Goal: Task Accomplishment & Management: Use online tool/utility

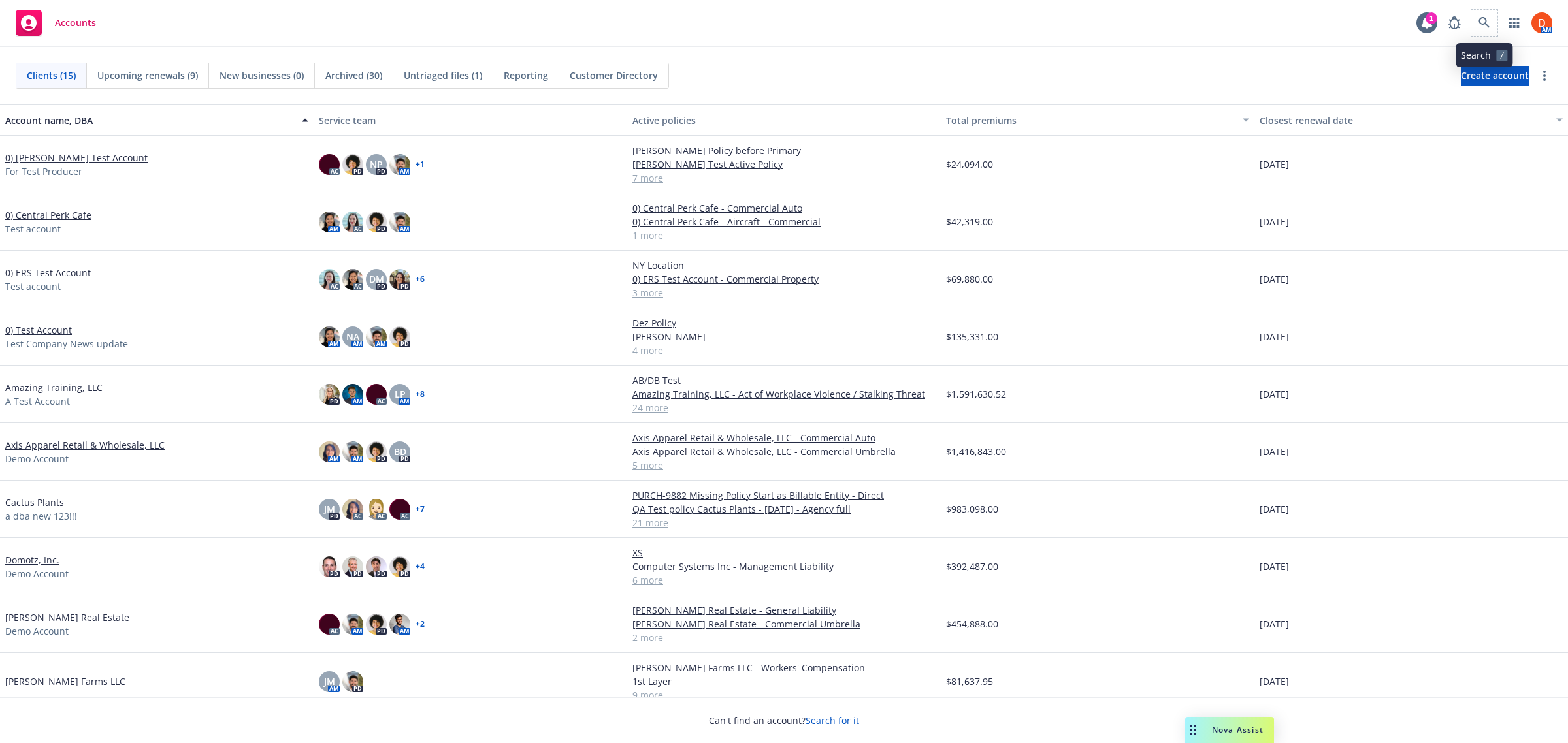
click at [1493, 34] on span at bounding box center [1484, 23] width 26 height 26
click at [1478, 22] on icon at bounding box center [1484, 23] width 11 height 11
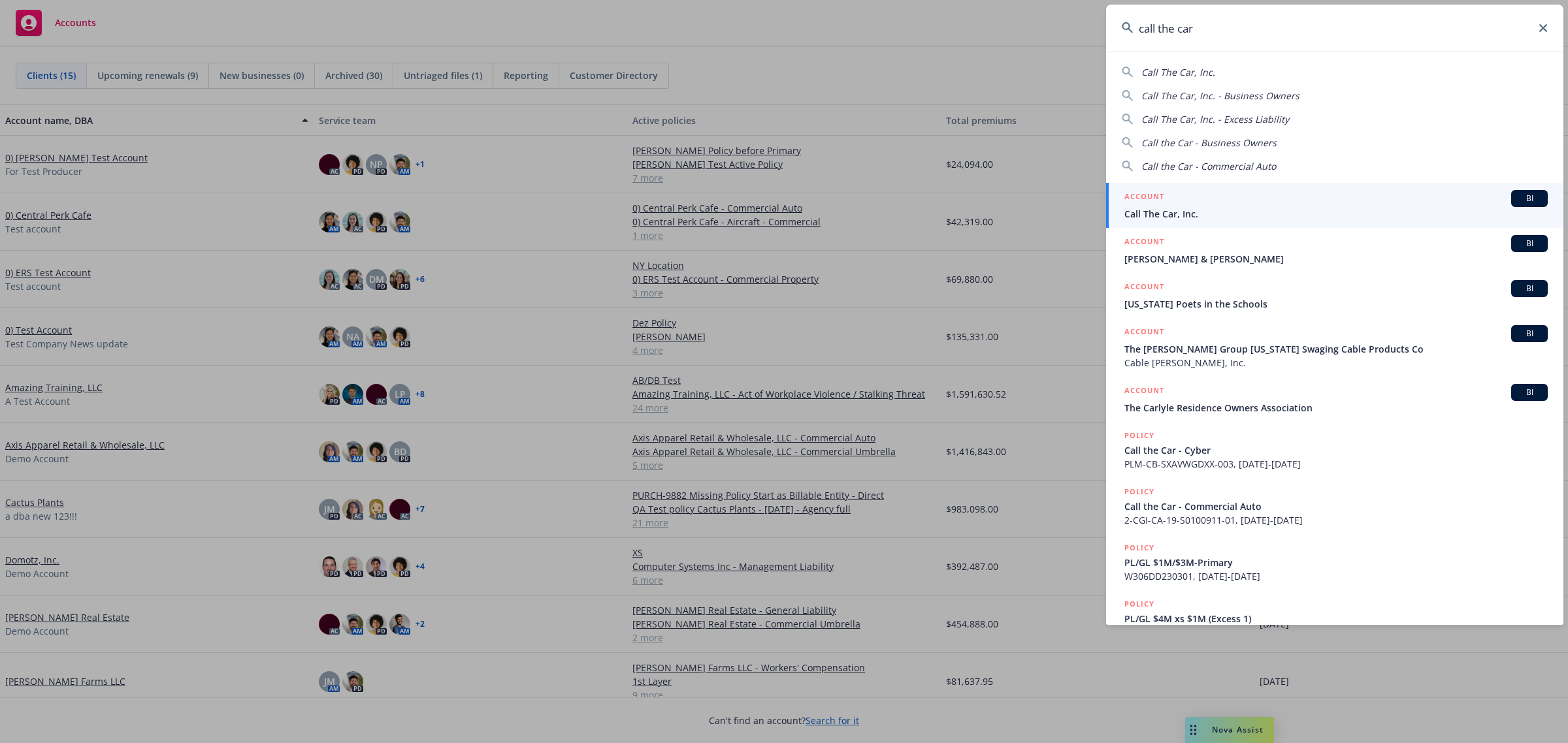
type input "call the car"
click at [1197, 202] on div "ACCOUNT BI" at bounding box center [1335, 199] width 423 height 17
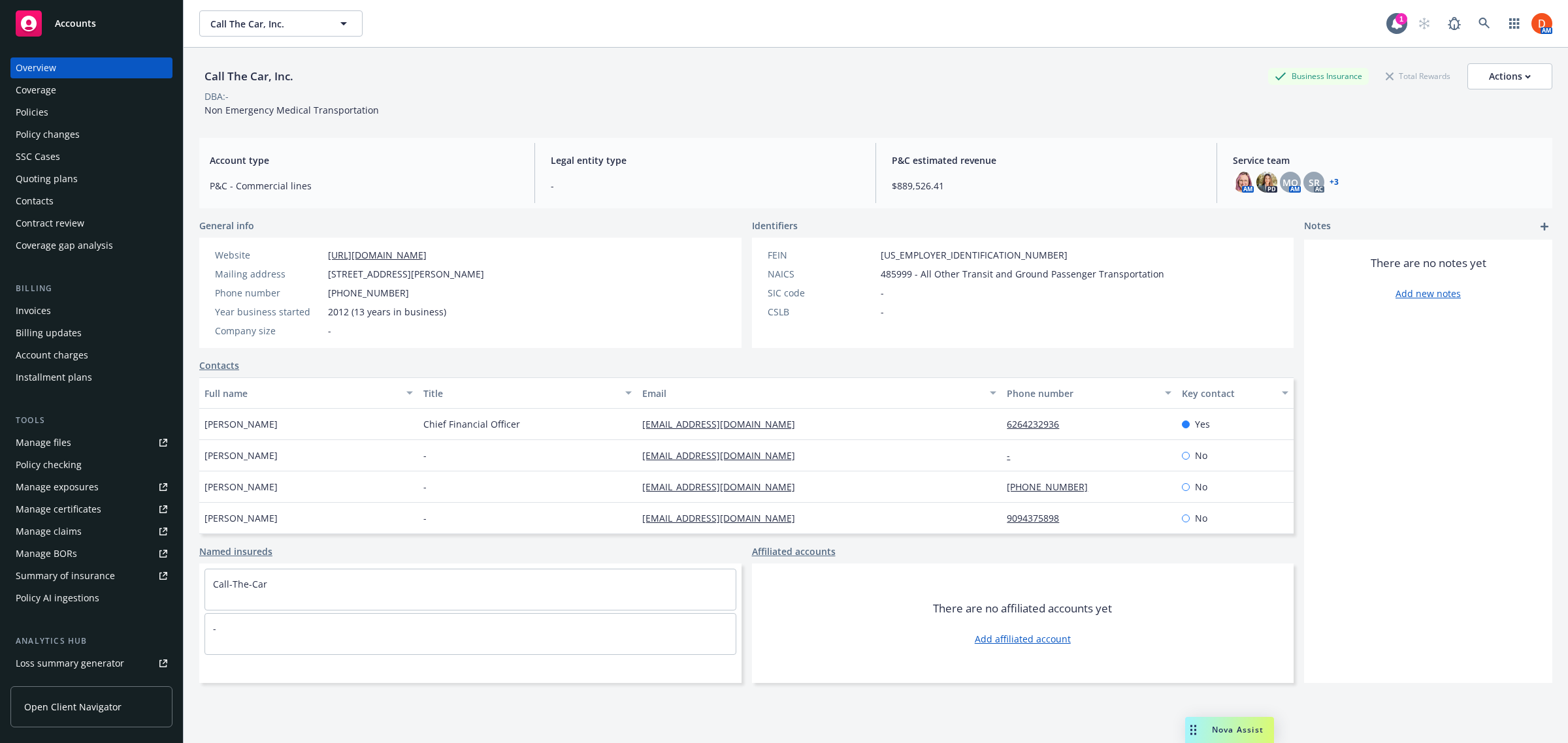
click at [69, 705] on span "Open Client Navigator" at bounding box center [73, 706] width 97 height 14
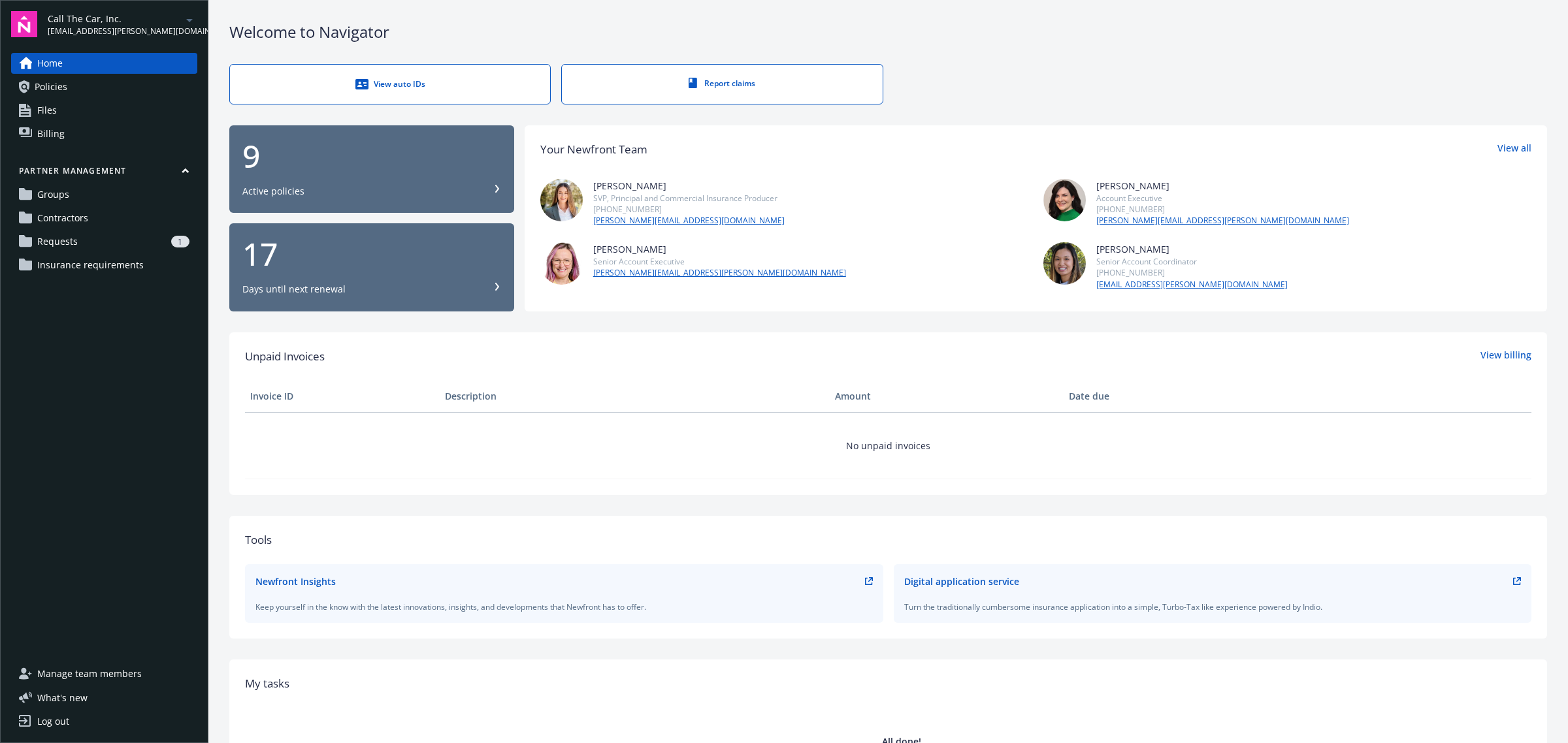
click at [92, 219] on link "Contractors" at bounding box center [105, 218] width 187 height 21
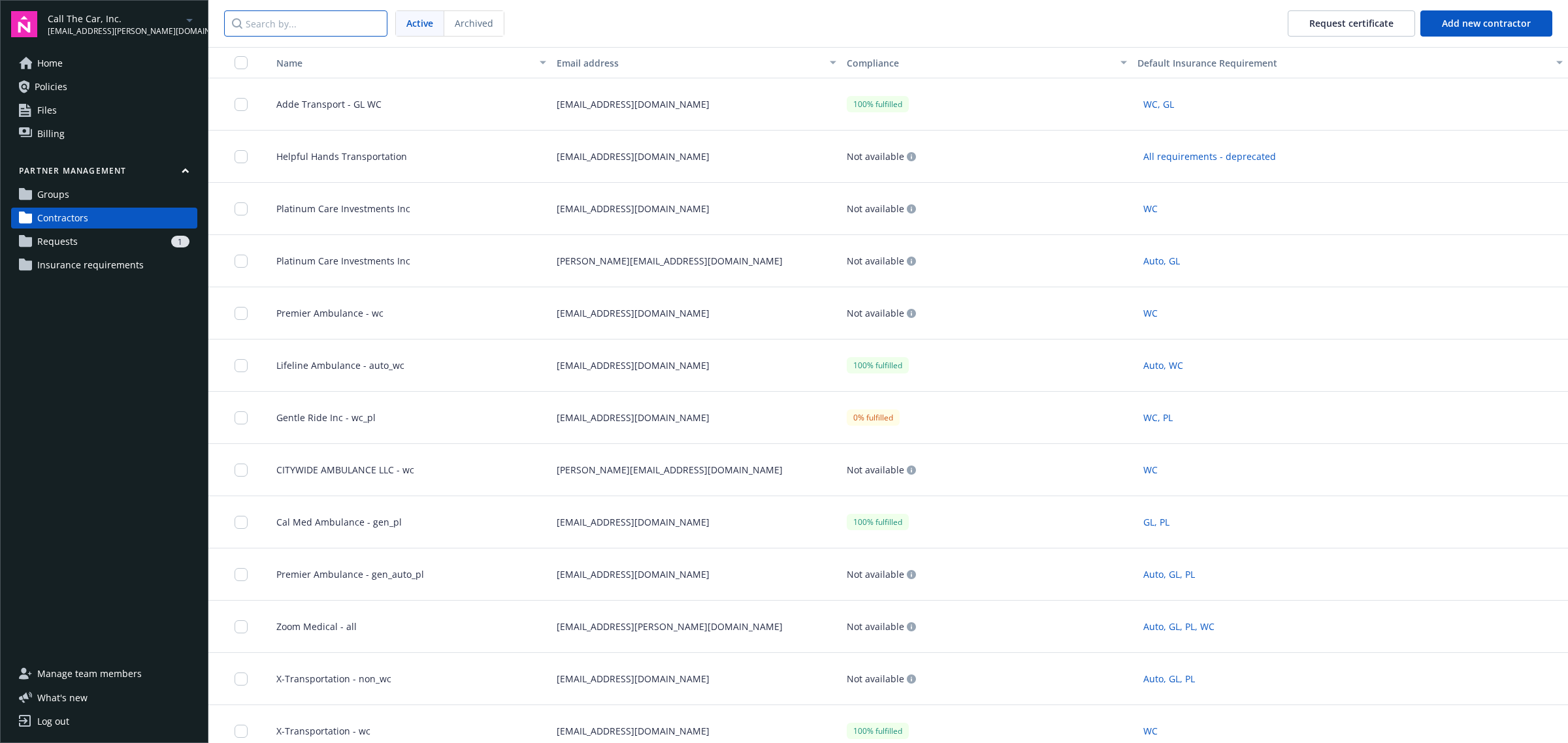
click at [278, 18] on input "Search by..." at bounding box center [305, 24] width 163 height 26
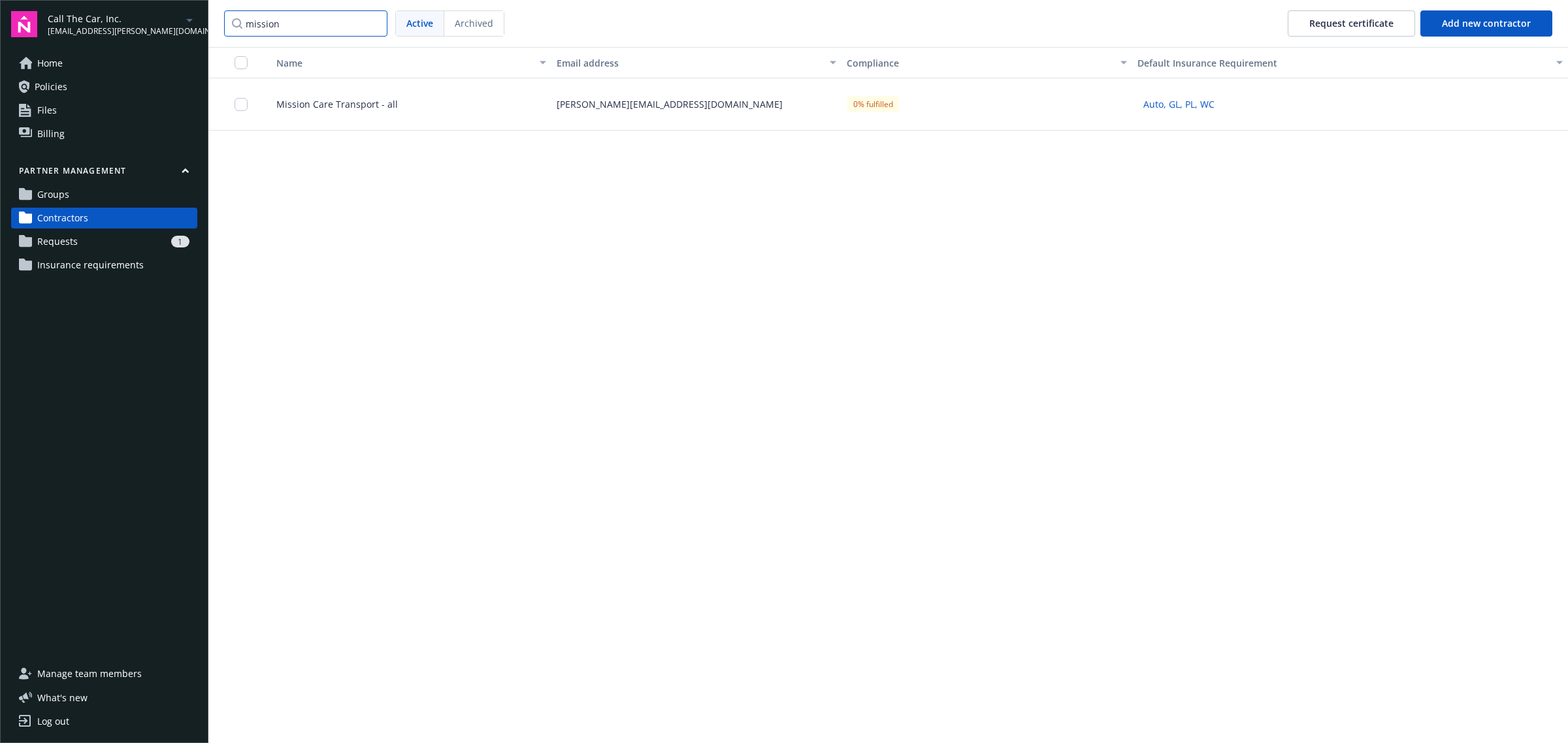
type input "mission"
click at [601, 105] on div "sam@myvanguardinsurance.com" at bounding box center [696, 104] width 291 height 52
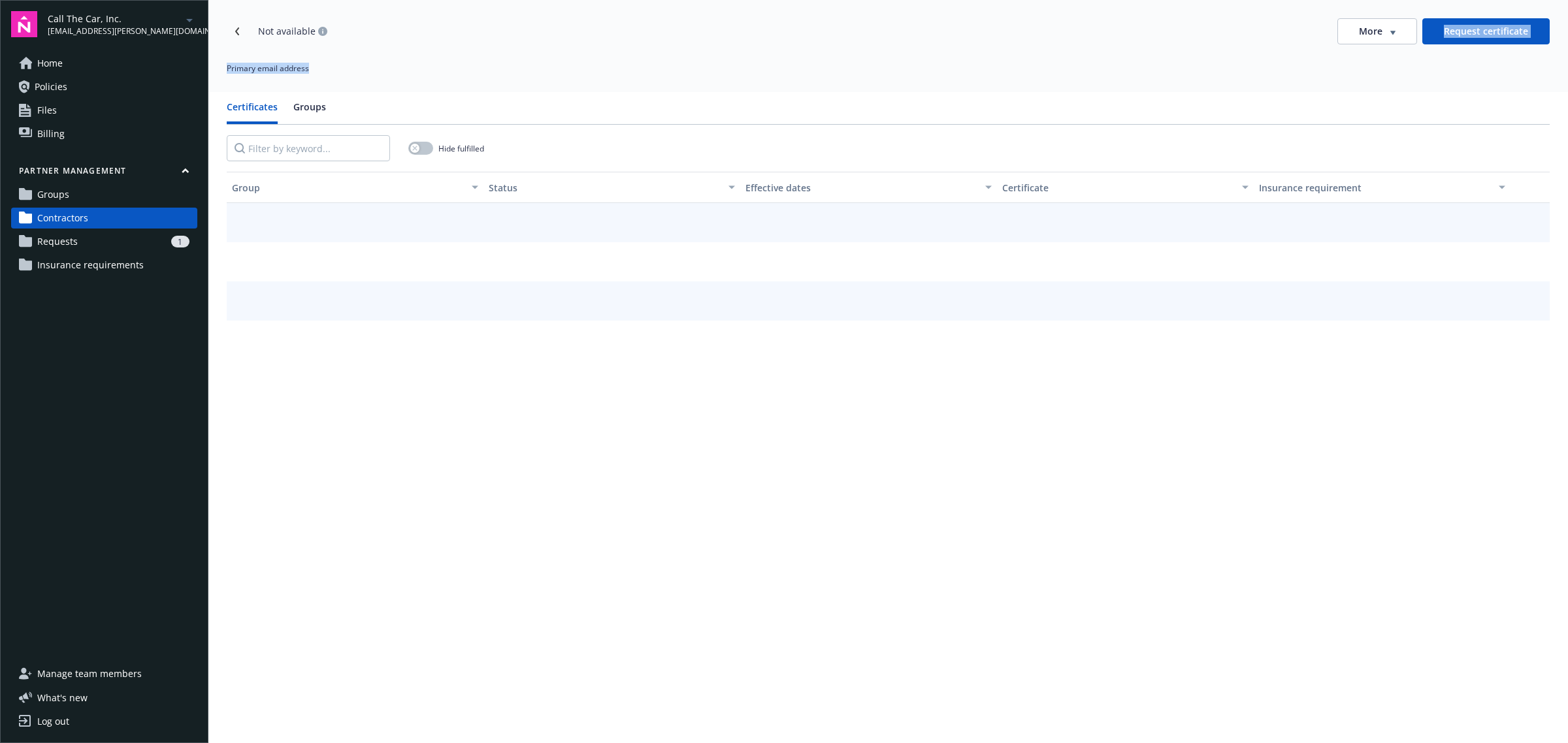
drag, startPoint x: 1383, startPoint y: 46, endPoint x: 1385, endPoint y: 38, distance: 8.2
click at [1385, 40] on div "Not available More Request certificate Primary email address" at bounding box center [888, 46] width 1360 height 92
click at [1385, 38] on button "More" at bounding box center [1377, 31] width 80 height 26
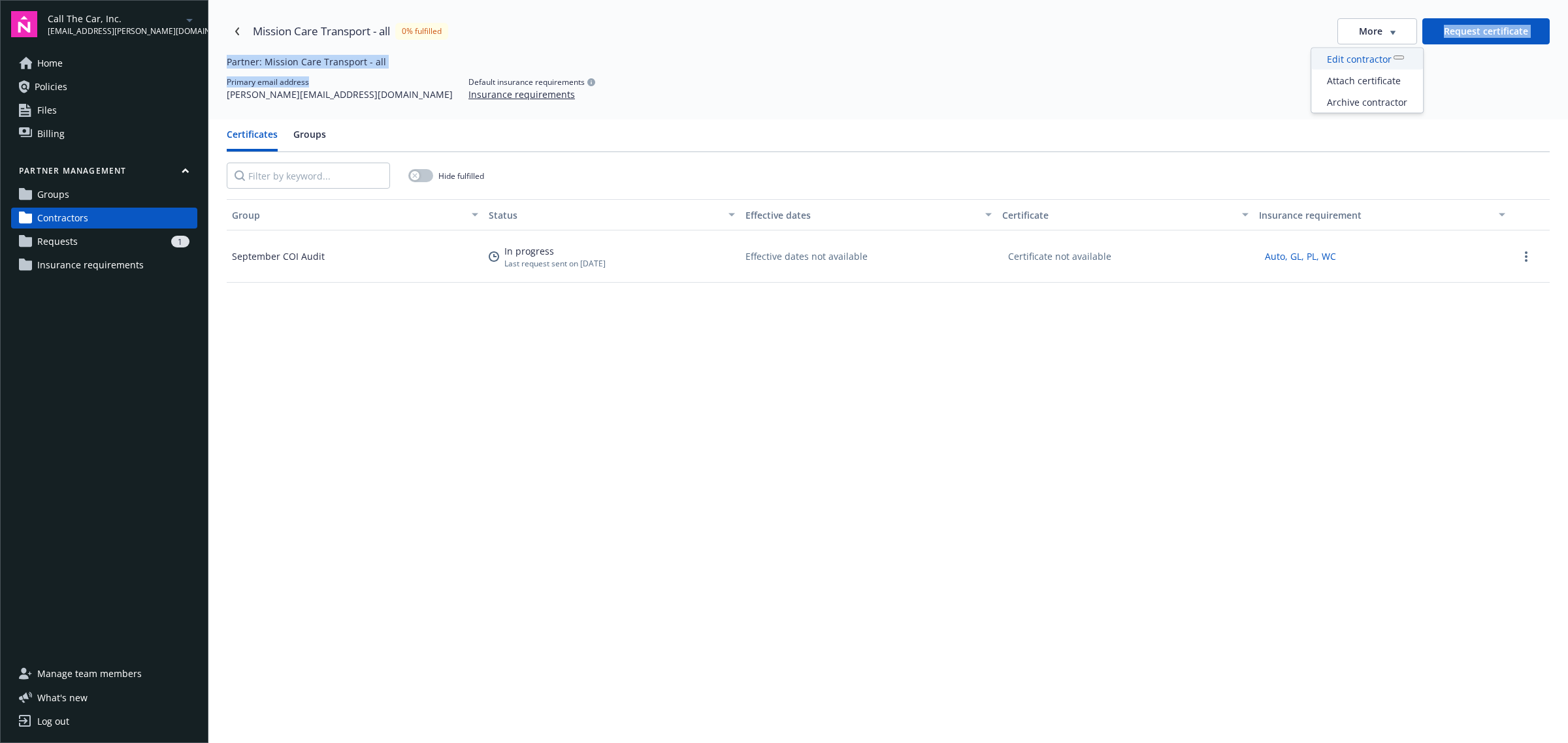
click at [1372, 63] on div "Edit contractor" at bounding box center [1367, 58] width 112 height 22
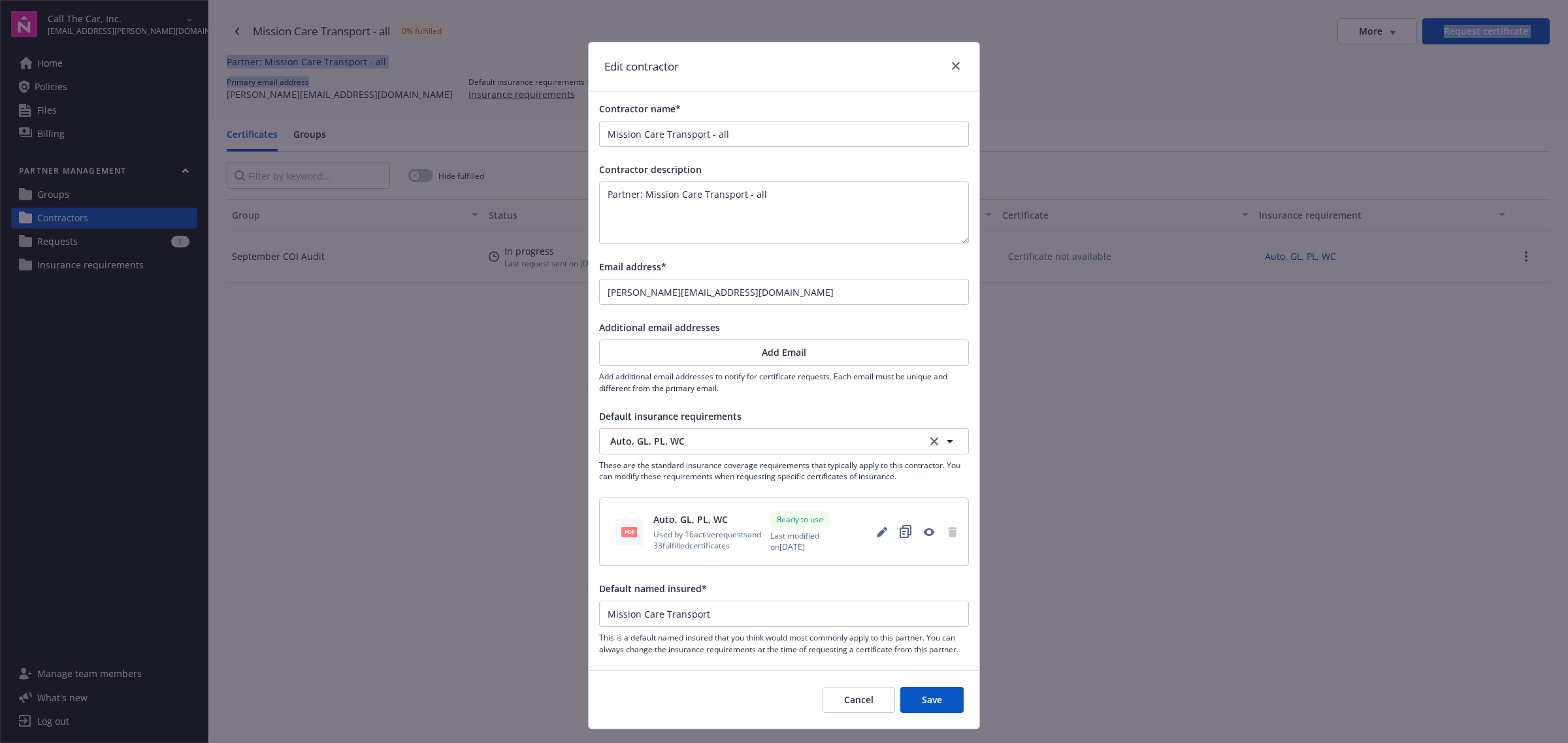
click at [672, 354] on button "Add Email" at bounding box center [784, 353] width 369 height 26
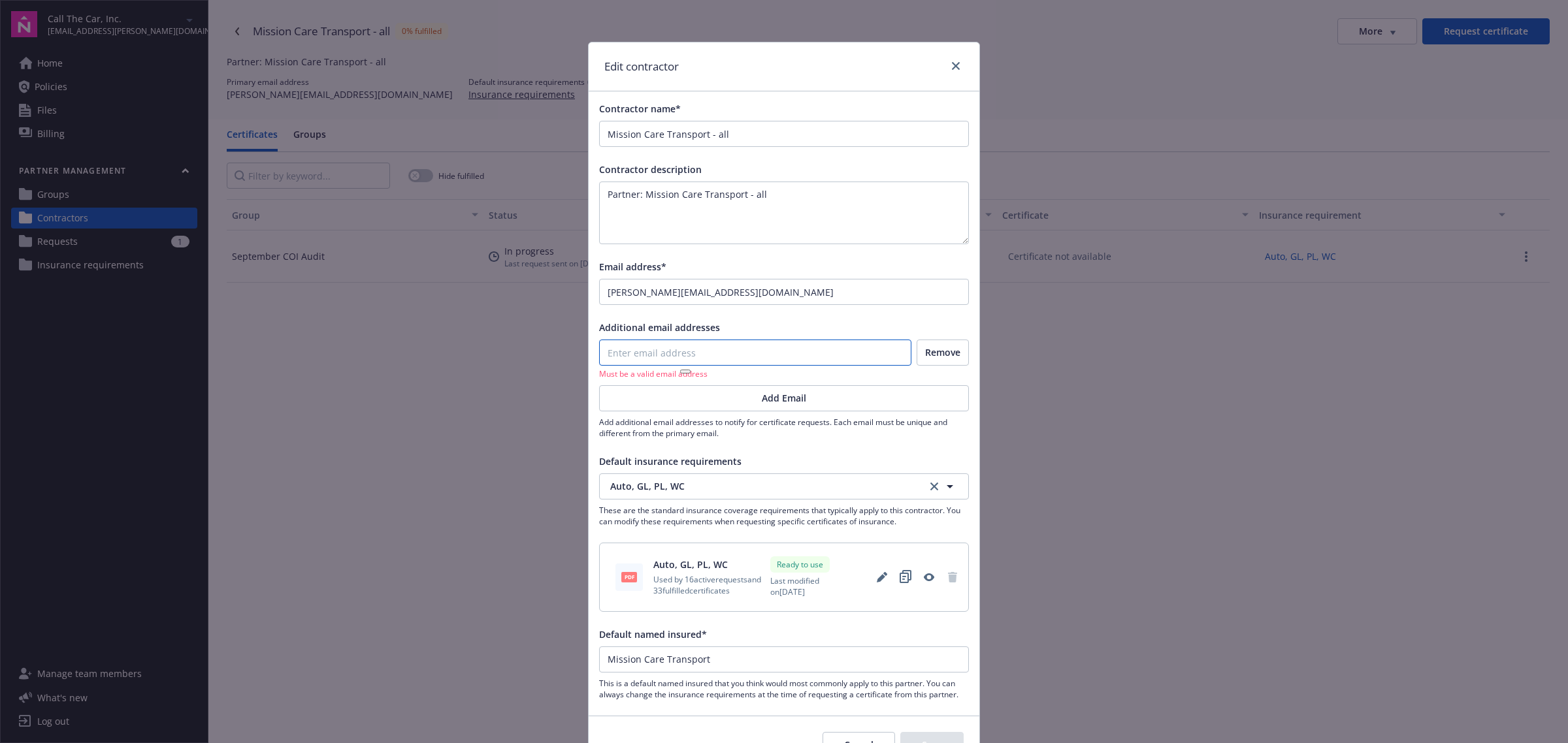
click at [675, 349] on input "email" at bounding box center [756, 352] width 311 height 24
paste input "certificates@myvanguardinsurance.com"
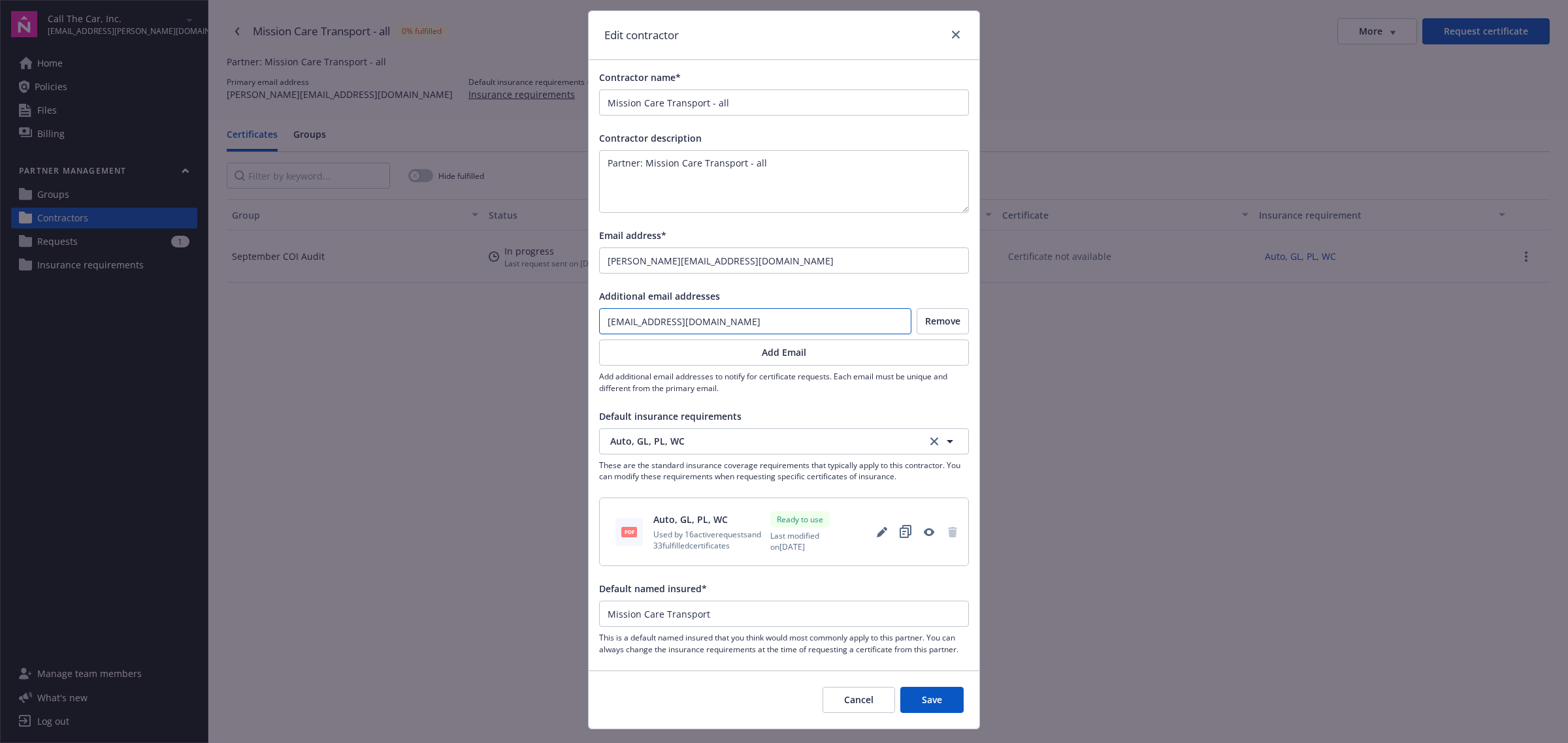
scroll to position [59, 0]
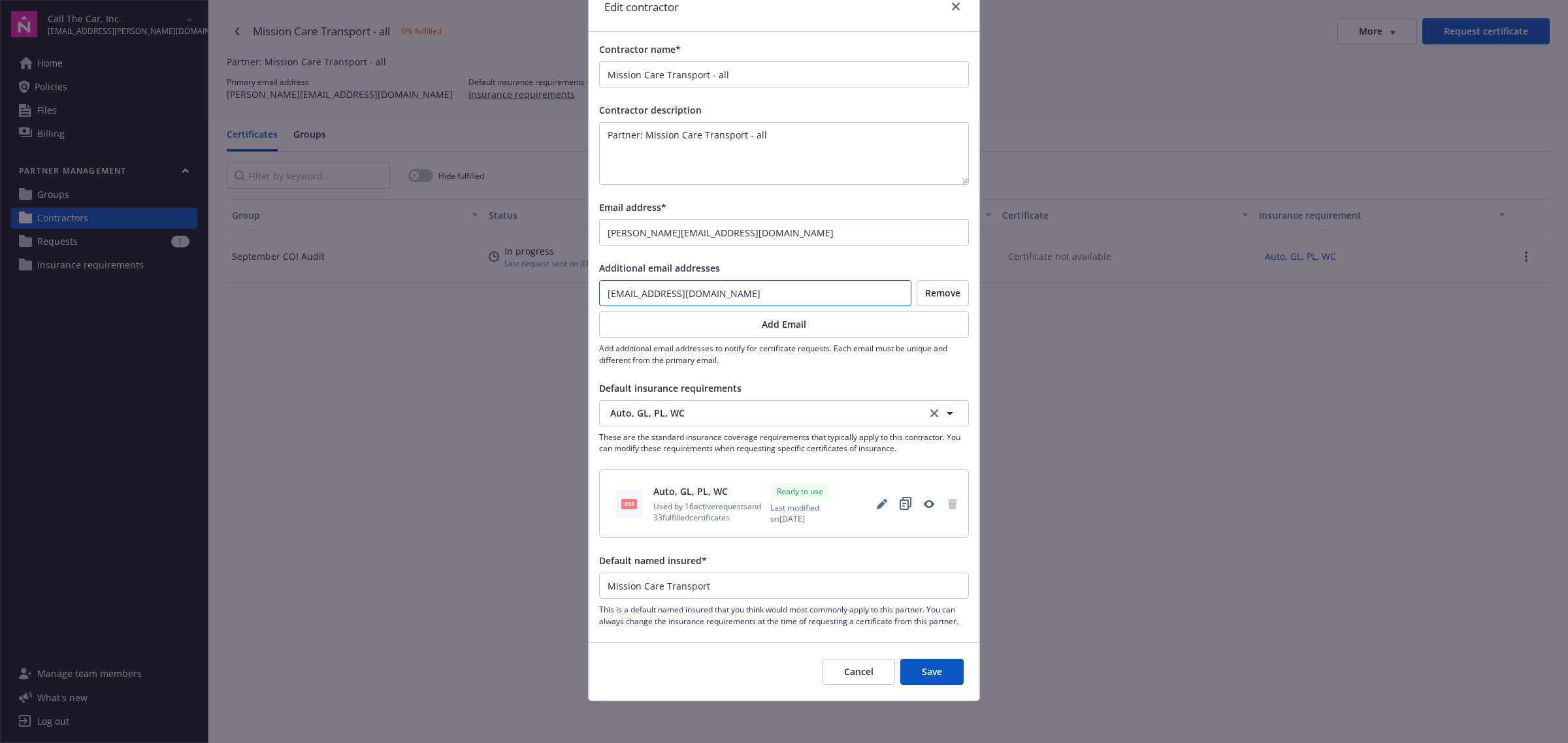
type input "certificates@myvanguardinsurance.com"
click at [940, 665] on button "Save" at bounding box center [931, 672] width 63 height 26
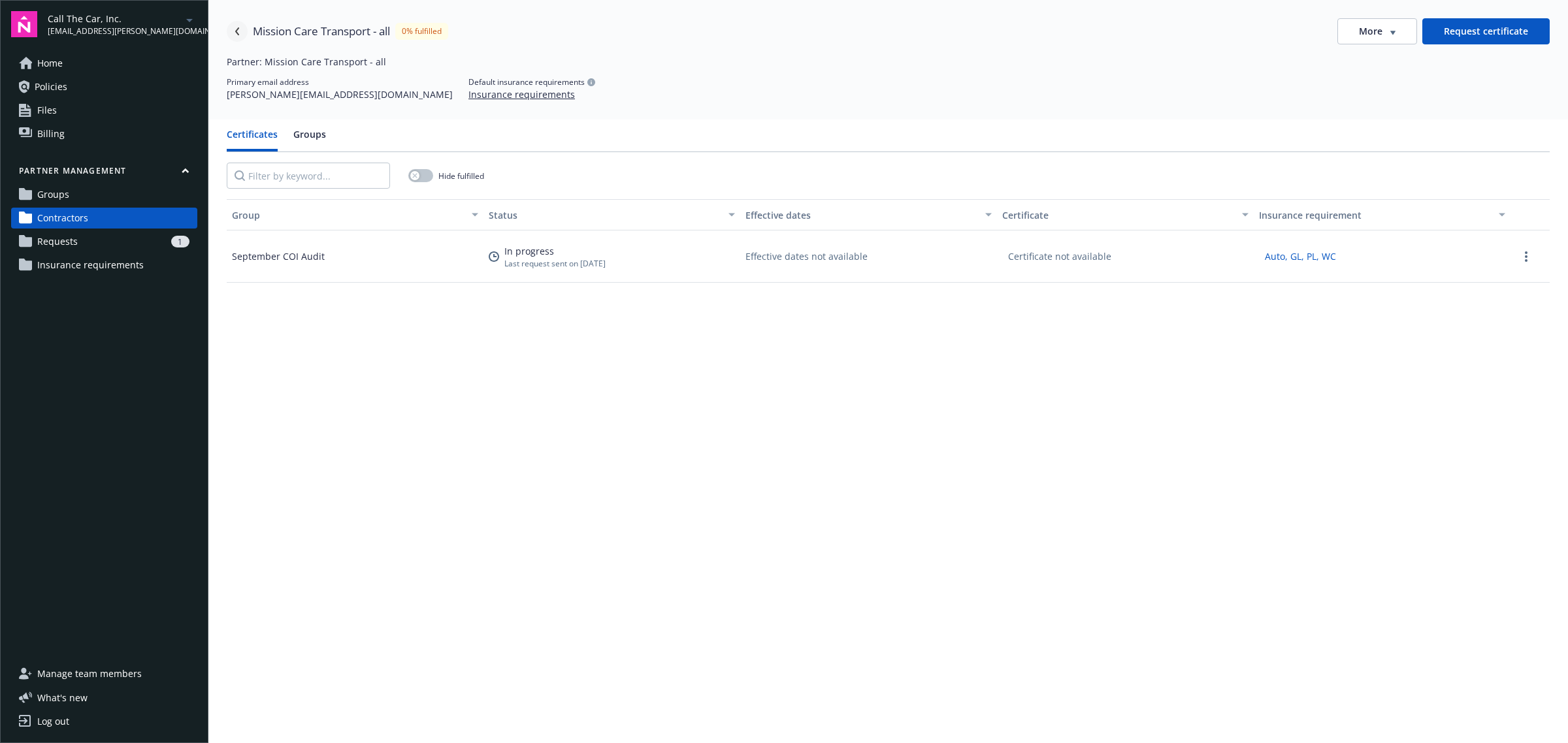
click at [242, 28] on link "Navigate back" at bounding box center [237, 31] width 21 height 21
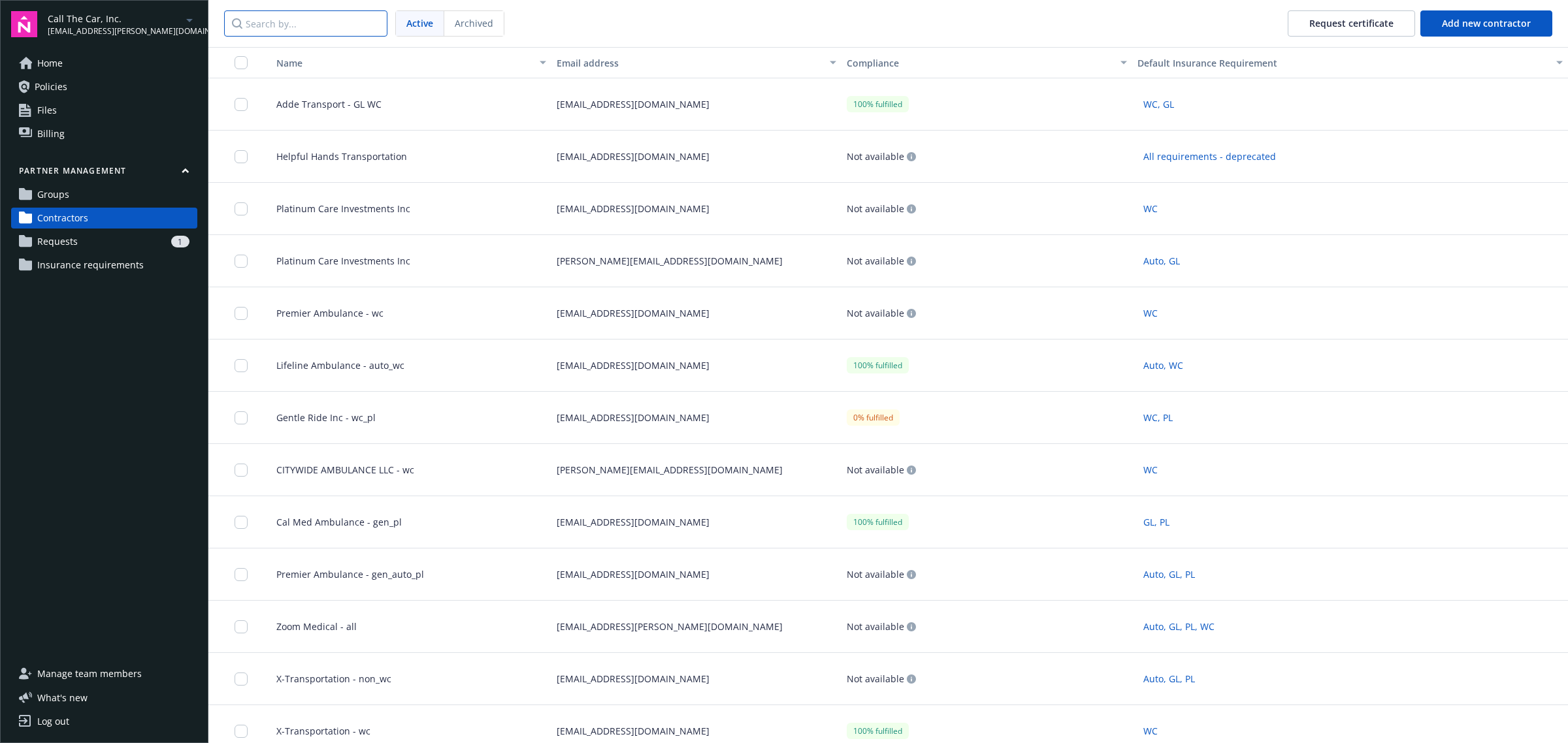
click at [254, 27] on input "Search by..." at bounding box center [305, 24] width 163 height 26
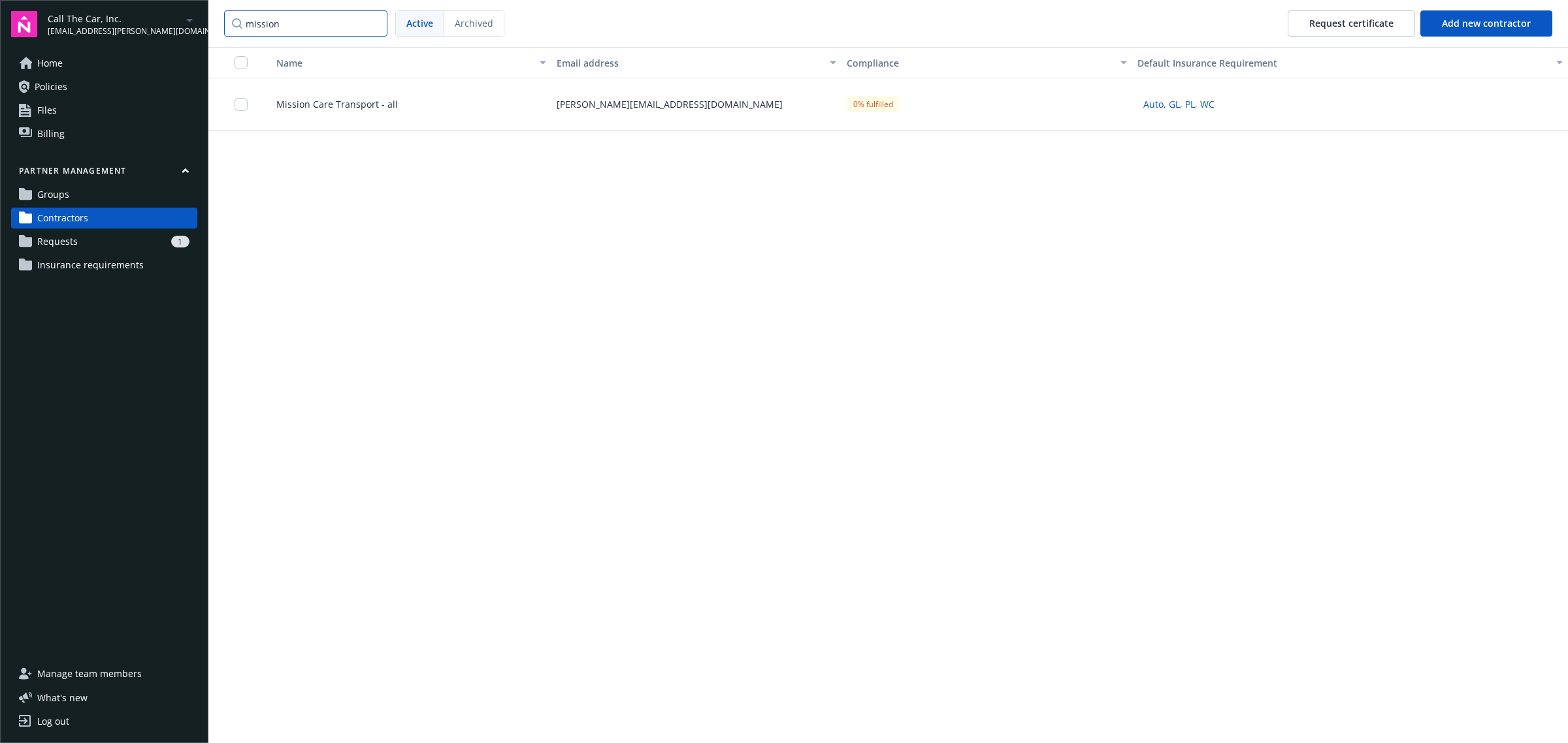
type input "mission"
click at [738, 248] on div "Name Email address Compliance Default Insurance Requirement Mission Care Transp…" at bounding box center [888, 395] width 1360 height 696
click at [643, 111] on div "sam@myvanguardinsurance.com" at bounding box center [696, 104] width 291 height 52
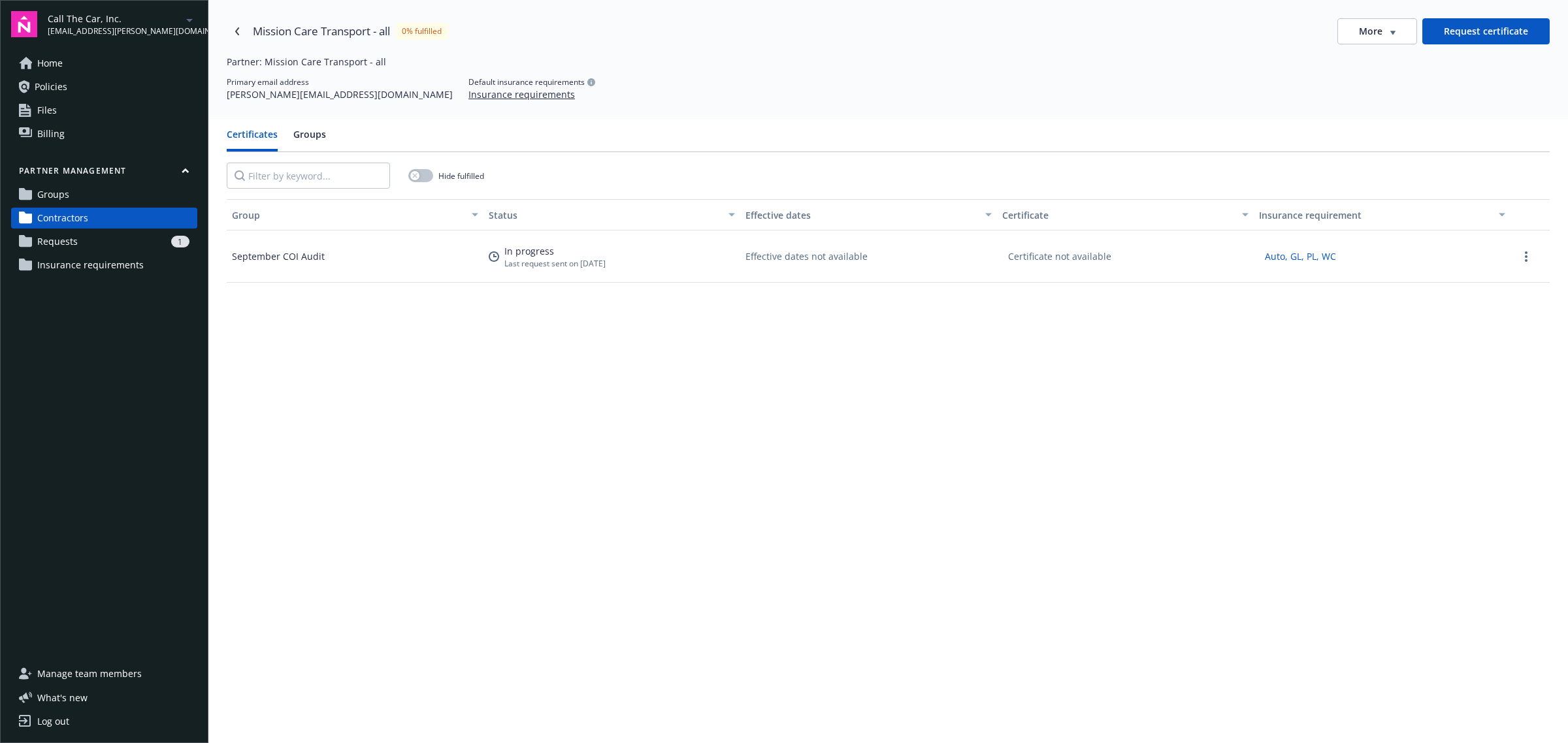
click at [1443, 31] on button "Request certificate" at bounding box center [1485, 31] width 127 height 26
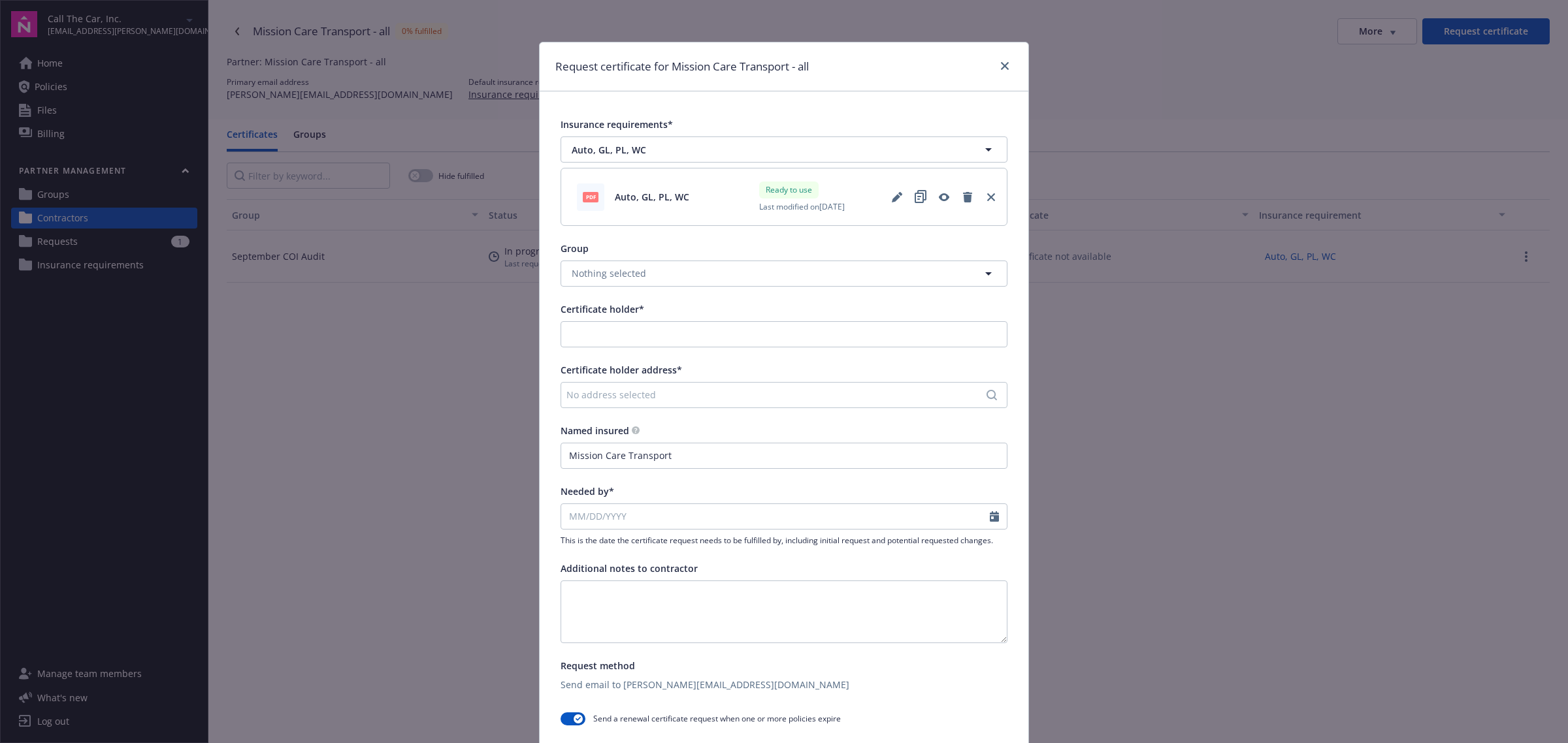
type input "Mission Care Transport"
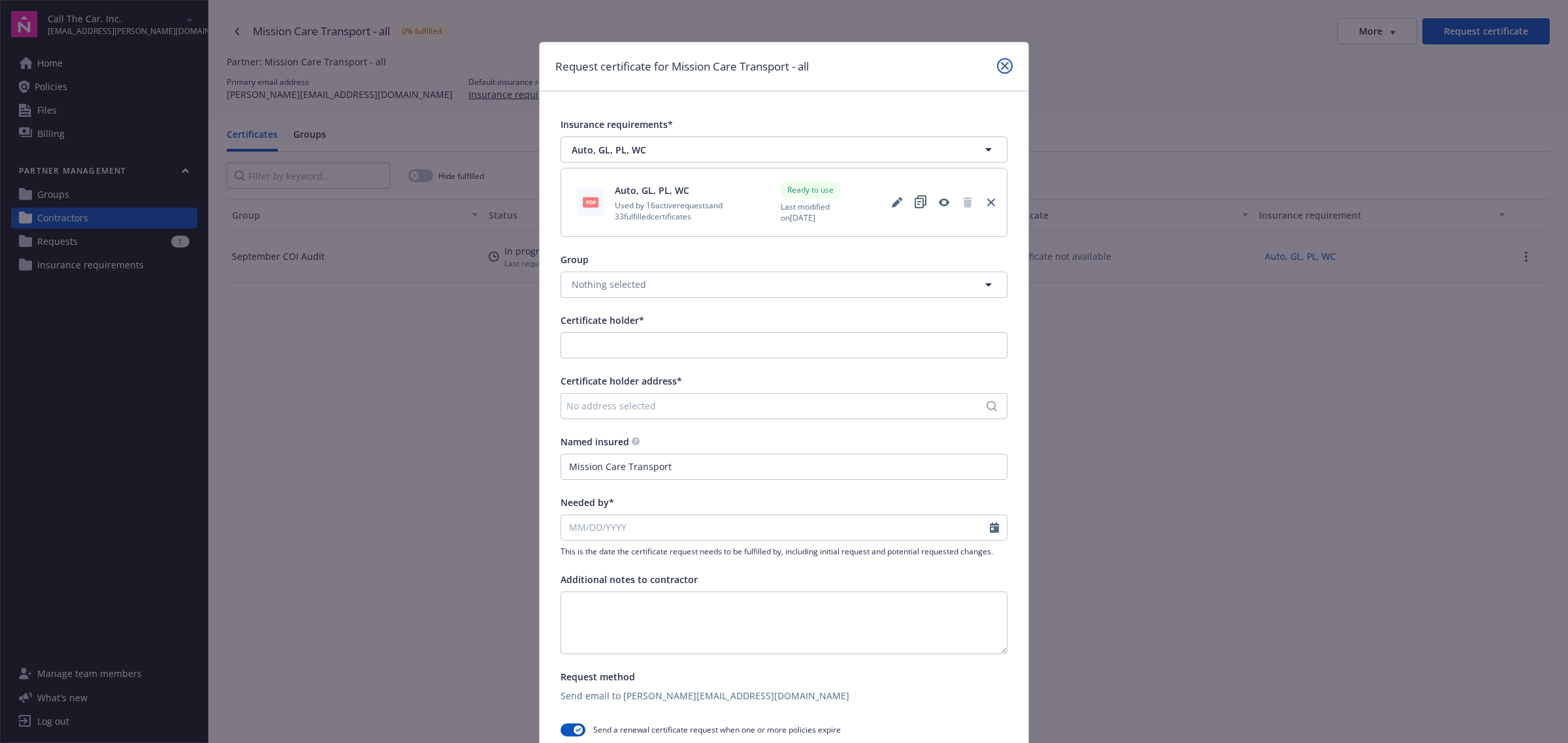
click at [1004, 67] on link "close" at bounding box center [1004, 66] width 16 height 16
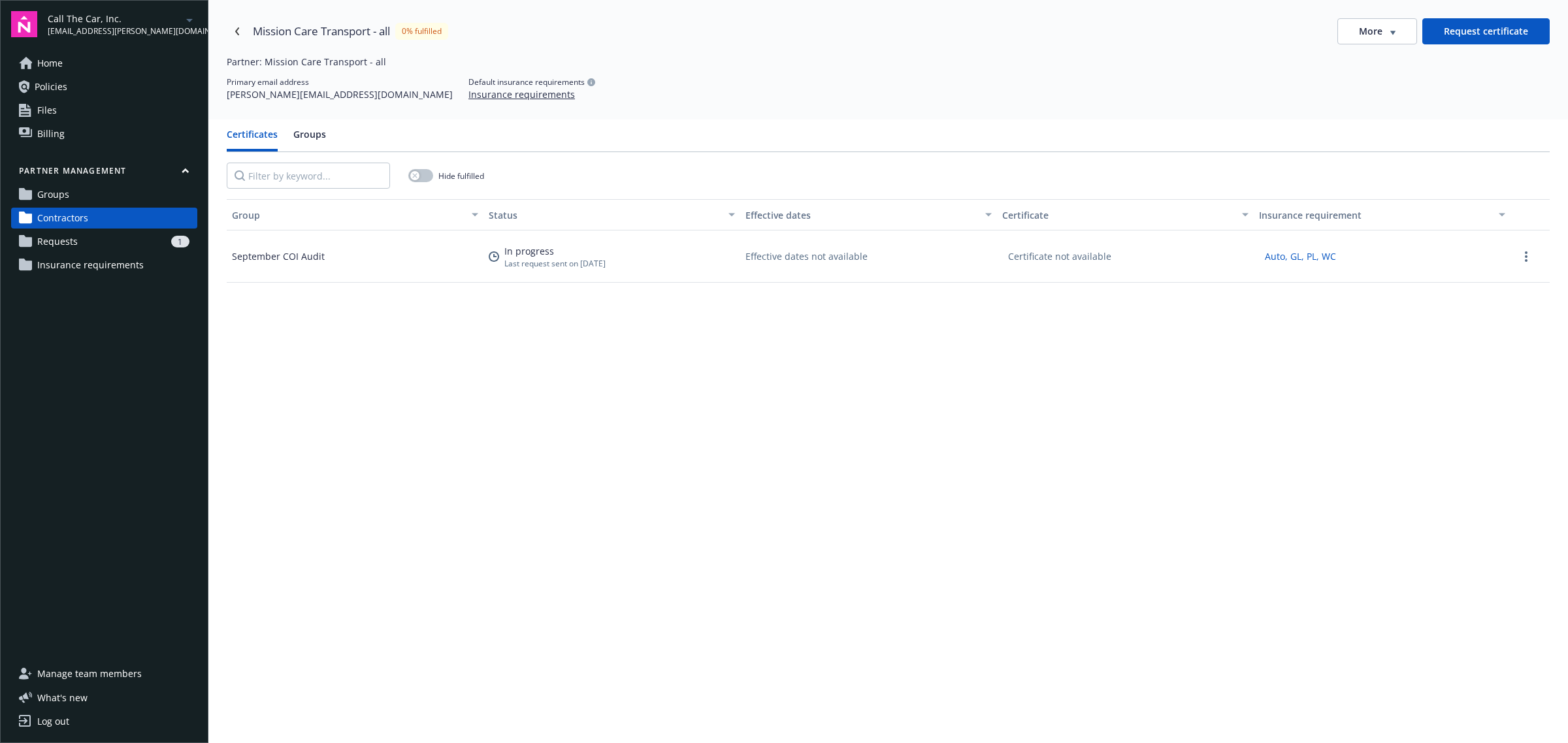
click at [1367, 22] on button "More" at bounding box center [1377, 31] width 80 height 26
click at [1377, 55] on div "Edit contractor" at bounding box center [1367, 58] width 112 height 22
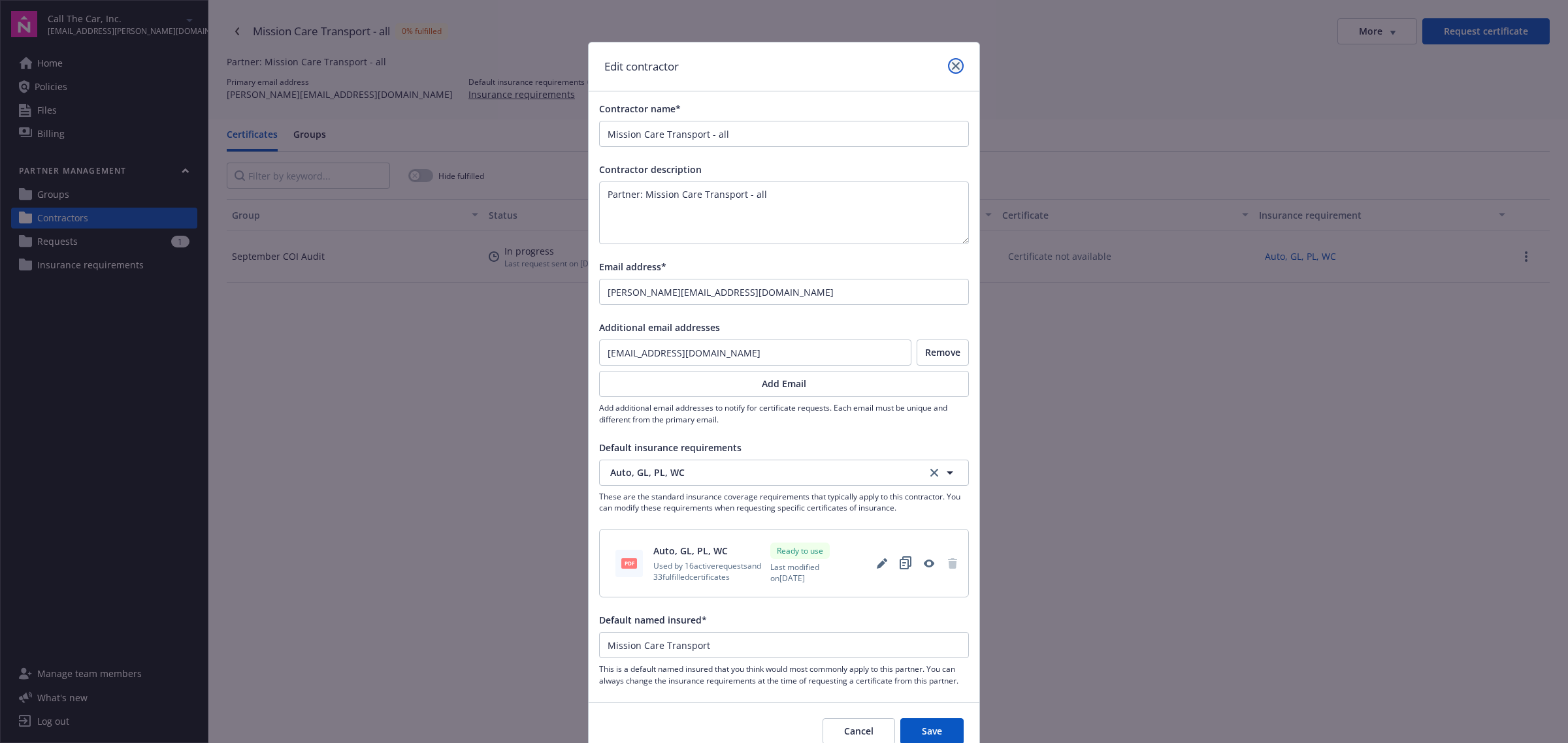
click at [949, 71] on link "close" at bounding box center [956, 66] width 16 height 16
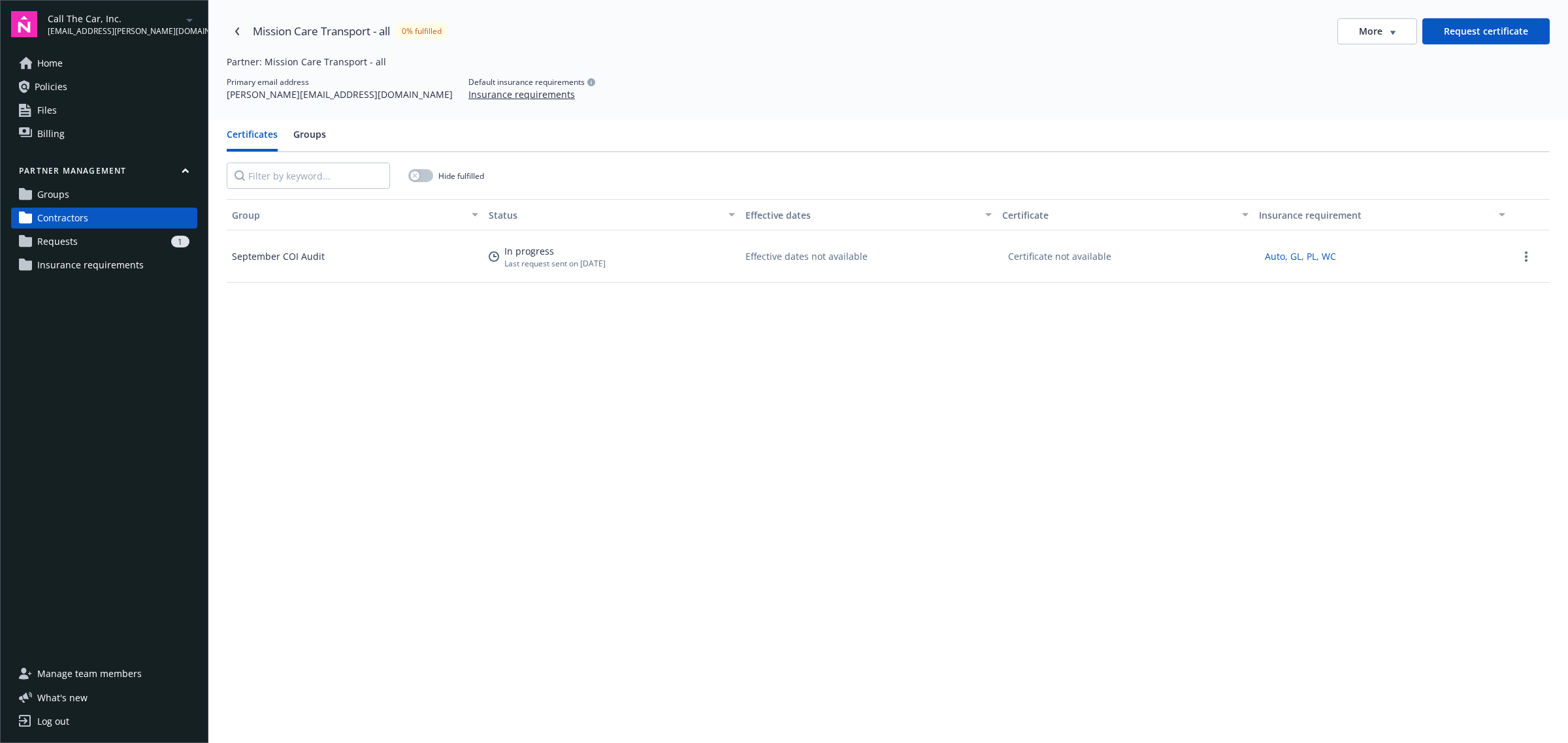
click at [141, 220] on link "Contractors" at bounding box center [105, 218] width 187 height 21
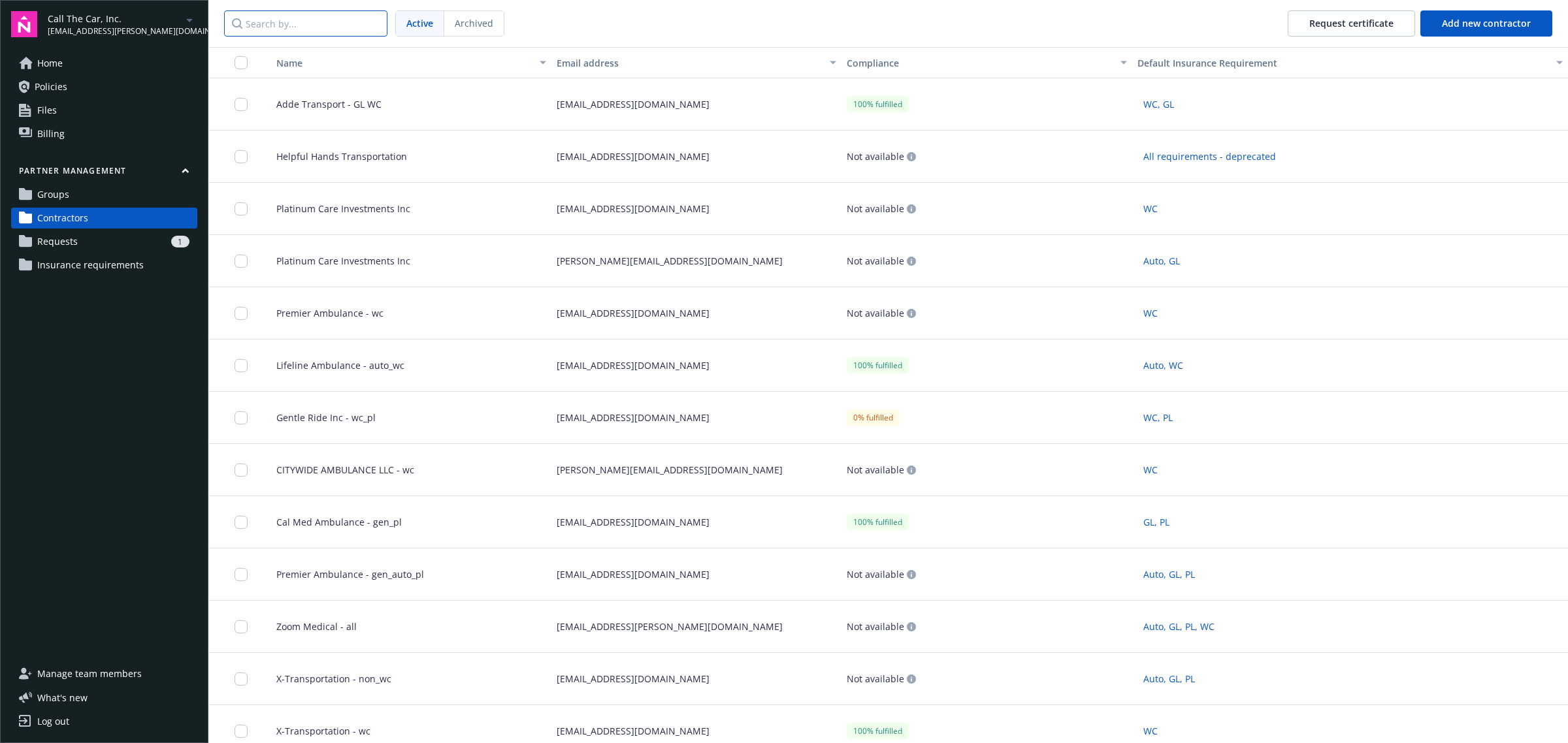
click at [286, 28] on input "Search by..." at bounding box center [305, 24] width 163 height 26
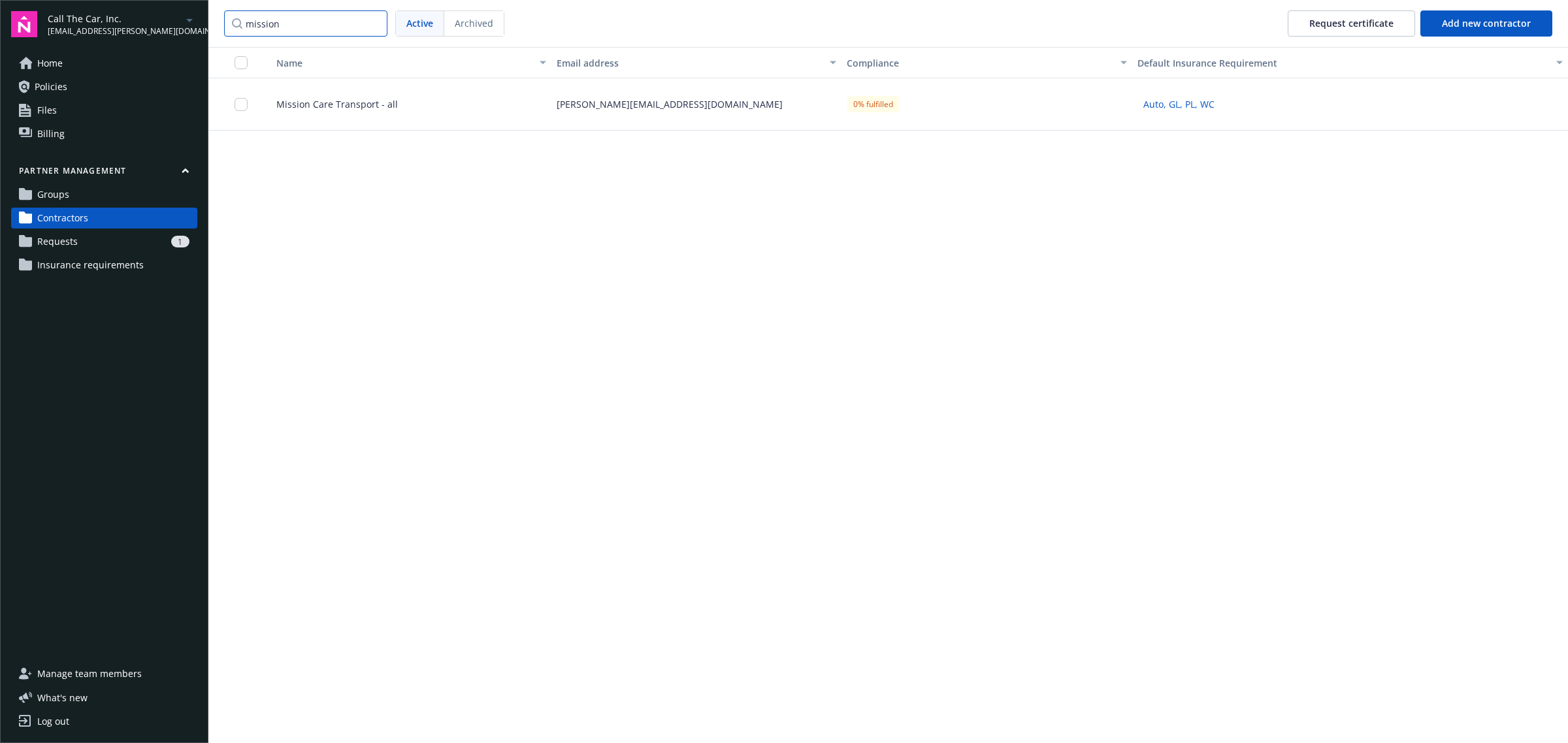
type input "mission"
click at [868, 125] on div "0% fulfilled" at bounding box center [987, 104] width 291 height 52
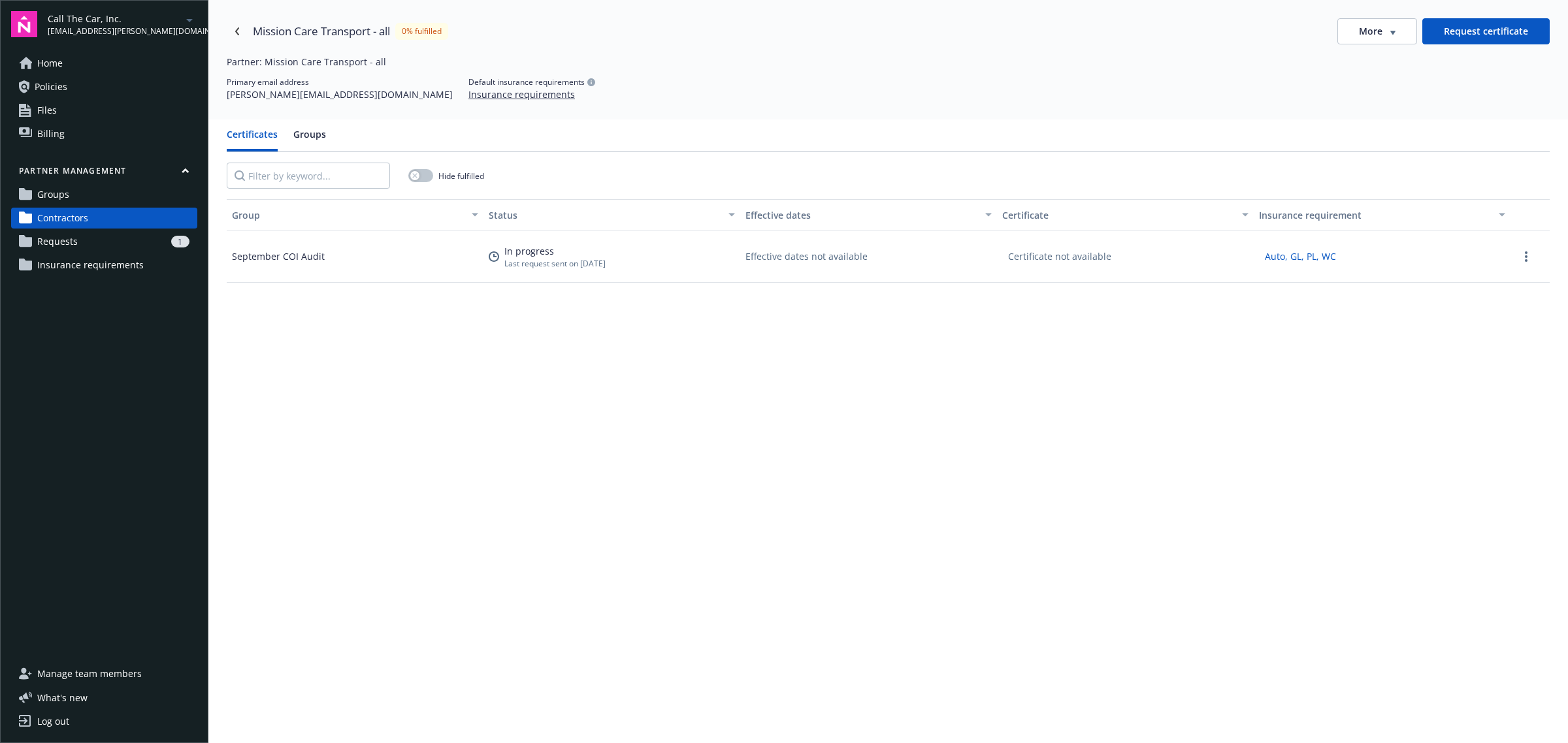
click at [1392, 33] on button "More" at bounding box center [1377, 31] width 80 height 26
click at [1385, 66] on div "Edit contractor" at bounding box center [1367, 58] width 112 height 22
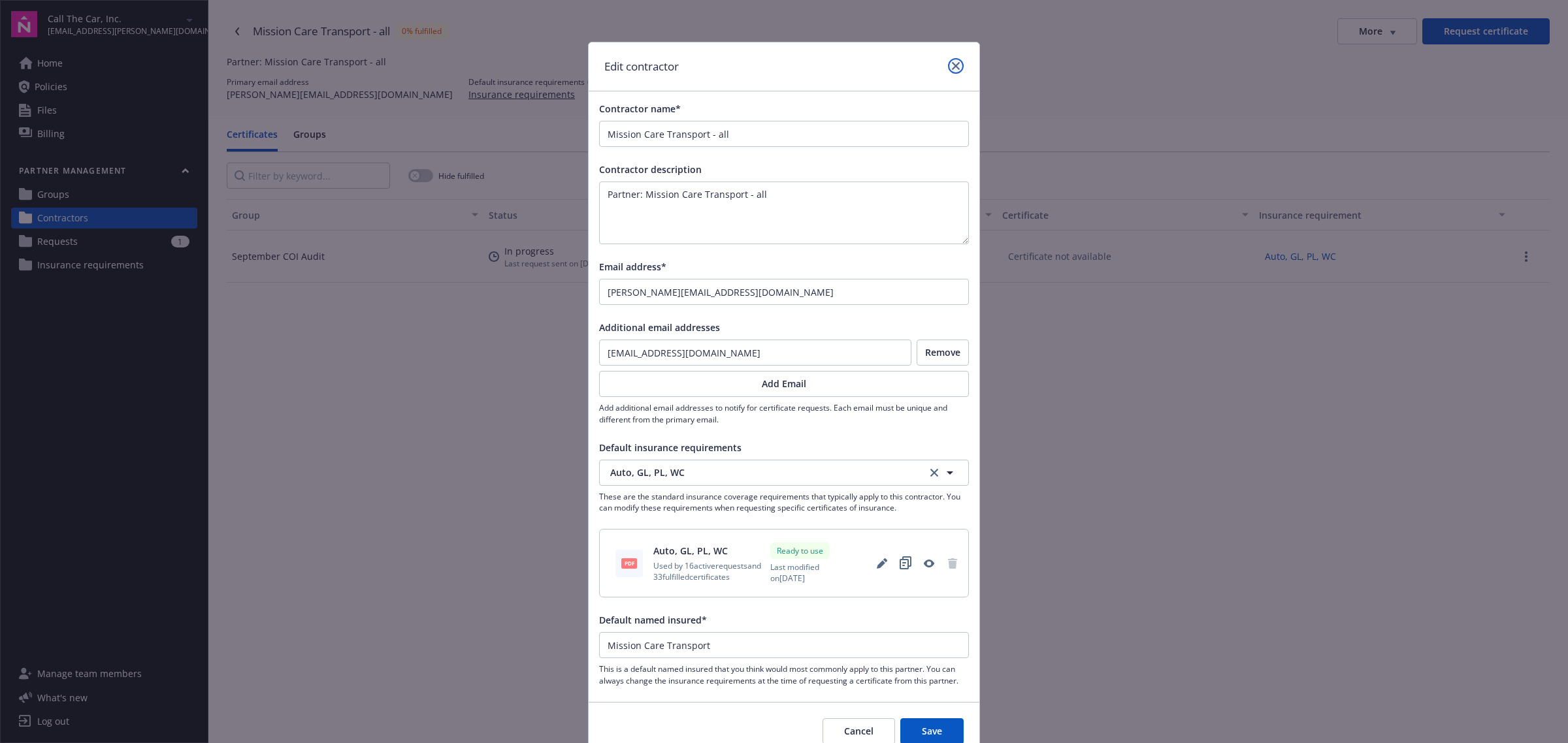
click at [952, 67] on icon "close" at bounding box center [956, 66] width 8 height 8
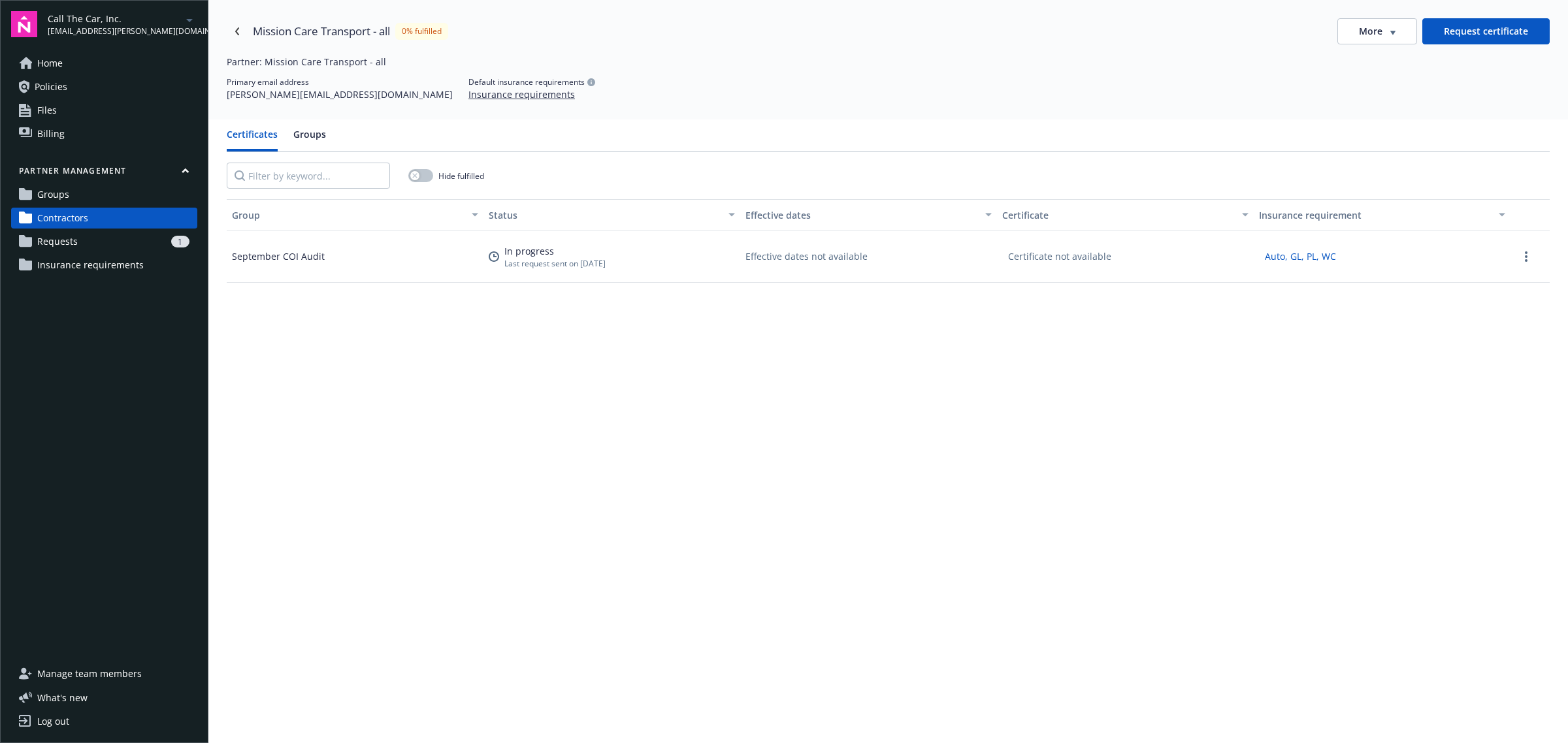
click at [297, 135] on button "Groups" at bounding box center [309, 139] width 33 height 24
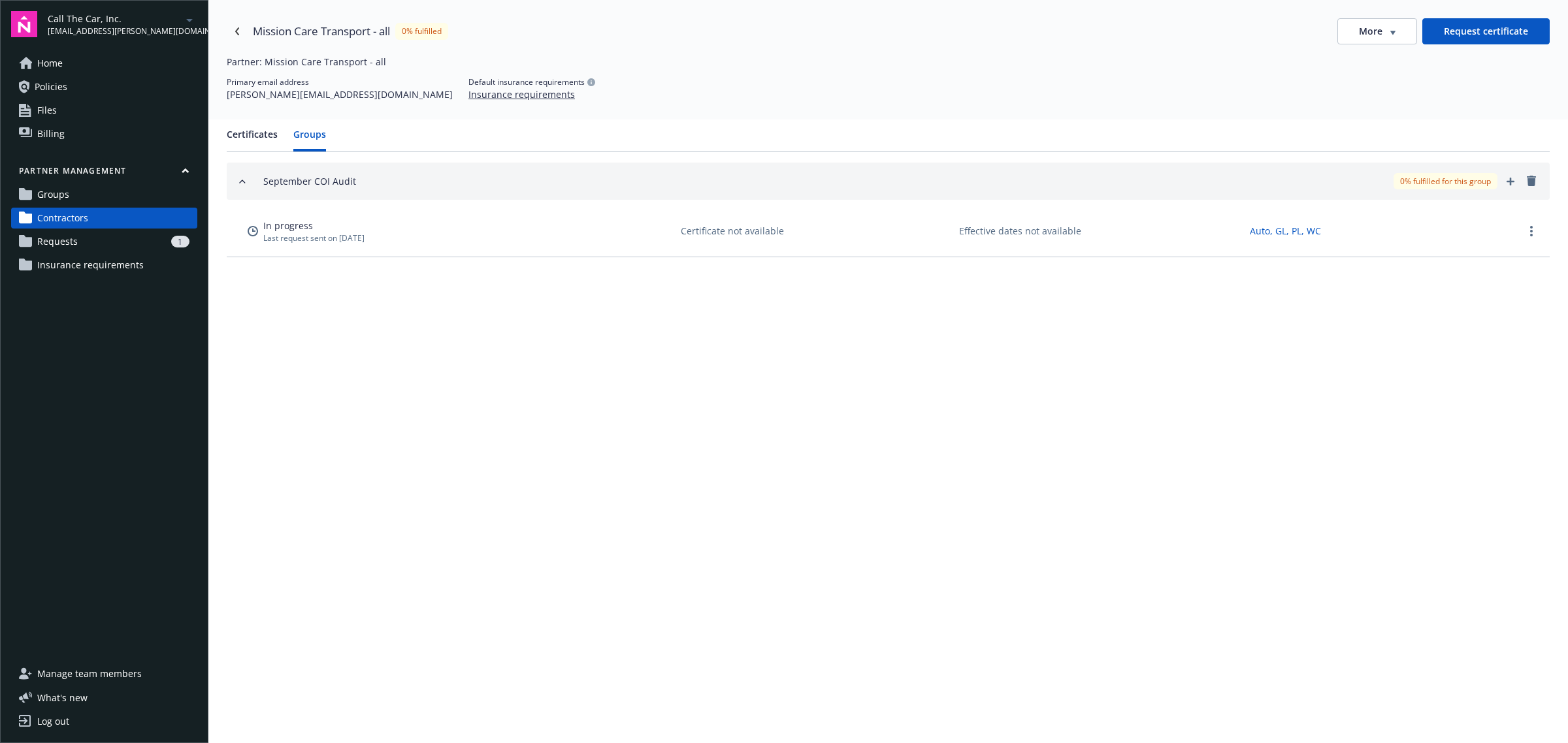
click at [247, 129] on button "Certificates" at bounding box center [253, 139] width 51 height 24
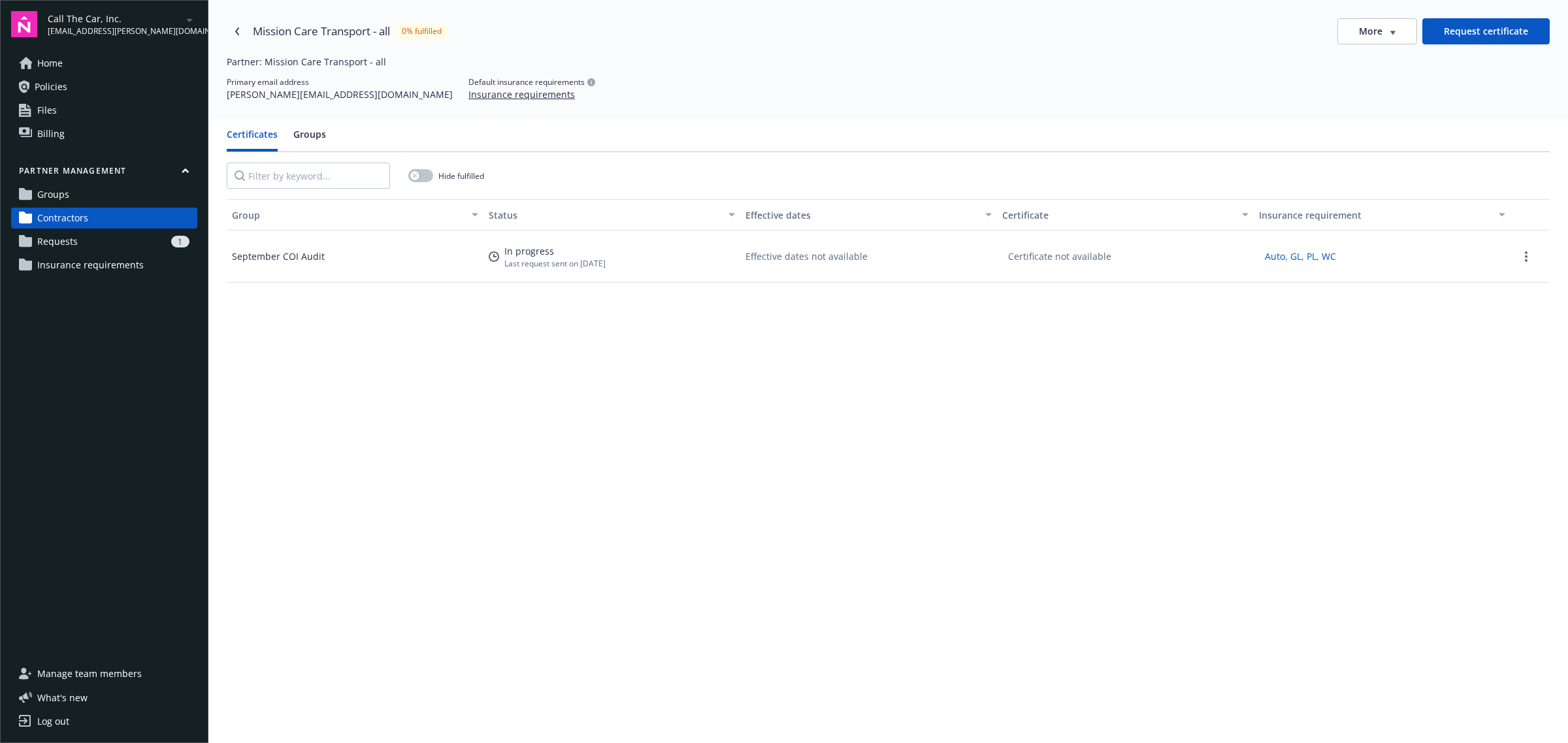
click at [1467, 26] on button "Request certificate" at bounding box center [1485, 31] width 127 height 26
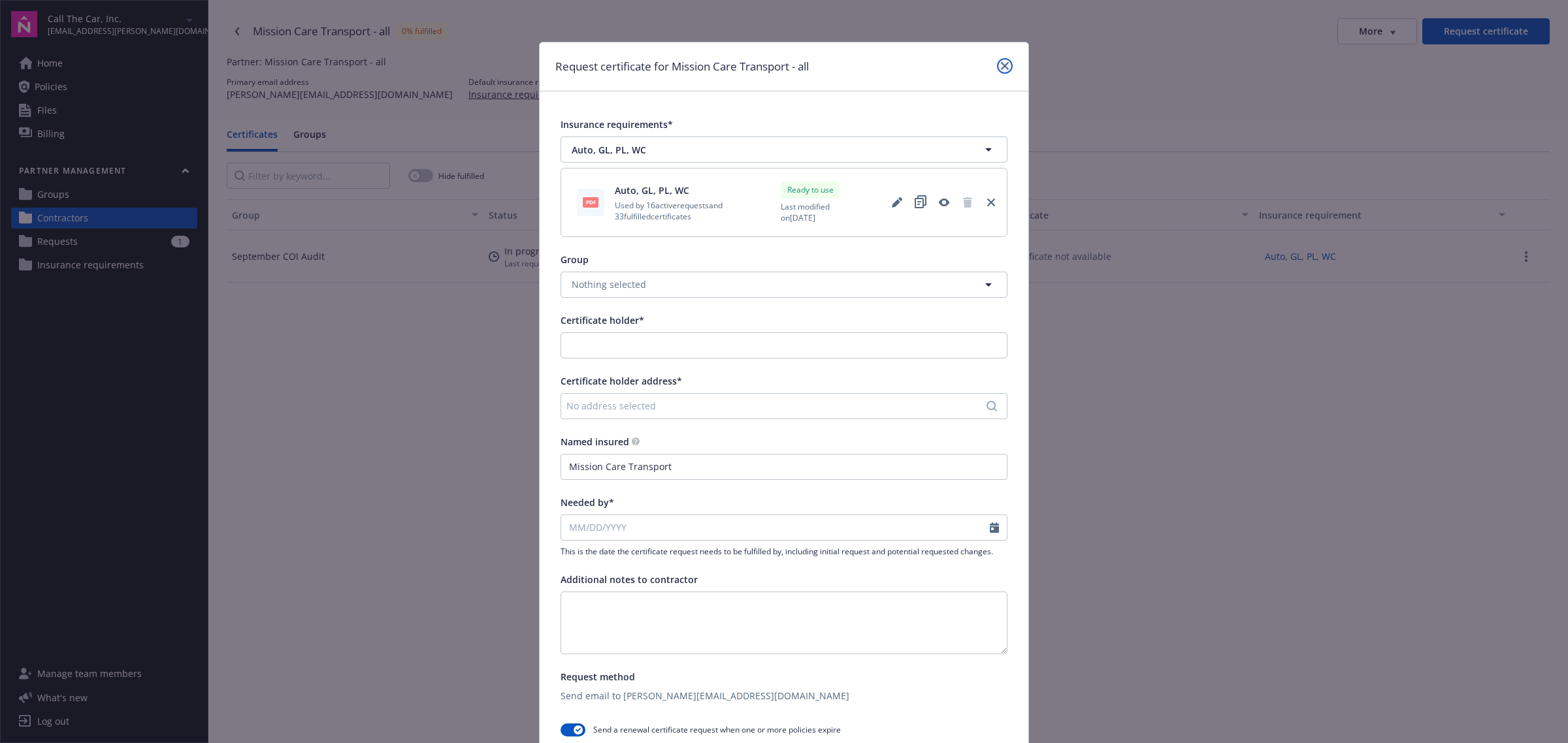
click at [1001, 63] on icon "close" at bounding box center [1004, 66] width 8 height 8
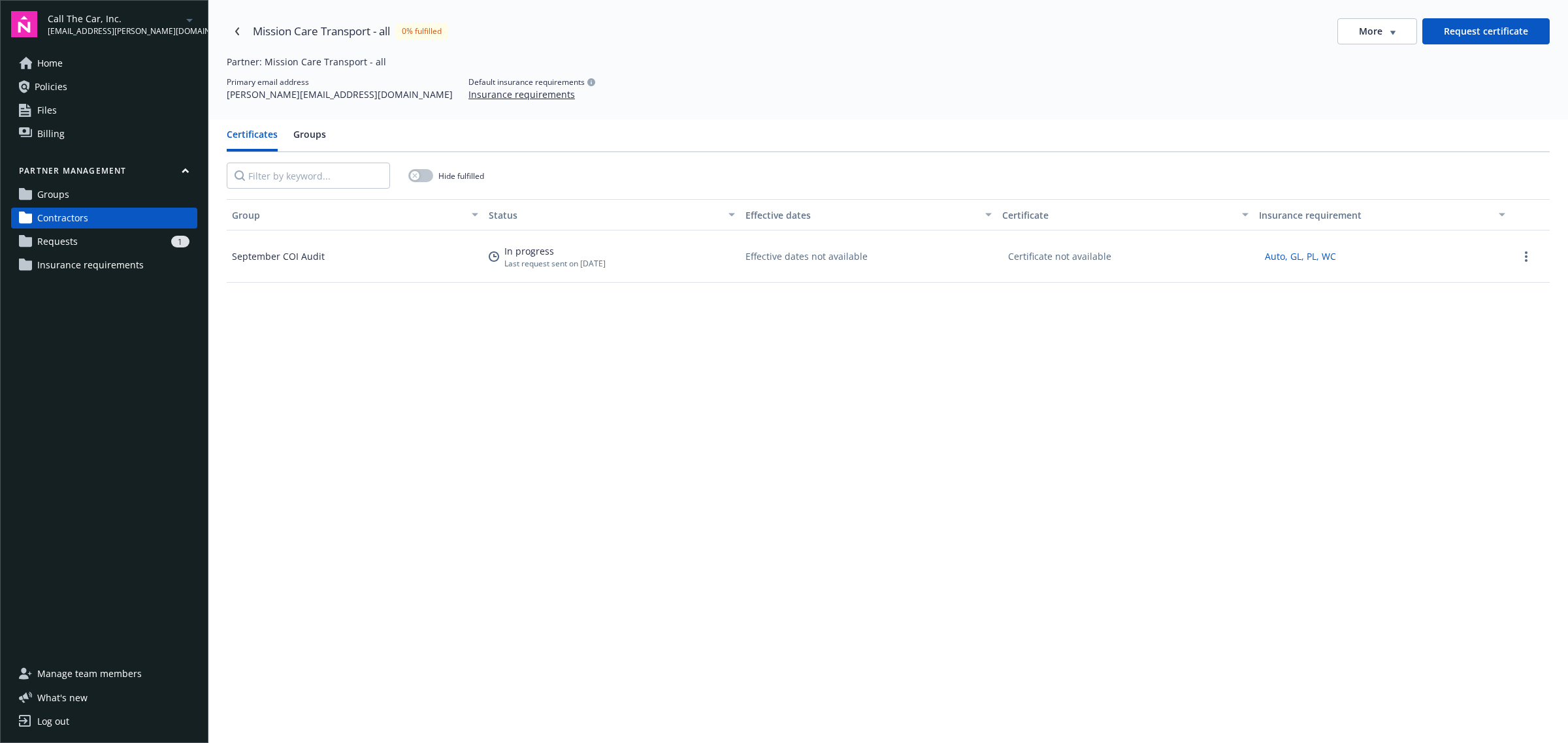
click at [131, 246] on div "1" at bounding box center [136, 241] width 106 height 11
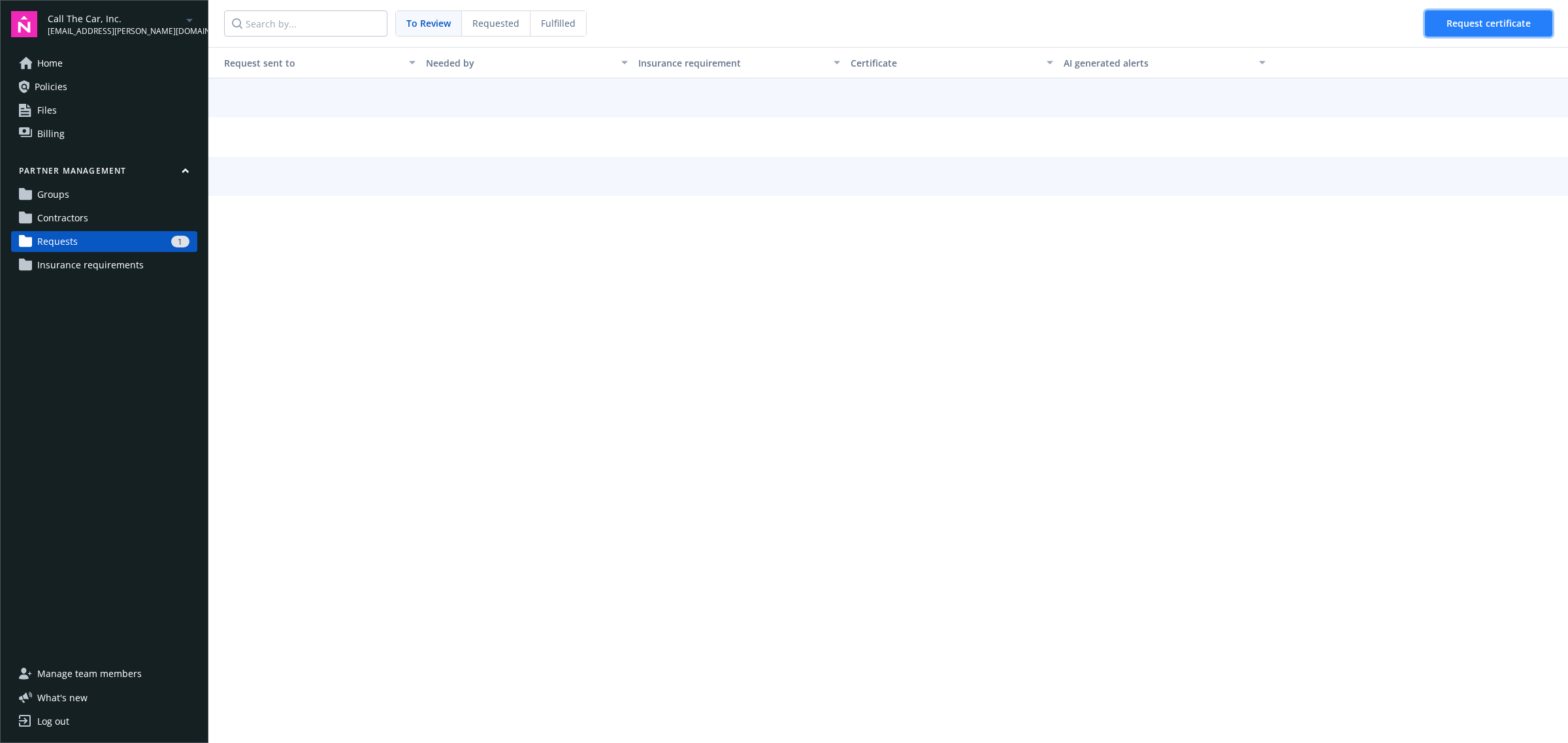
click at [1451, 13] on button "Request certificate" at bounding box center [1488, 24] width 127 height 26
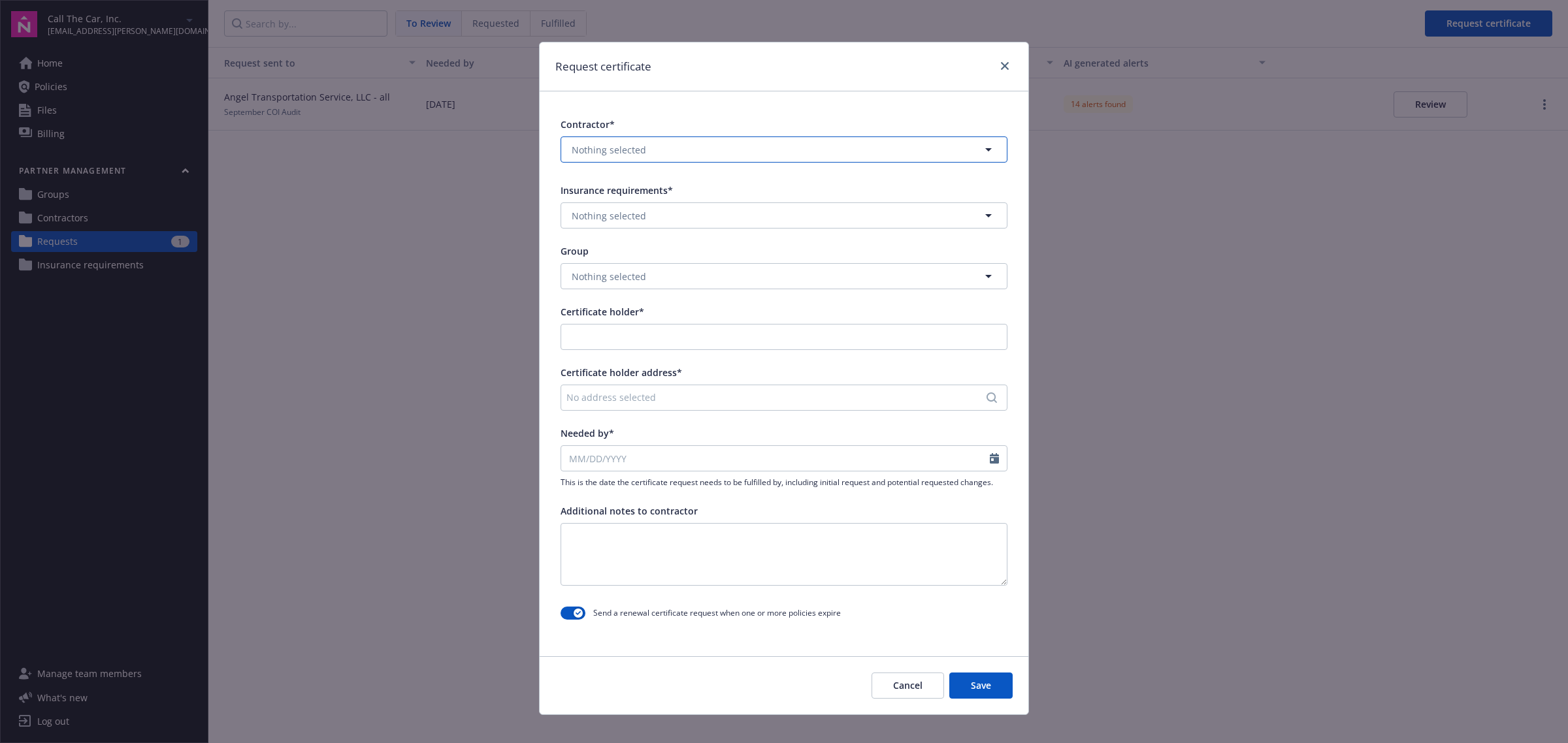
click at [732, 157] on button "Nothing selected" at bounding box center [784, 150] width 447 height 26
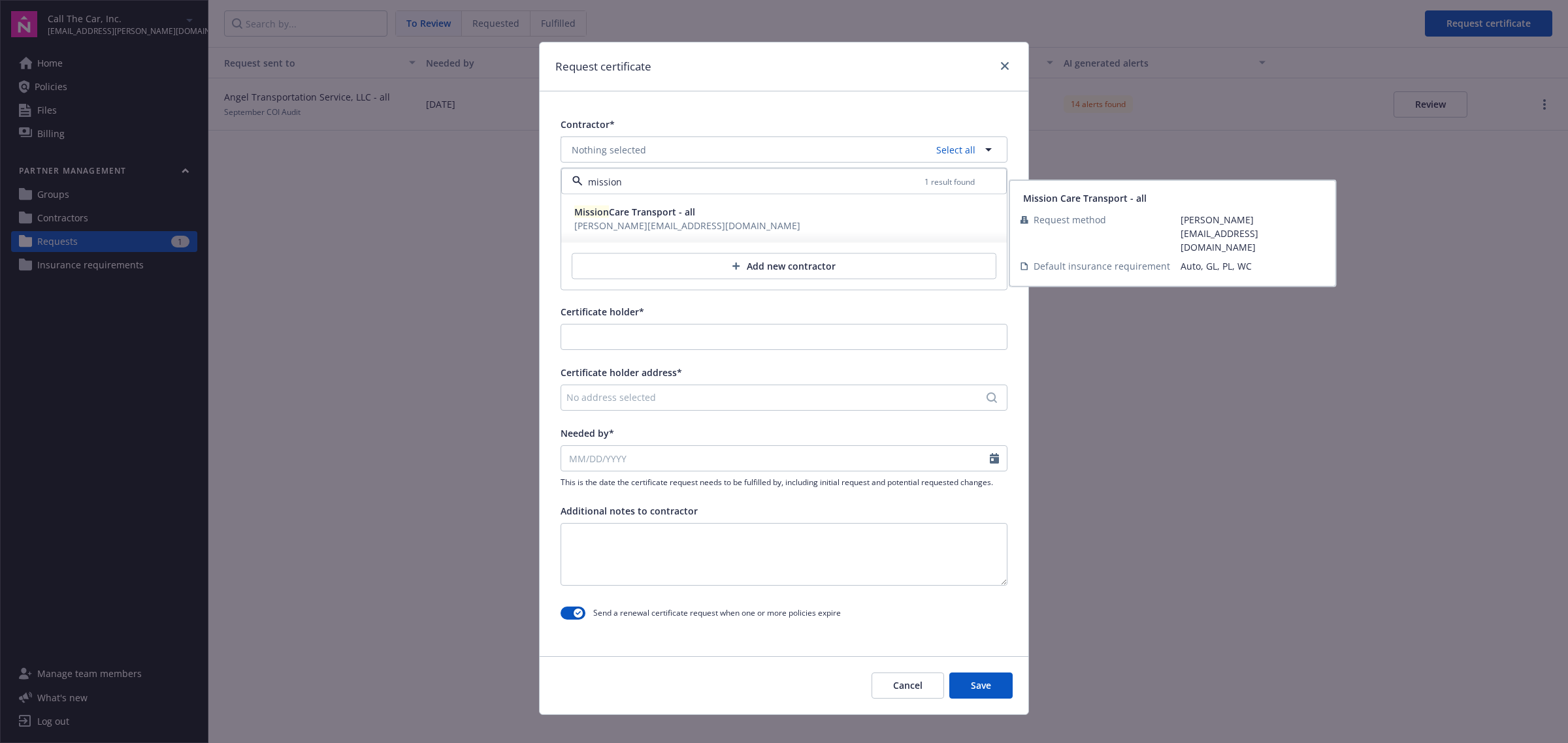
click at [719, 209] on div "Mission Care Transport - all sam@myvanguardinsurance.com" at bounding box center [784, 218] width 430 height 33
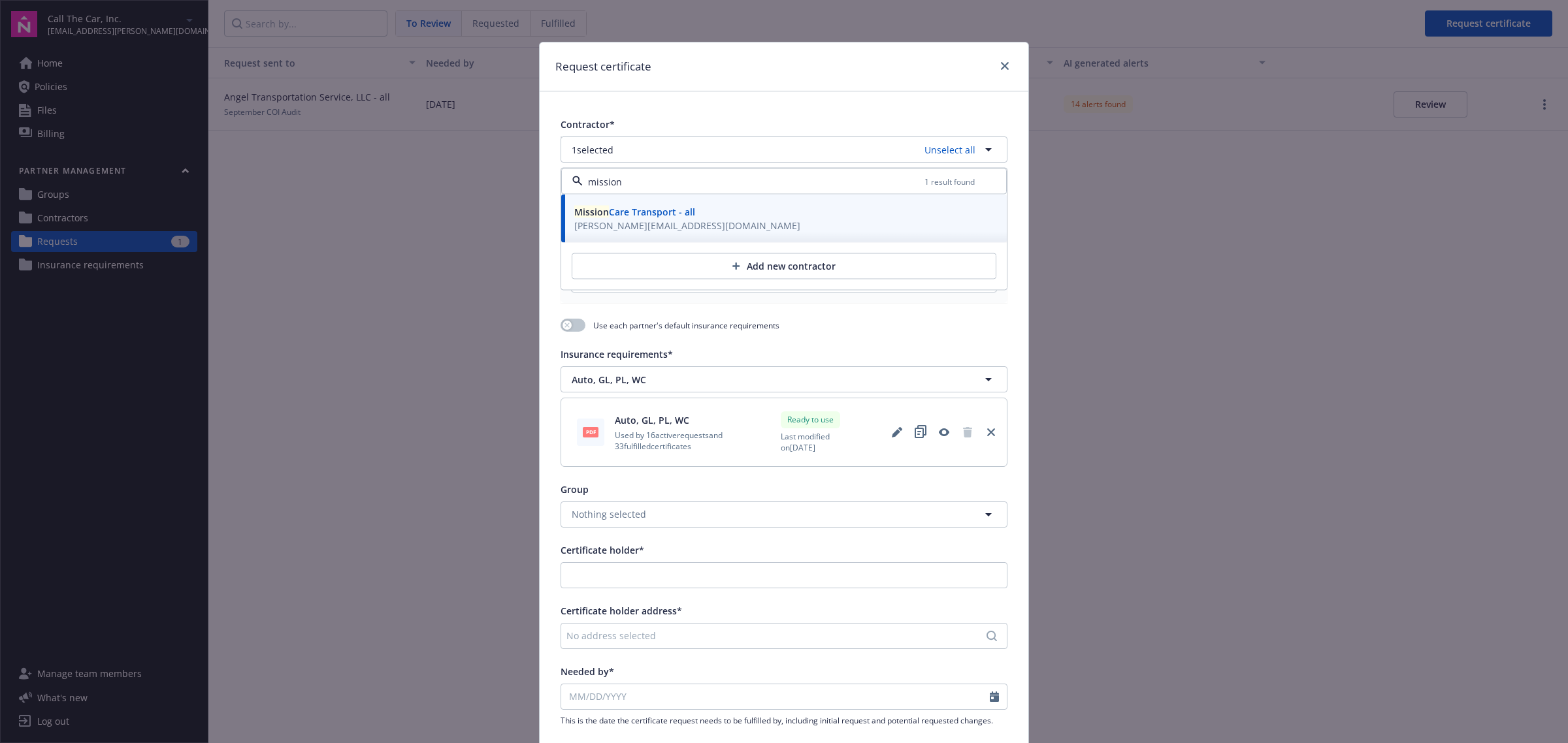
type input "mission"
click at [815, 312] on div "Contractor* 1 selected Unselect all mission 1 result found Mission Care Transpo…" at bounding box center [784, 490] width 489 height 798
click at [1001, 67] on icon "close" at bounding box center [1004, 66] width 8 height 8
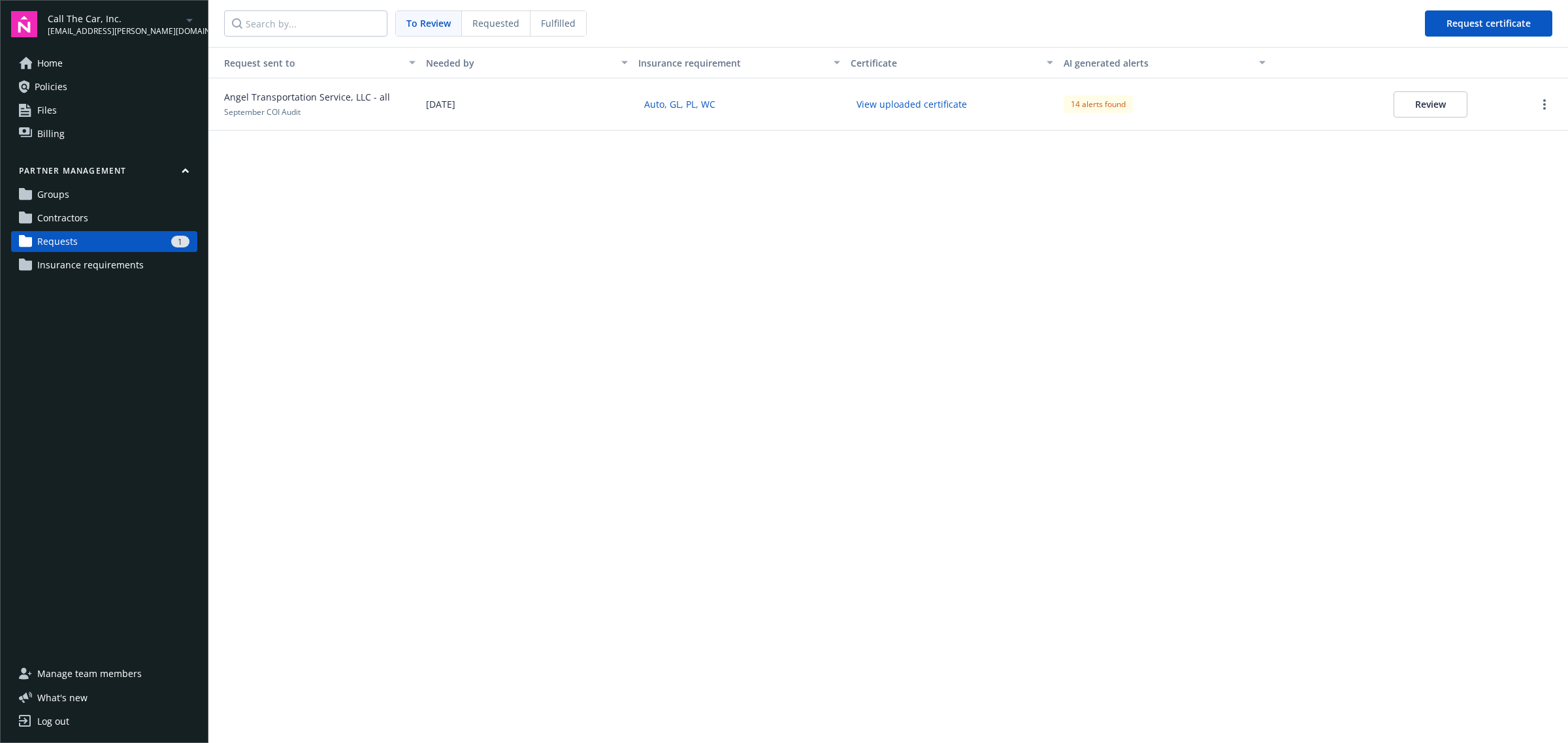
click at [105, 214] on link "Contractors" at bounding box center [105, 218] width 187 height 21
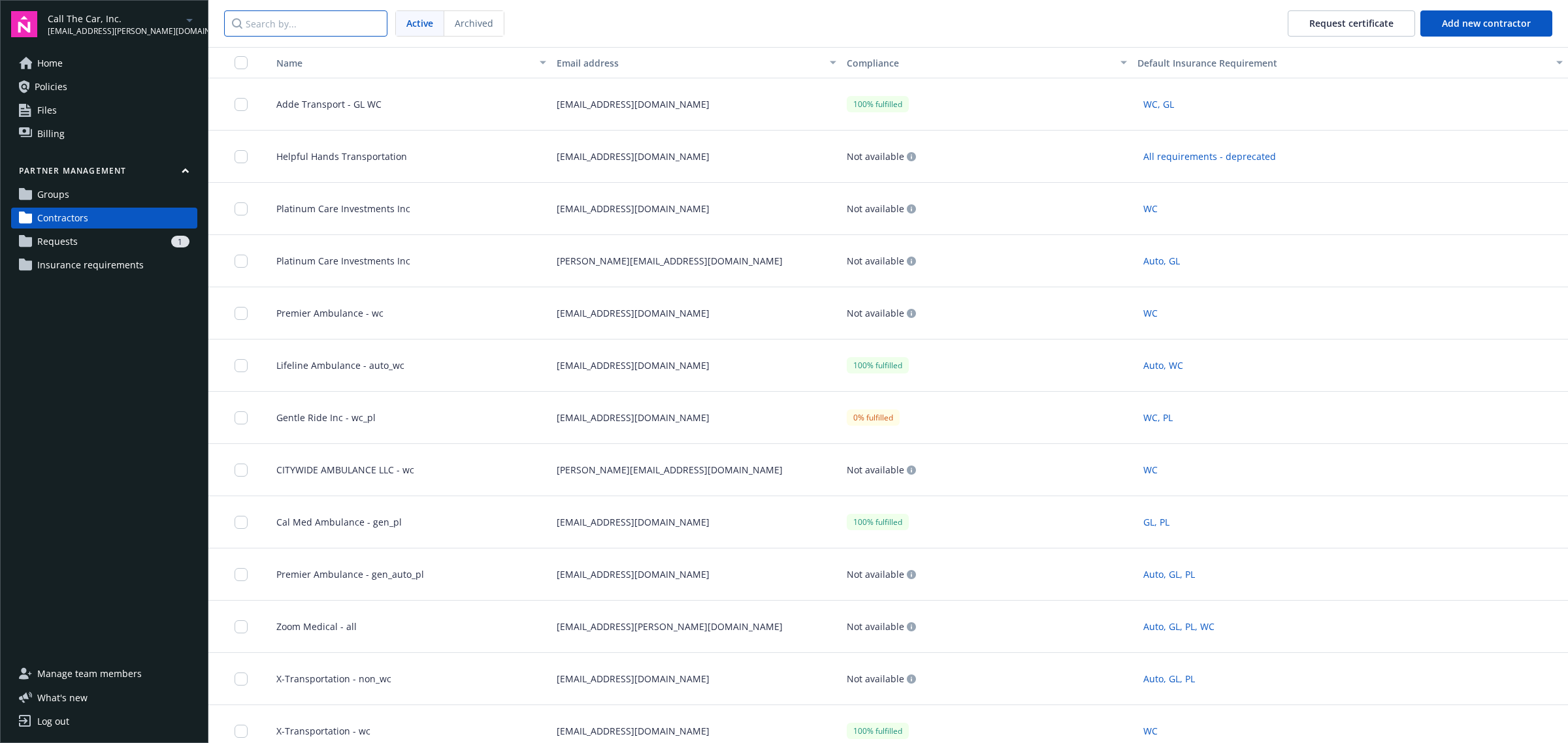
click at [334, 24] on input "Search by..." at bounding box center [305, 24] width 163 height 26
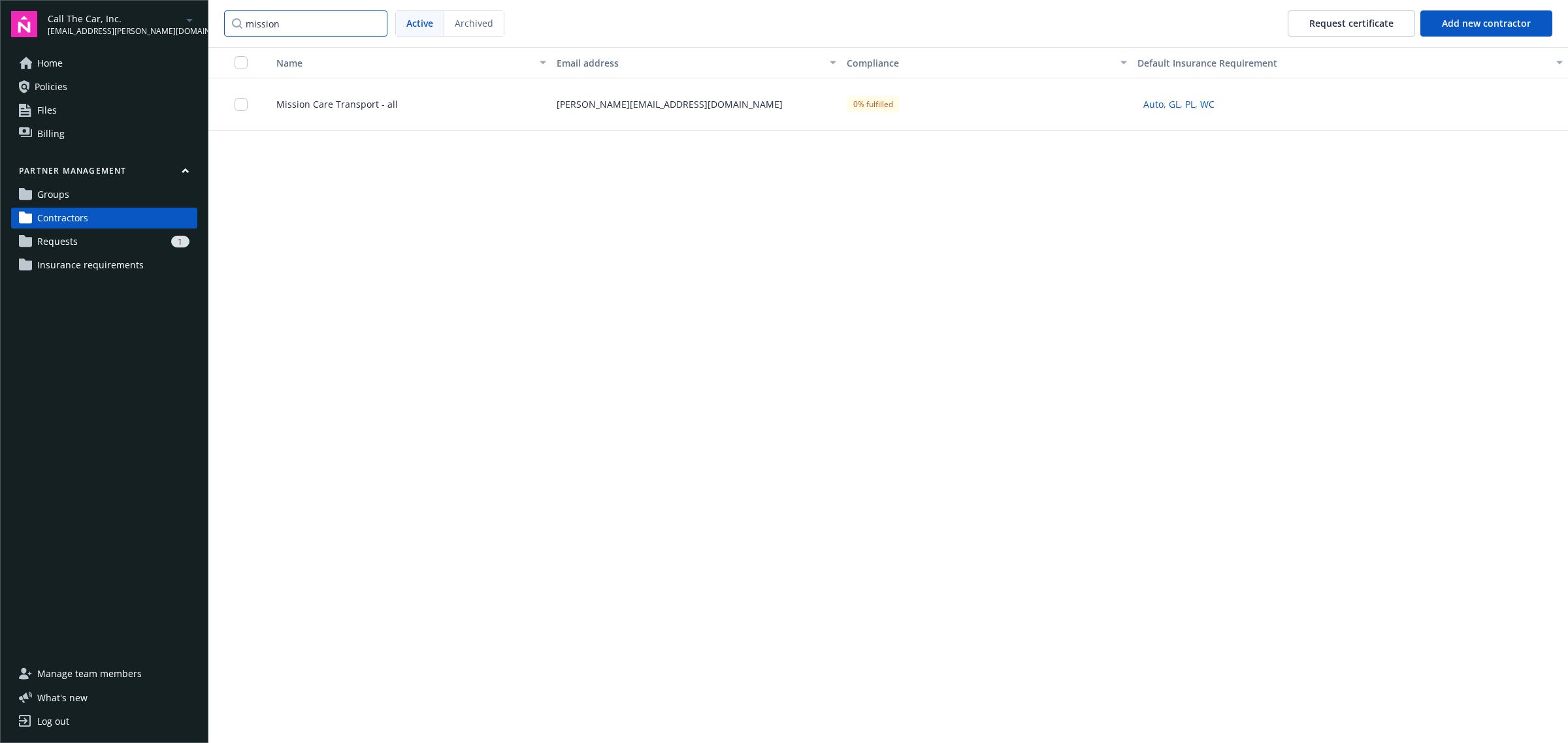
type input "mission"
click at [357, 95] on div "Mission Care Transport - all" at bounding box center [406, 104] width 291 height 52
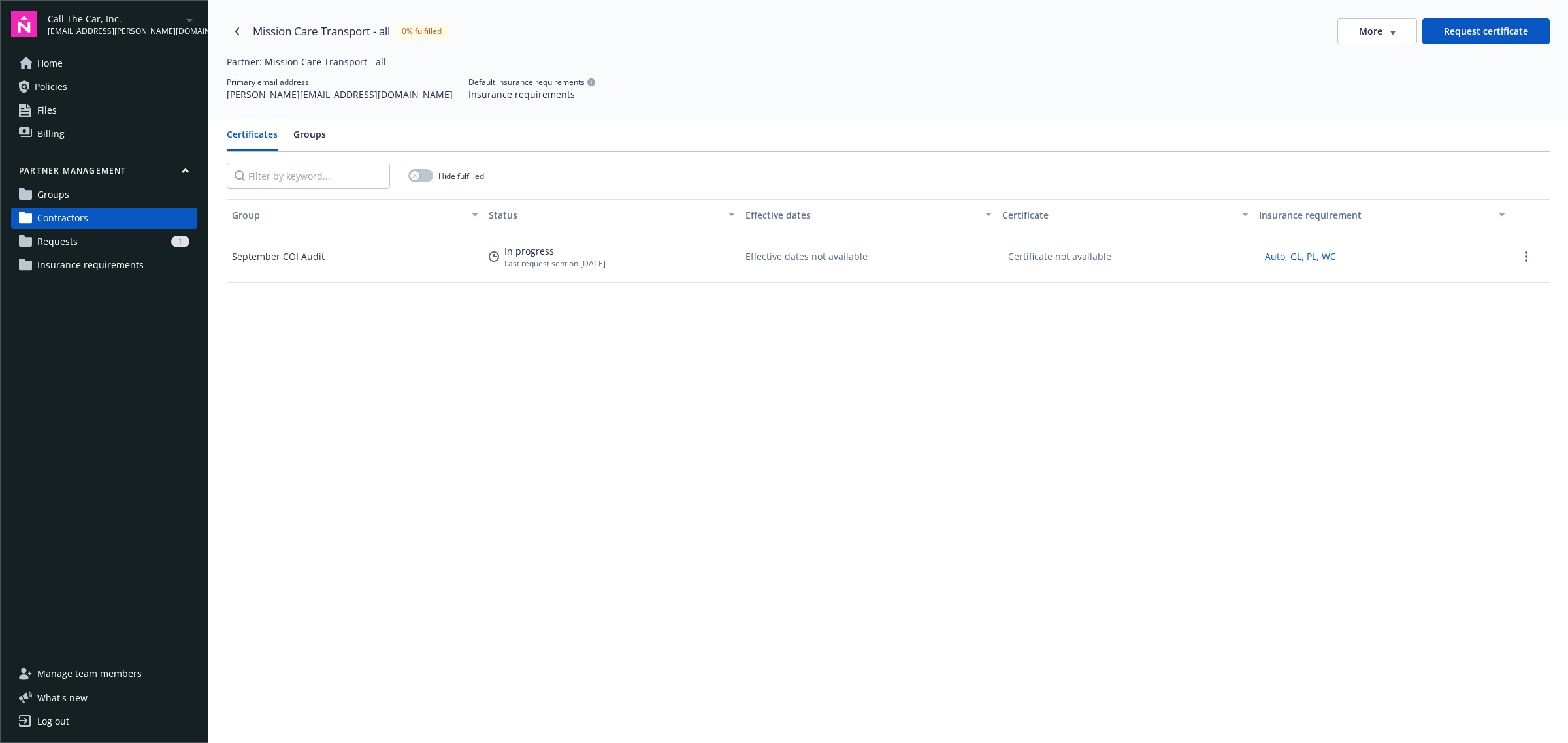
click at [1376, 40] on button "More" at bounding box center [1377, 31] width 80 height 26
click at [1373, 67] on div "Edit contractor" at bounding box center [1367, 58] width 112 height 22
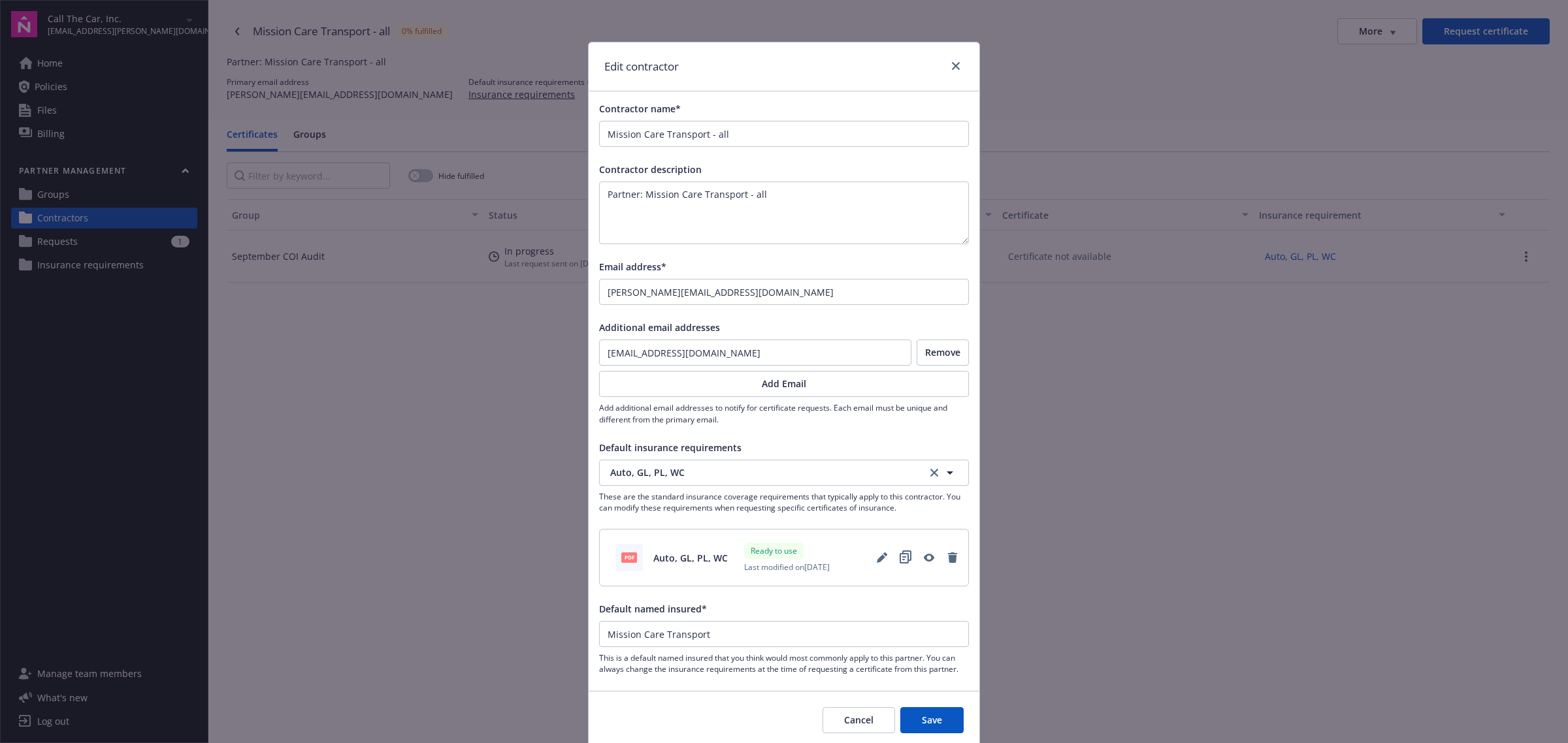
click at [900, 393] on button "Add Email" at bounding box center [784, 384] width 369 height 26
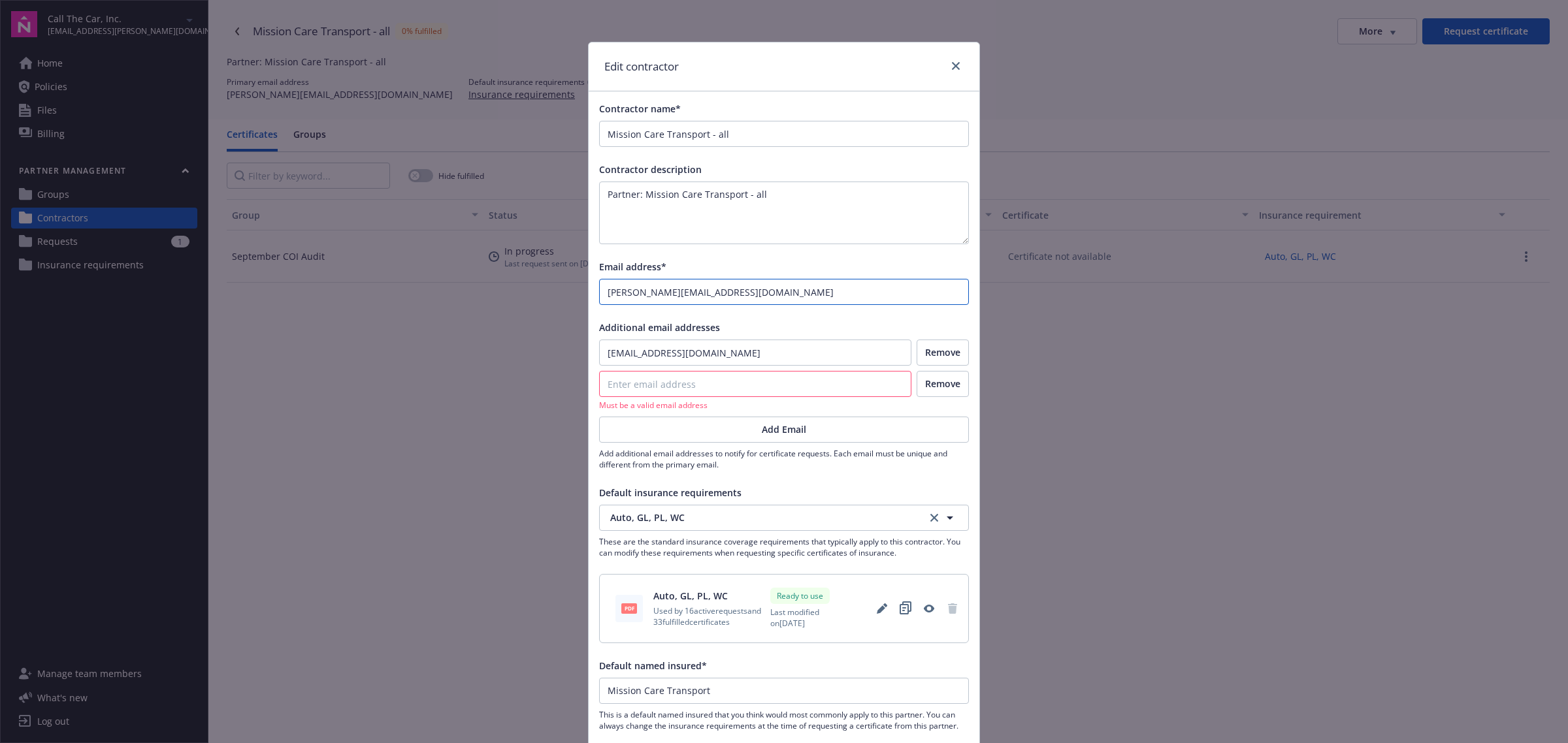
drag, startPoint x: 788, startPoint y: 294, endPoint x: 598, endPoint y: 292, distance: 190.0
click at [600, 292] on input "sam@myvanguardinsurance.com" at bounding box center [784, 292] width 368 height 24
click at [710, 391] on input "email" at bounding box center [756, 384] width 311 height 24
paste input "sam@myvanguardinsurance.com"
type input "sam@myvanguardinsurance.com"
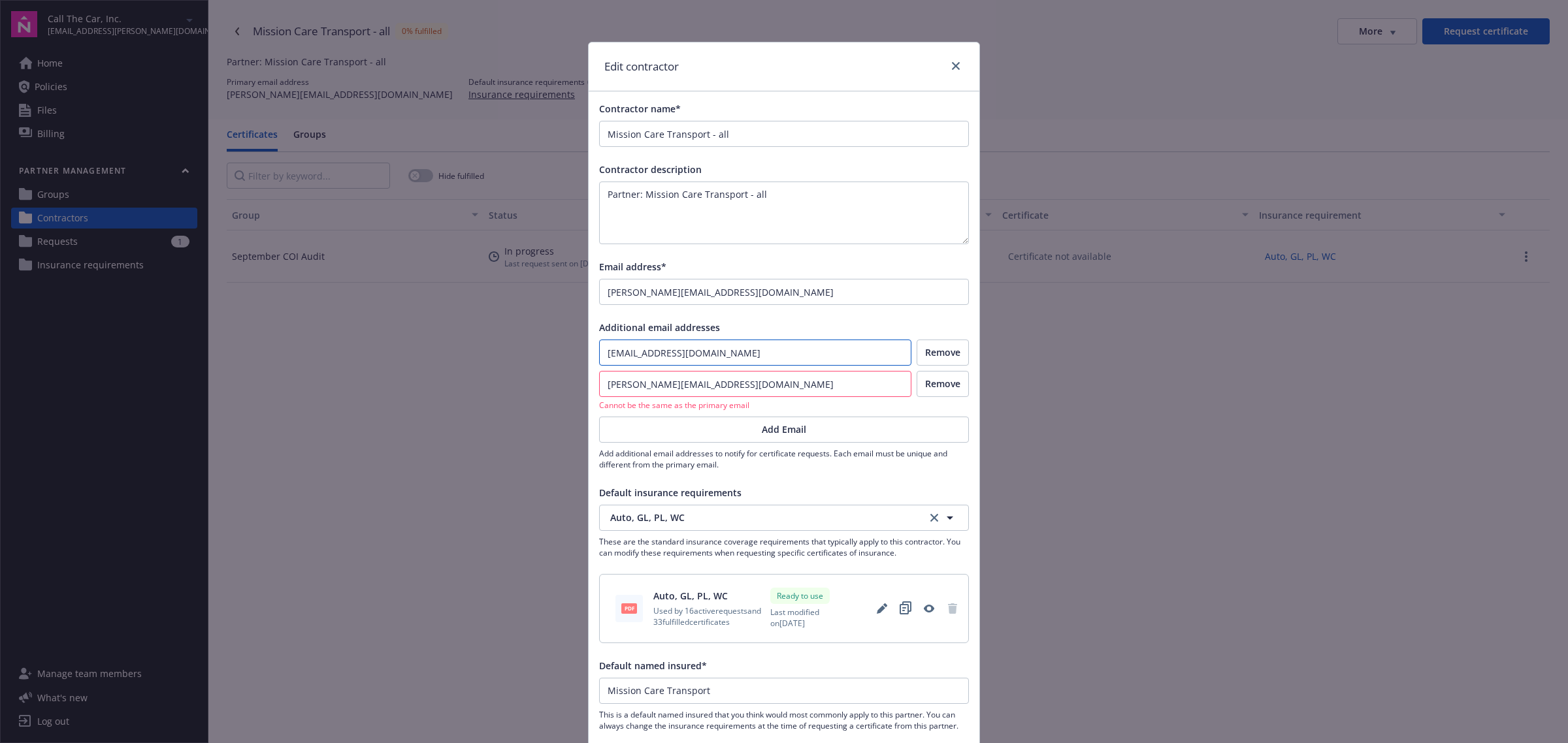
drag, startPoint x: 793, startPoint y: 356, endPoint x: 580, endPoint y: 360, distance: 213.0
click at [580, 360] on div "Edit contractor Contractor name* Mission Care Transport - all Contractor descri…" at bounding box center [784, 371] width 1568 height 743
drag, startPoint x: 778, startPoint y: 295, endPoint x: 524, endPoint y: 302, distance: 254.1
click at [524, 302] on div "Edit contractor Contractor name* Mission Care Transport - all Contractor descri…" at bounding box center [784, 371] width 1568 height 743
paste input "certificates"
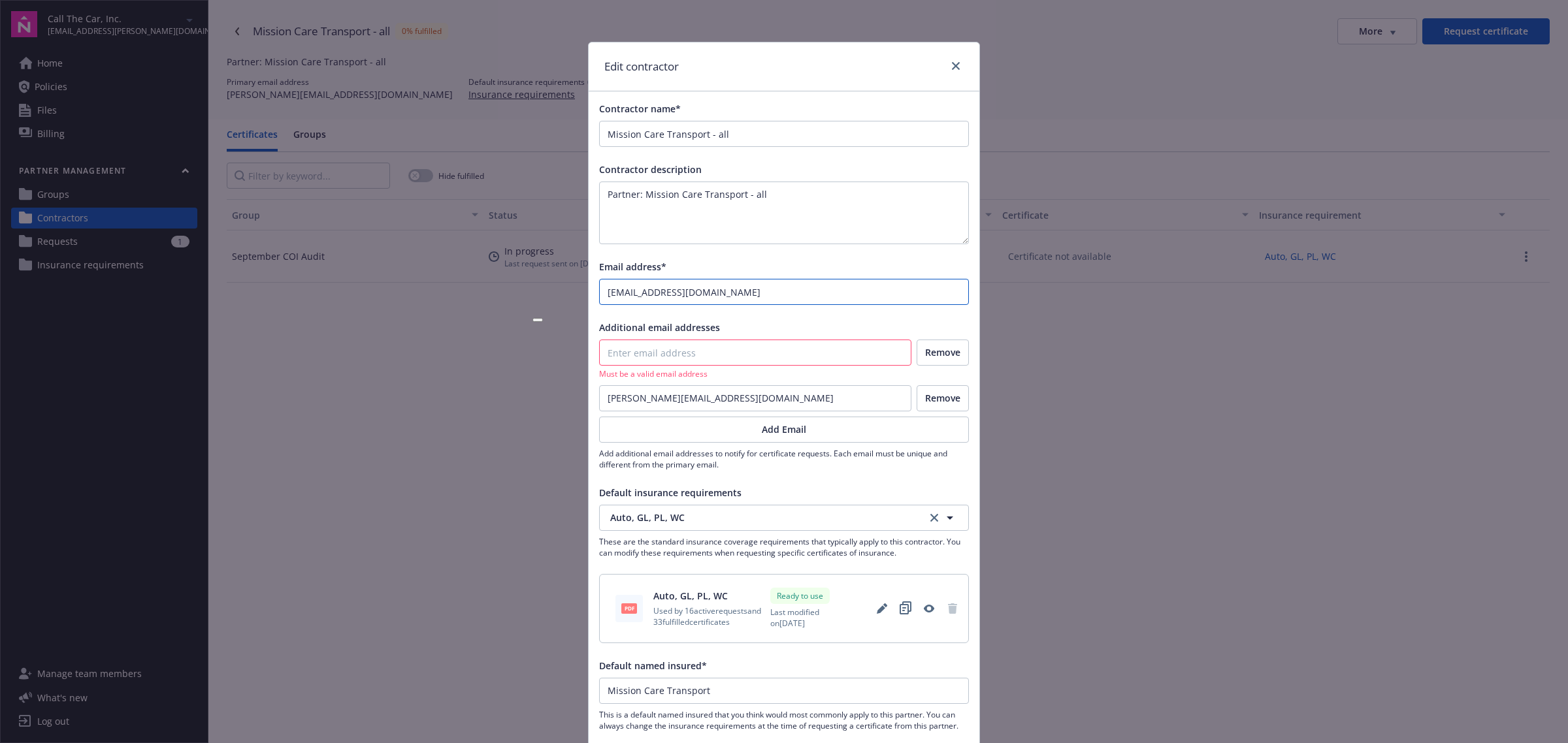
type input "certificates@myvanguardinsurance.com"
click at [953, 347] on button "Remove" at bounding box center [942, 353] width 52 height 26
type input "sam@myvanguardinsurance.com"
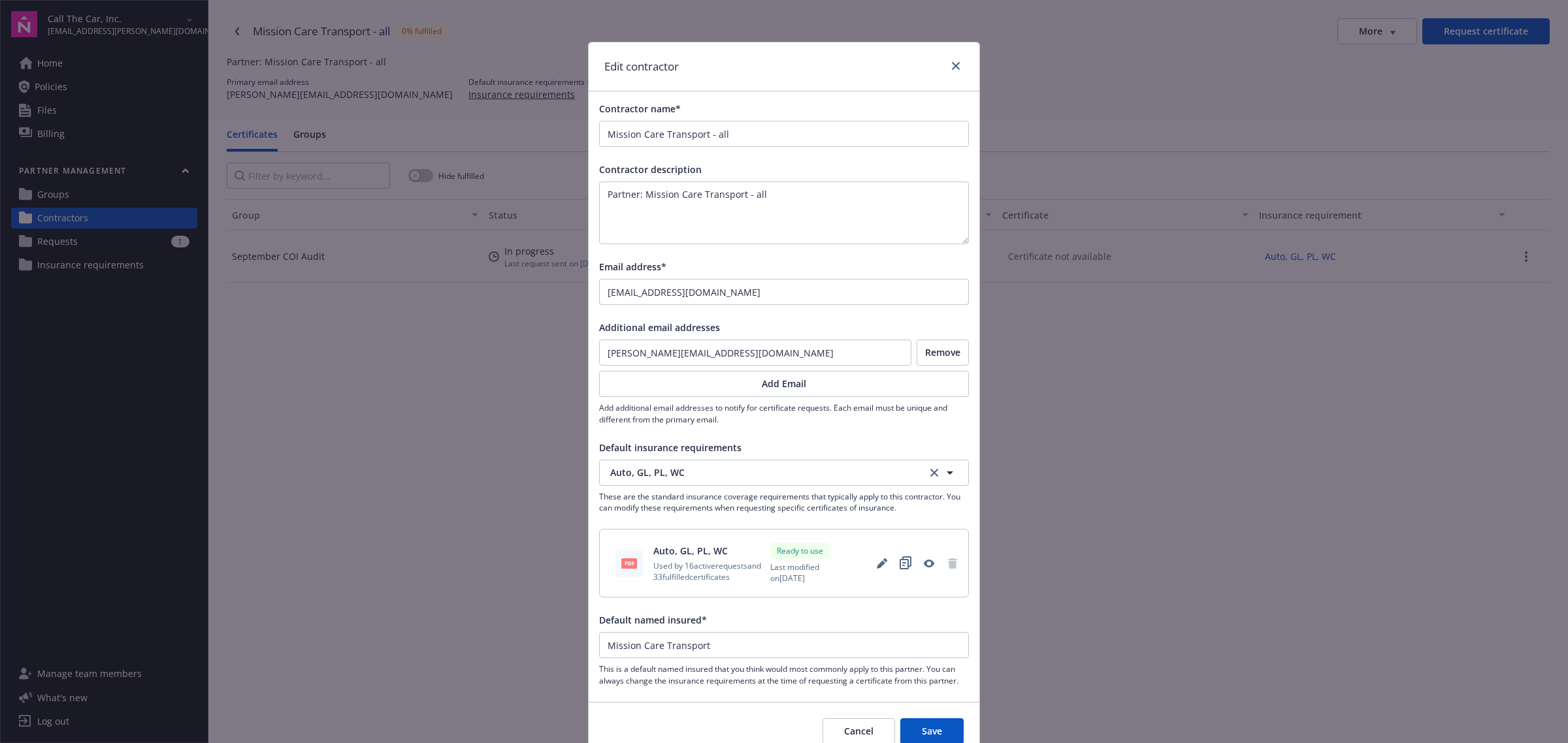
click at [938, 730] on button "Save" at bounding box center [931, 732] width 63 height 26
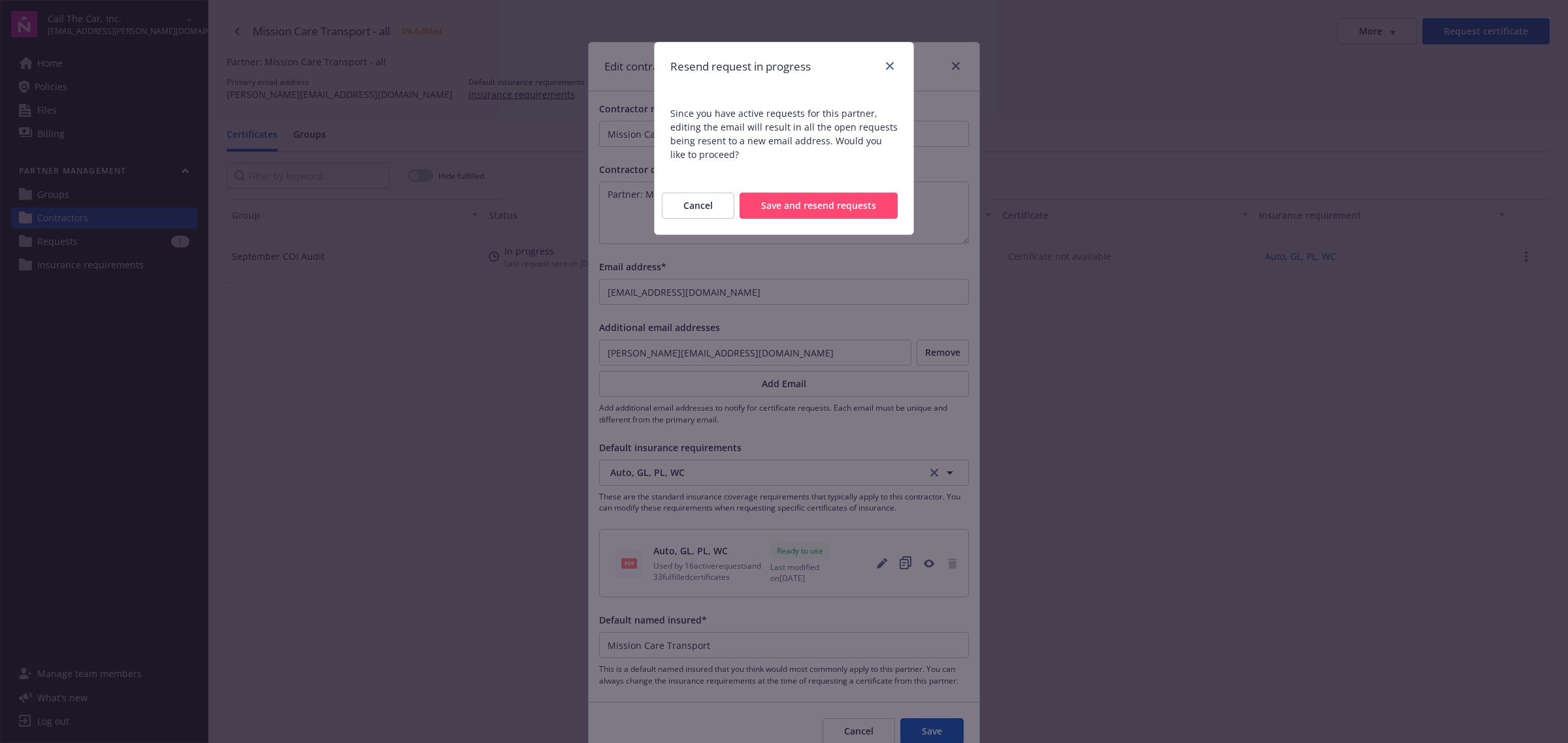
click at [837, 206] on button "Save and resend requests" at bounding box center [819, 206] width 158 height 26
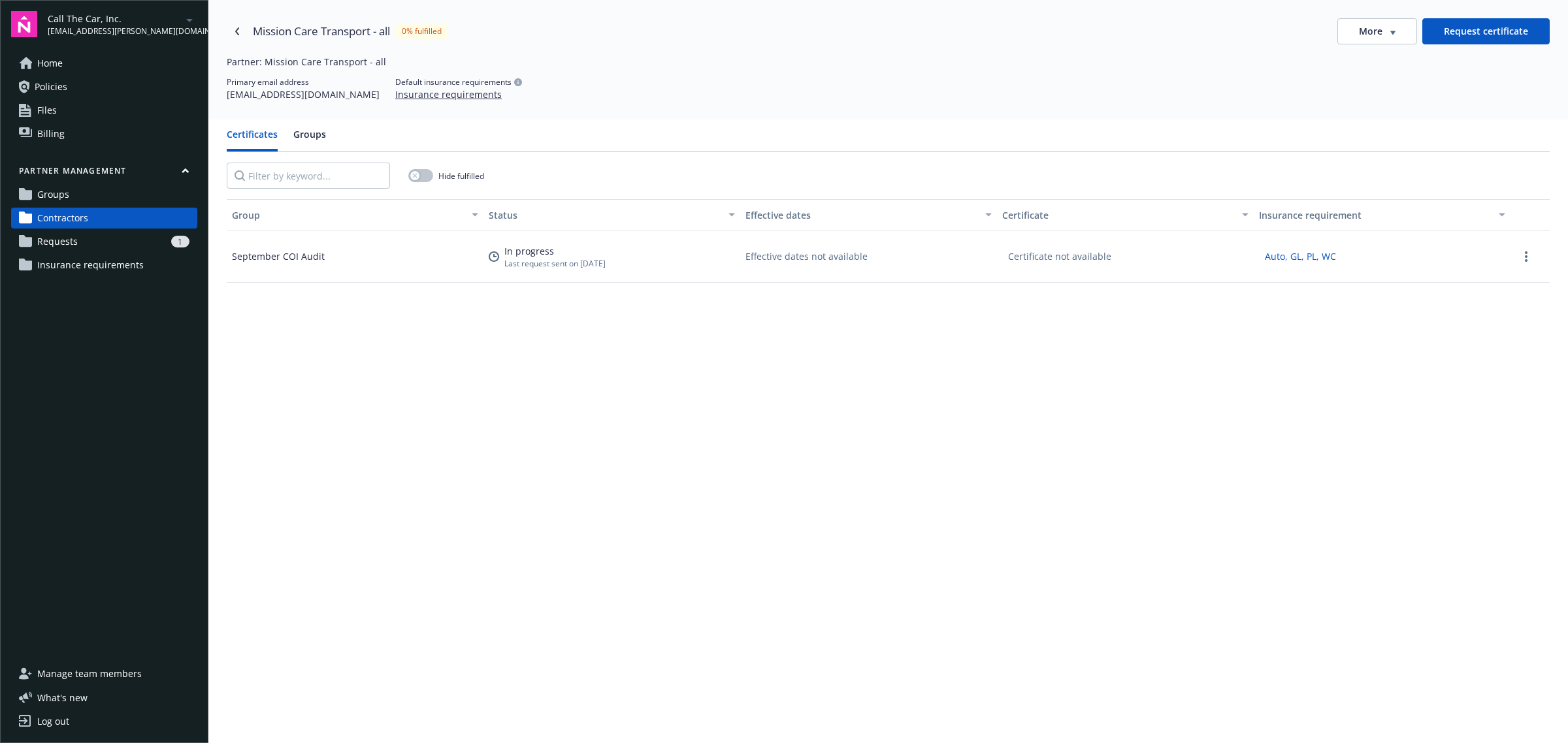
click at [124, 242] on div "1" at bounding box center [136, 241] width 106 height 11
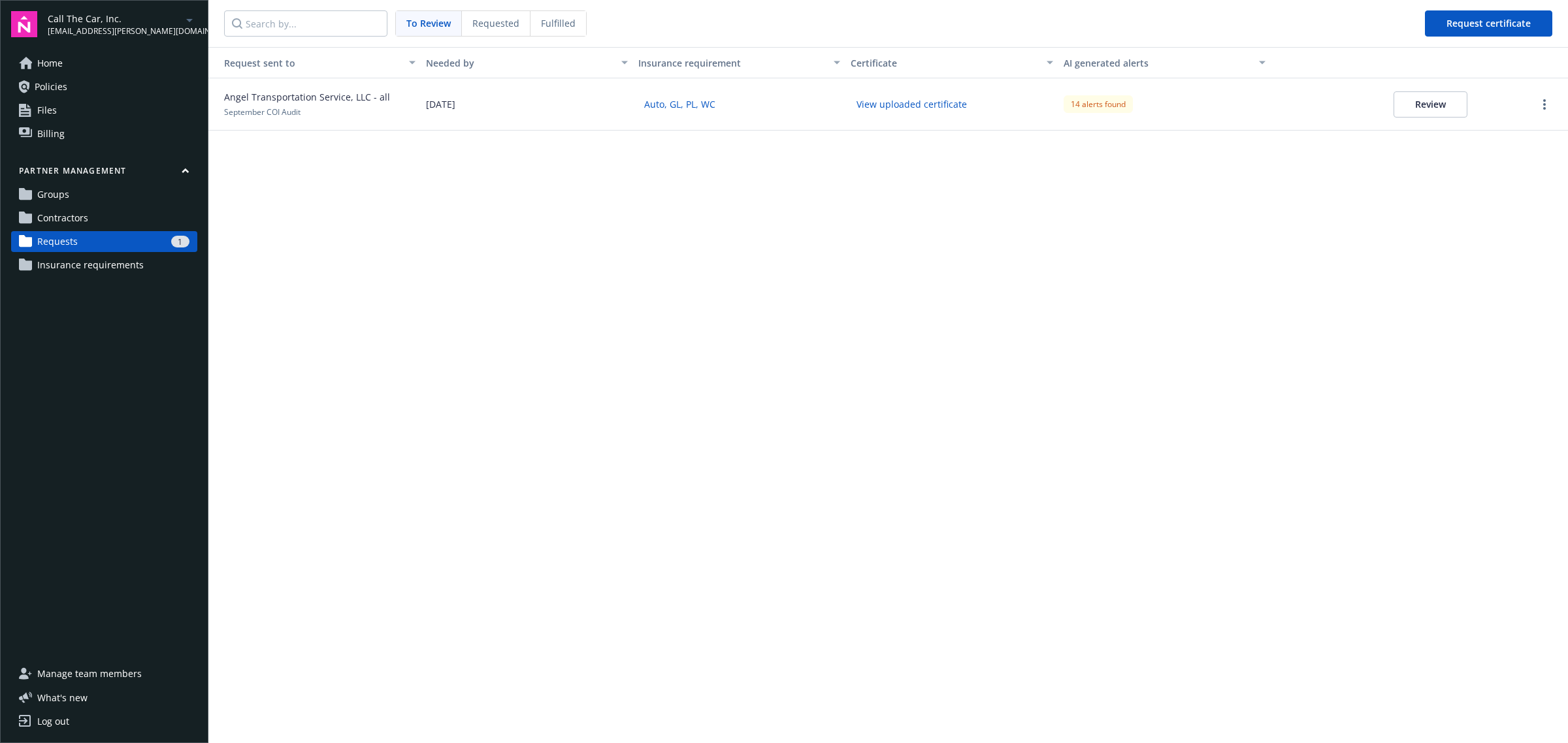
click at [484, 26] on span "Requested" at bounding box center [496, 23] width 47 height 14
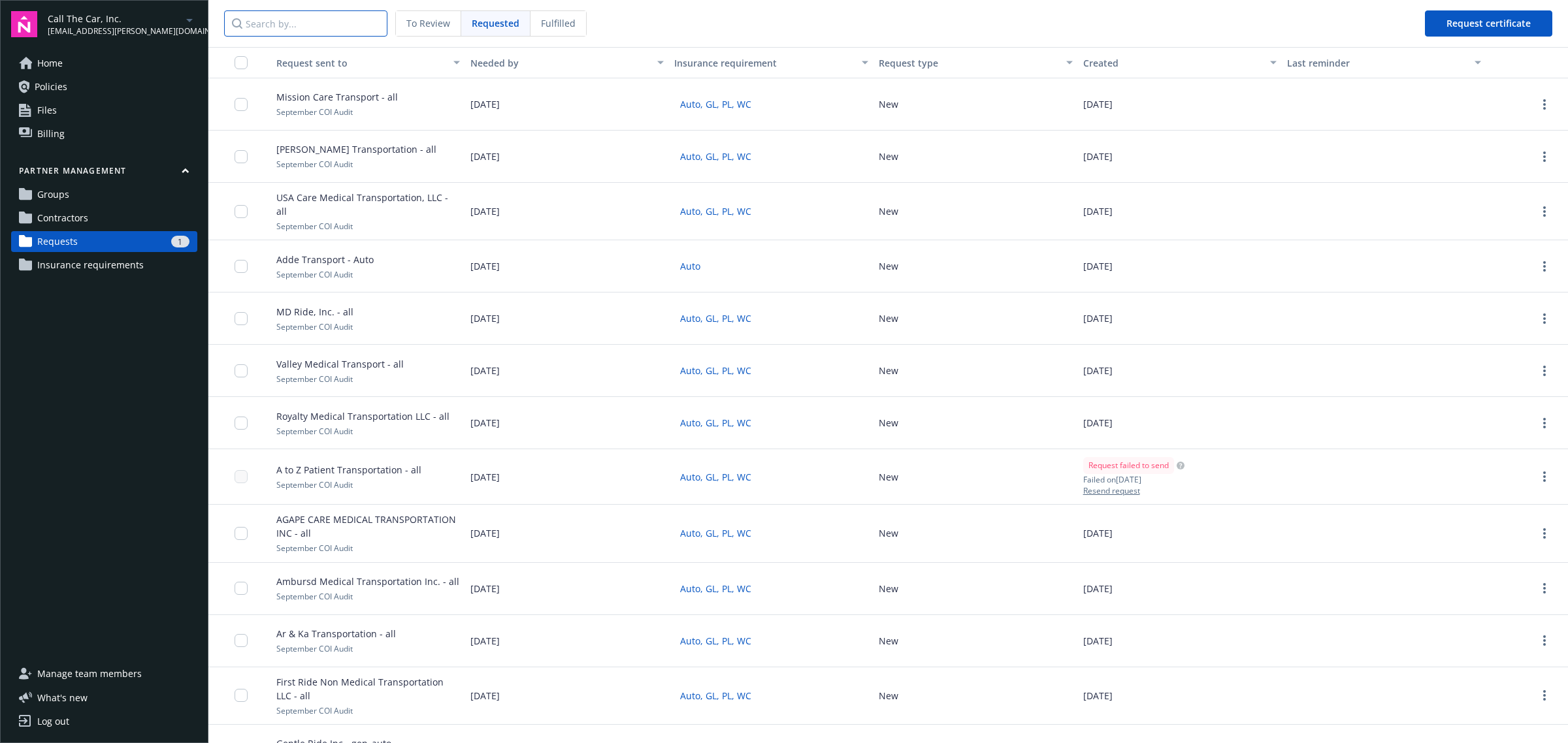
click at [318, 31] on input "Search by..." at bounding box center [305, 24] width 163 height 26
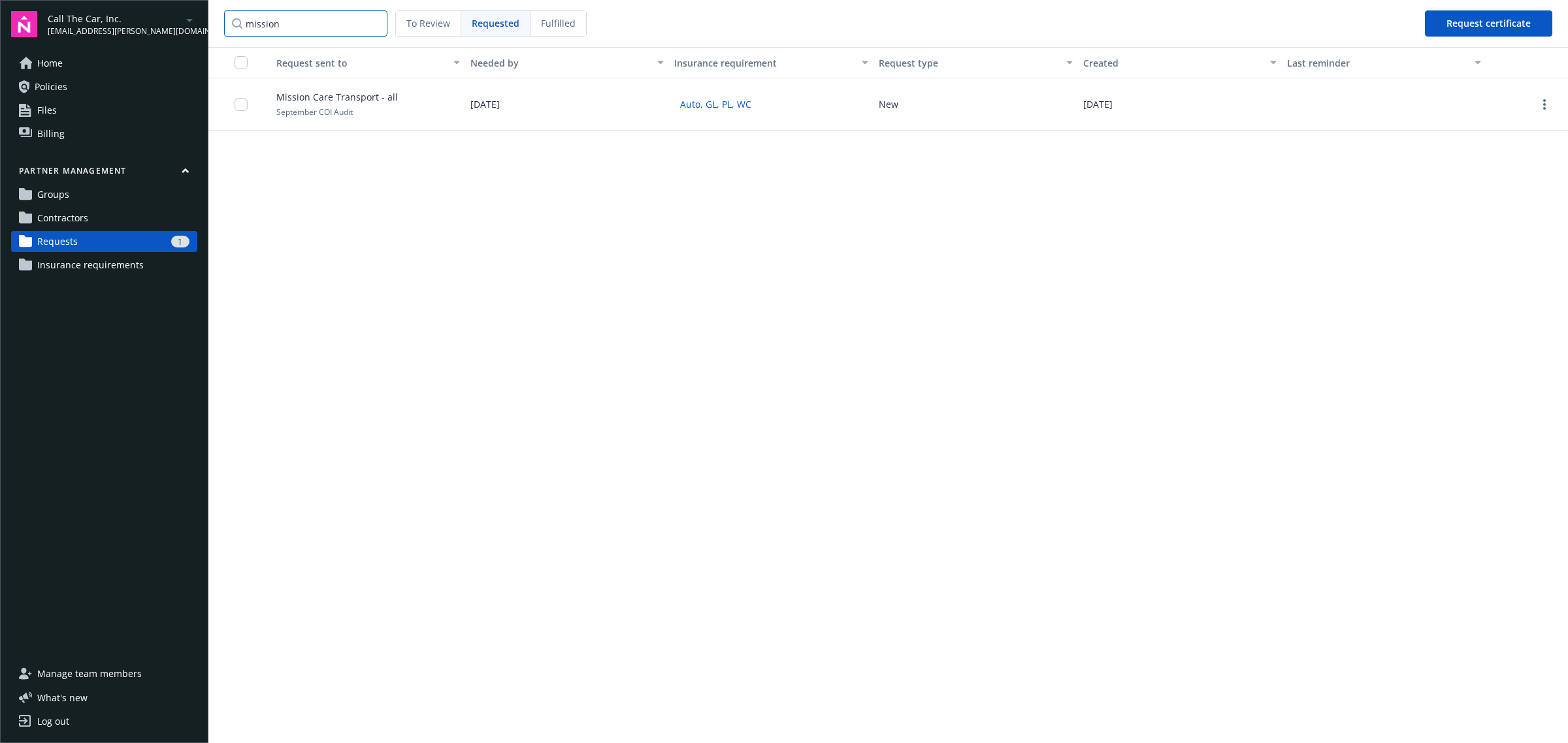
type input "mission"
click at [1544, 104] on circle "more" at bounding box center [1544, 105] width 3 height 3
click at [1520, 169] on span "Upload certificate in Contractor View" at bounding box center [1458, 170] width 160 height 14
click at [434, 24] on span "To Review" at bounding box center [428, 23] width 43 height 14
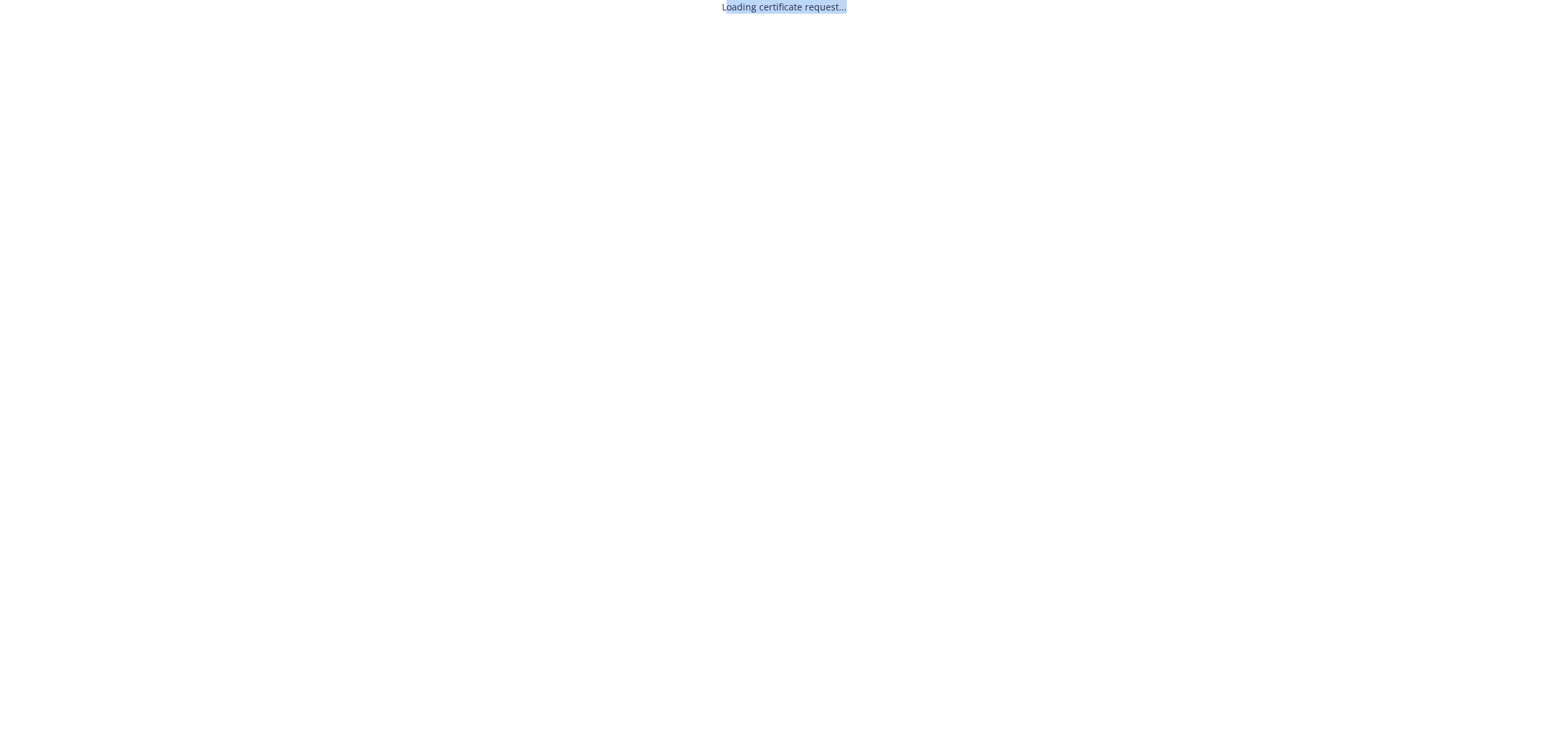
drag, startPoint x: 727, startPoint y: 5, endPoint x: 871, endPoint y: 13, distance: 144.2
click at [871, 13] on div "Loading certificate request..." at bounding box center [784, 7] width 1568 height 14
click at [864, 14] on html "Loading certificate request... /partners/upload-new-certificate/d16b5fce-c988-4…" at bounding box center [784, 7] width 1568 height 14
click at [887, 14] on html "Loading certificate request... /partners/upload-new-certificate/d16b5fce-c988-4…" at bounding box center [784, 7] width 1568 height 14
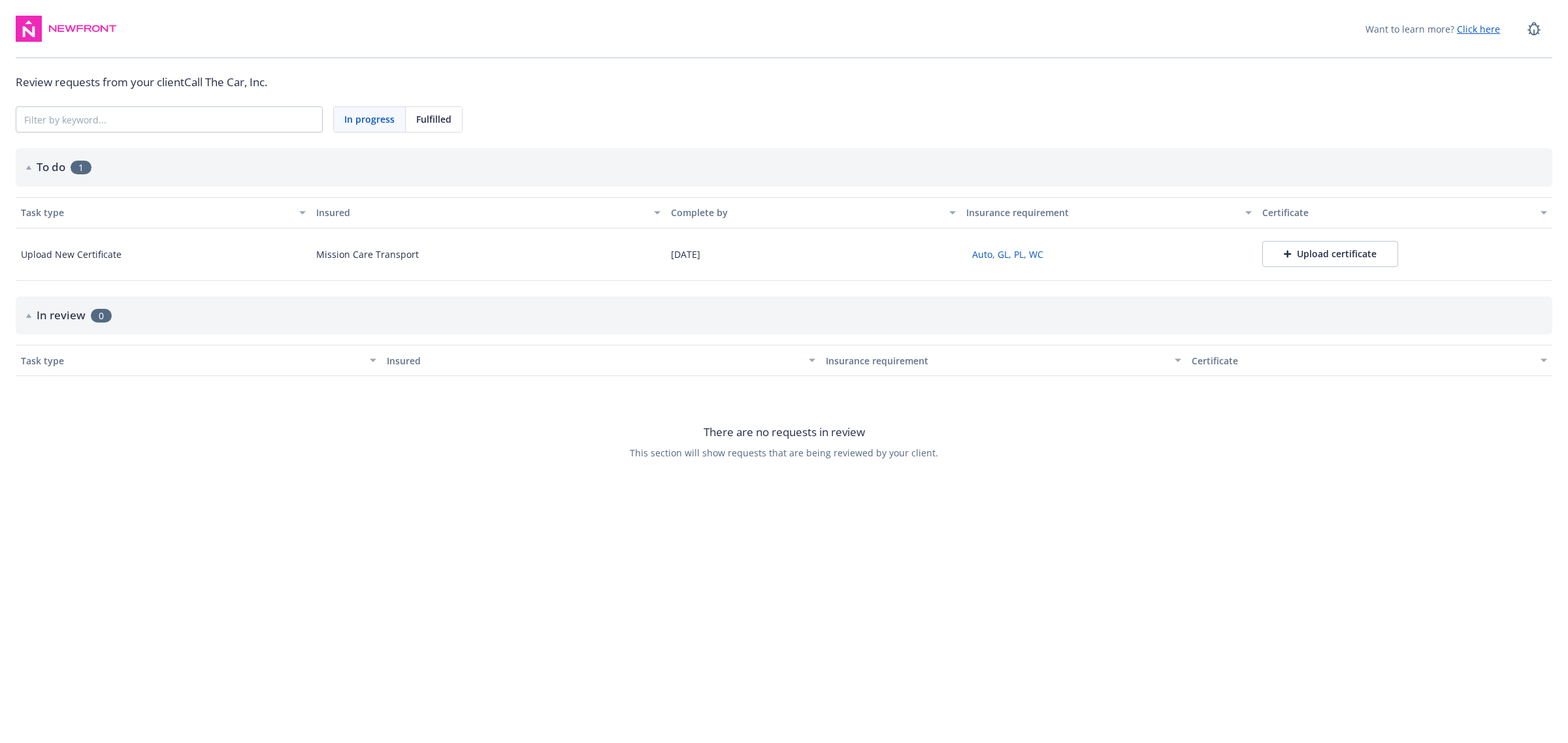
click at [415, 121] on div "Fulfilled" at bounding box center [434, 120] width 57 height 24
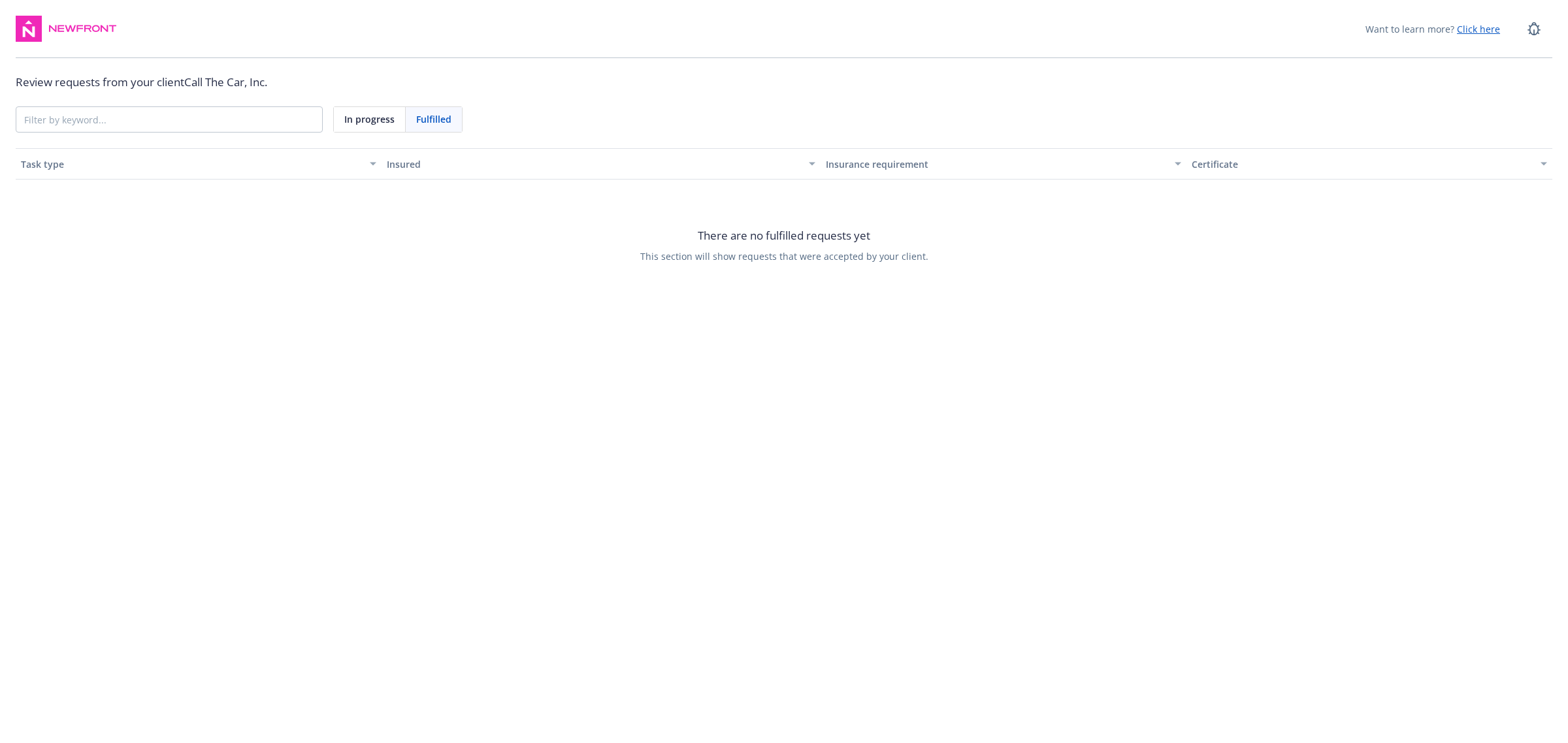
click at [368, 120] on span "In progress" at bounding box center [368, 119] width 50 height 14
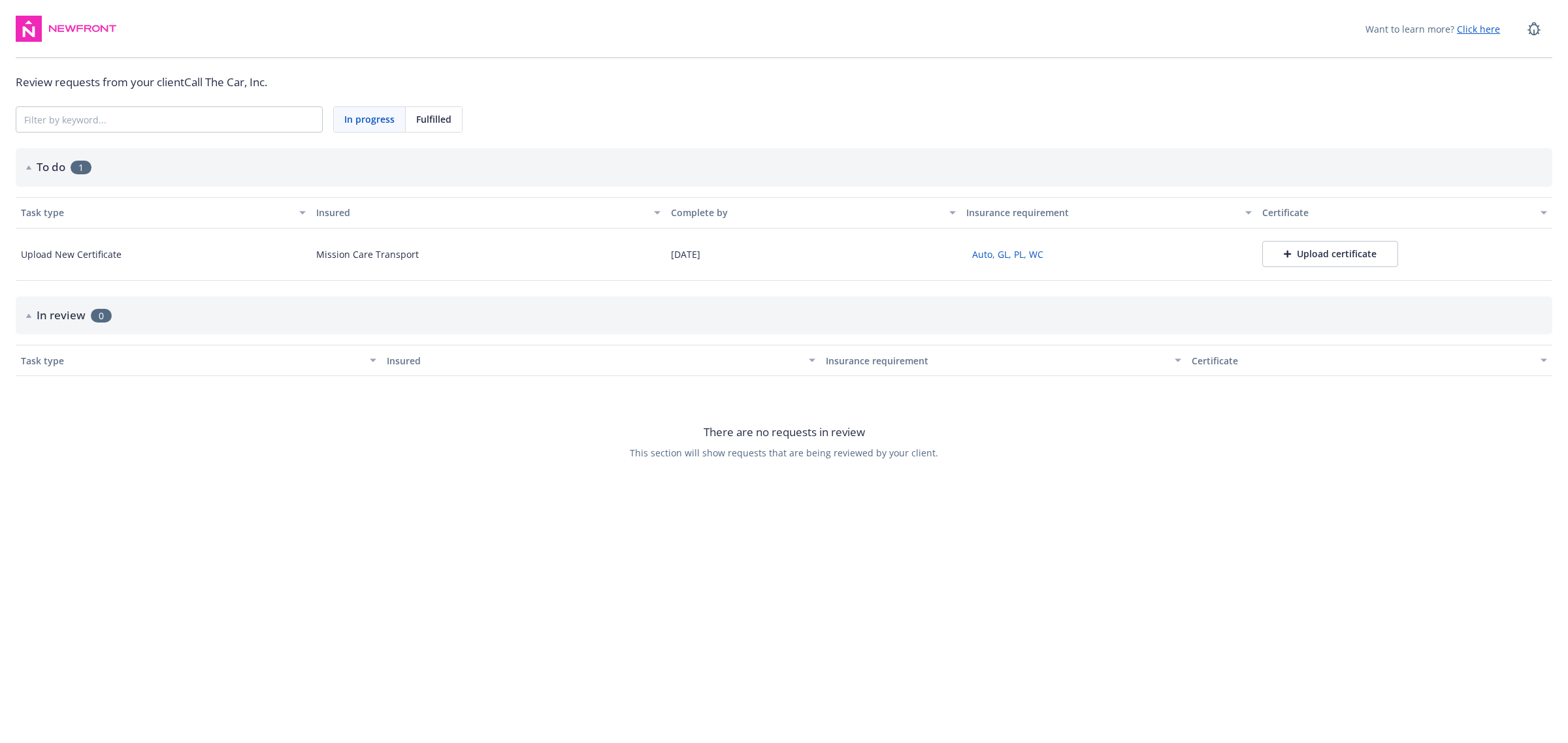
click at [1360, 256] on div "Upload certificate" at bounding box center [1330, 254] width 92 height 13
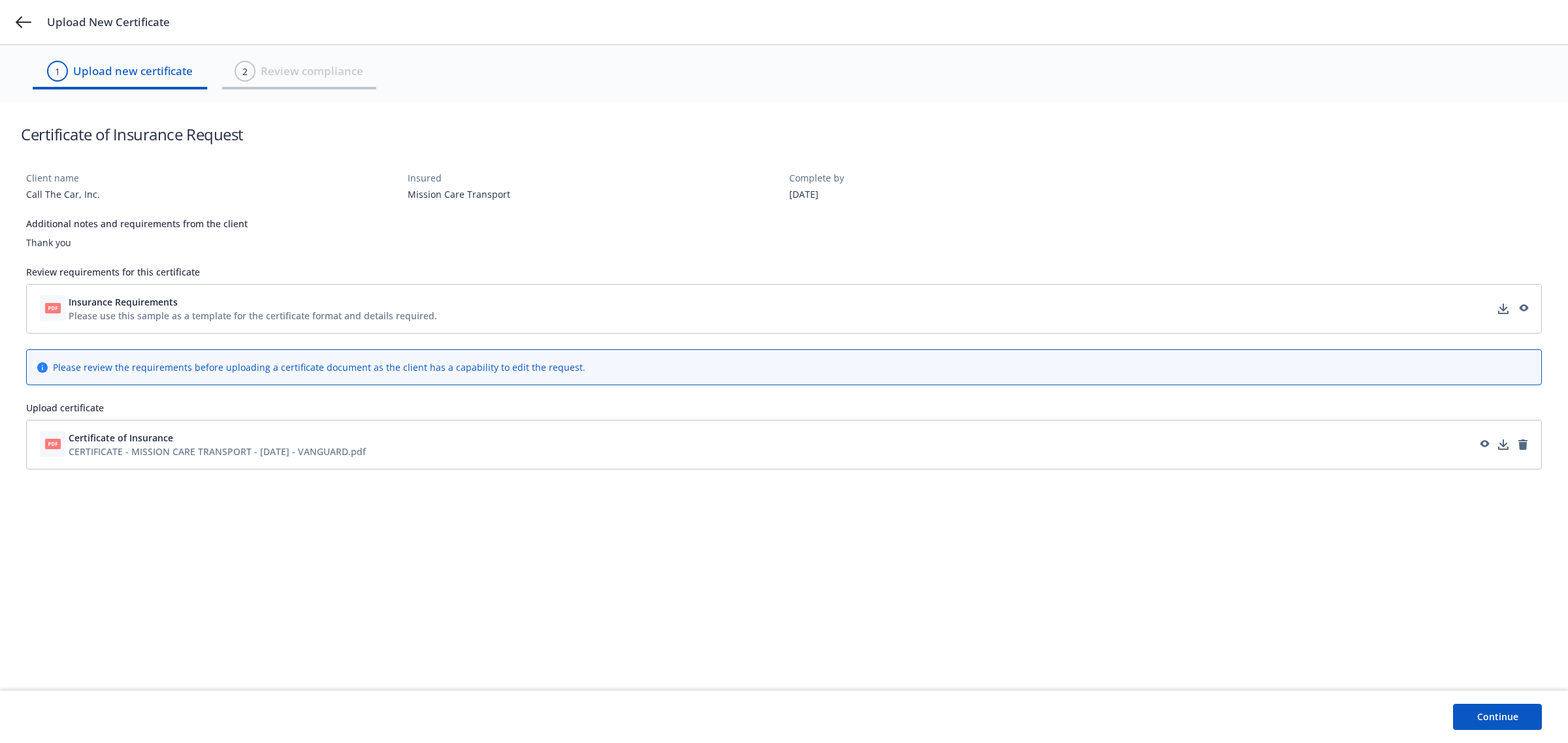
click at [1516, 719] on button "Continue" at bounding box center [1497, 717] width 89 height 26
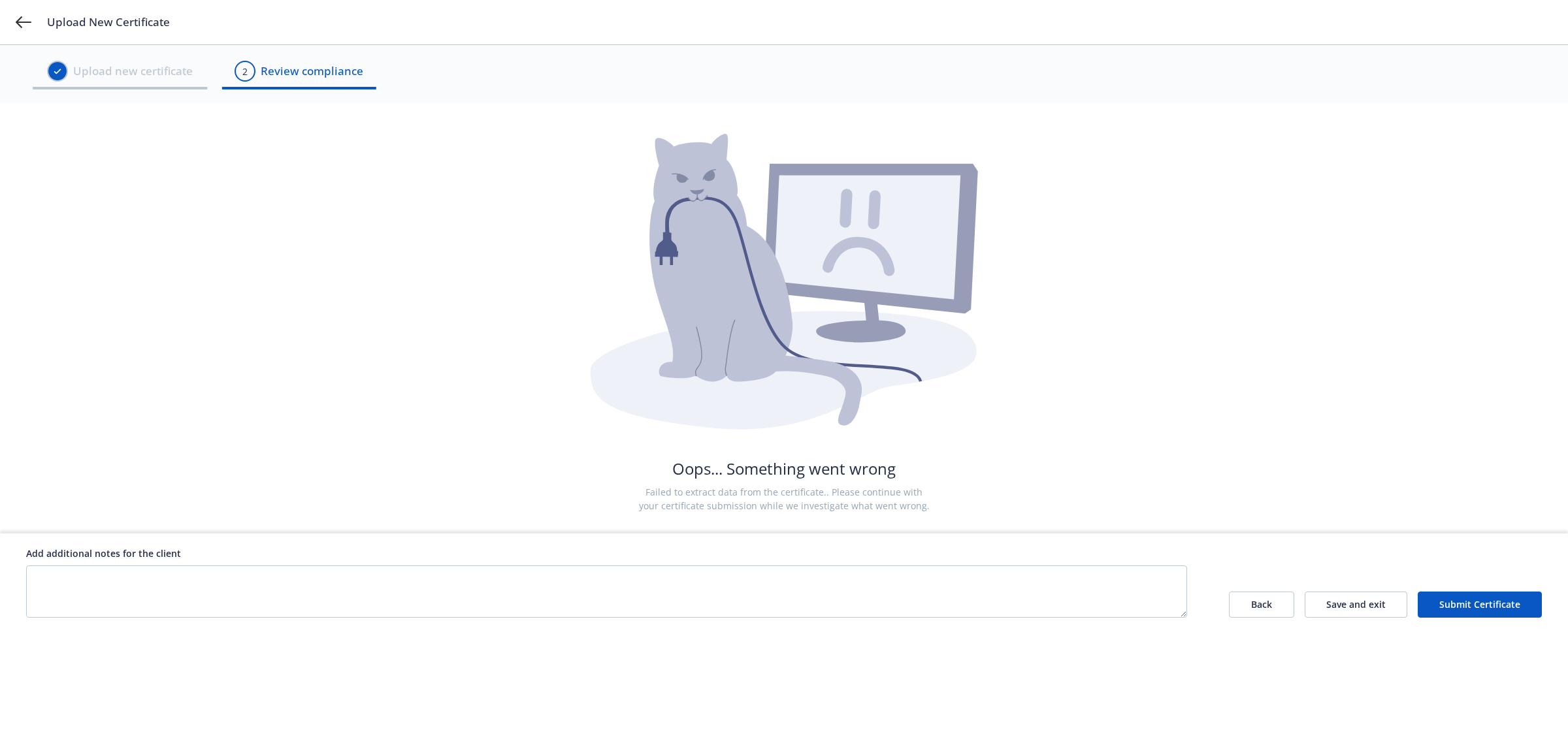
click at [1476, 599] on button "Submit Certificate" at bounding box center [1480, 605] width 124 height 26
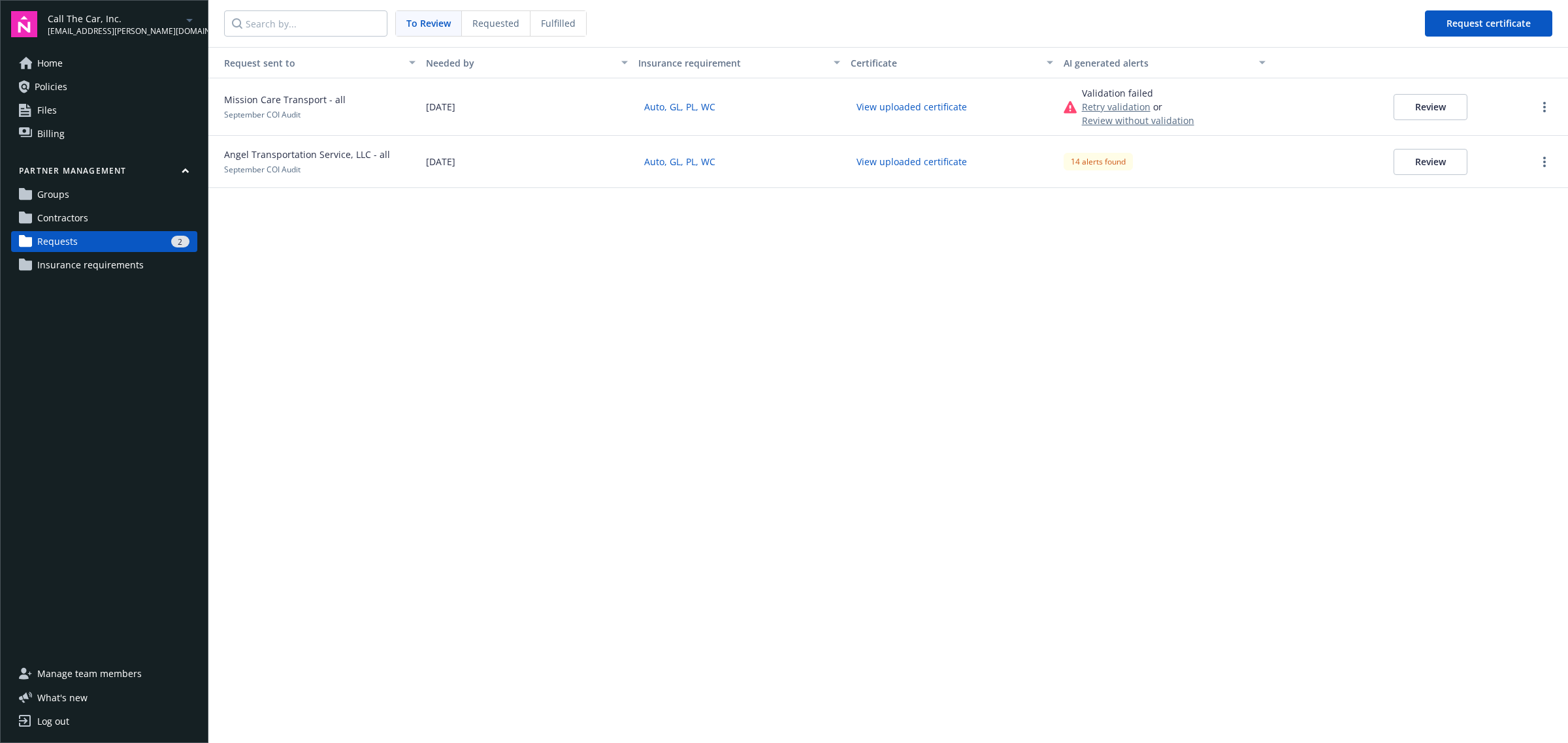
click at [1102, 105] on button "Retry validation" at bounding box center [1116, 106] width 69 height 14
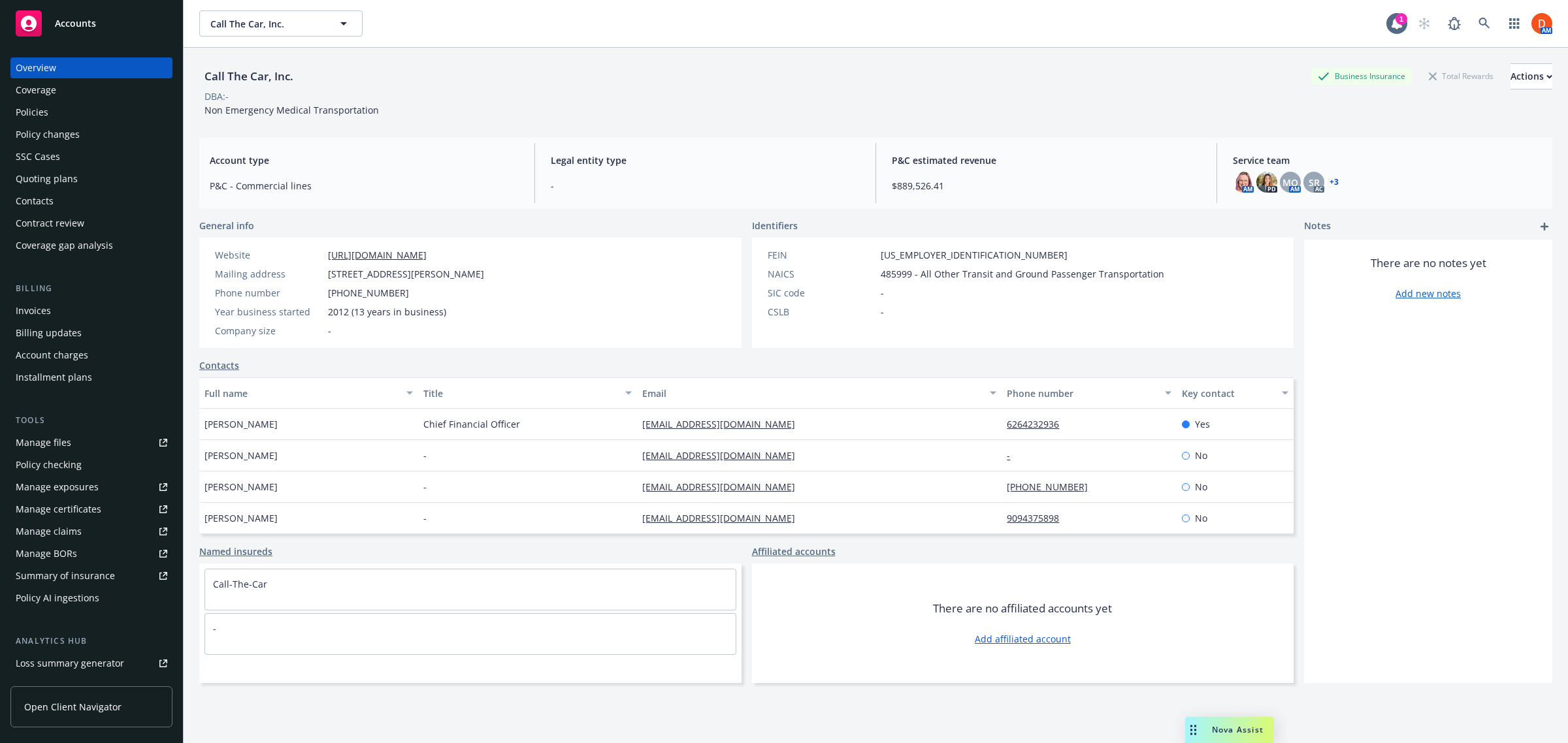
click at [97, 26] on div "Accounts" at bounding box center [91, 24] width 152 height 26
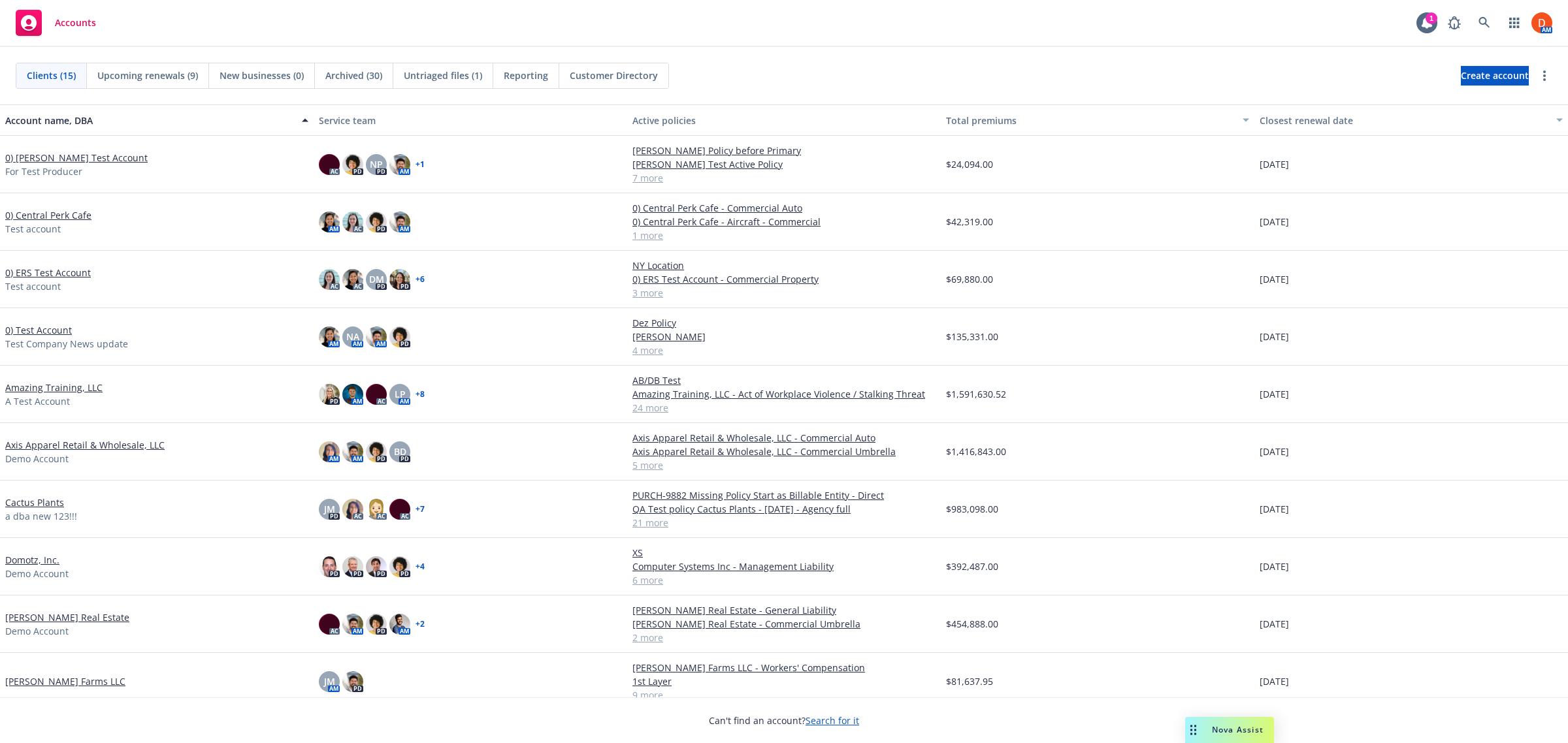
click at [43, 387] on link "Amazing Training, LLC" at bounding box center [54, 387] width 97 height 14
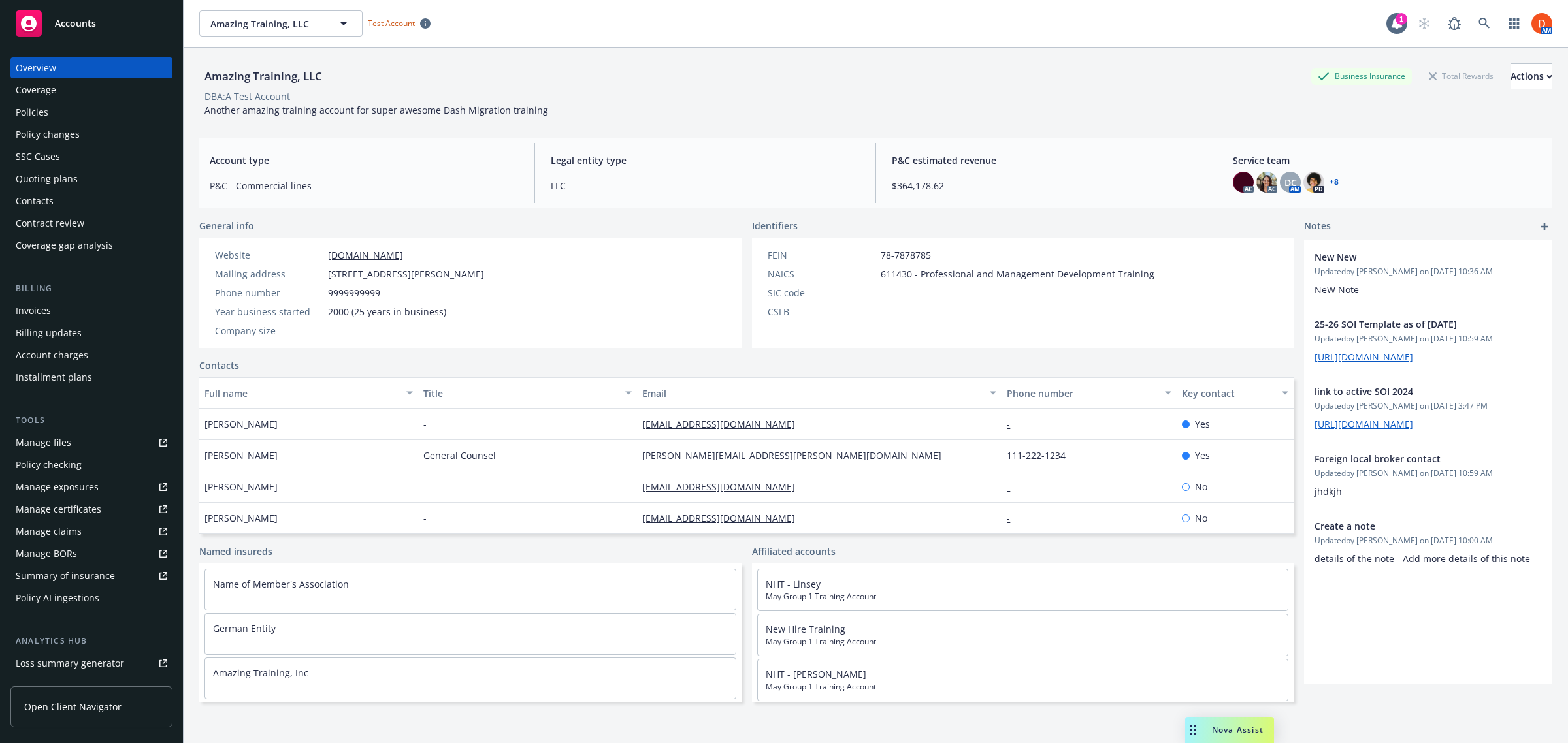
click at [104, 435] on link "Manage files" at bounding box center [91, 443] width 162 height 21
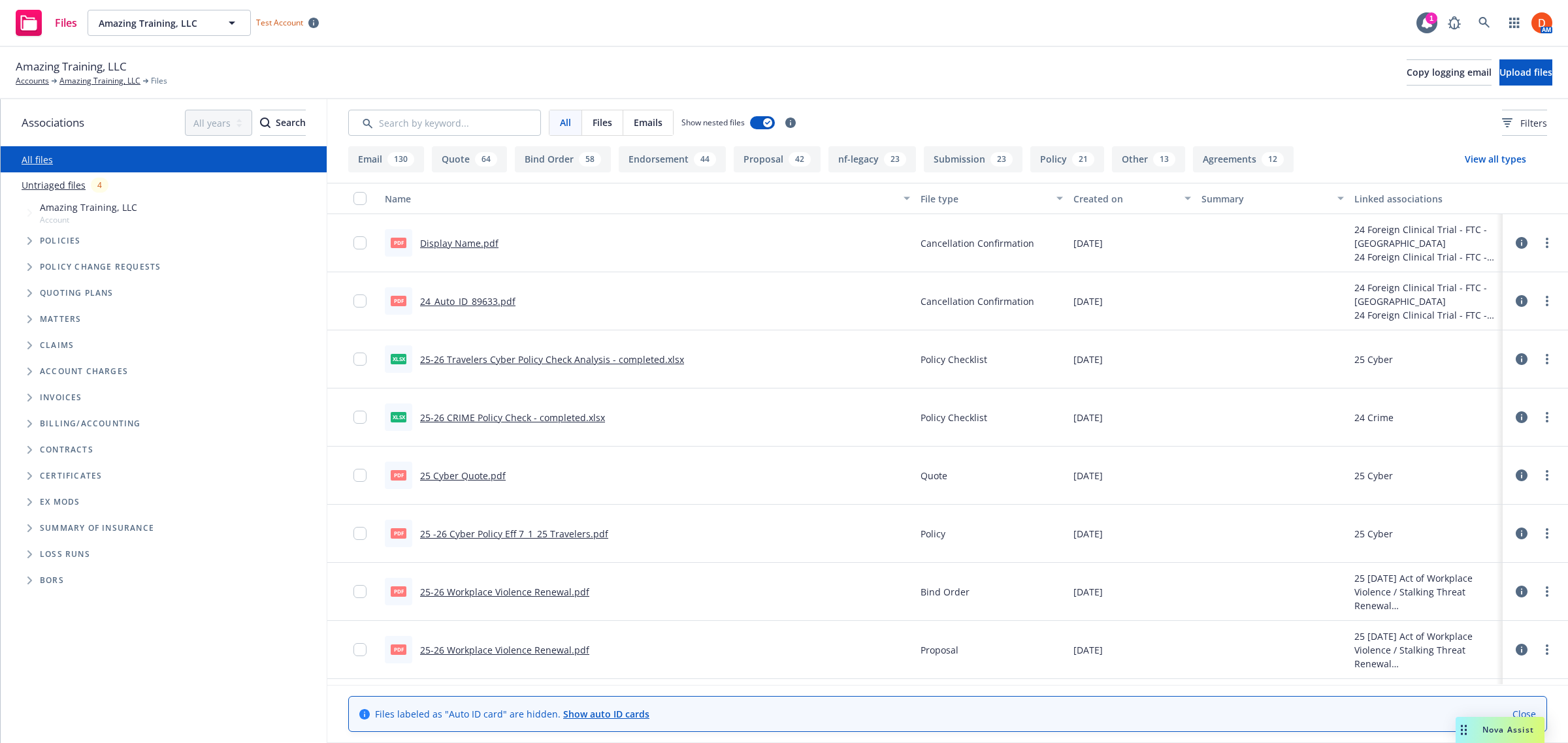
click at [86, 212] on span "Amazing Training, LLC" at bounding box center [88, 207] width 97 height 14
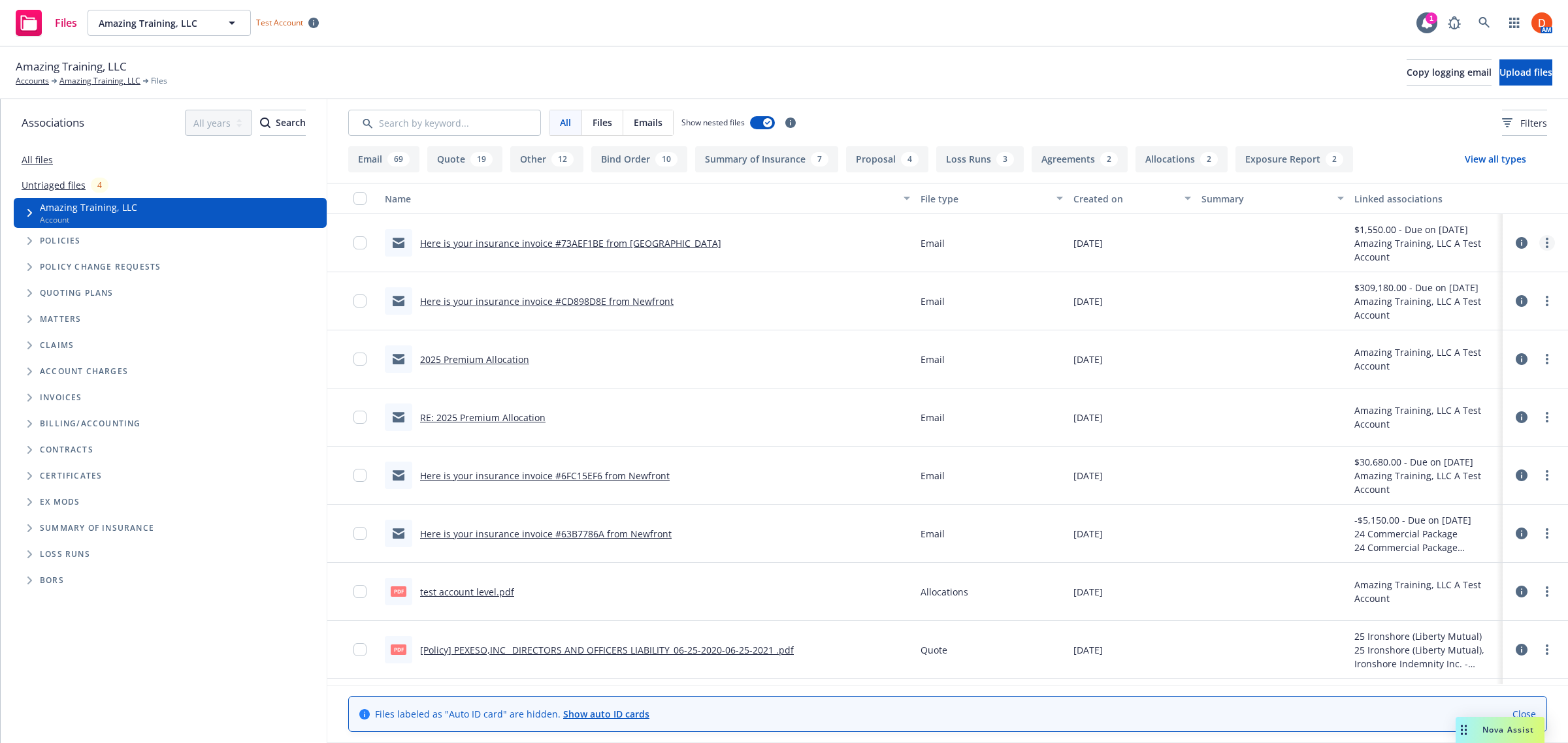
click at [1545, 246] on icon "more" at bounding box center [1546, 242] width 3 height 10
click at [1486, 344] on link "Update associations" at bounding box center [1477, 348] width 130 height 26
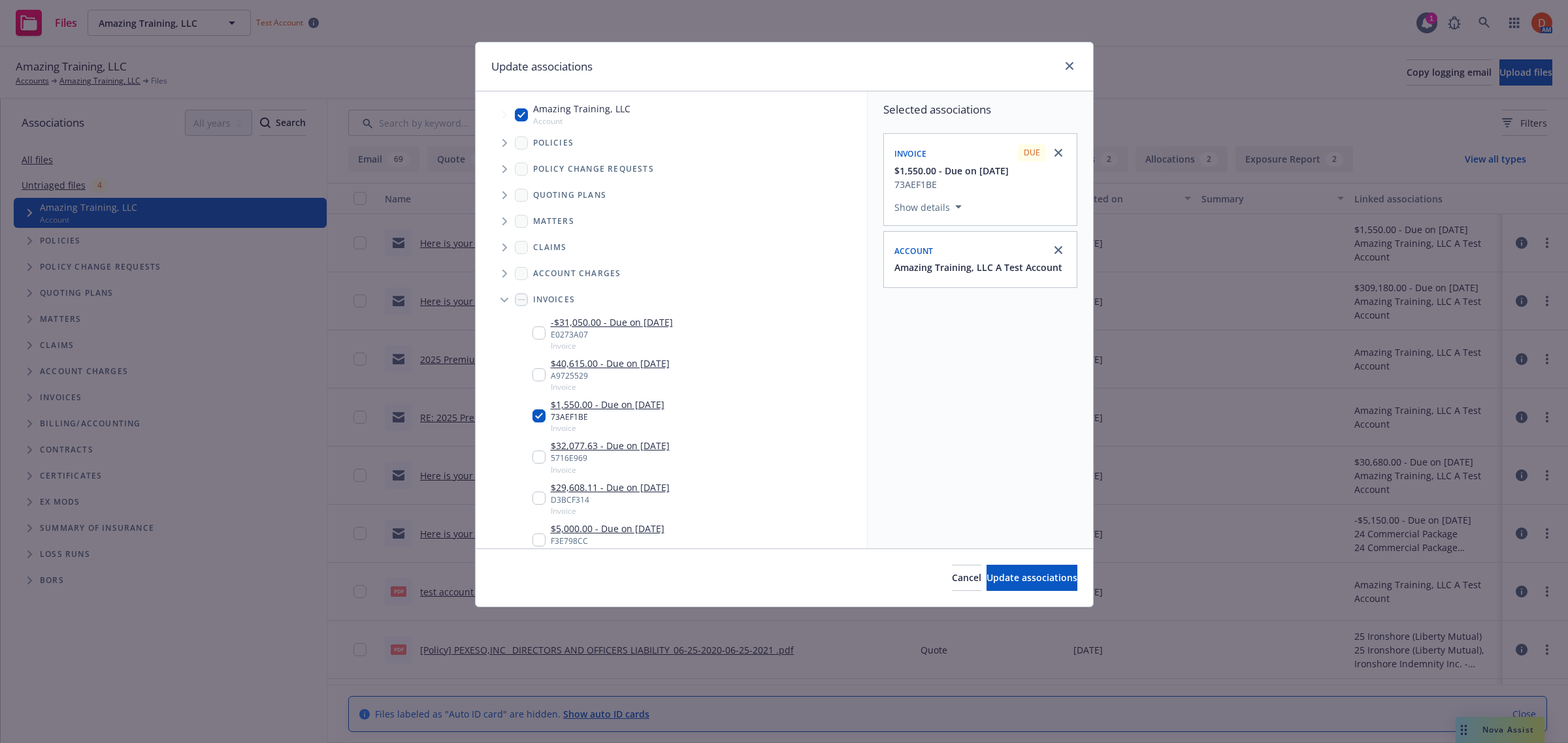
click at [521, 115] on input "Tree Example" at bounding box center [521, 115] width 13 height 13
click at [521, 109] on input "Tree Example" at bounding box center [521, 115] width 13 height 13
click at [516, 111] on input "Tree Example" at bounding box center [521, 115] width 13 height 13
checkbox input "false"
click at [536, 419] on input "Tree Example" at bounding box center [539, 416] width 13 height 13
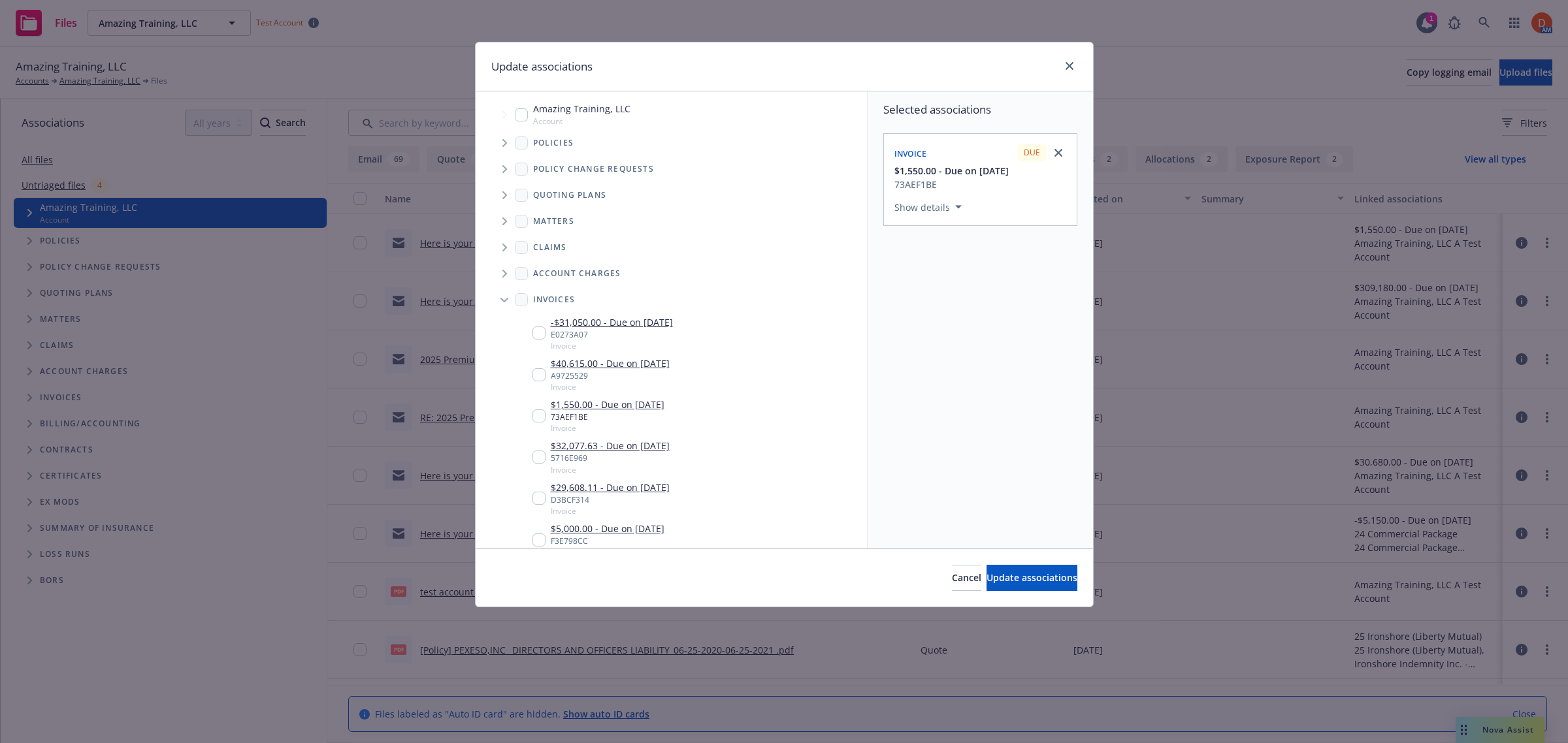
checkbox input "false"
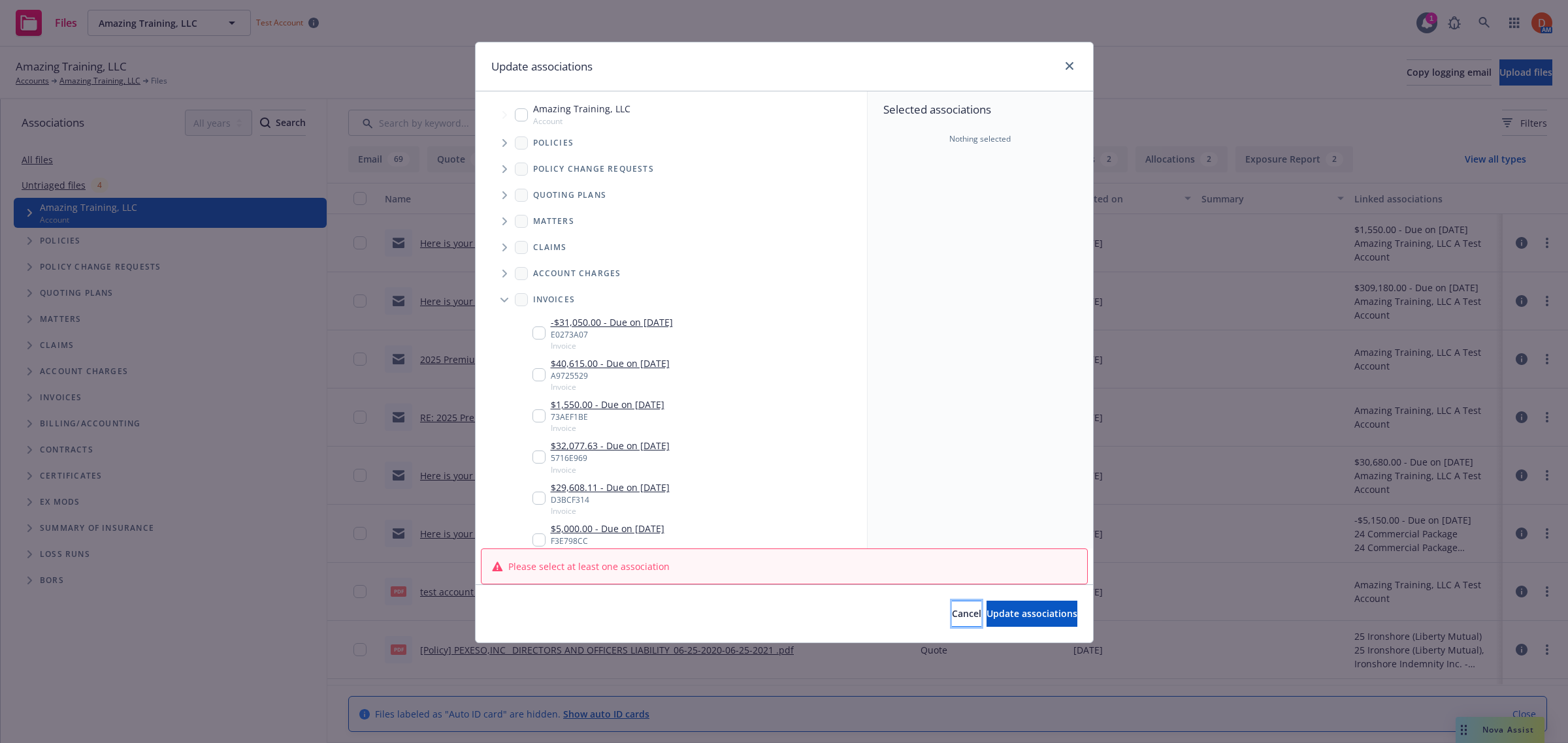
click at [952, 614] on button "Cancel" at bounding box center [966, 614] width 29 height 26
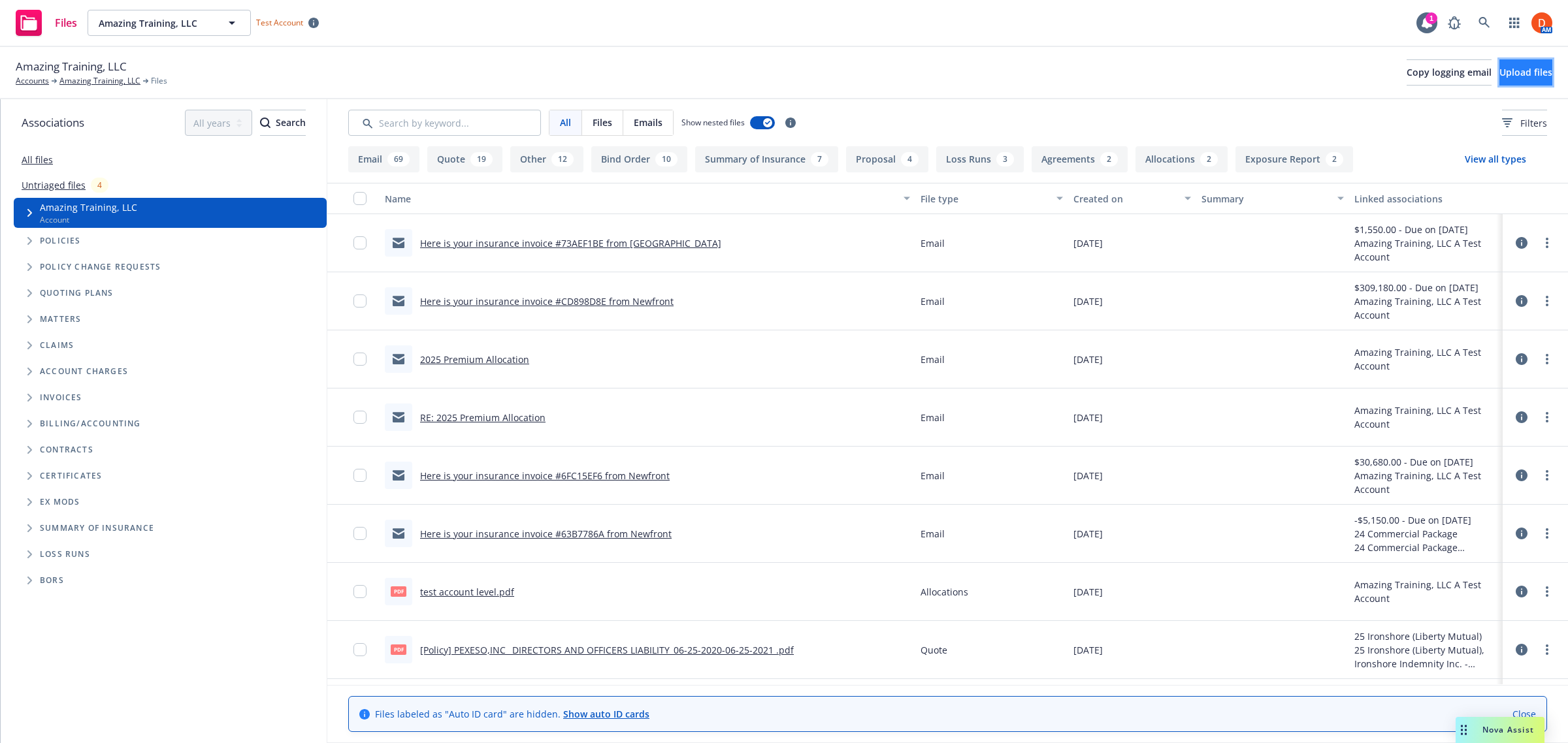
click at [1499, 76] on button "Upload files" at bounding box center [1526, 73] width 53 height 26
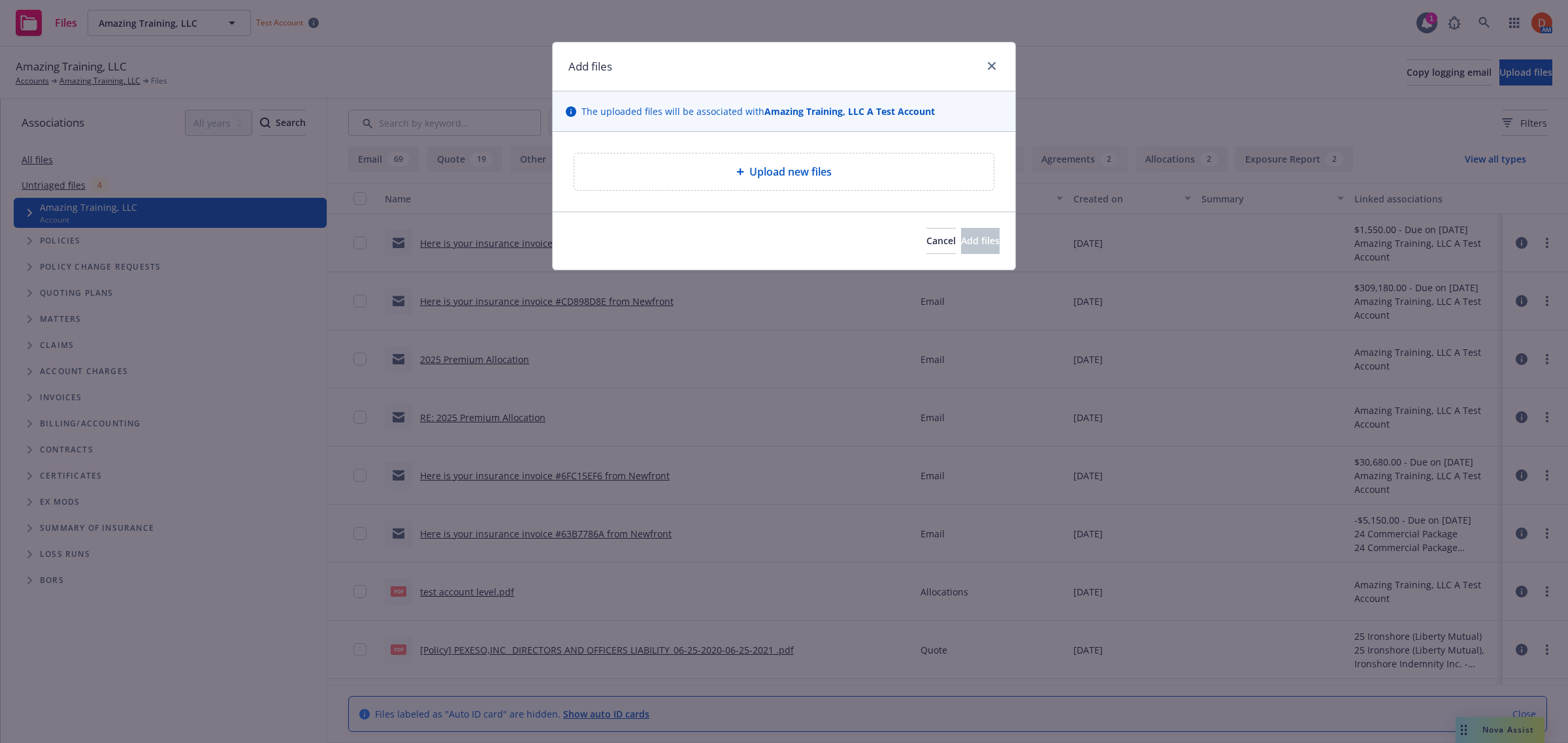
click at [813, 171] on span "Upload new files" at bounding box center [790, 171] width 82 height 16
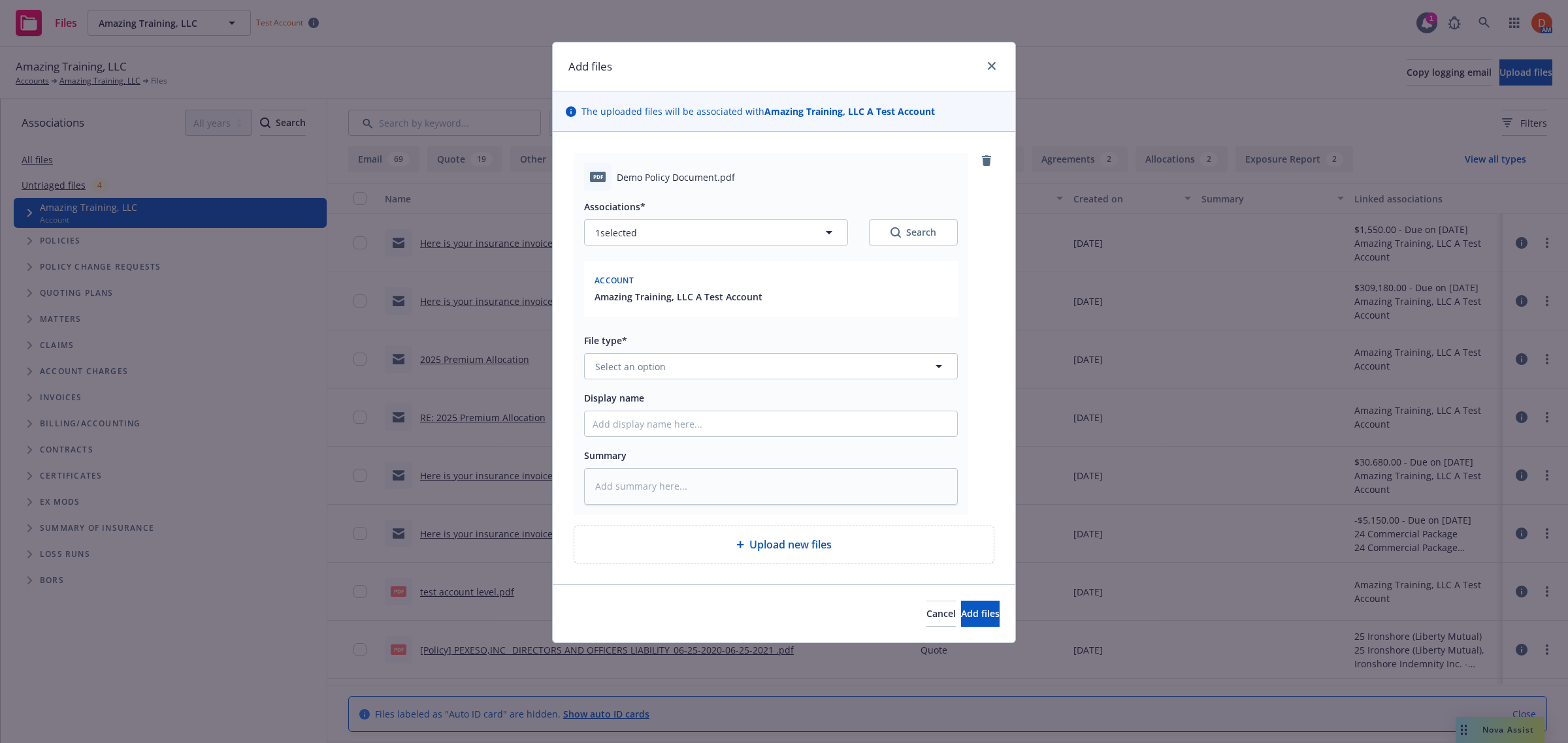
click at [650, 280] on div "Account" at bounding box center [771, 280] width 358 height 21
click at [932, 297] on div "Amazing Training, LLC A Test Account" at bounding box center [771, 297] width 358 height 14
click at [763, 224] on button "1 selected" at bounding box center [716, 233] width 264 height 26
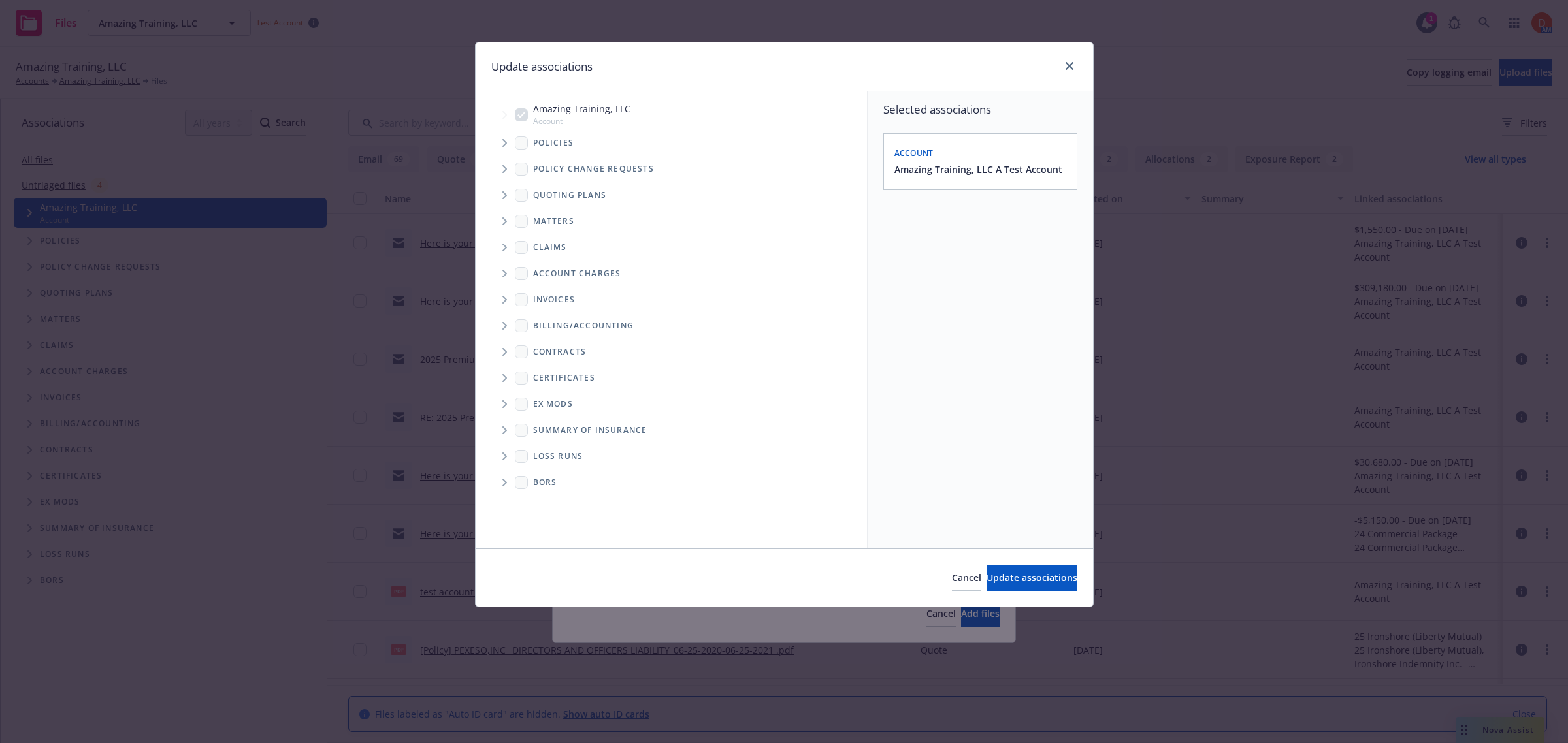
click at [516, 119] on li "Amazing Training, LLC Account" at bounding box center [678, 114] width 378 height 30
click at [987, 590] on button "Update associations" at bounding box center [1032, 578] width 90 height 26
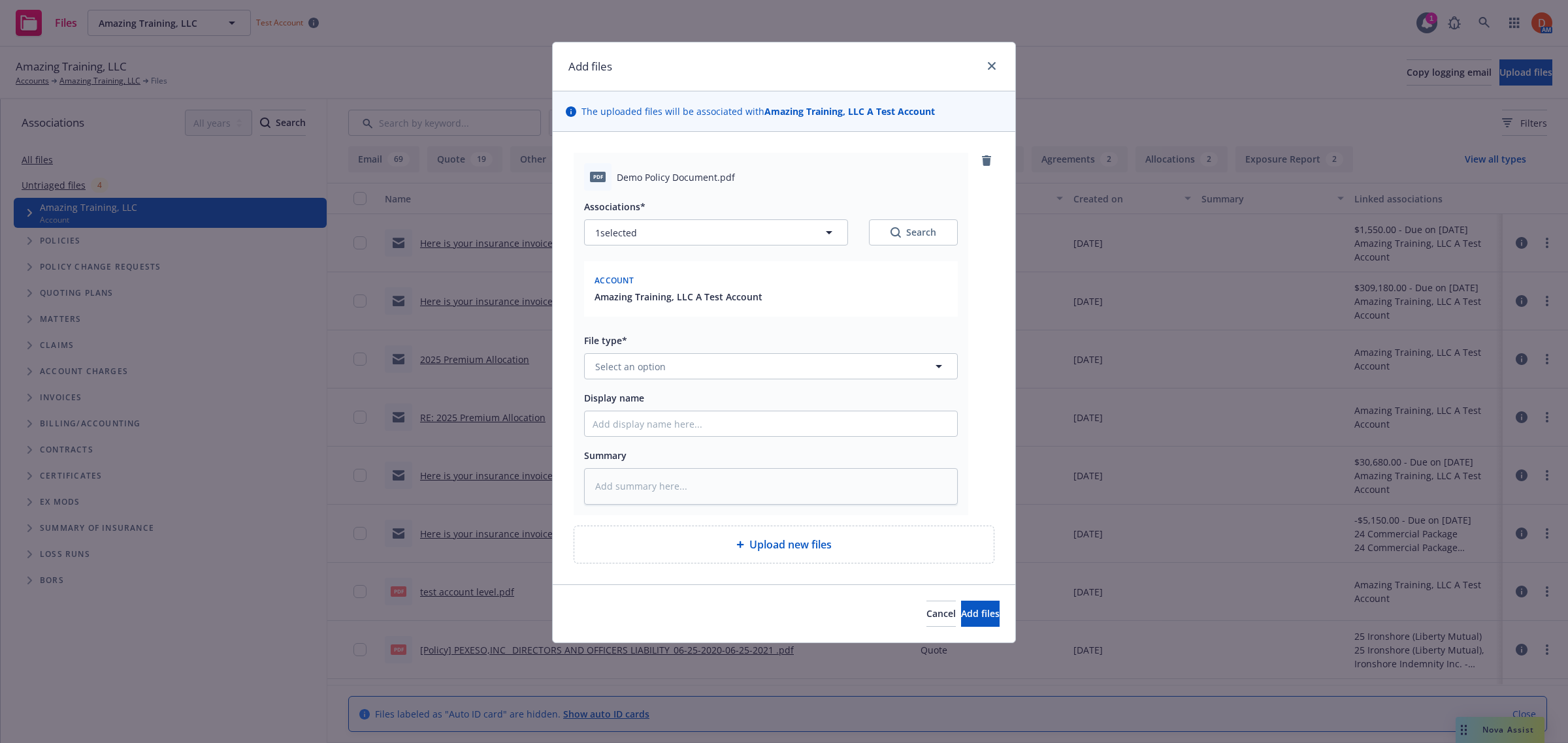
click at [827, 297] on div "Amazing Training, LLC A Test Account" at bounding box center [771, 297] width 358 height 14
click at [988, 63] on icon "close" at bounding box center [991, 66] width 8 height 8
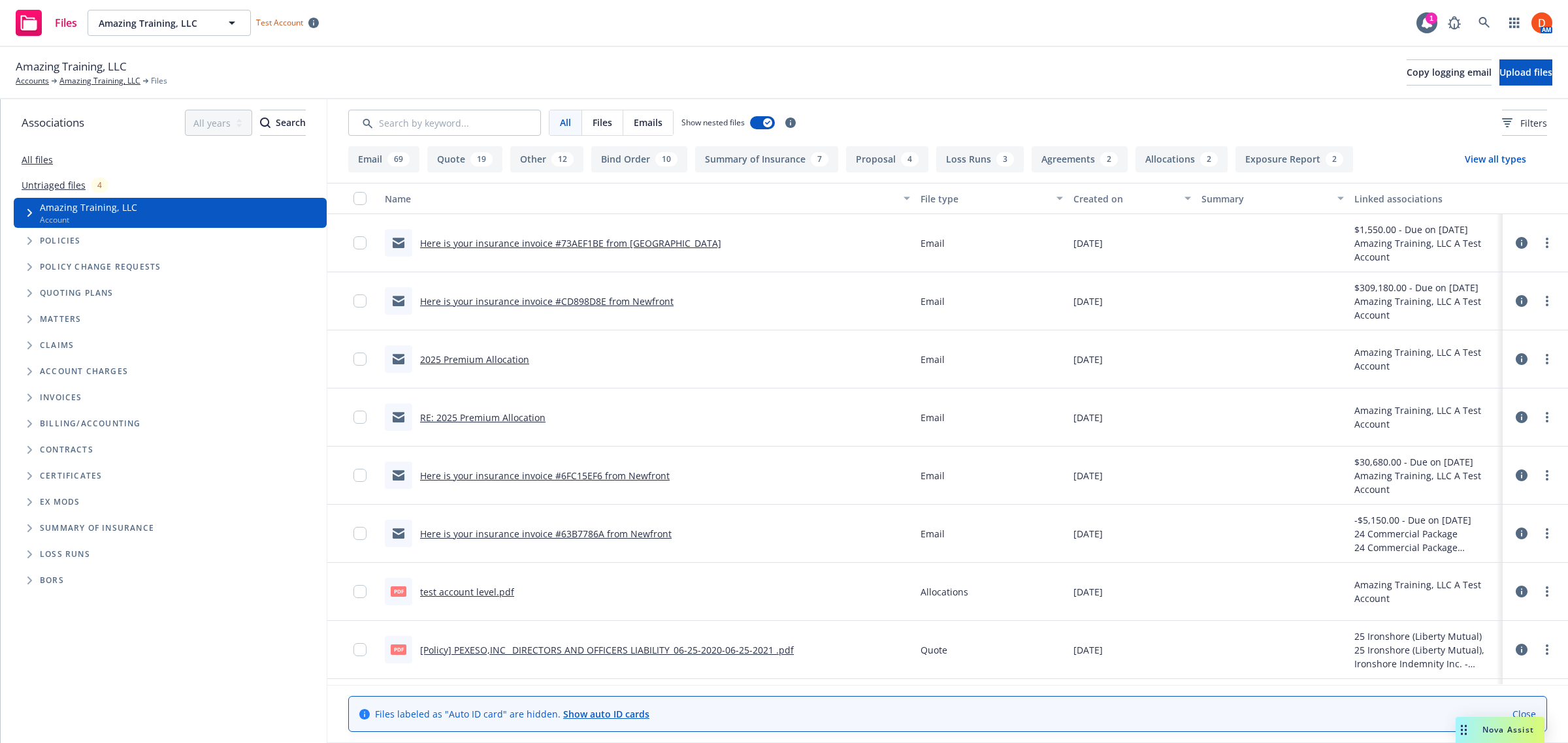
click at [33, 157] on link "All files" at bounding box center [37, 159] width 31 height 12
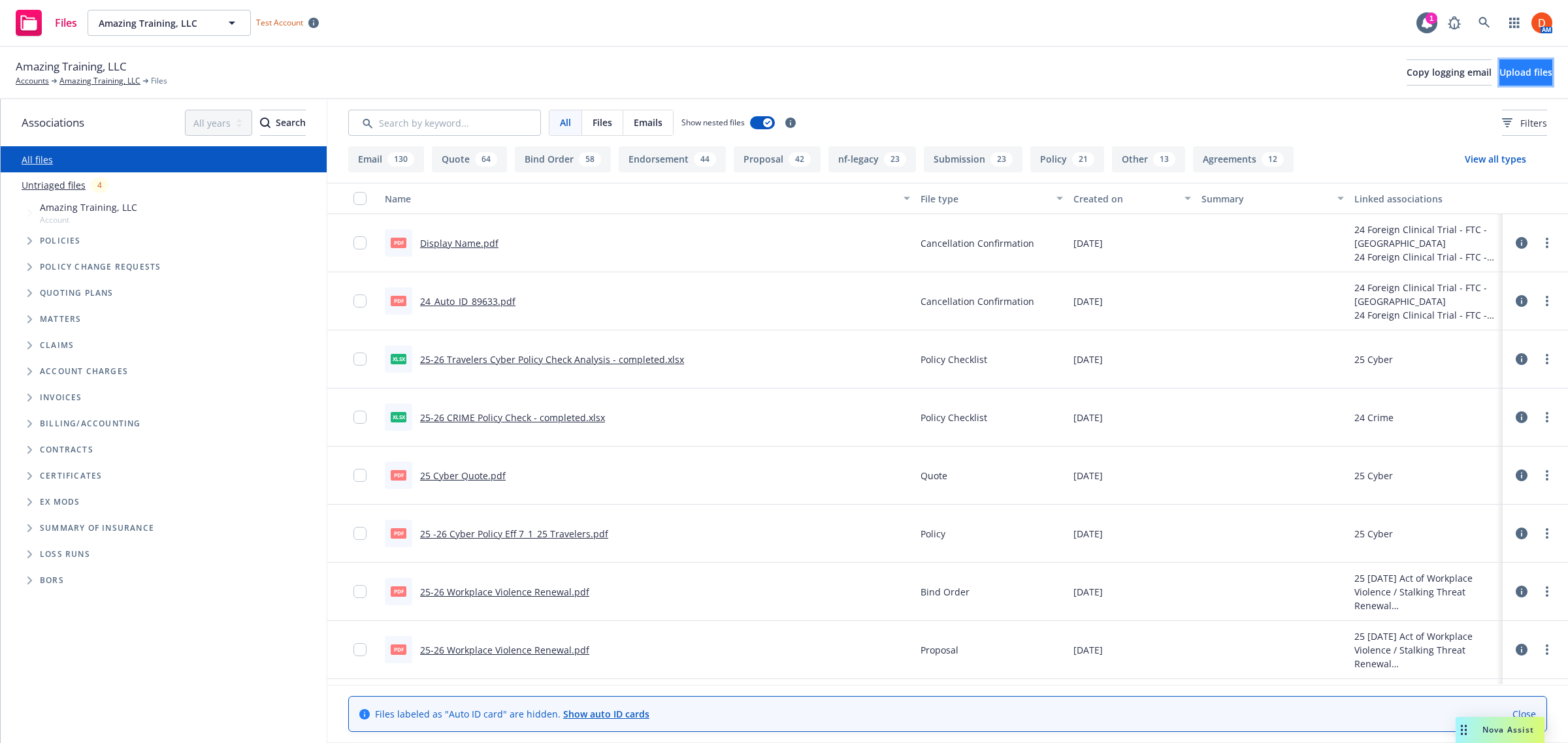
click at [1501, 73] on span "Upload files" at bounding box center [1526, 72] width 53 height 12
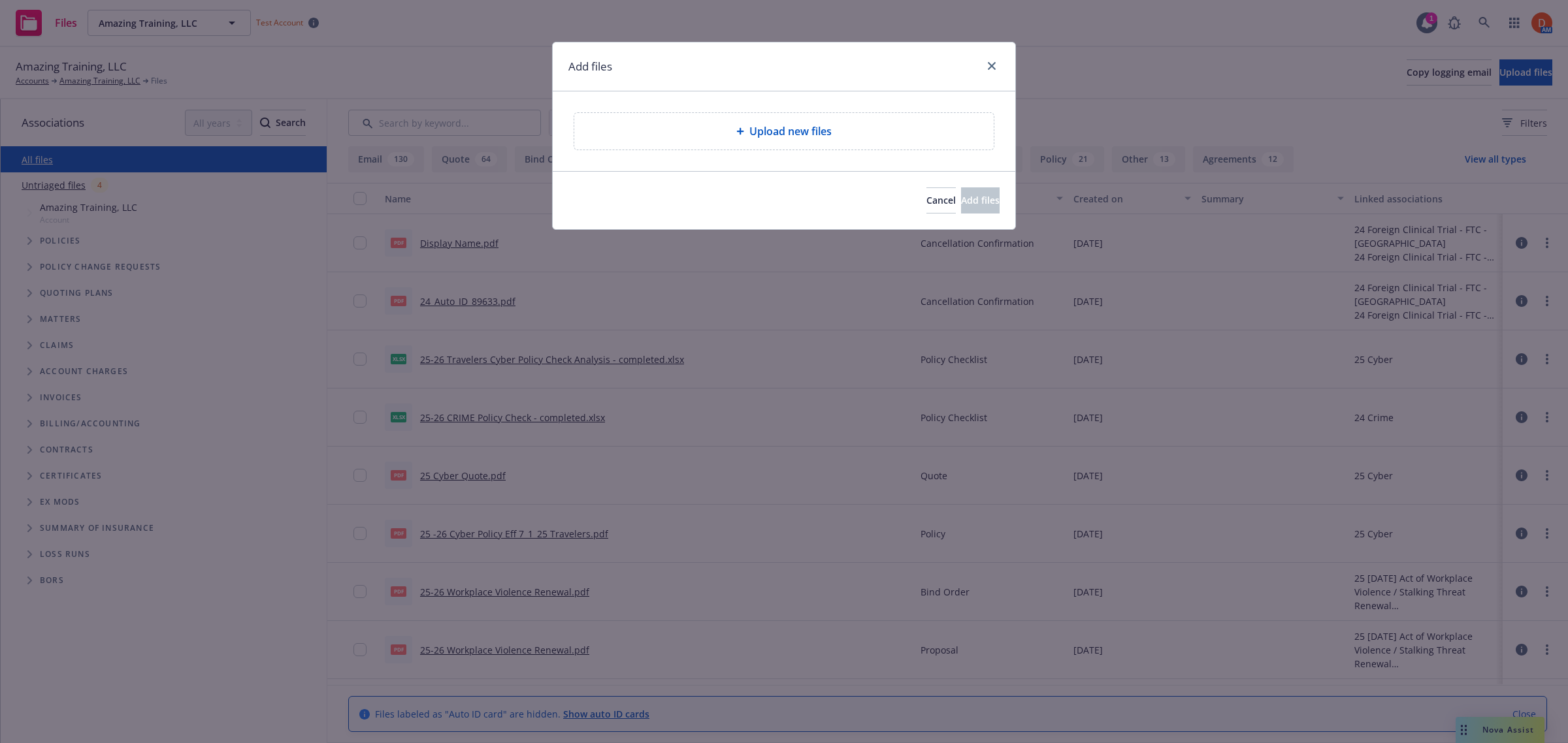
click at [729, 122] on div "Upload new files" at bounding box center [783, 131] width 419 height 37
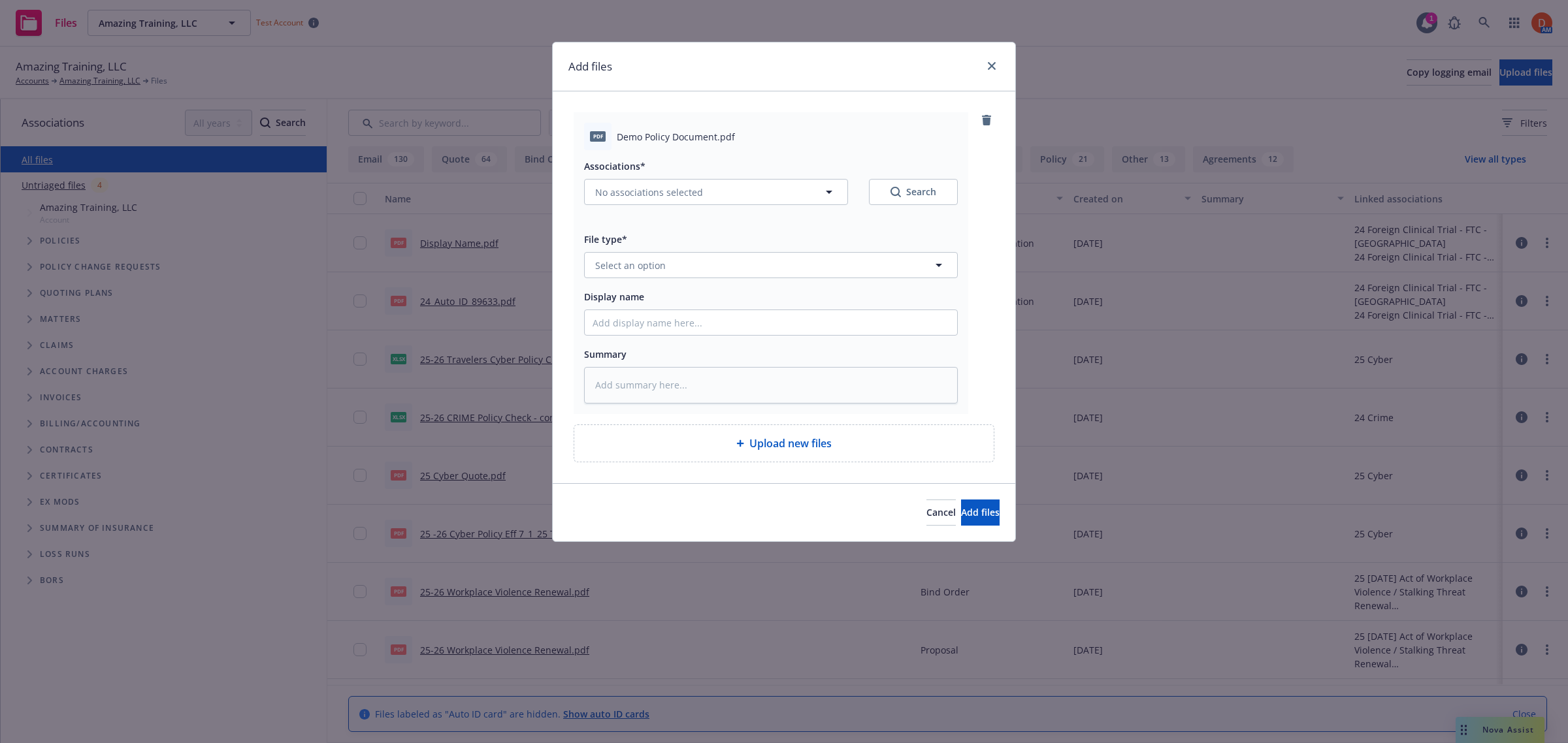
click at [920, 188] on div "Search" at bounding box center [913, 192] width 46 height 13
type textarea "x"
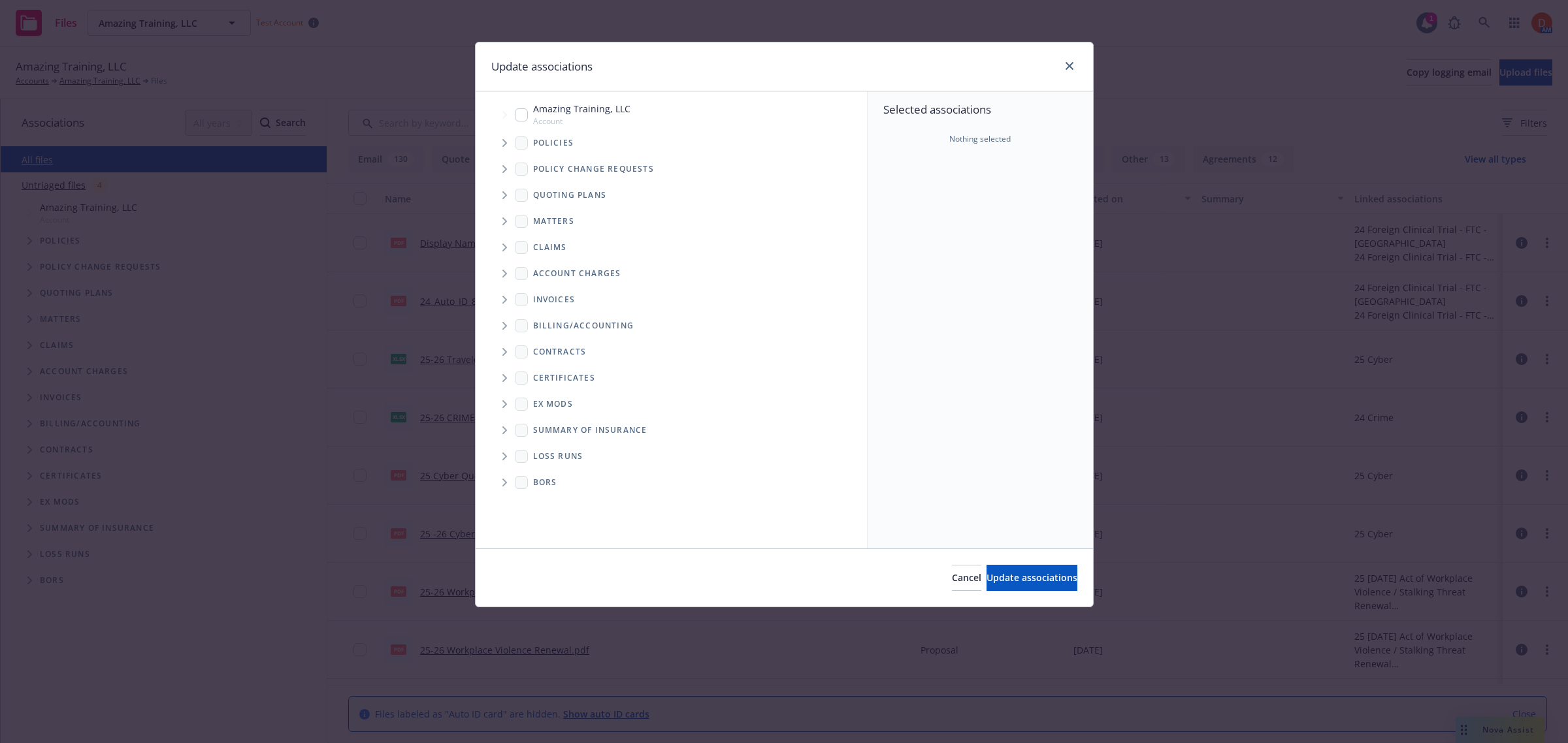
click at [526, 116] on input "Tree Example" at bounding box center [521, 115] width 13 height 13
click at [1056, 155] on icon "close" at bounding box center [1058, 152] width 8 height 8
checkbox input "false"
click at [1069, 63] on icon "close" at bounding box center [1070, 66] width 8 height 8
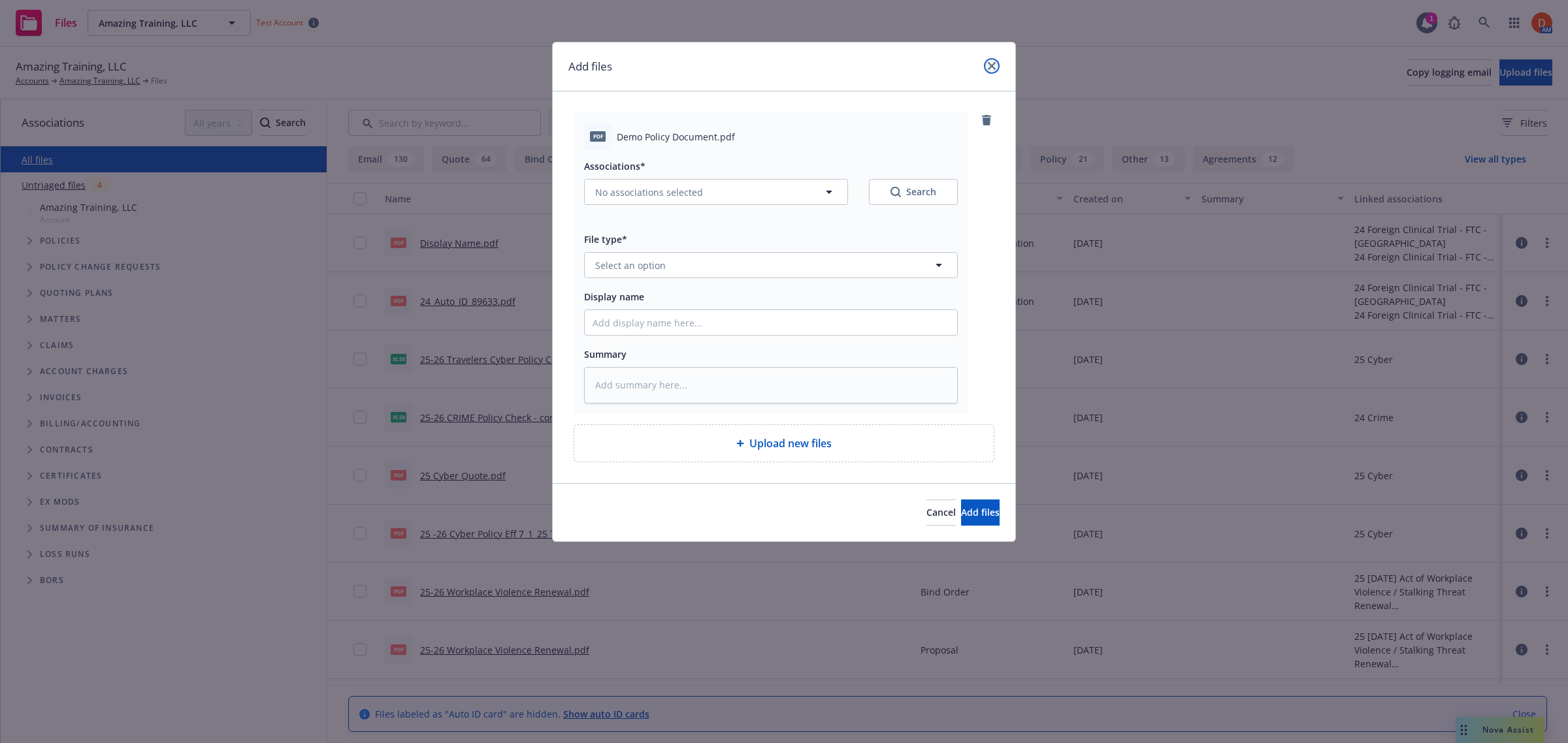
click at [993, 65] on icon "close" at bounding box center [991, 66] width 8 height 8
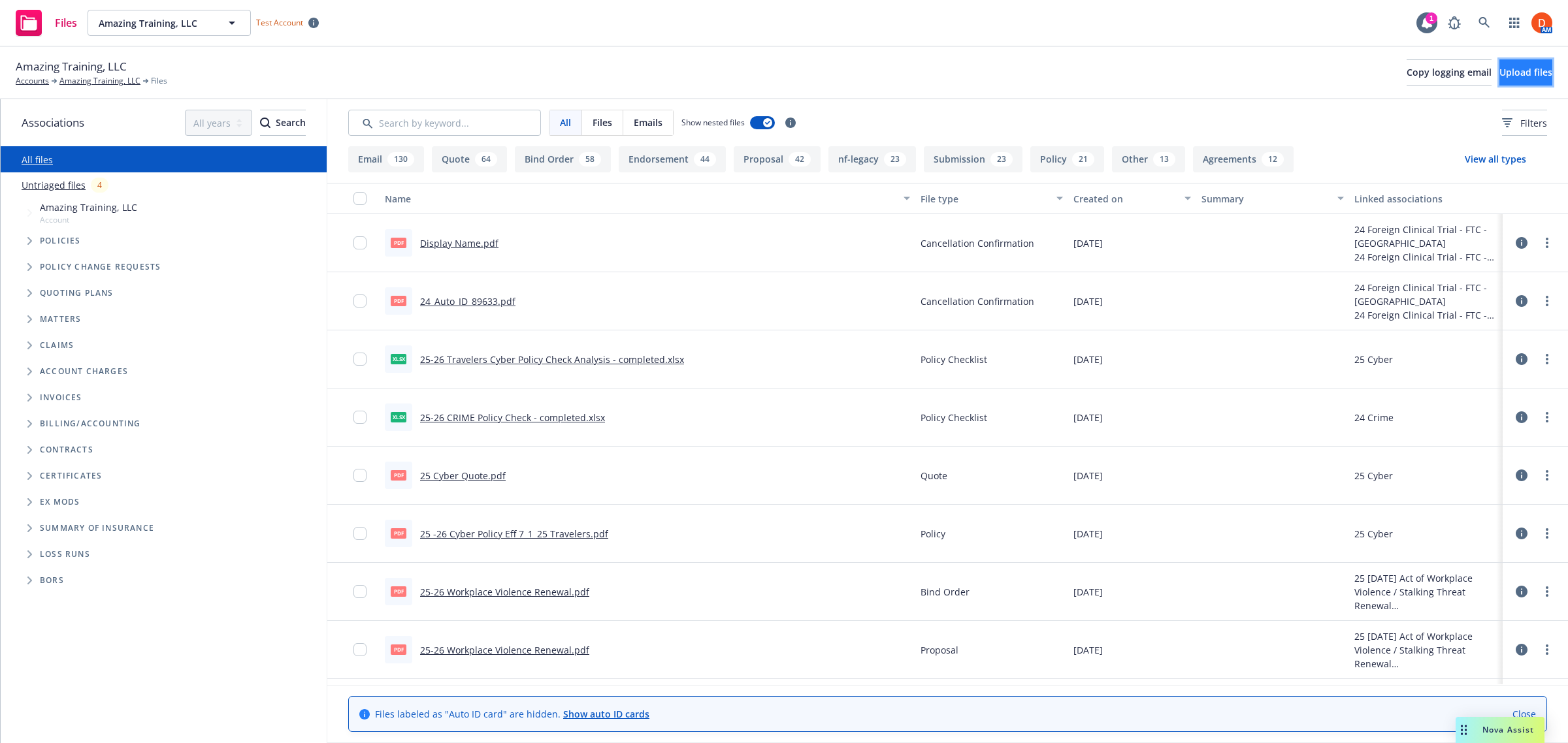
click at [1499, 65] on button "Upload files" at bounding box center [1526, 73] width 53 height 26
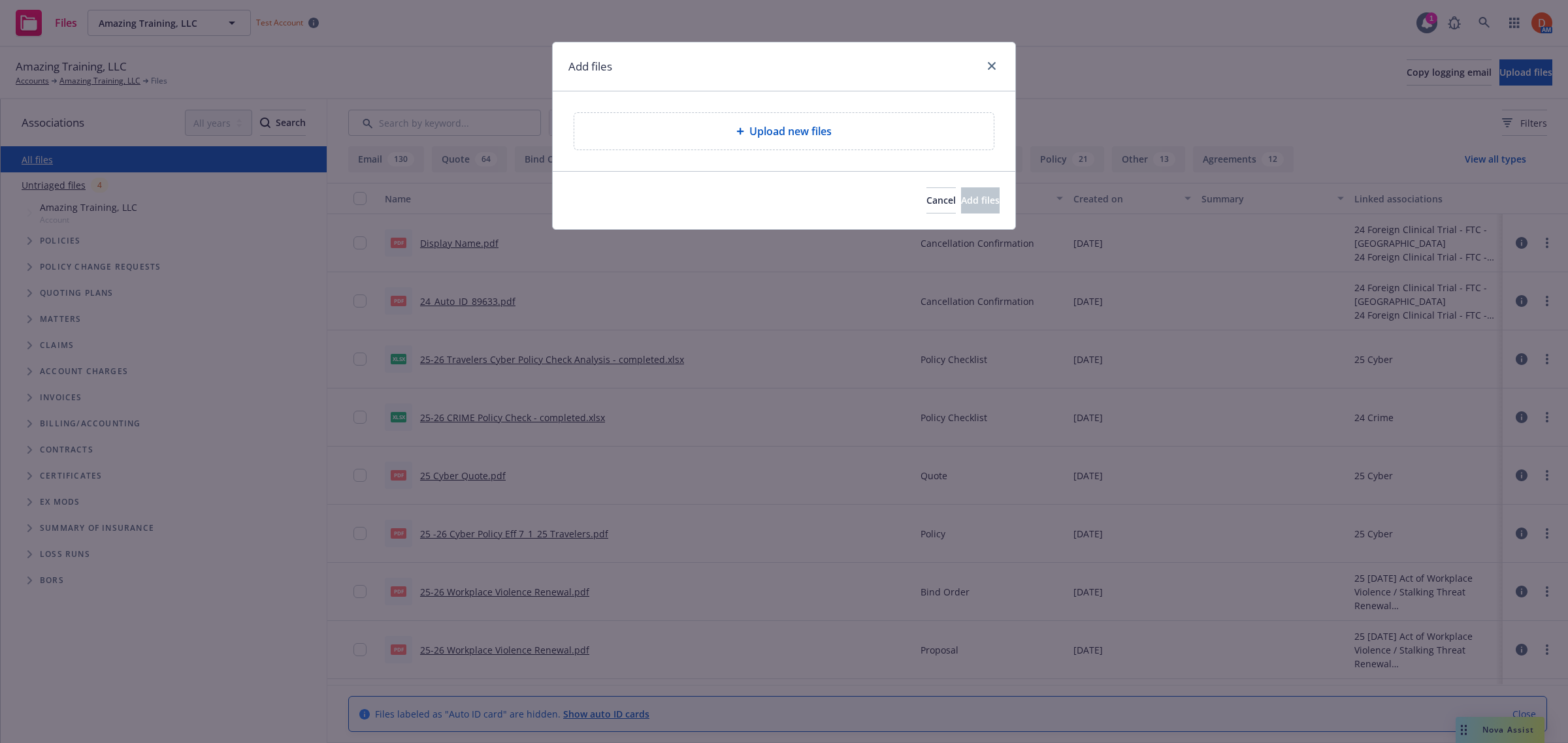
click at [727, 122] on div "Upload new files" at bounding box center [783, 131] width 419 height 37
click at [926, 202] on span "Cancel" at bounding box center [940, 200] width 29 height 12
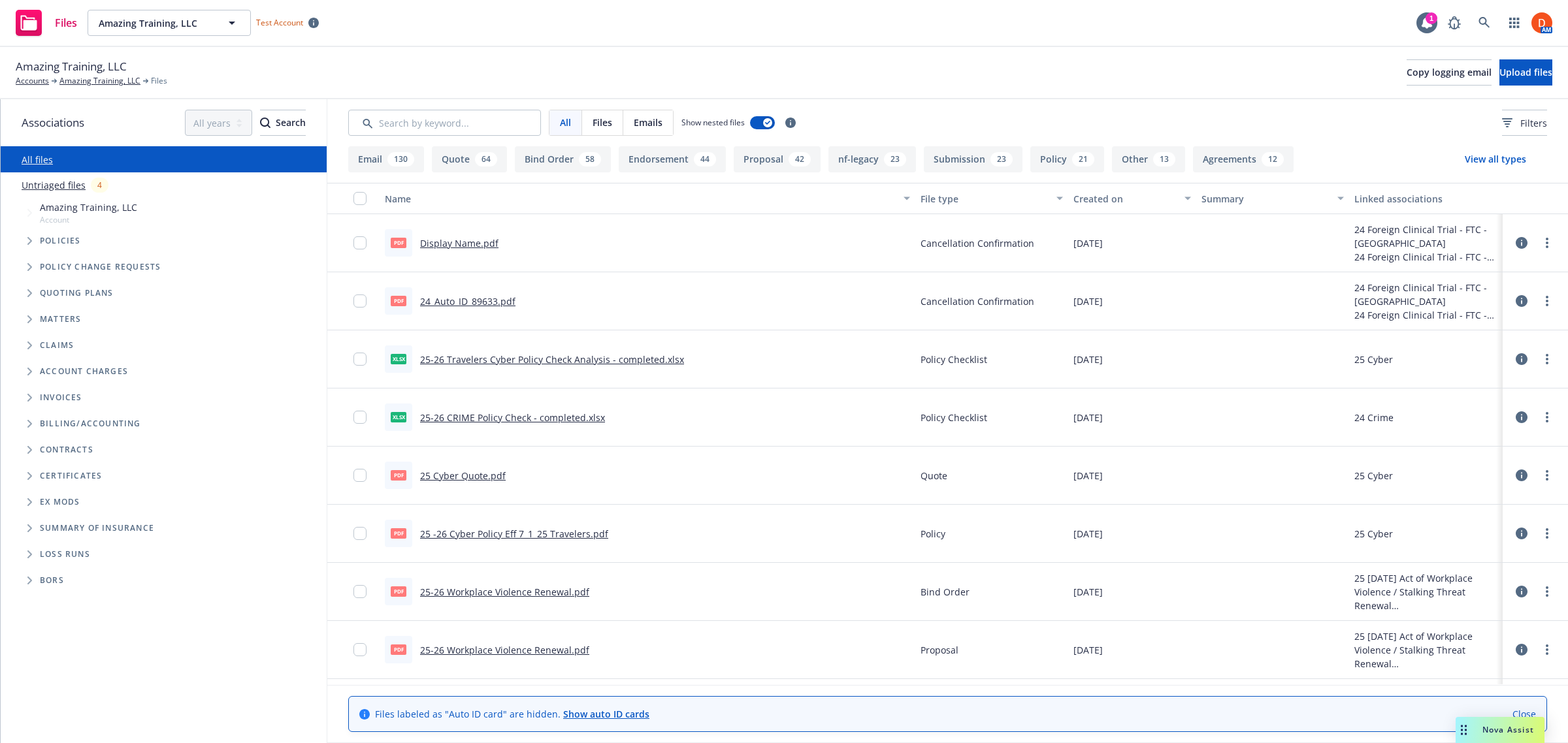
click at [65, 239] on span "Policies" at bounding box center [60, 241] width 41 height 8
click at [28, 242] on icon "Tree Example" at bounding box center [29, 241] width 5 height 8
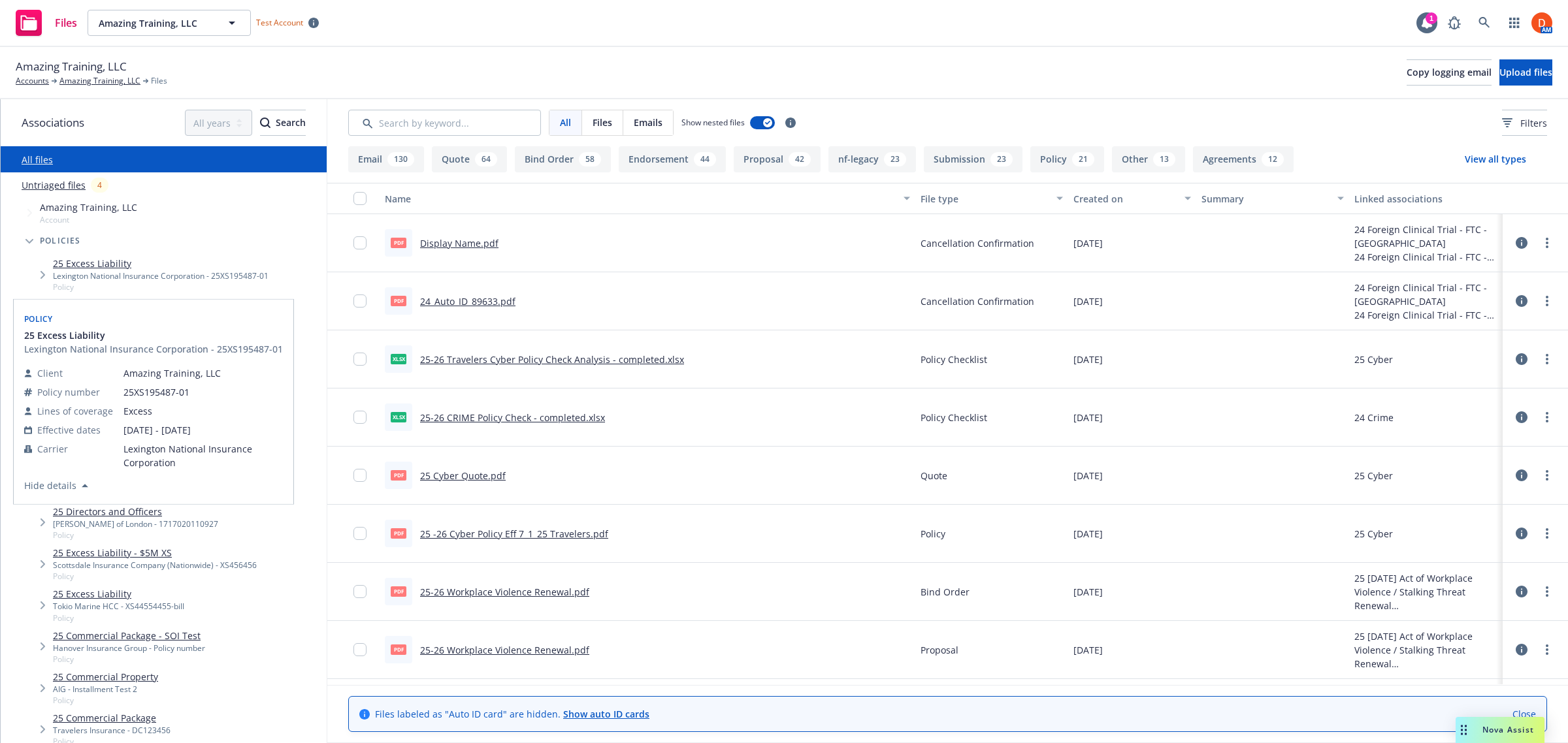
click at [72, 263] on link "25 Excess Liability" at bounding box center [160, 263] width 216 height 14
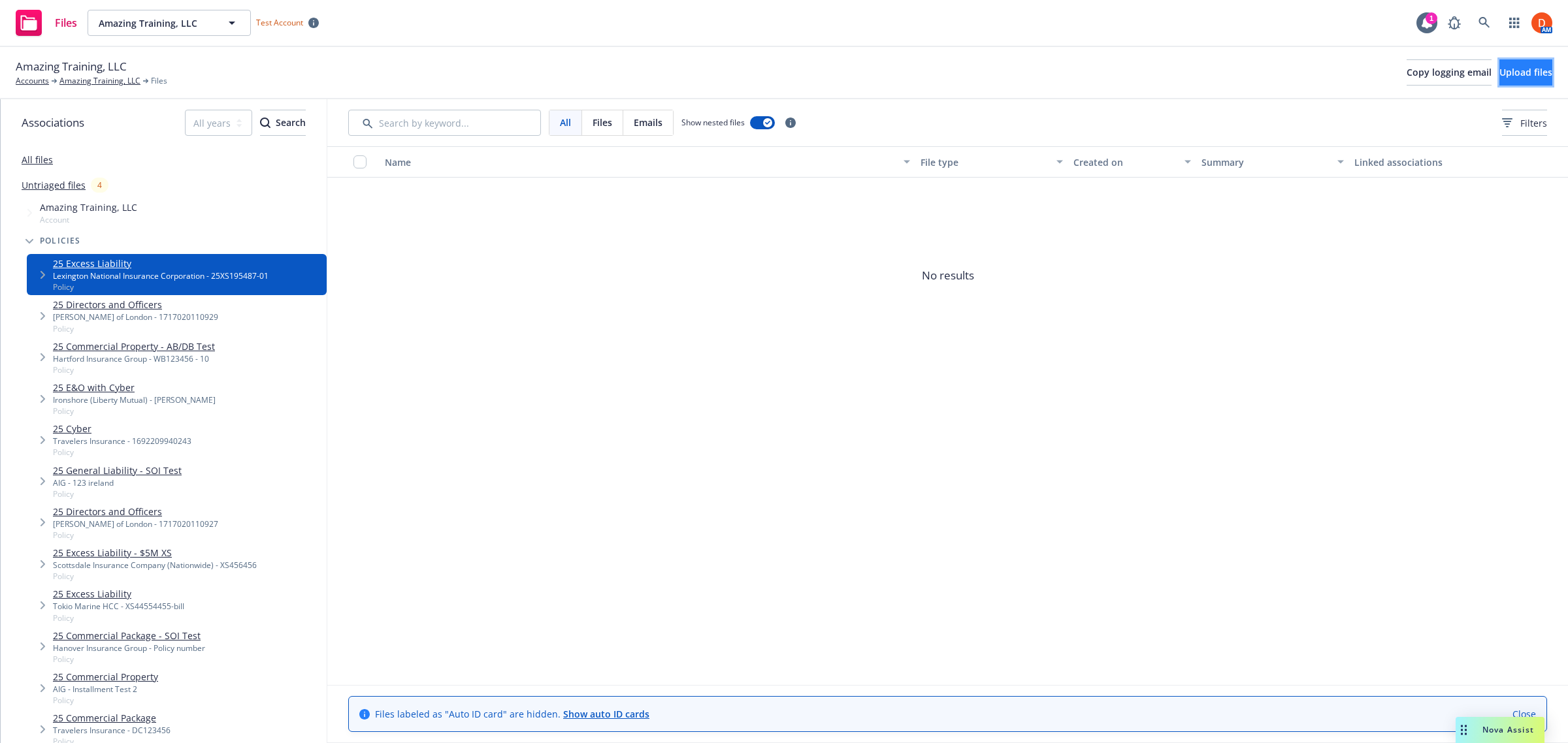
click at [1499, 73] on button "Upload files" at bounding box center [1526, 73] width 53 height 26
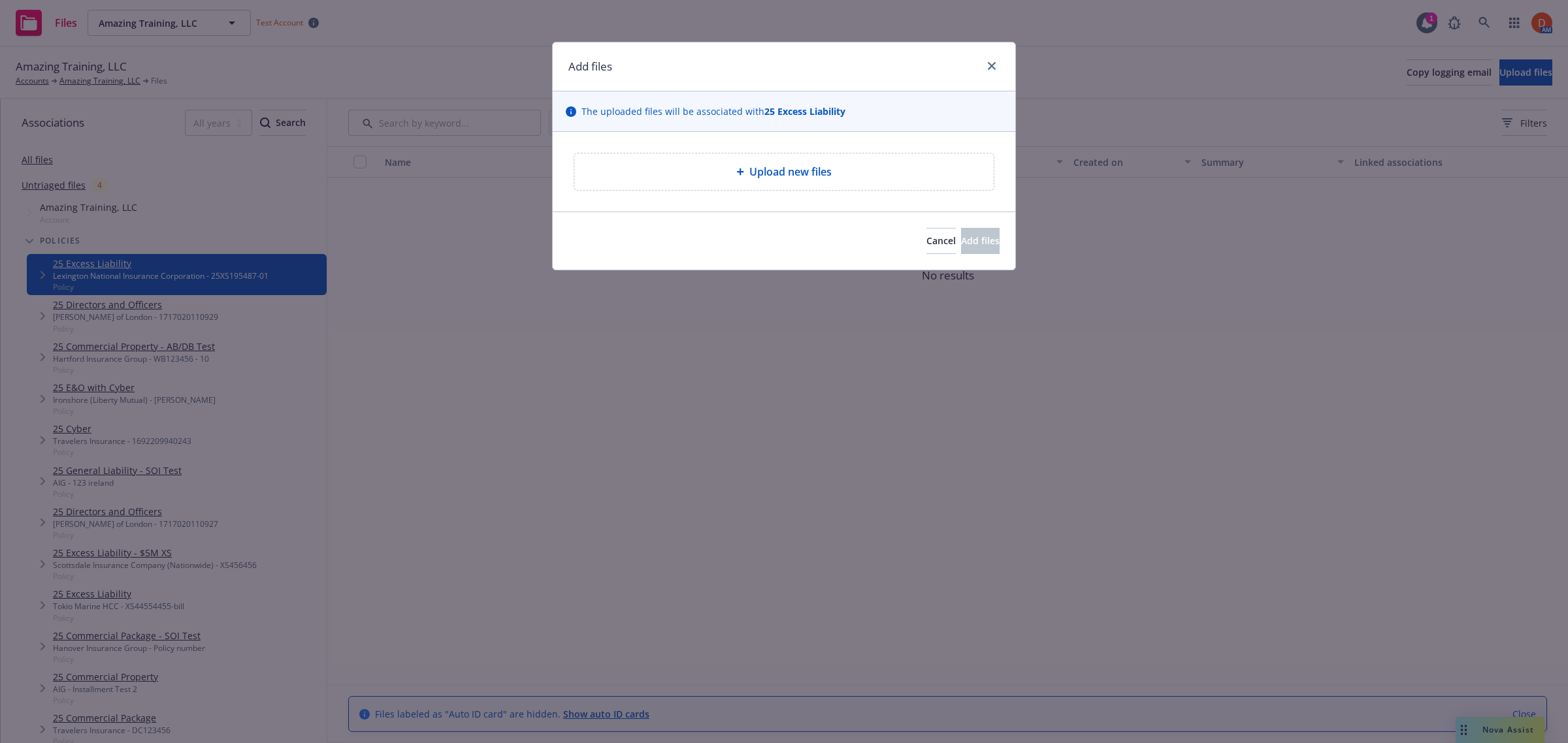
click at [700, 171] on div "Upload new files" at bounding box center [784, 171] width 399 height 16
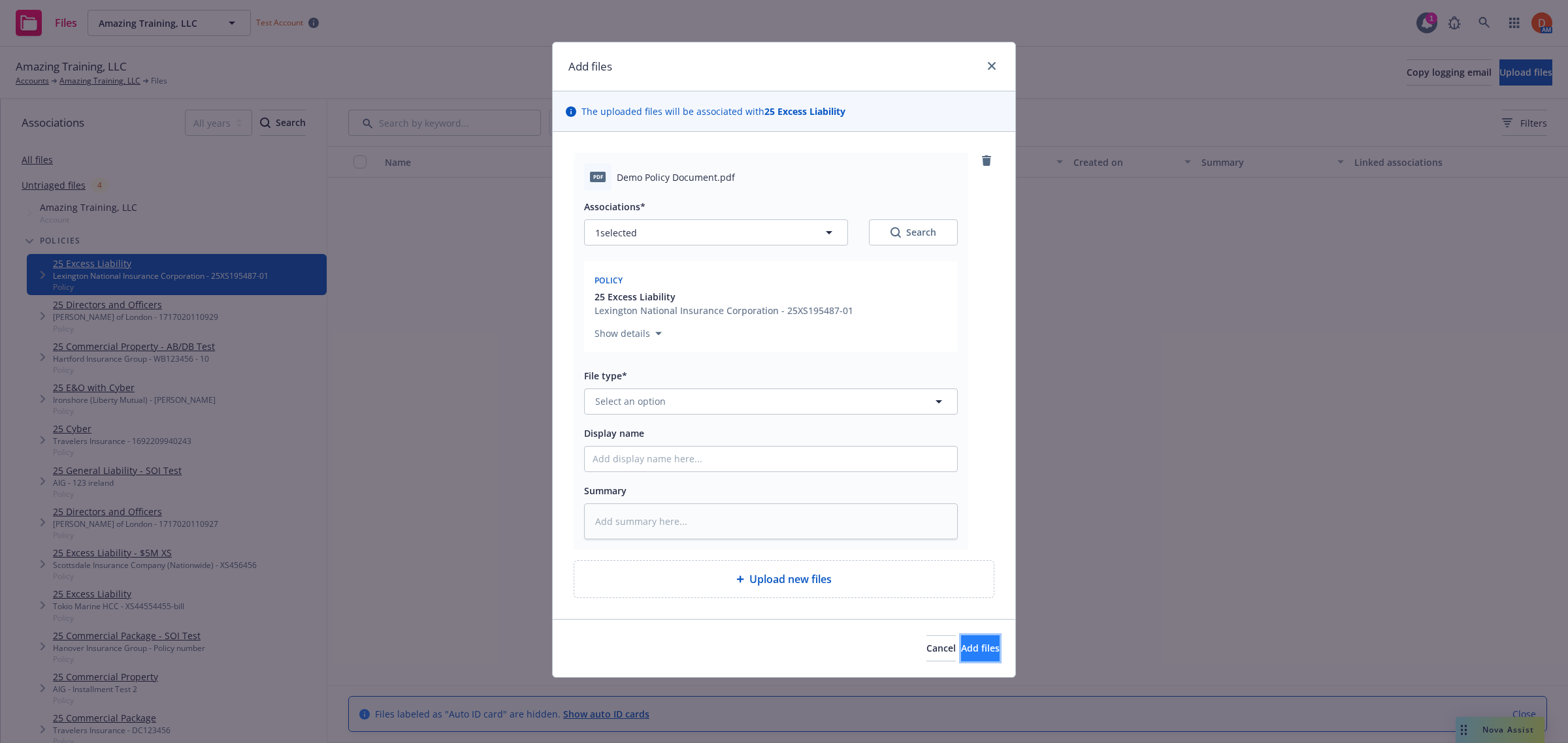
click at [975, 652] on span "Add files" at bounding box center [980, 648] width 39 height 12
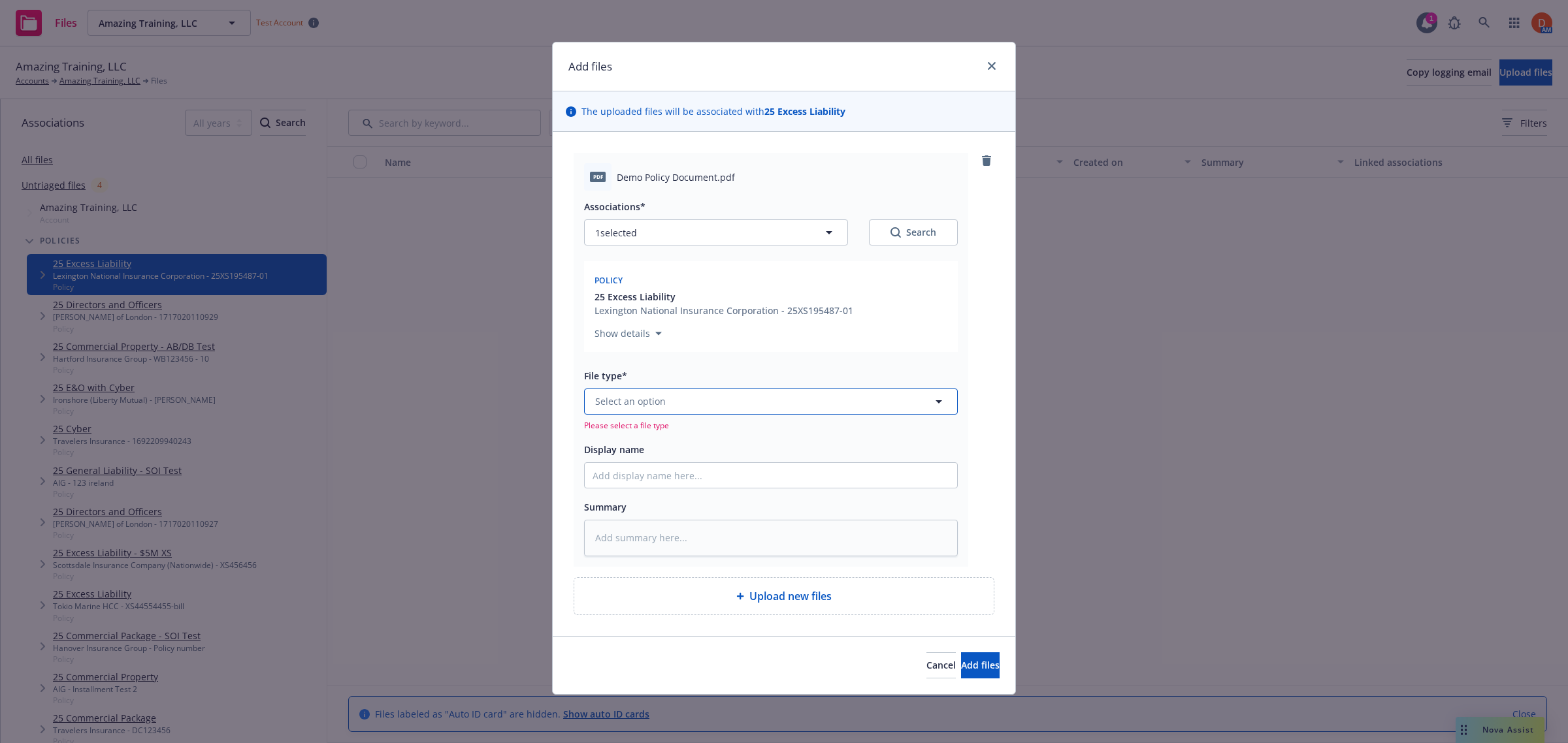
click at [808, 390] on button "Select an option" at bounding box center [771, 402] width 374 height 26
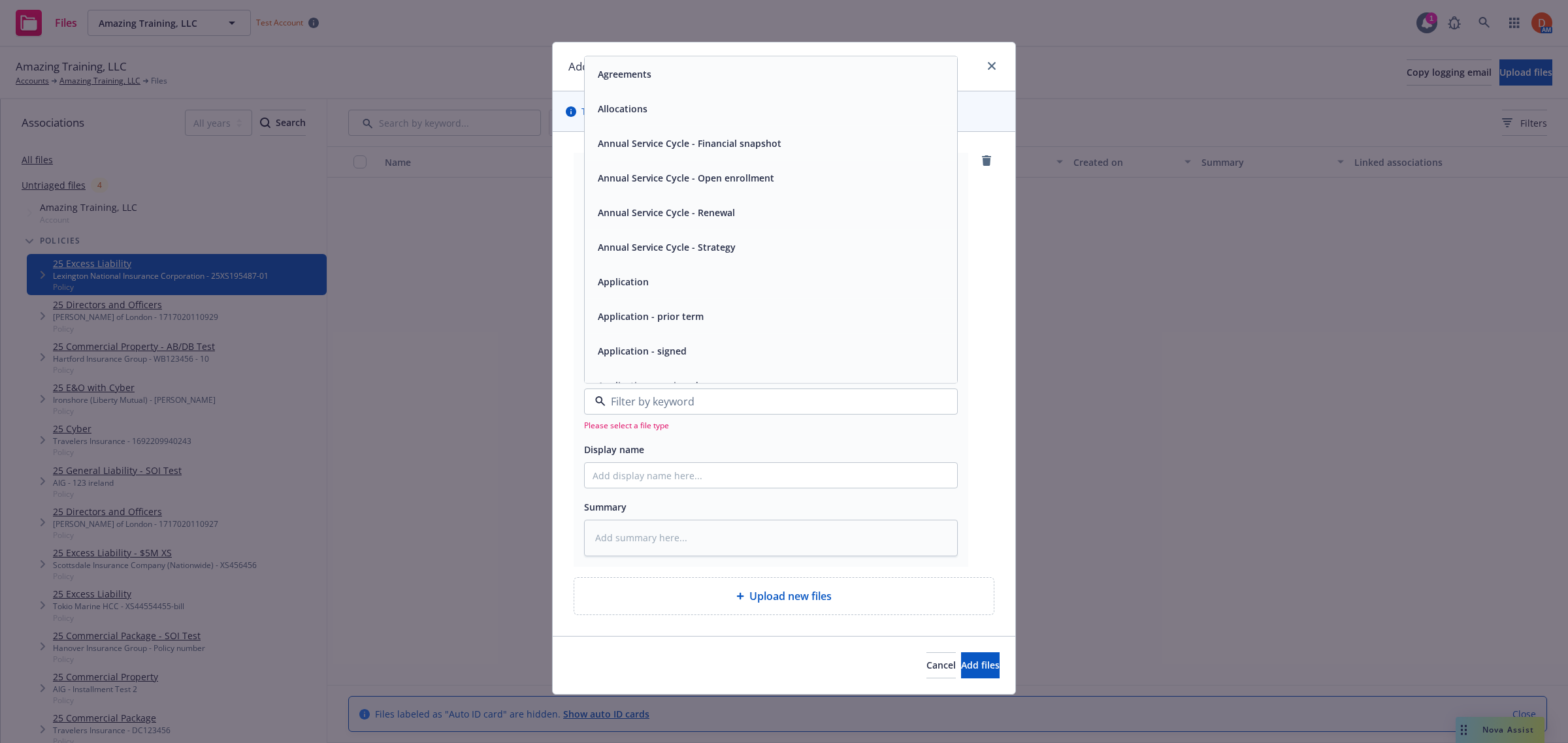
click at [792, 288] on div "Application" at bounding box center [771, 281] width 357 height 19
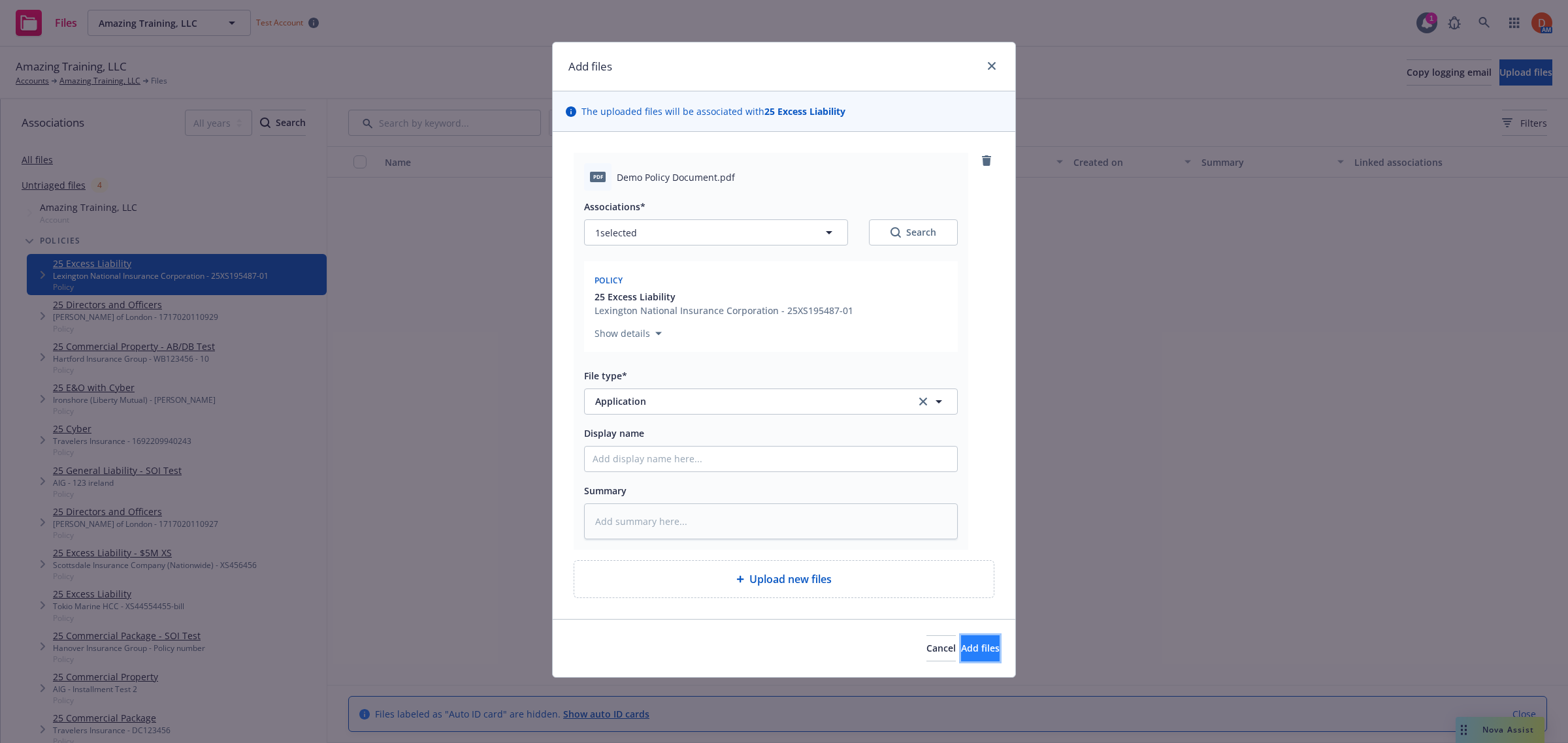
click at [961, 640] on button "Add files" at bounding box center [980, 649] width 39 height 26
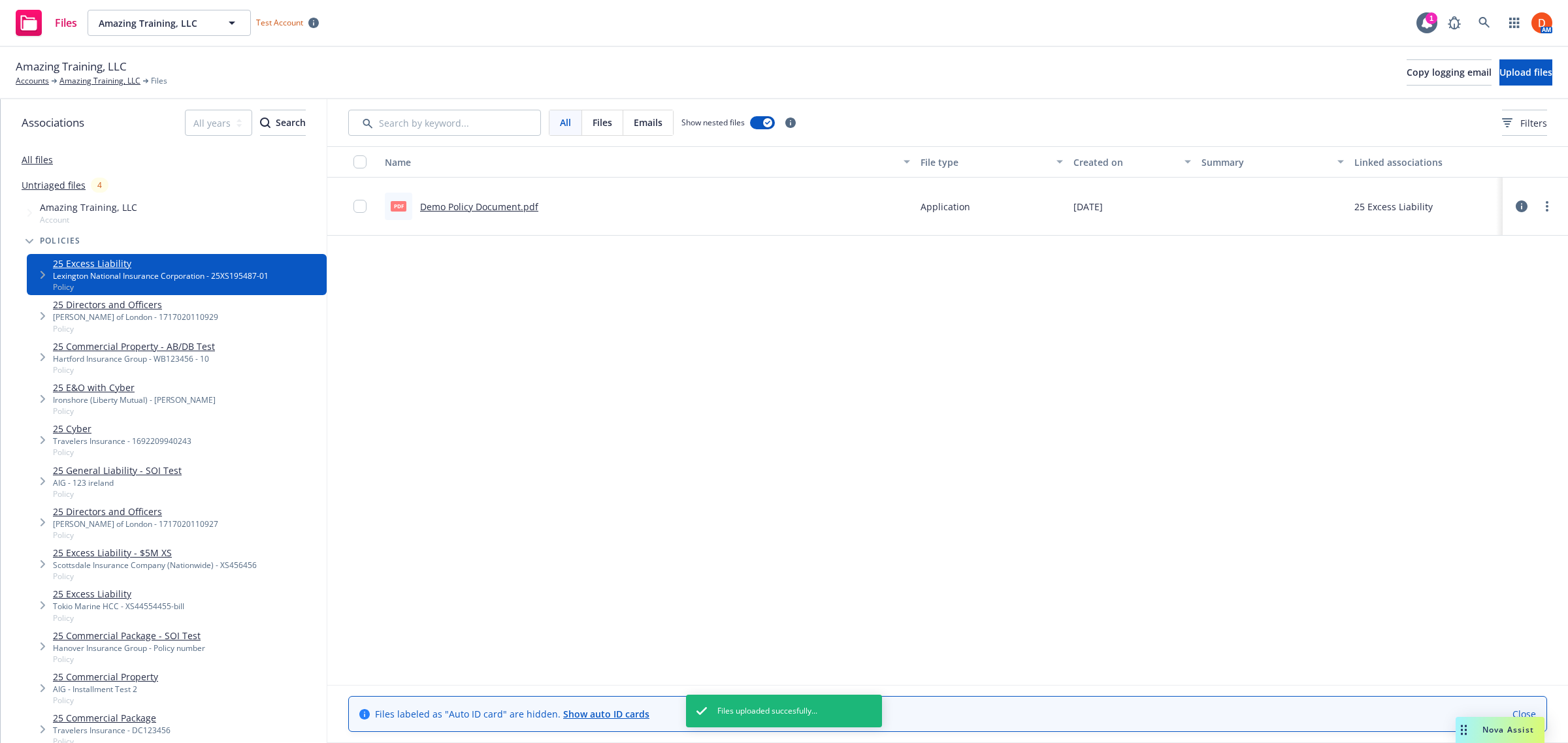
click at [1527, 204] on icon at bounding box center [1522, 206] width 11 height 11
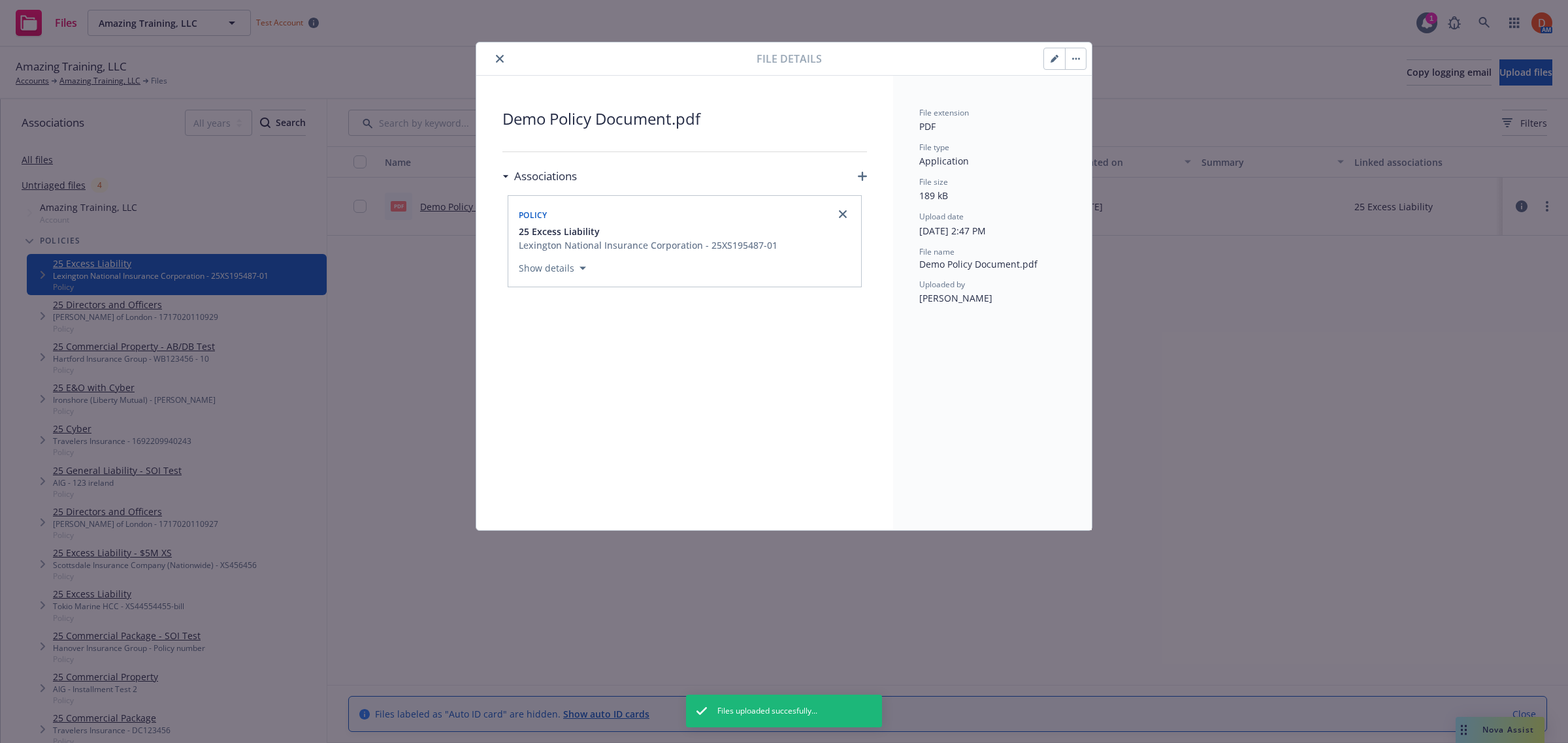
click at [503, 57] on icon "close" at bounding box center [499, 58] width 8 height 8
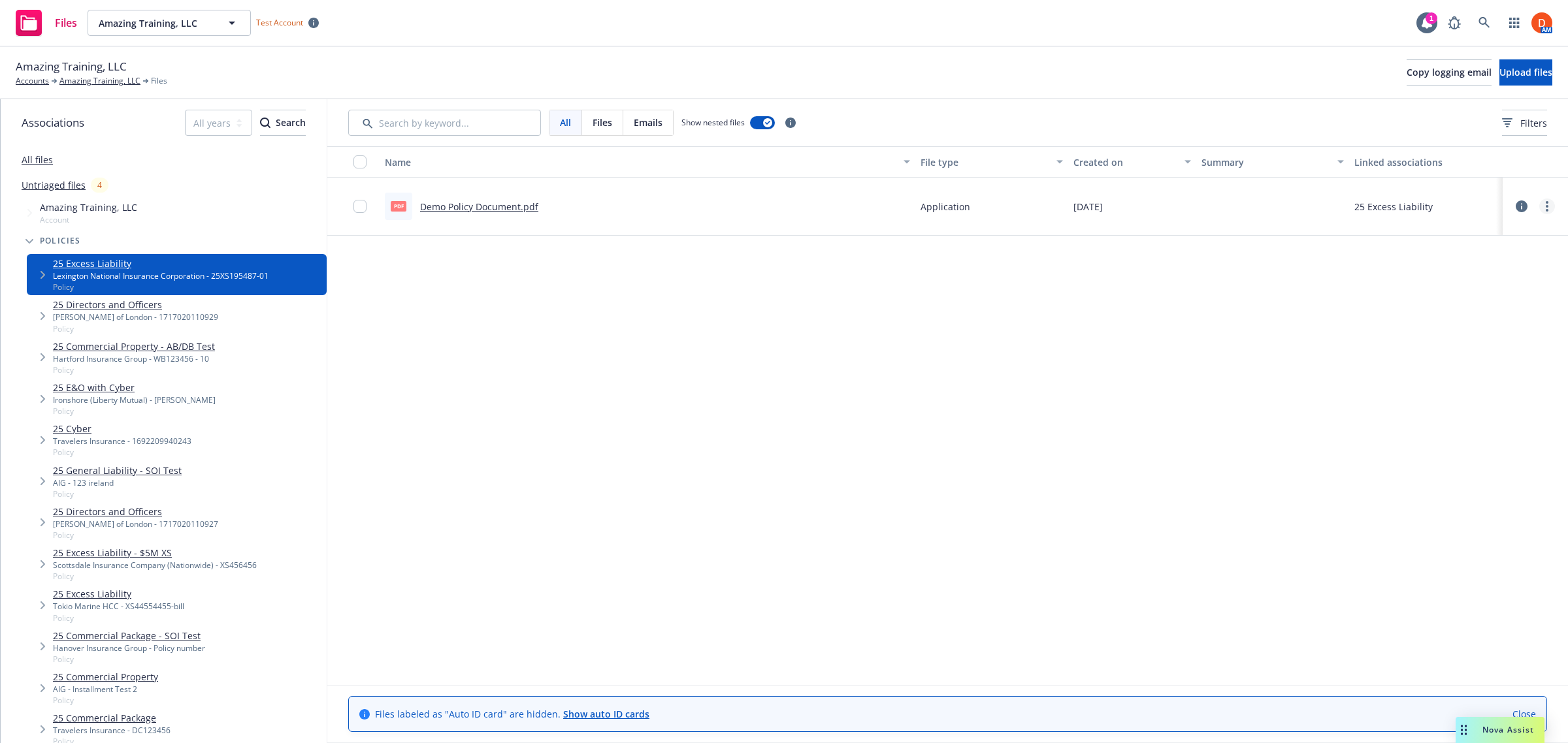
click at [1545, 210] on icon "more" at bounding box center [1546, 206] width 3 height 10
click at [1474, 295] on link "Edit" at bounding box center [1490, 285] width 130 height 26
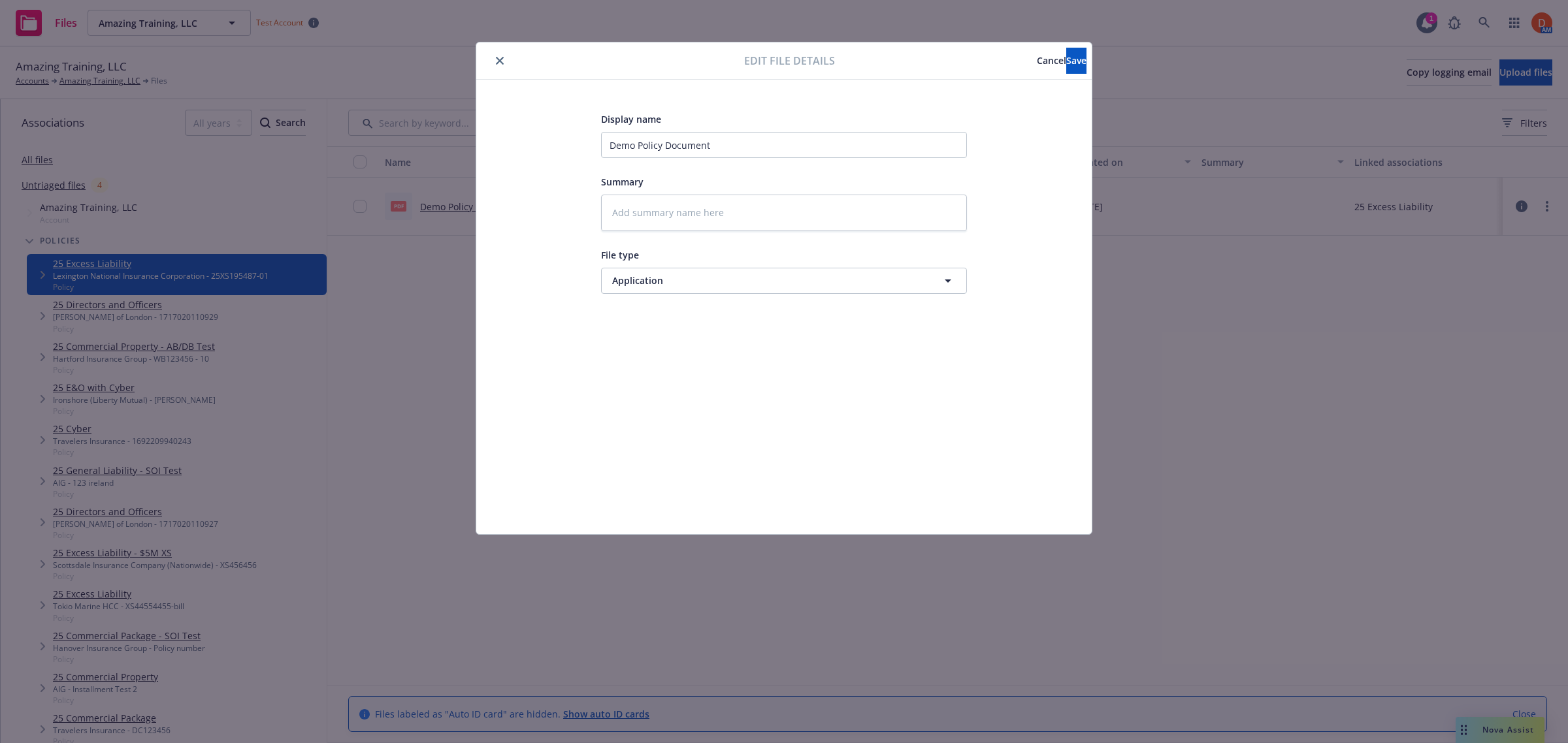
type textarea "x"
click at [1037, 62] on span "Cancel" at bounding box center [1051, 60] width 29 height 12
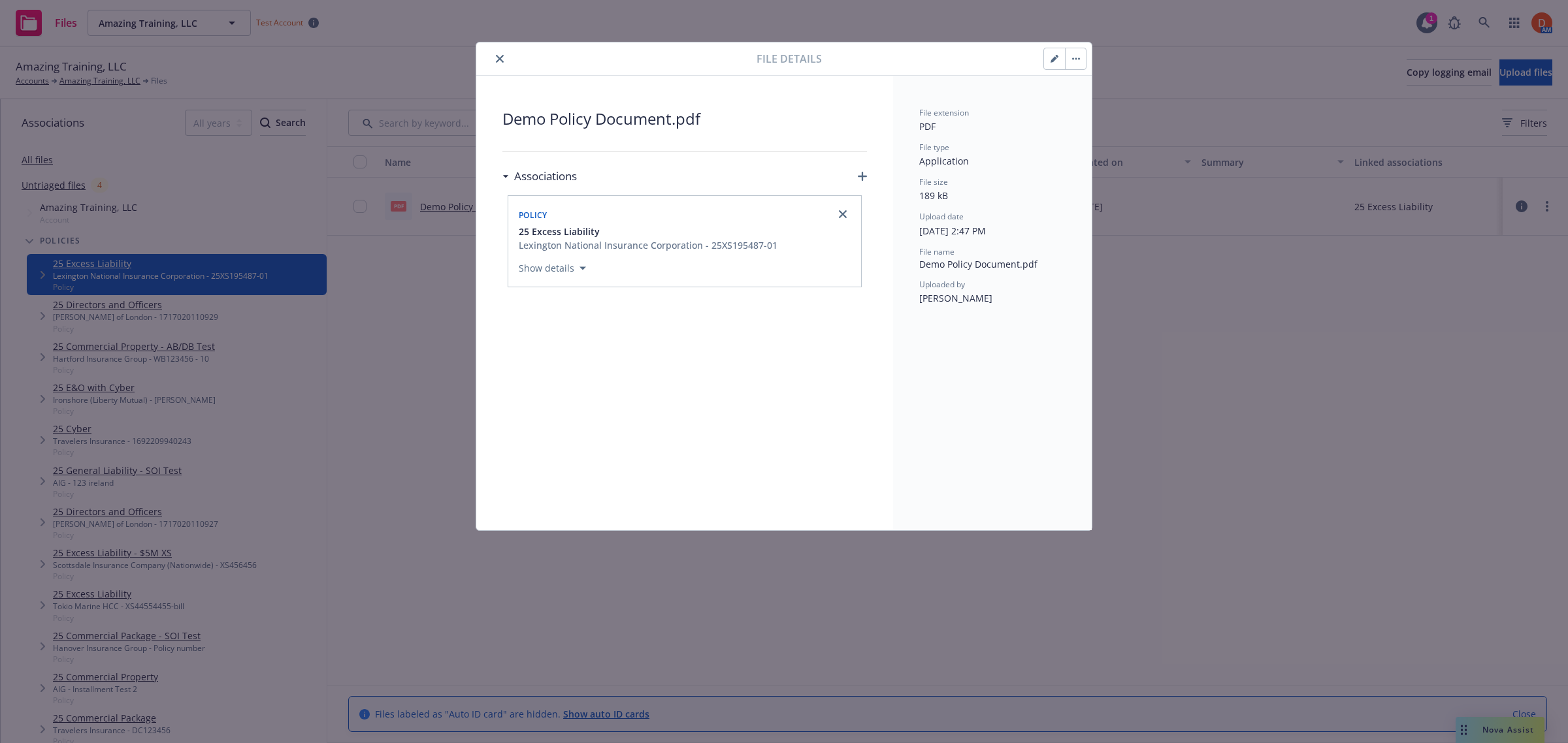
click at [864, 175] on icon "button" at bounding box center [862, 176] width 9 height 9
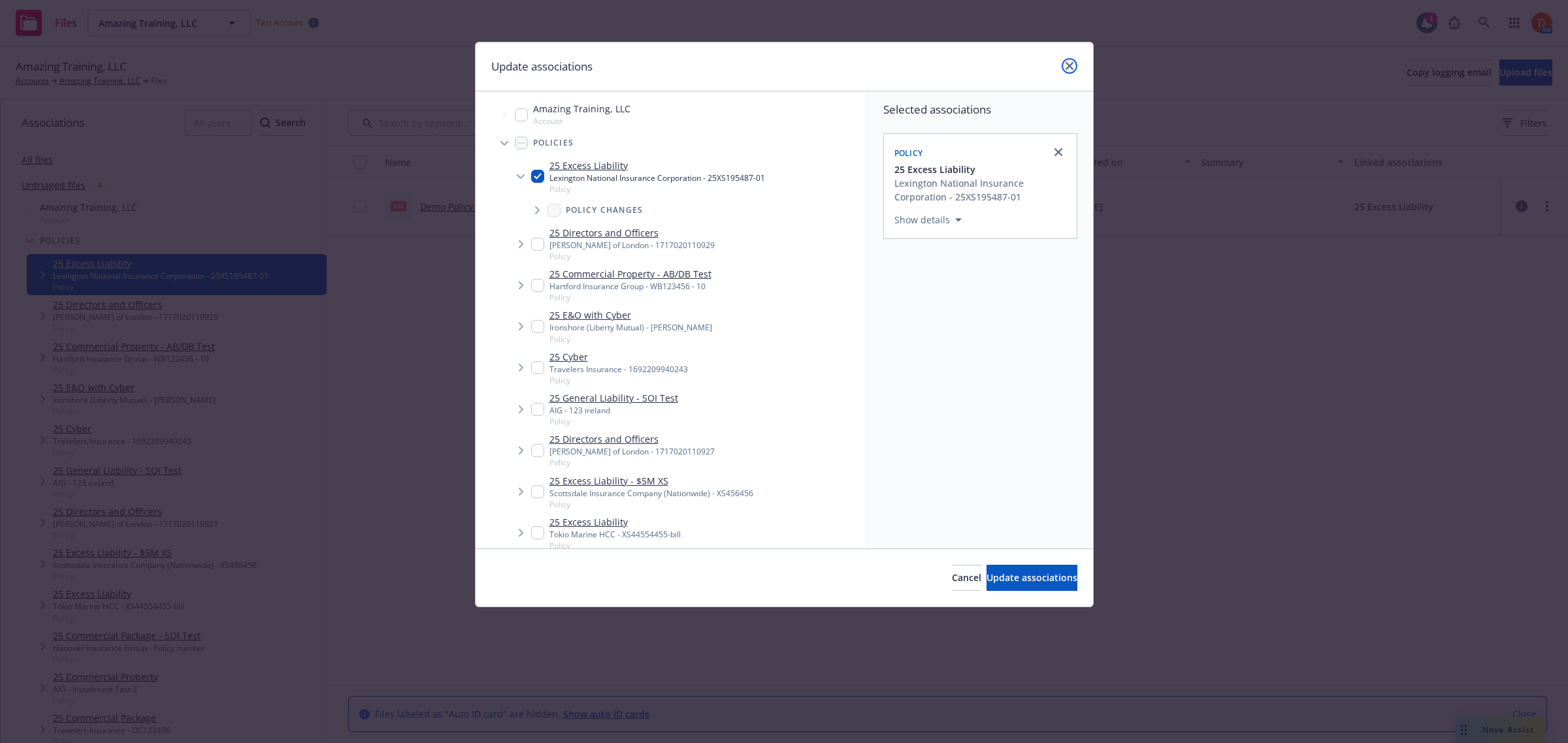
click at [1069, 67] on icon "close" at bounding box center [1070, 66] width 8 height 8
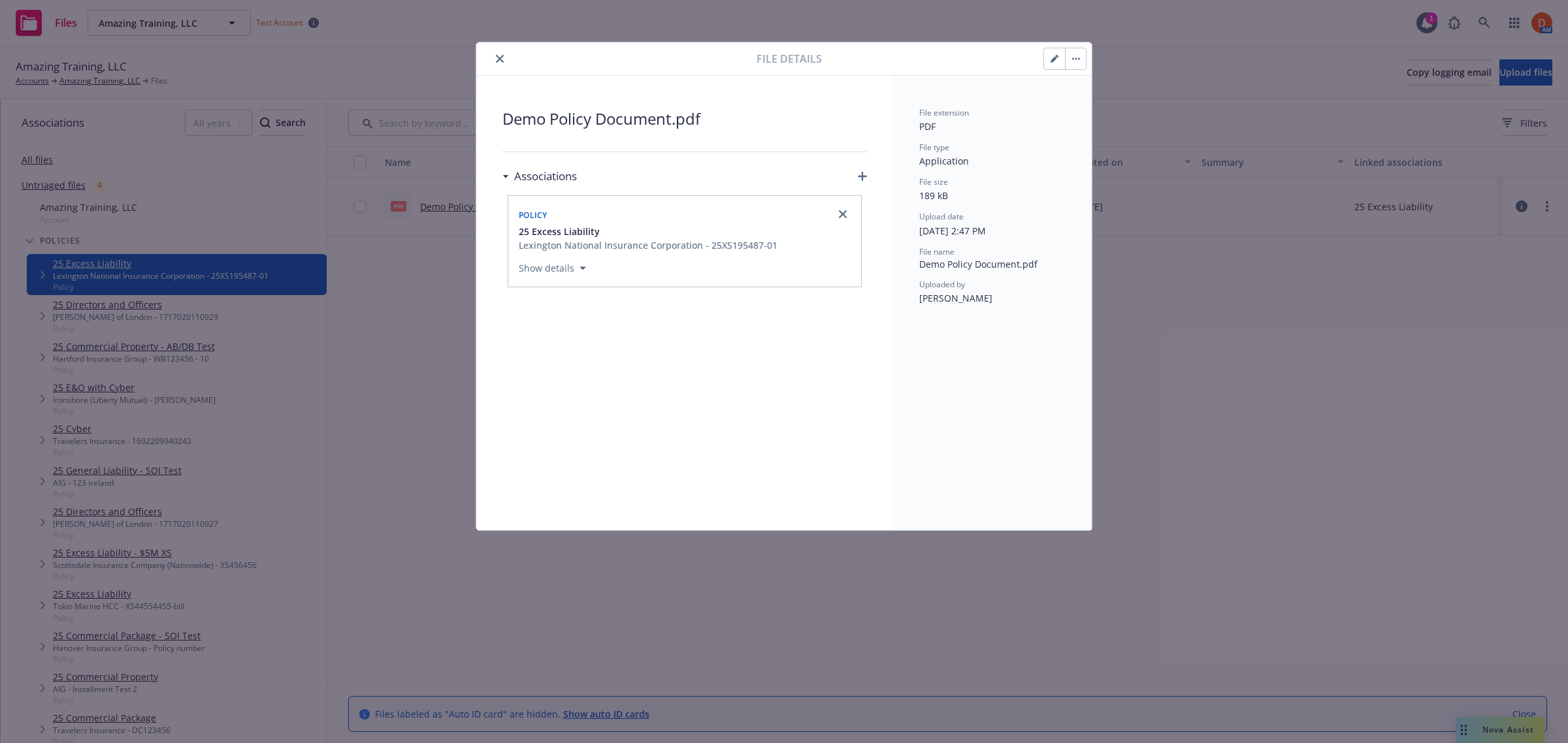
click at [495, 57] on button "close" at bounding box center [499, 58] width 16 height 16
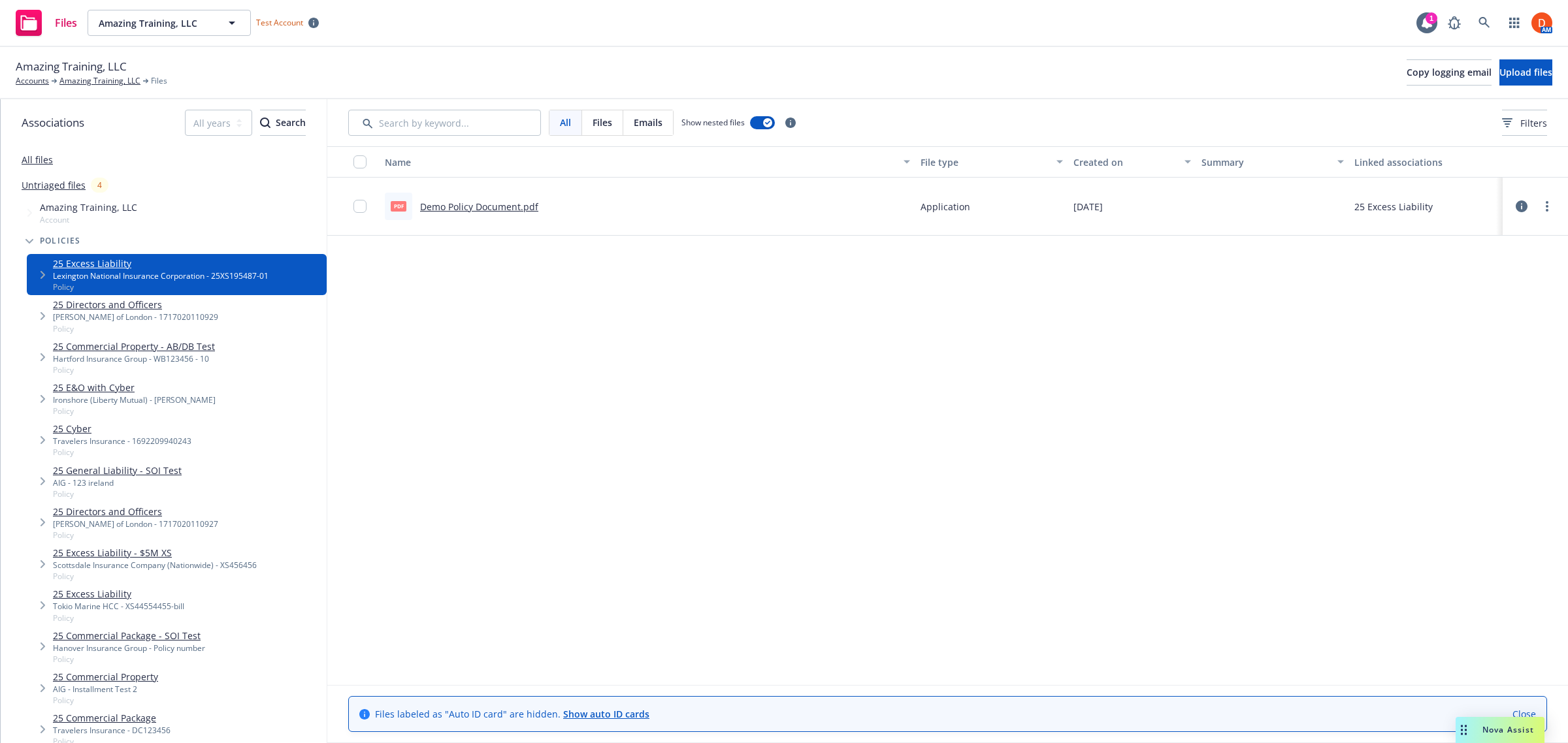
click at [67, 210] on span "Amazing Training, LLC" at bounding box center [88, 207] width 97 height 14
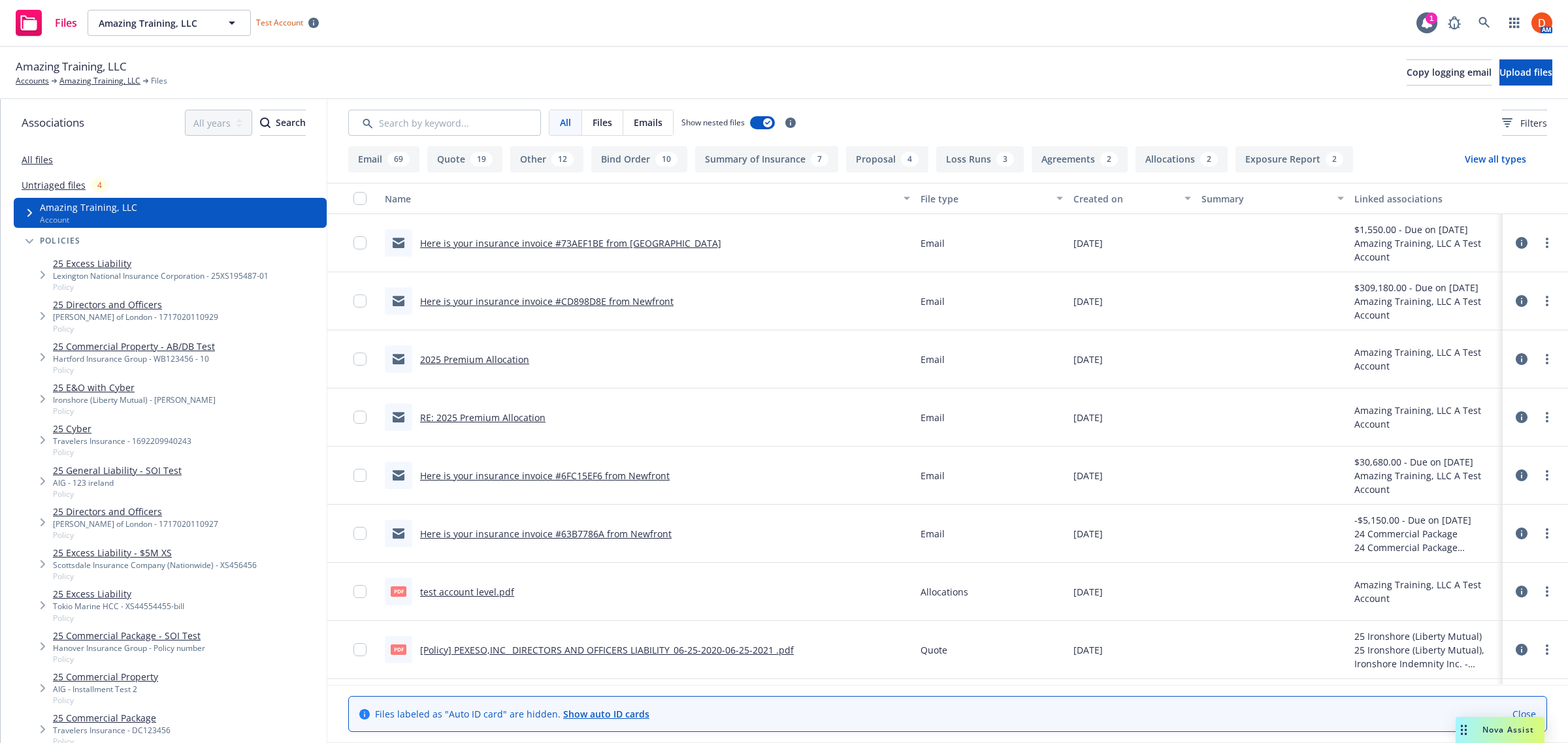
click at [1516, 246] on icon at bounding box center [1522, 243] width 11 height 11
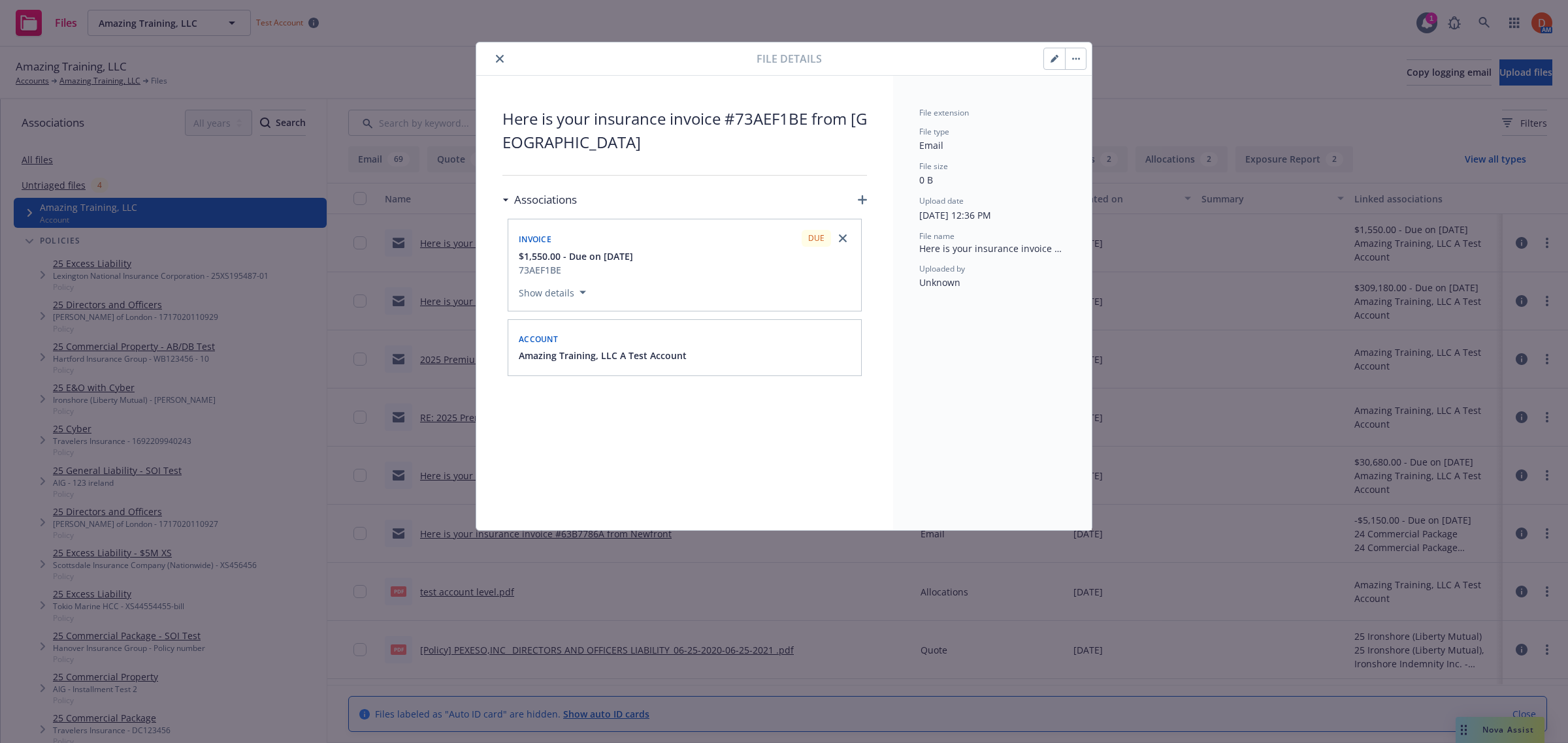
click at [861, 198] on icon "button" at bounding box center [862, 200] width 9 height 9
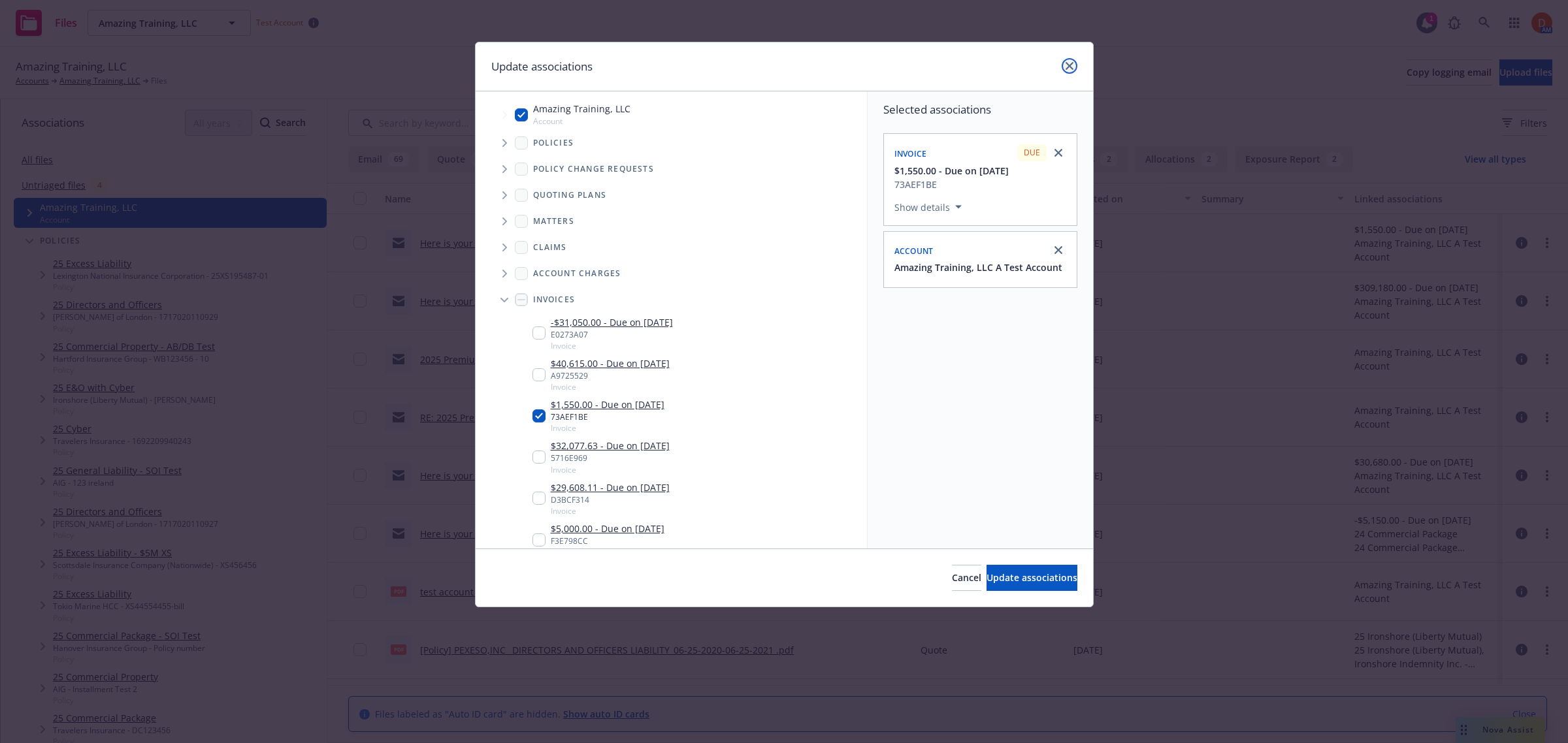
click at [1067, 60] on link "close" at bounding box center [1070, 66] width 16 height 16
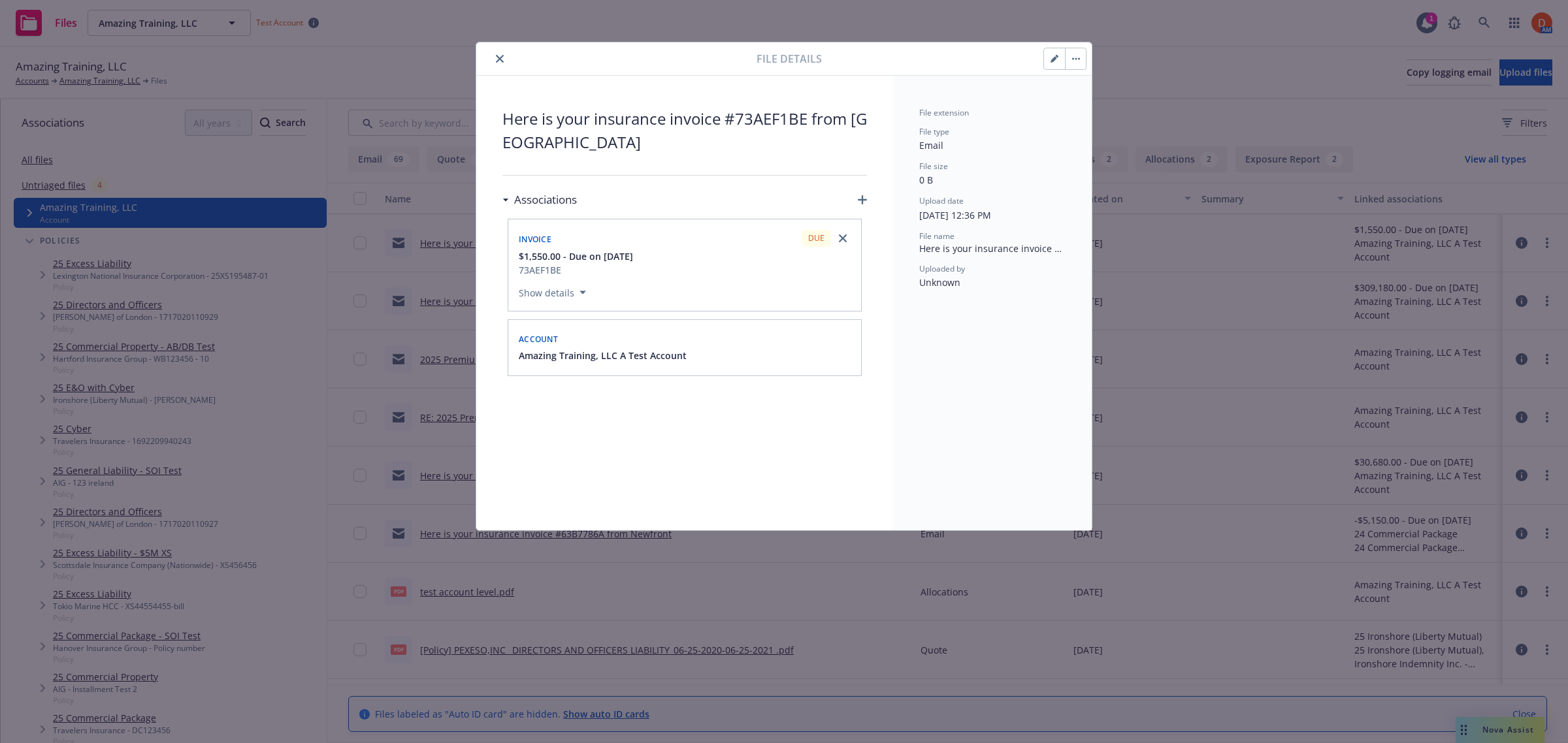
click at [844, 331] on div "Account" at bounding box center [685, 338] width 337 height 21
click at [739, 124] on span "Here is your insurance invoice #73AEF1BE from Newfront" at bounding box center [684, 131] width 365 height 47
click at [531, 239] on span "Invoice" at bounding box center [535, 239] width 33 height 11
click at [596, 242] on div "Invoice DUE" at bounding box center [685, 237] width 337 height 22
click at [572, 281] on div "Show details" at bounding box center [555, 290] width 73 height 22
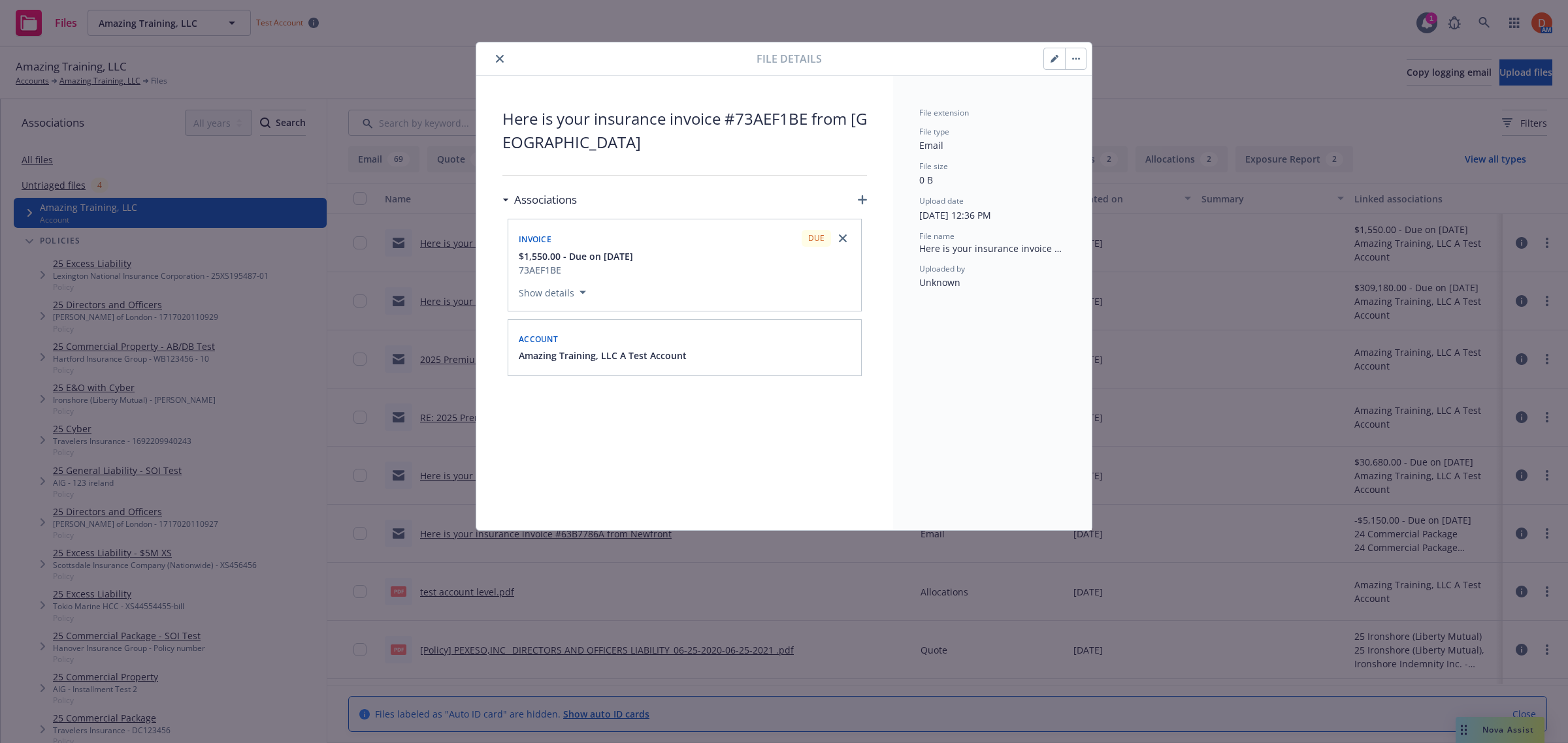
click at [575, 292] on button "Show details" at bounding box center [552, 292] width 78 height 16
click at [561, 224] on div "Invoice DUE $1,550.00 - Due on 7/21/2025 73AEF1BE Invoice ID 73AEF1BE Date Issu…" at bounding box center [684, 316] width 352 height 194
click at [572, 409] on div "Invoice DUE $1,550.00 - Due on 7/21/2025 73AEF1BE Invoice ID 73AEF1BE Date Issu…" at bounding box center [684, 316] width 352 height 194
click at [492, 57] on button "close" at bounding box center [499, 58] width 16 height 16
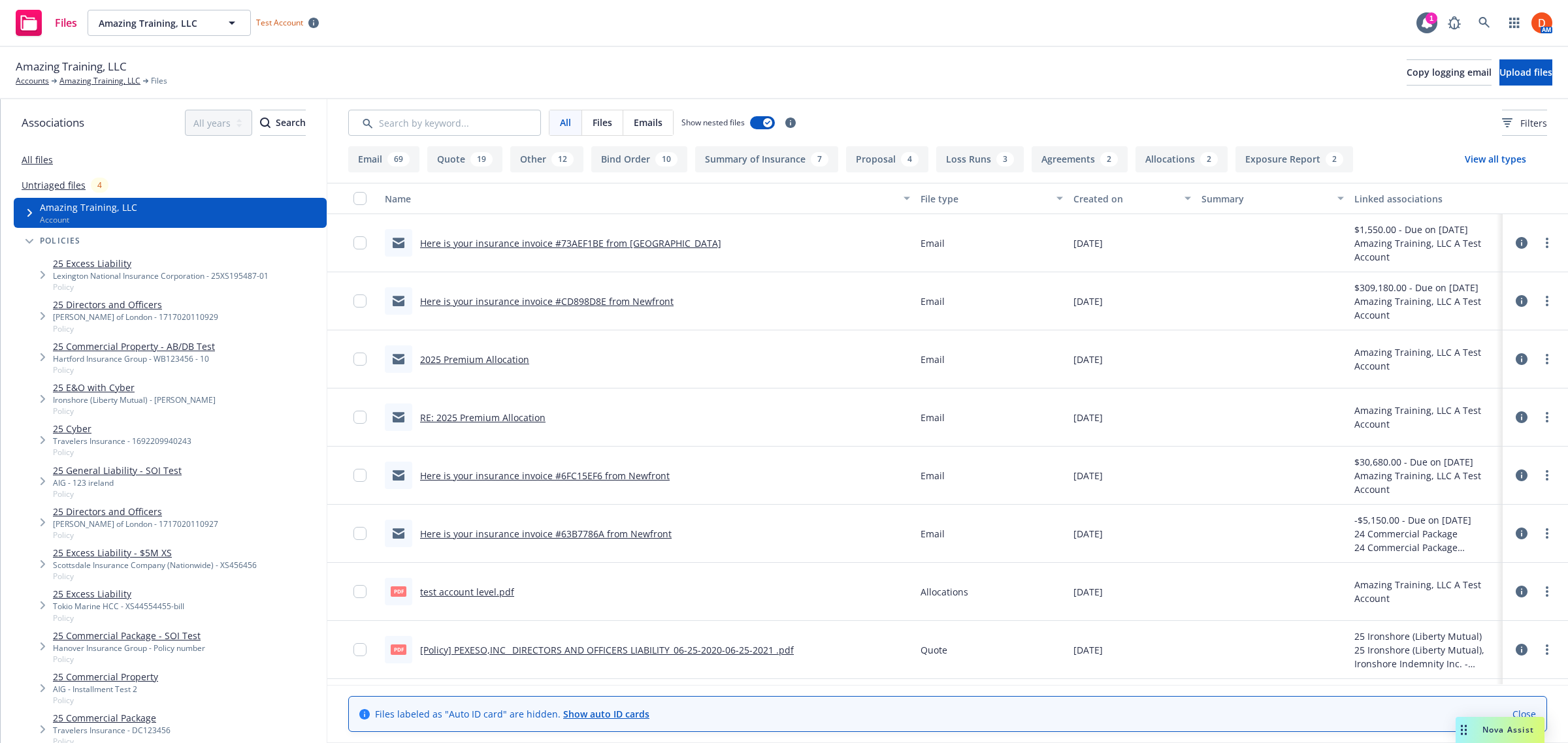
click at [31, 246] on span "Tree Example" at bounding box center [29, 241] width 21 height 21
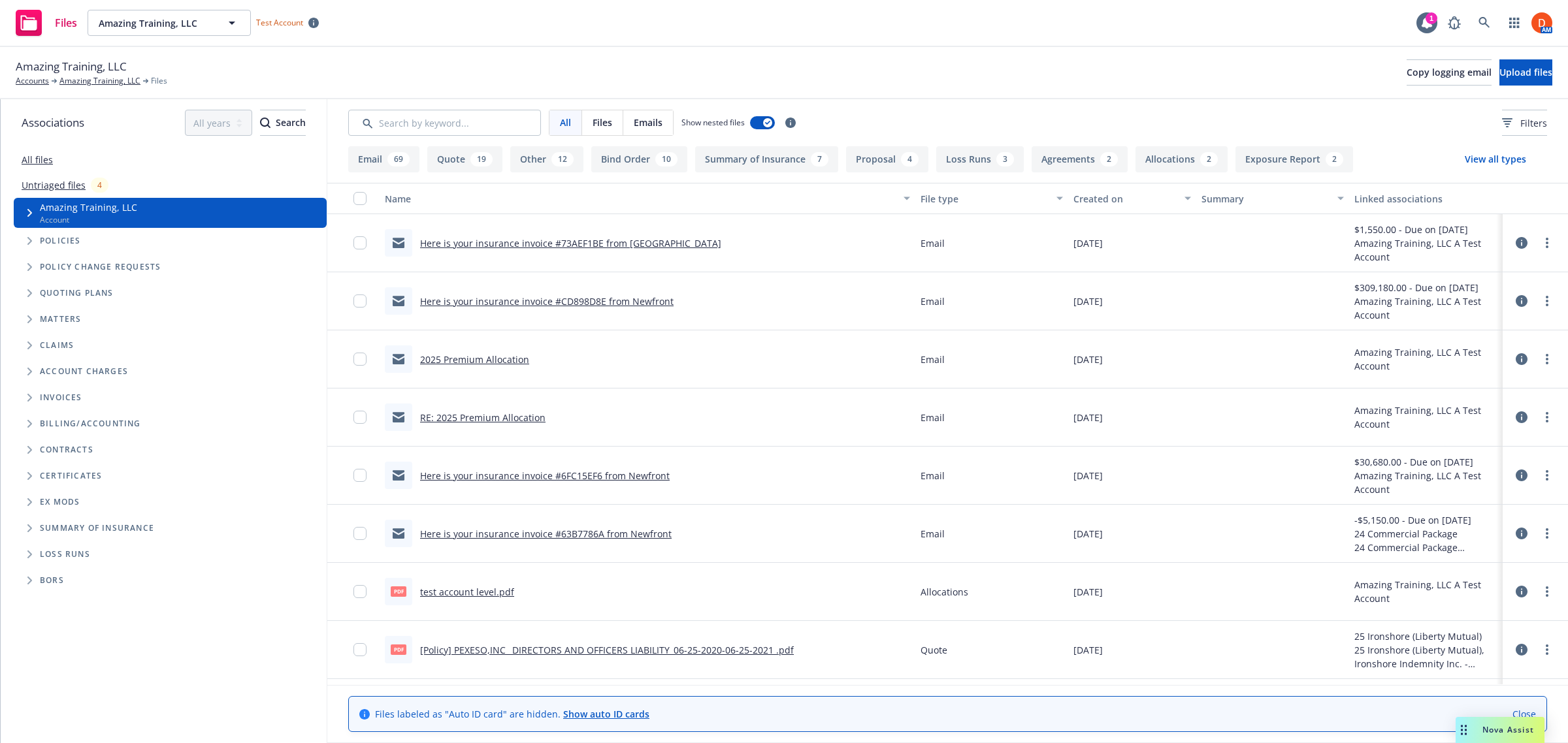
click at [28, 397] on icon "Tree Example" at bounding box center [30, 397] width 6 height 8
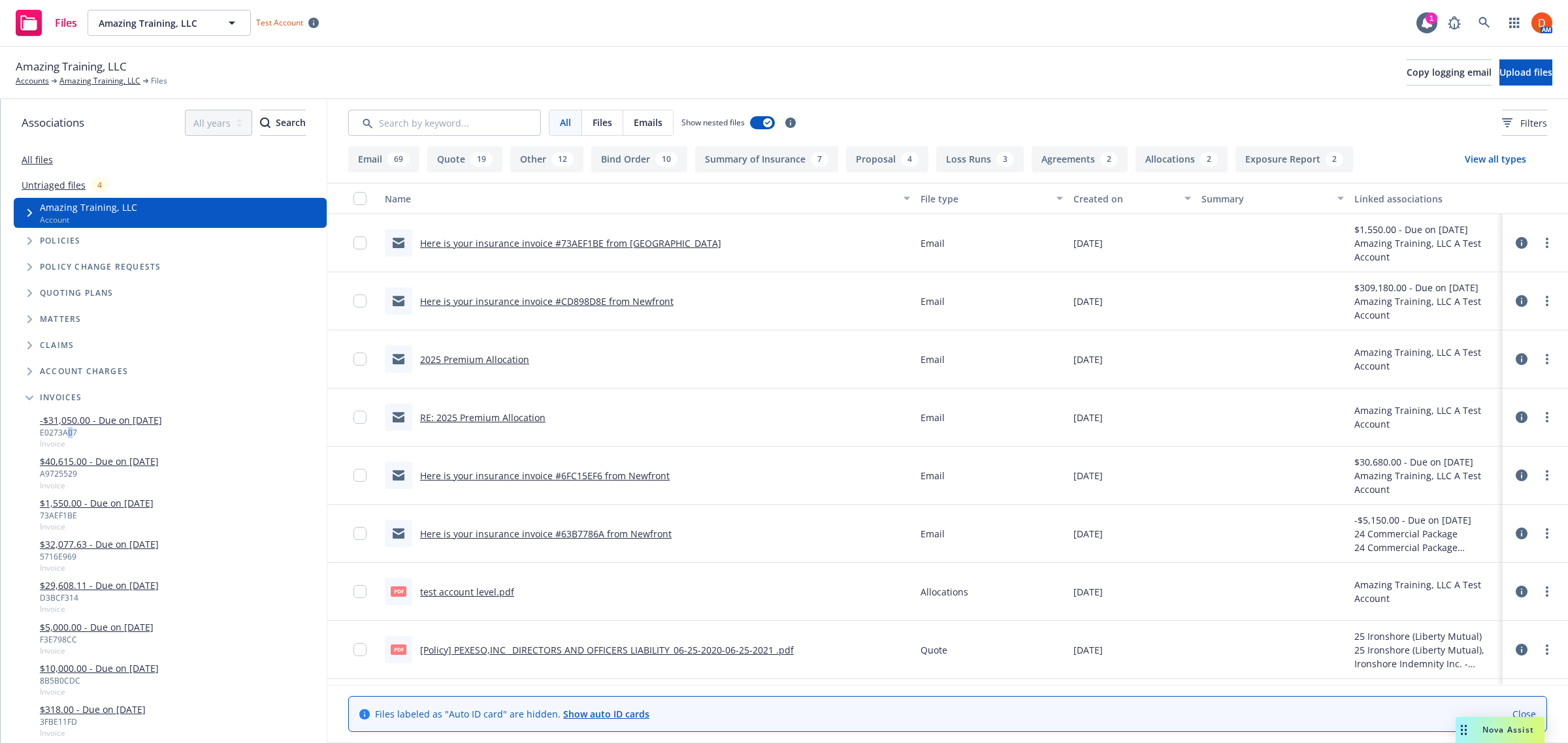
click at [70, 427] on div "E0273A07" at bounding box center [101, 432] width 122 height 11
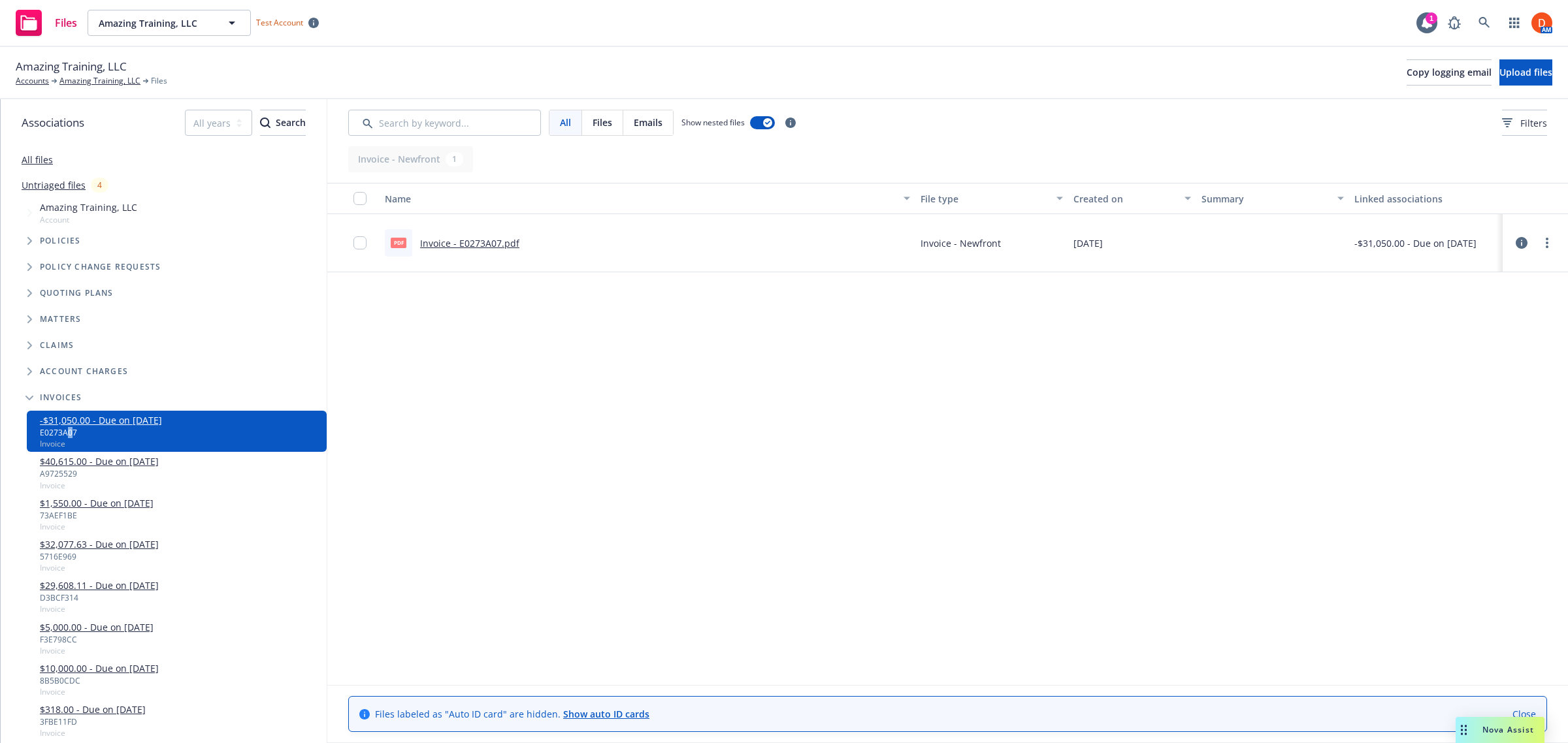
click at [1523, 245] on icon at bounding box center [1522, 243] width 11 height 11
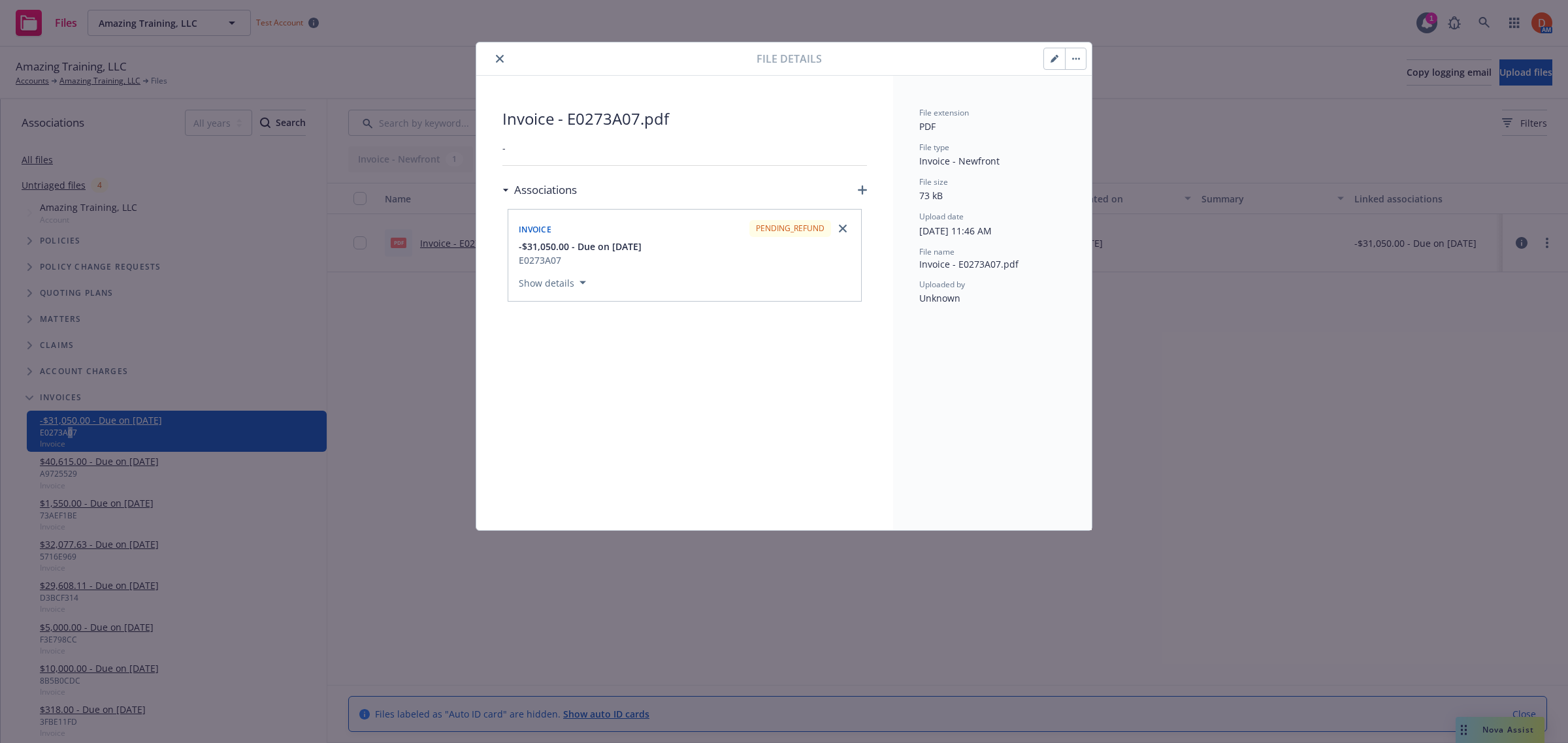
click at [498, 65] on button "close" at bounding box center [499, 58] width 16 height 16
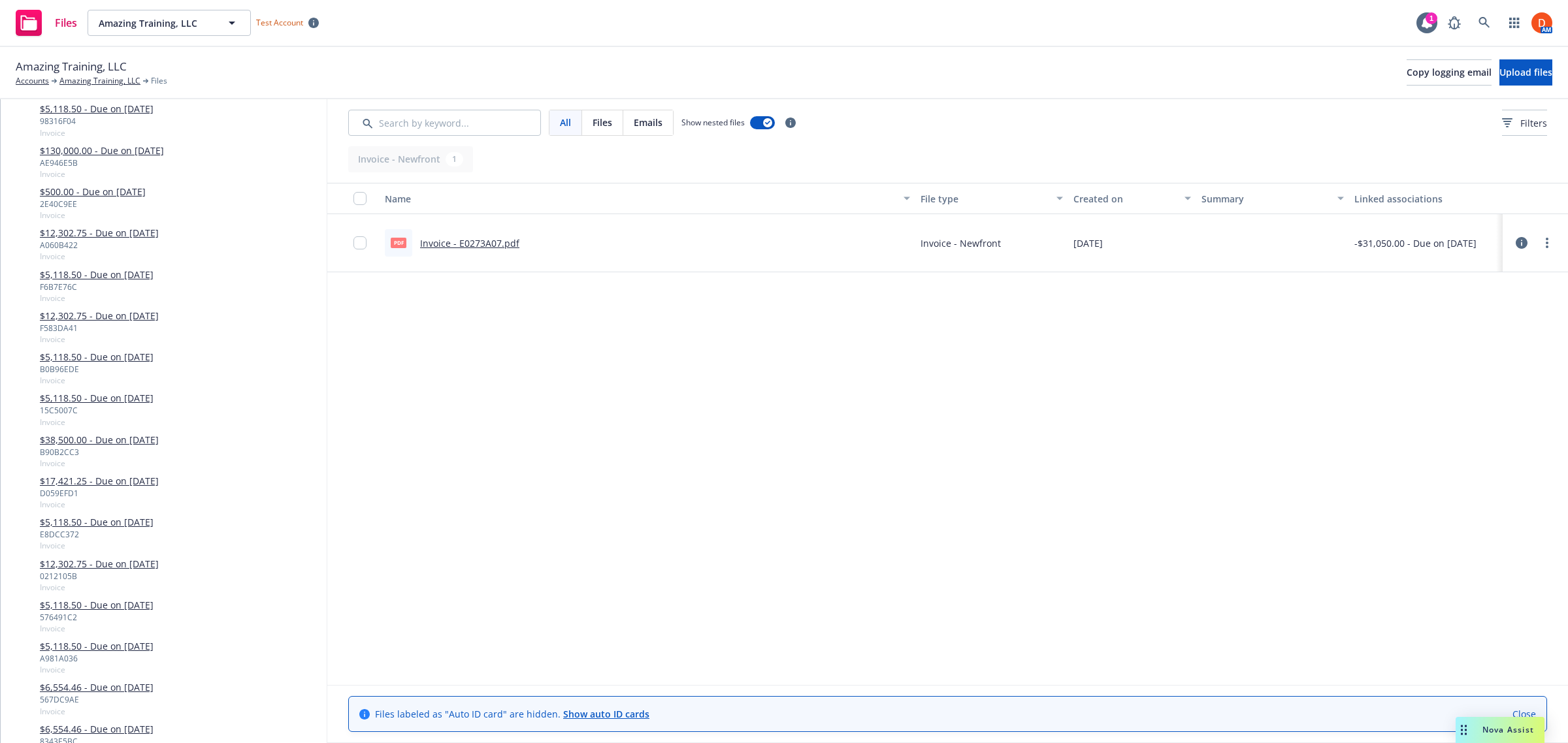
scroll to position [1387, 0]
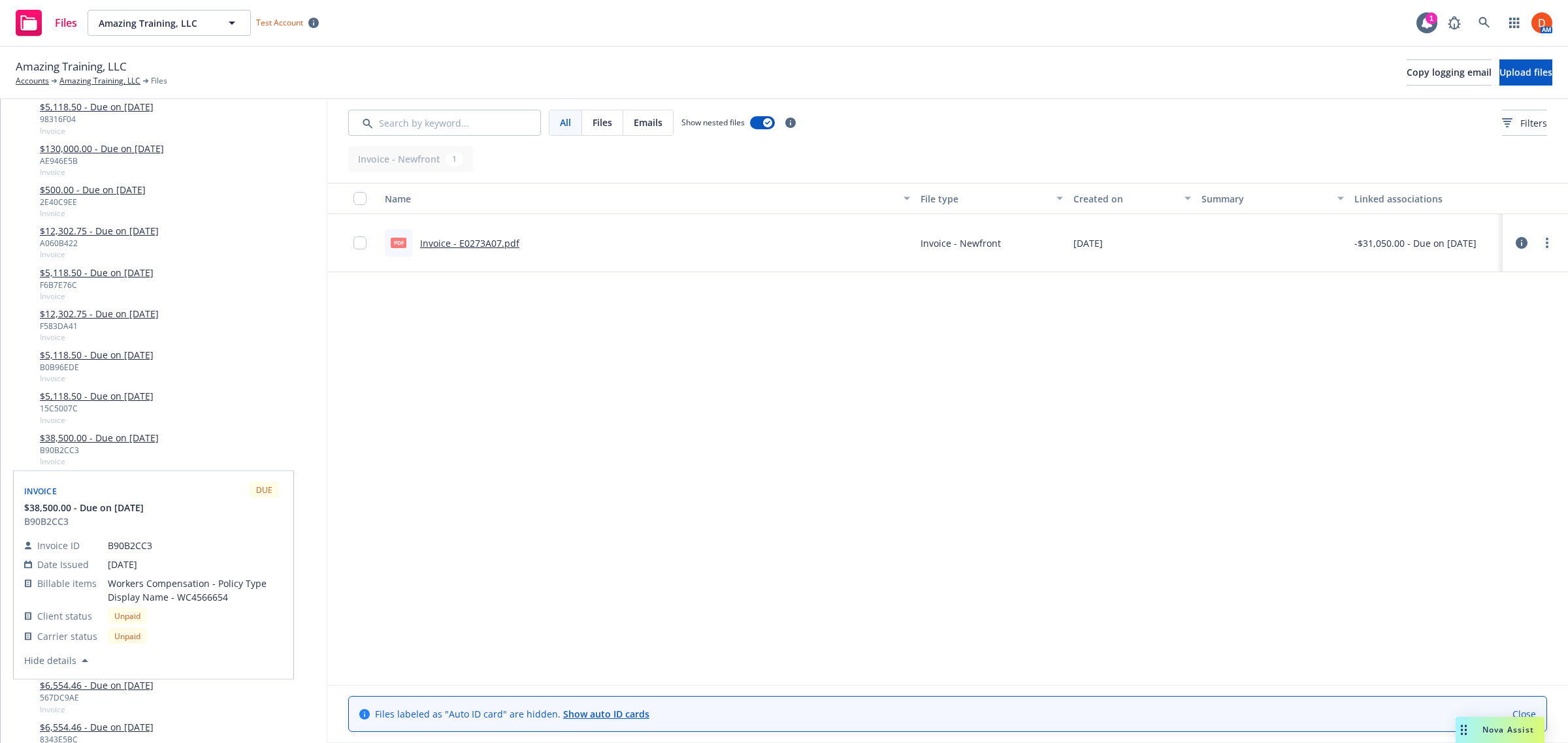
click at [145, 438] on link "$38,500.00 - Due on 11/15/2024" at bounding box center [99, 438] width 119 height 14
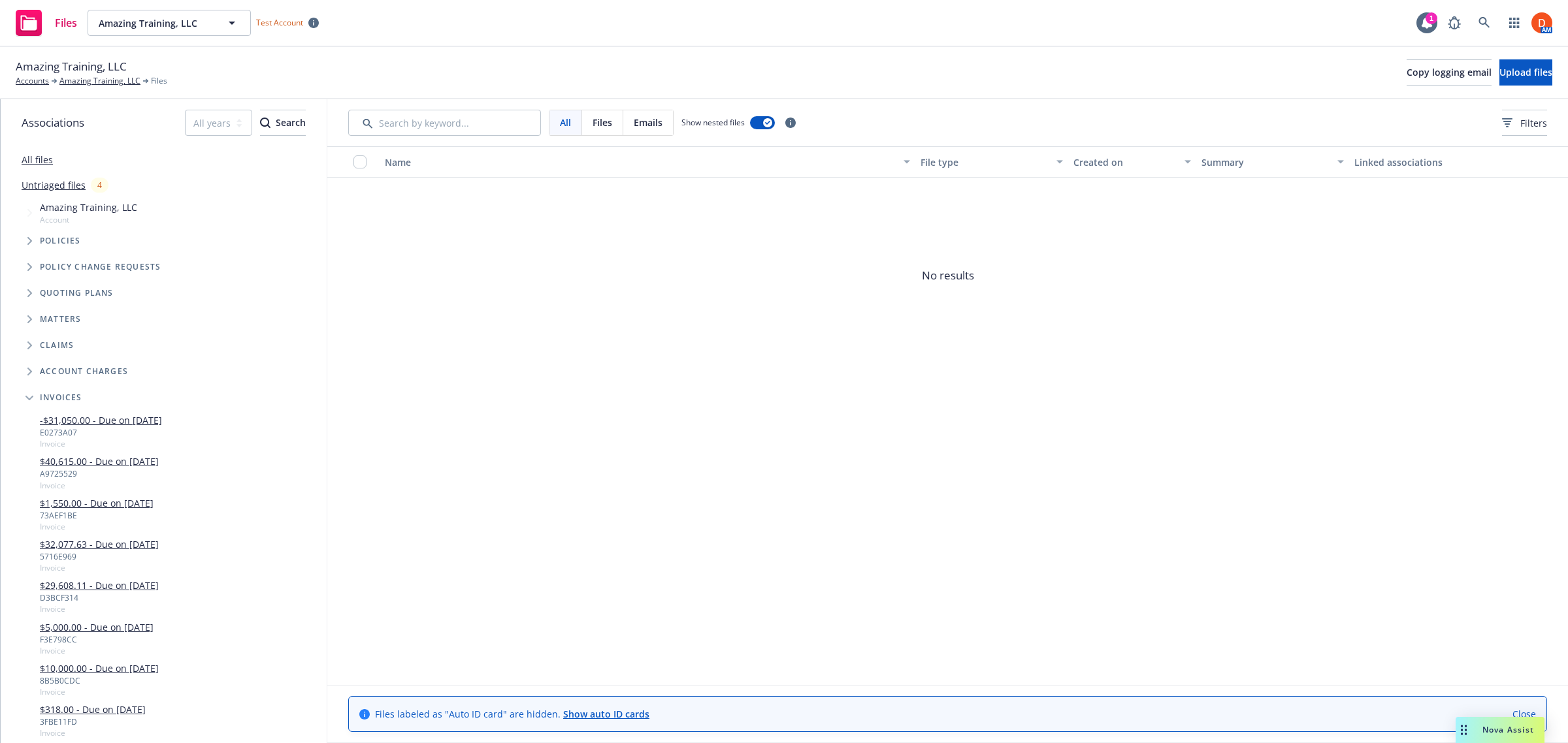
click at [74, 398] on span "Invoices" at bounding box center [60, 397] width 42 height 8
click at [106, 395] on div "Invoices" at bounding box center [171, 397] width 313 height 26
click at [26, 394] on span "Tree Example" at bounding box center [29, 397] width 21 height 21
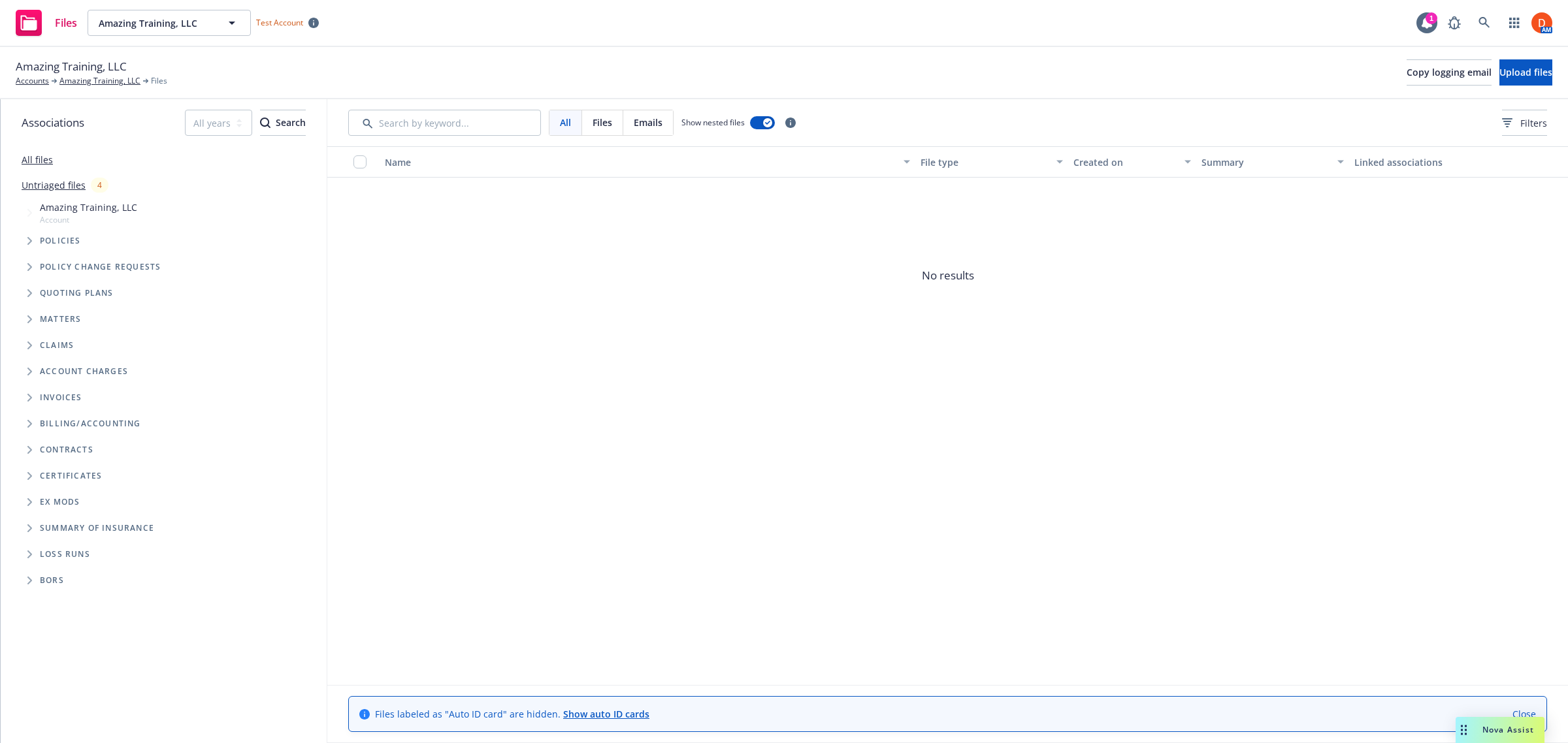
click at [27, 394] on icon "Tree Example" at bounding box center [30, 397] width 6 height 8
click at [49, 396] on span "Invoices" at bounding box center [60, 397] width 42 height 8
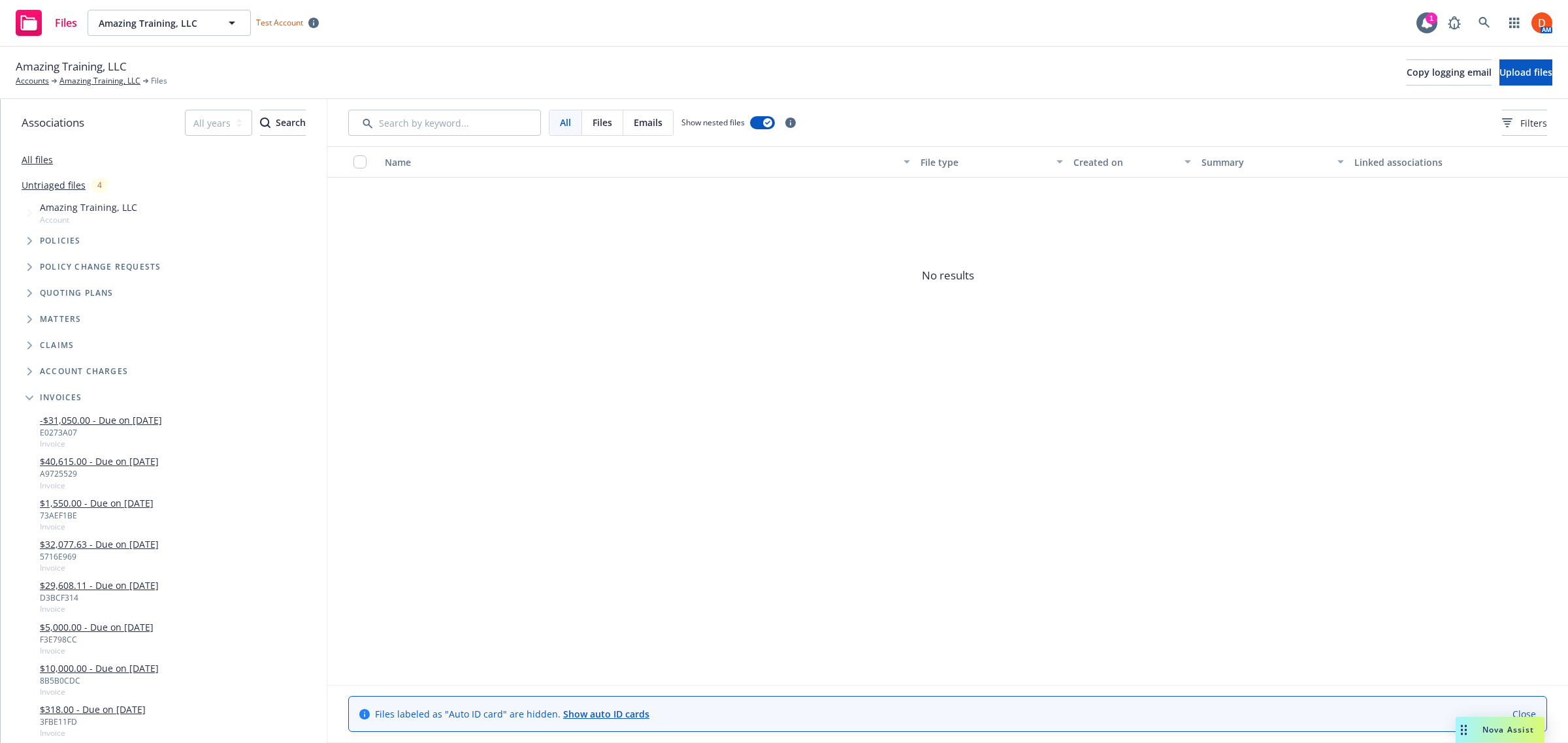
click at [126, 399] on div "Invoices" at bounding box center [171, 397] width 313 height 26
click at [112, 416] on link "-$31,050.00 - Due on 8/05/2025" at bounding box center [101, 420] width 122 height 14
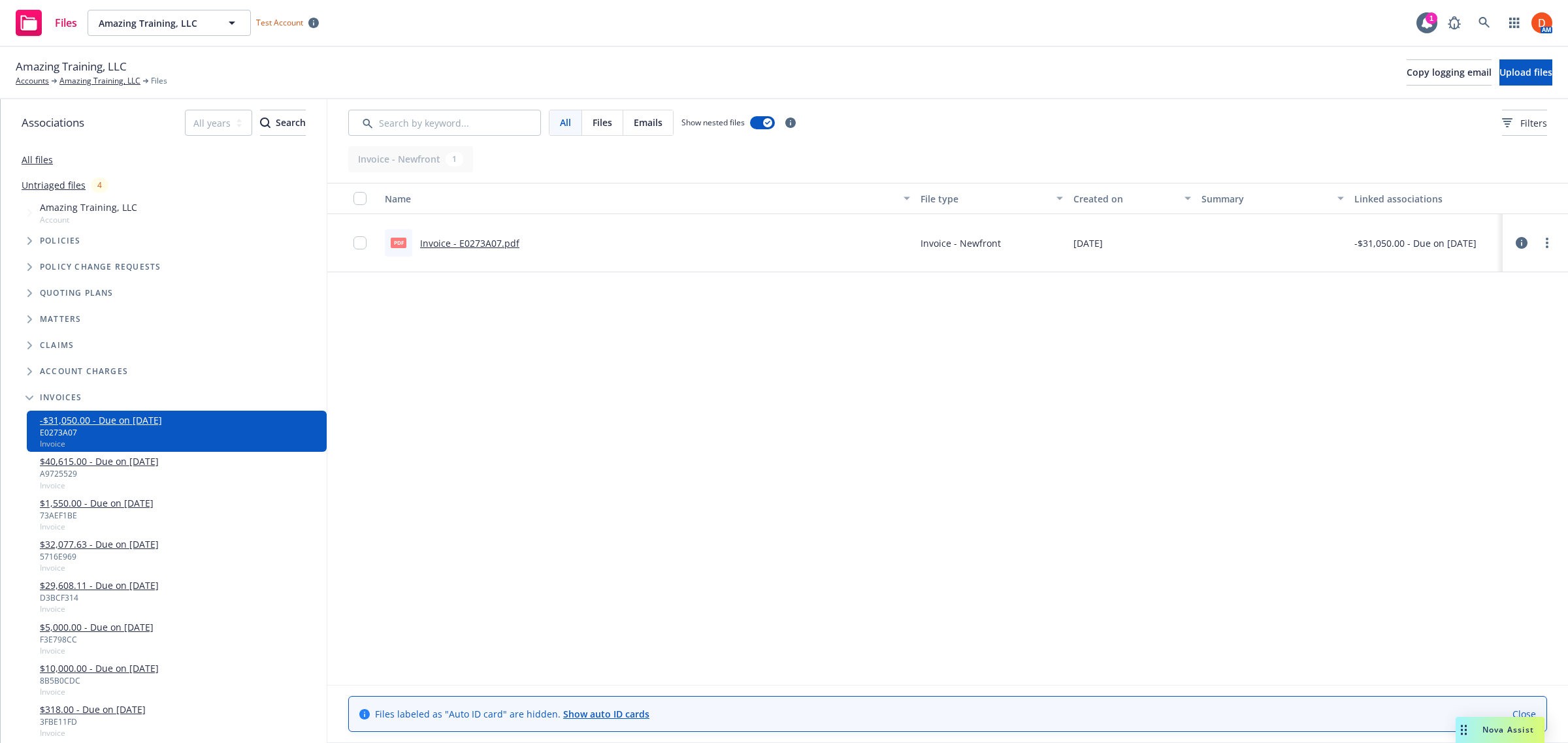
click at [122, 470] on div "A9725529" at bounding box center [99, 474] width 119 height 11
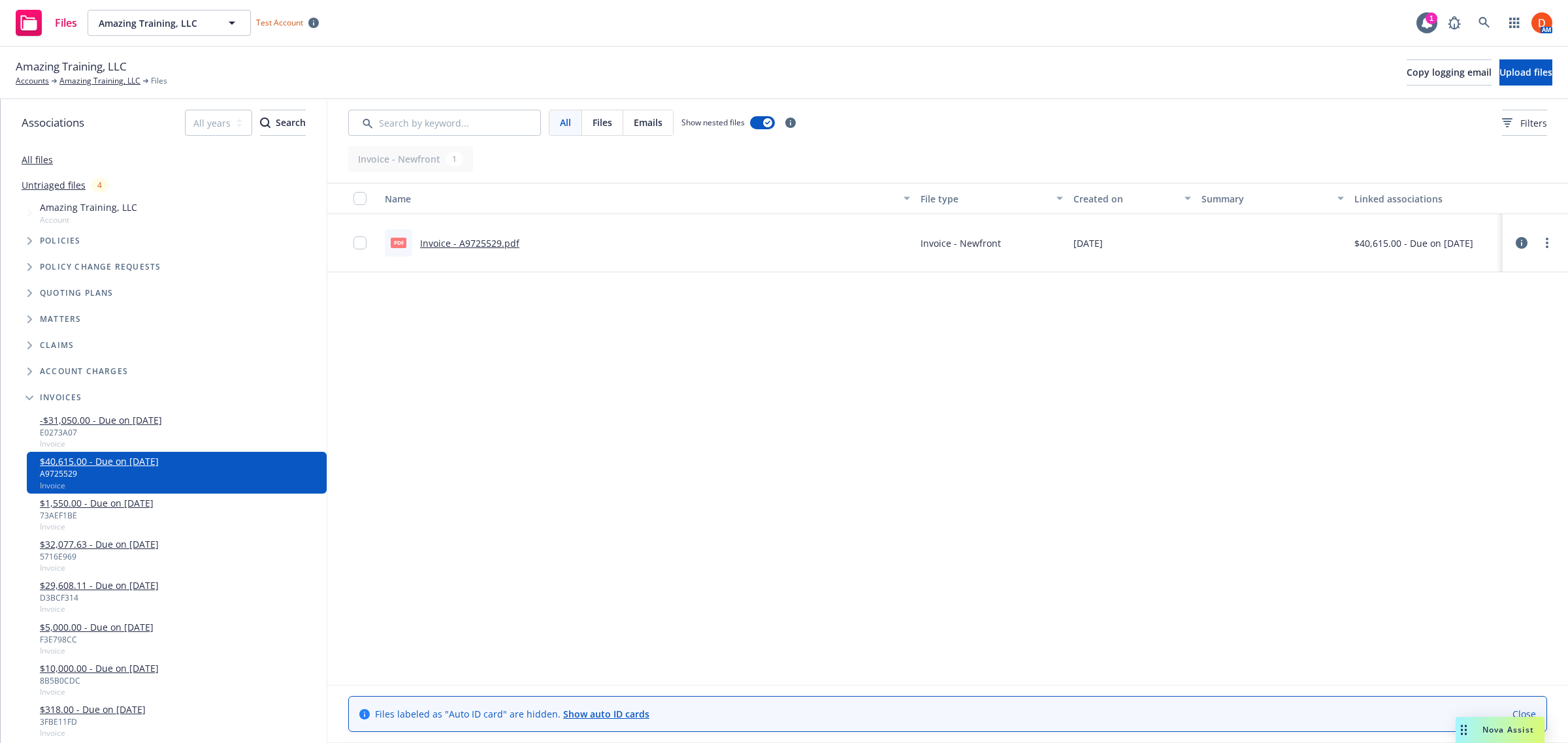
click at [120, 491] on div "$40,615.00 - Due on 8/05/2025 A9725529 Invoice" at bounding box center [176, 473] width 300 height 41
click at [120, 510] on div "73AEF1BE" at bounding box center [96, 516] width 114 height 11
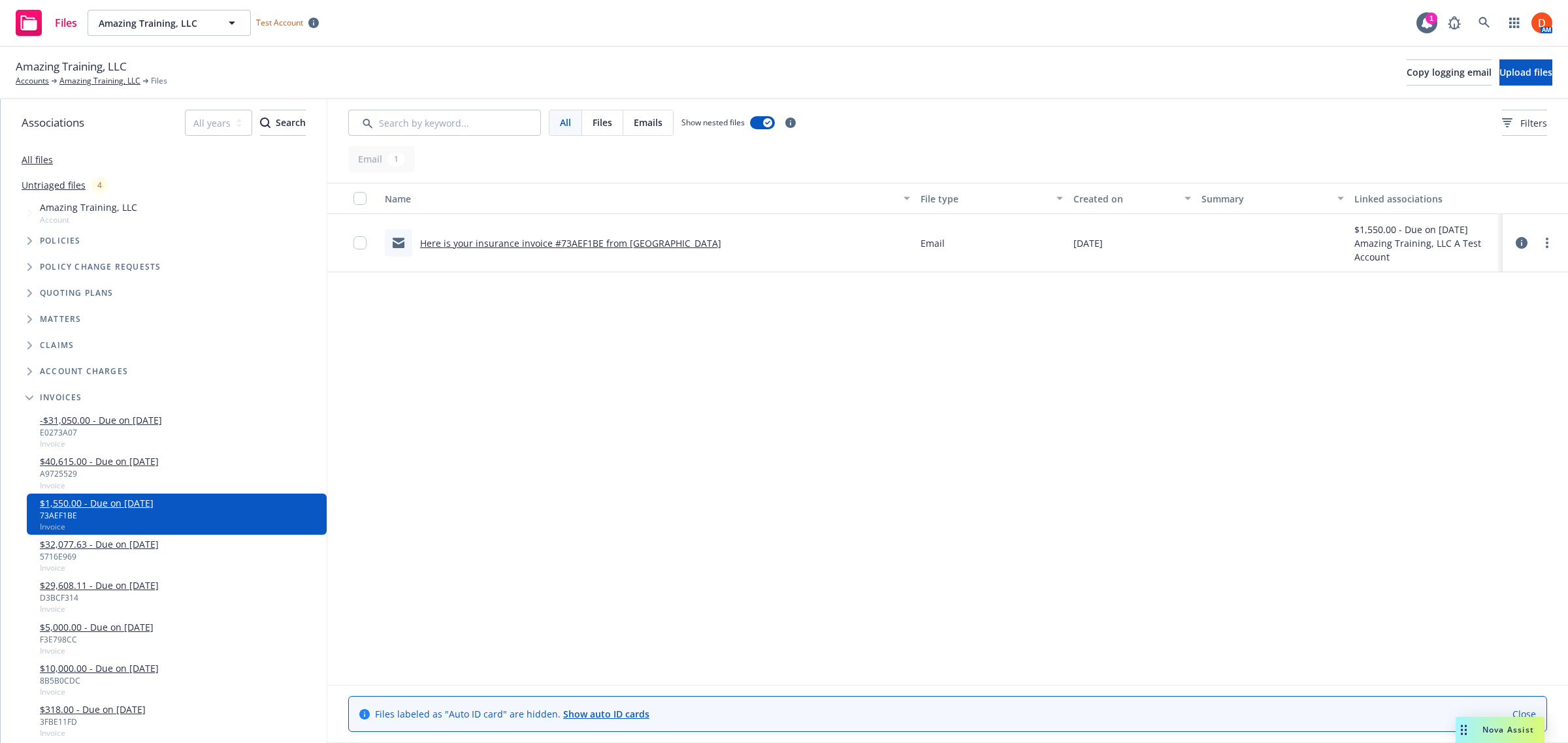
click at [120, 546] on link "$32,077.63 - Due on 7/14/2025" at bounding box center [99, 544] width 119 height 14
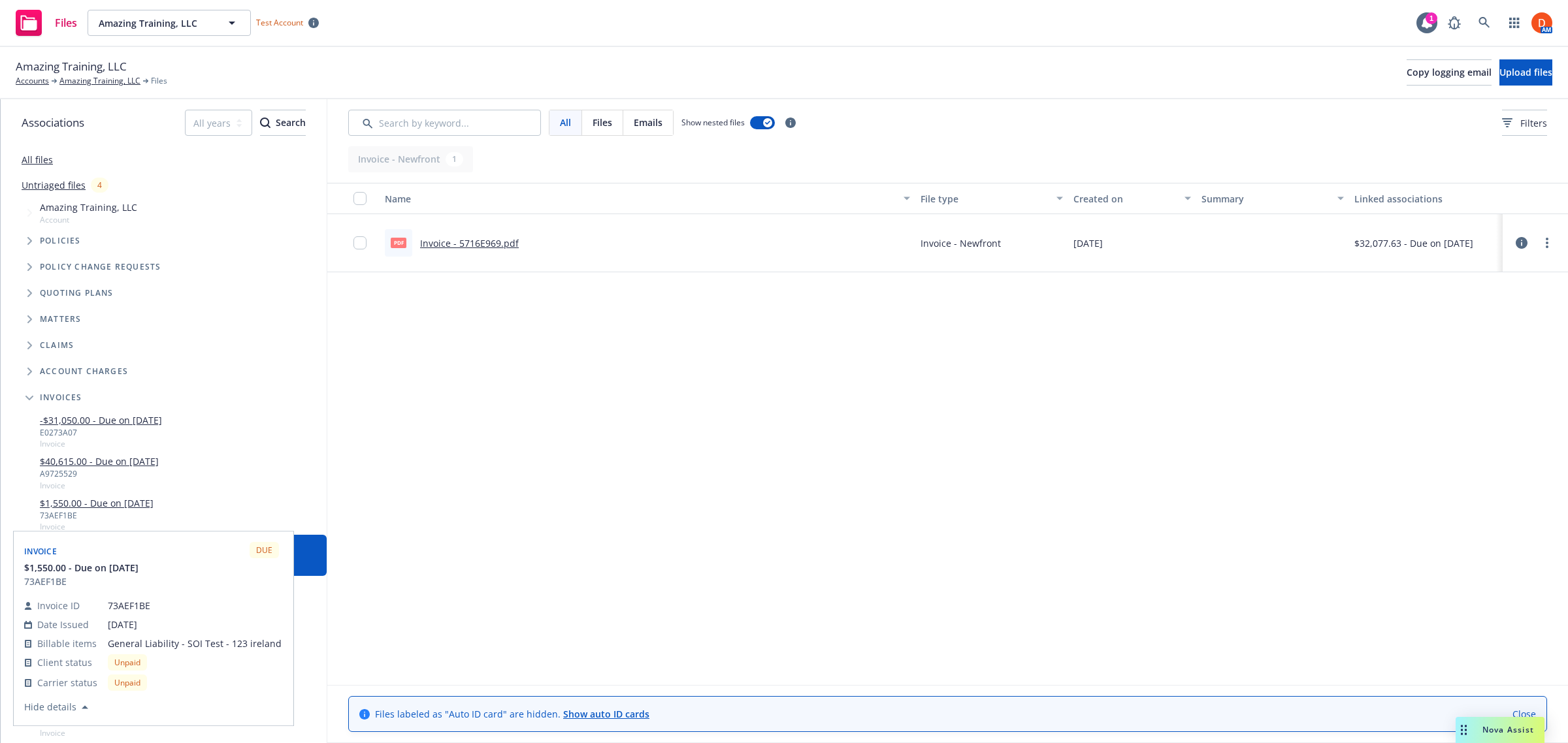
click at [124, 514] on div "73AEF1BE" at bounding box center [96, 516] width 114 height 11
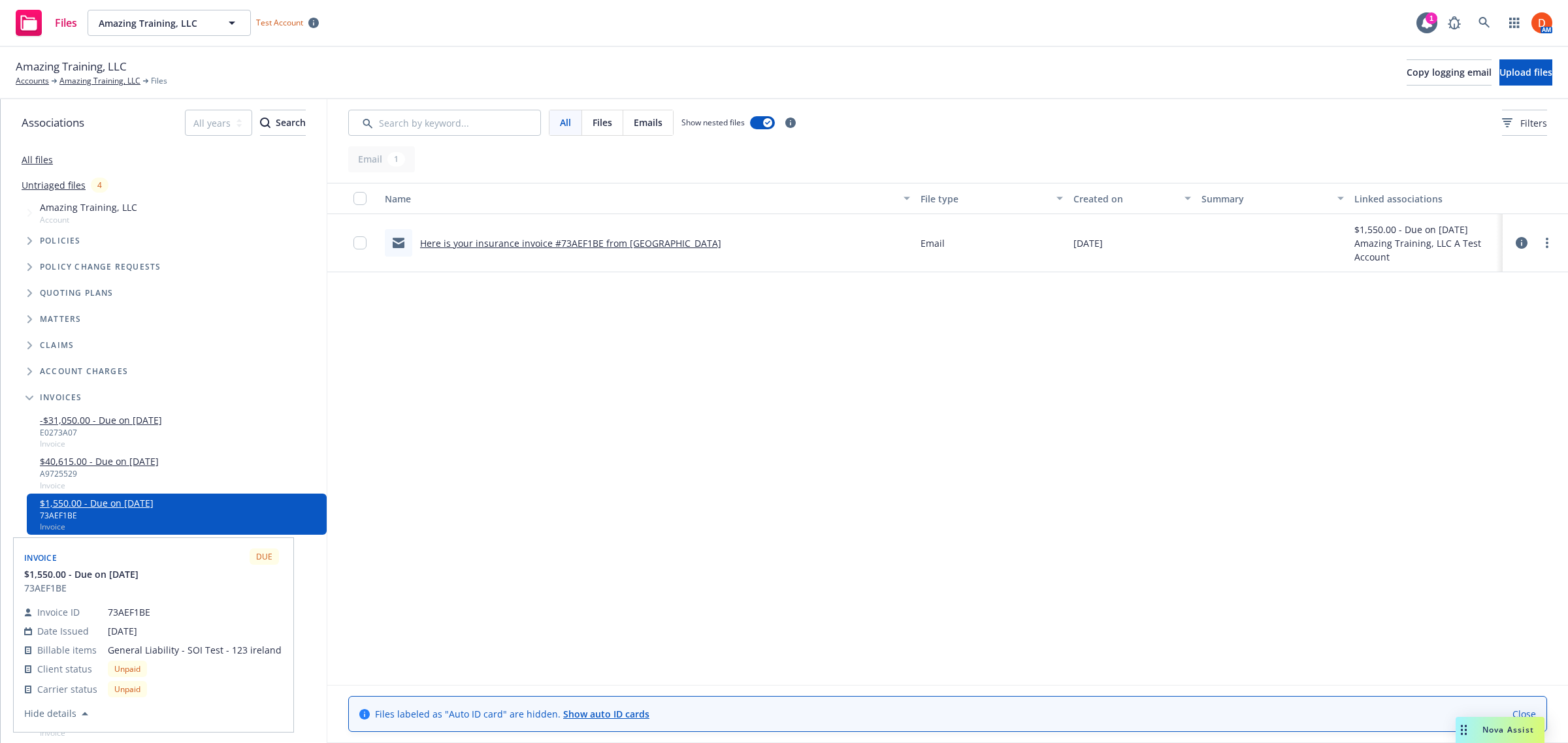
click at [122, 499] on link "$1,550.00 - Due on 7/21/2025" at bounding box center [96, 503] width 114 height 14
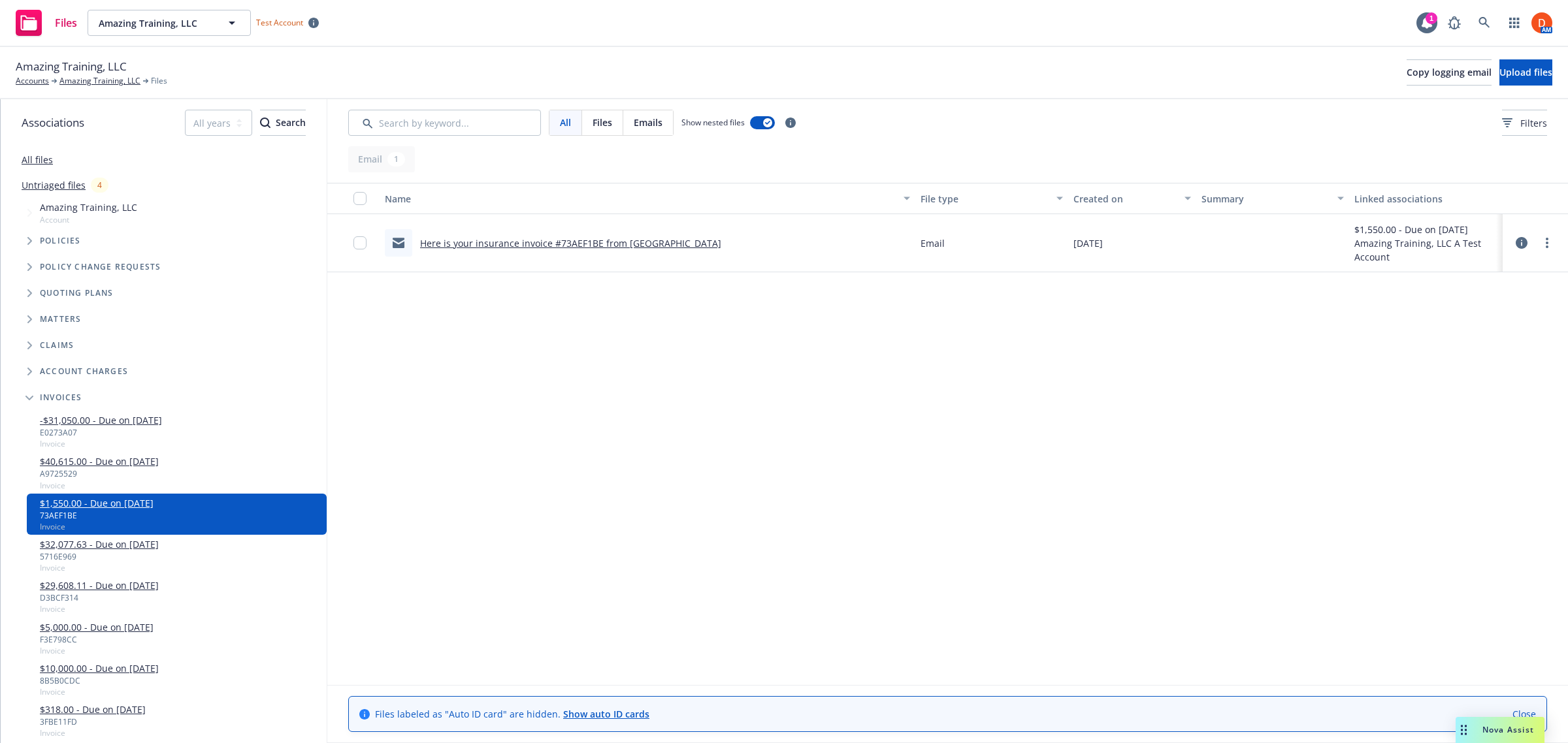
click at [1517, 243] on icon at bounding box center [1522, 243] width 11 height 11
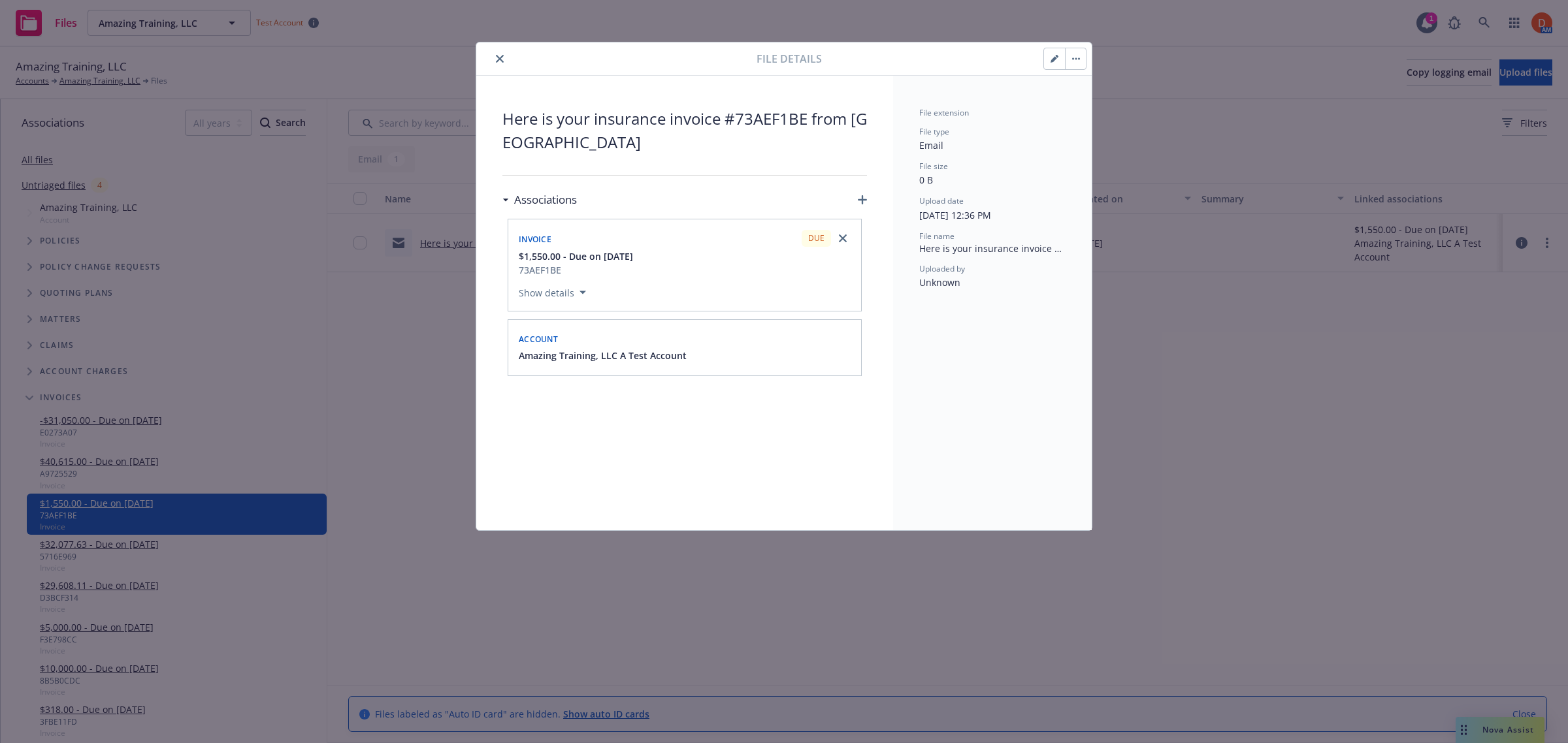
click at [495, 58] on button "close" at bounding box center [499, 58] width 16 height 16
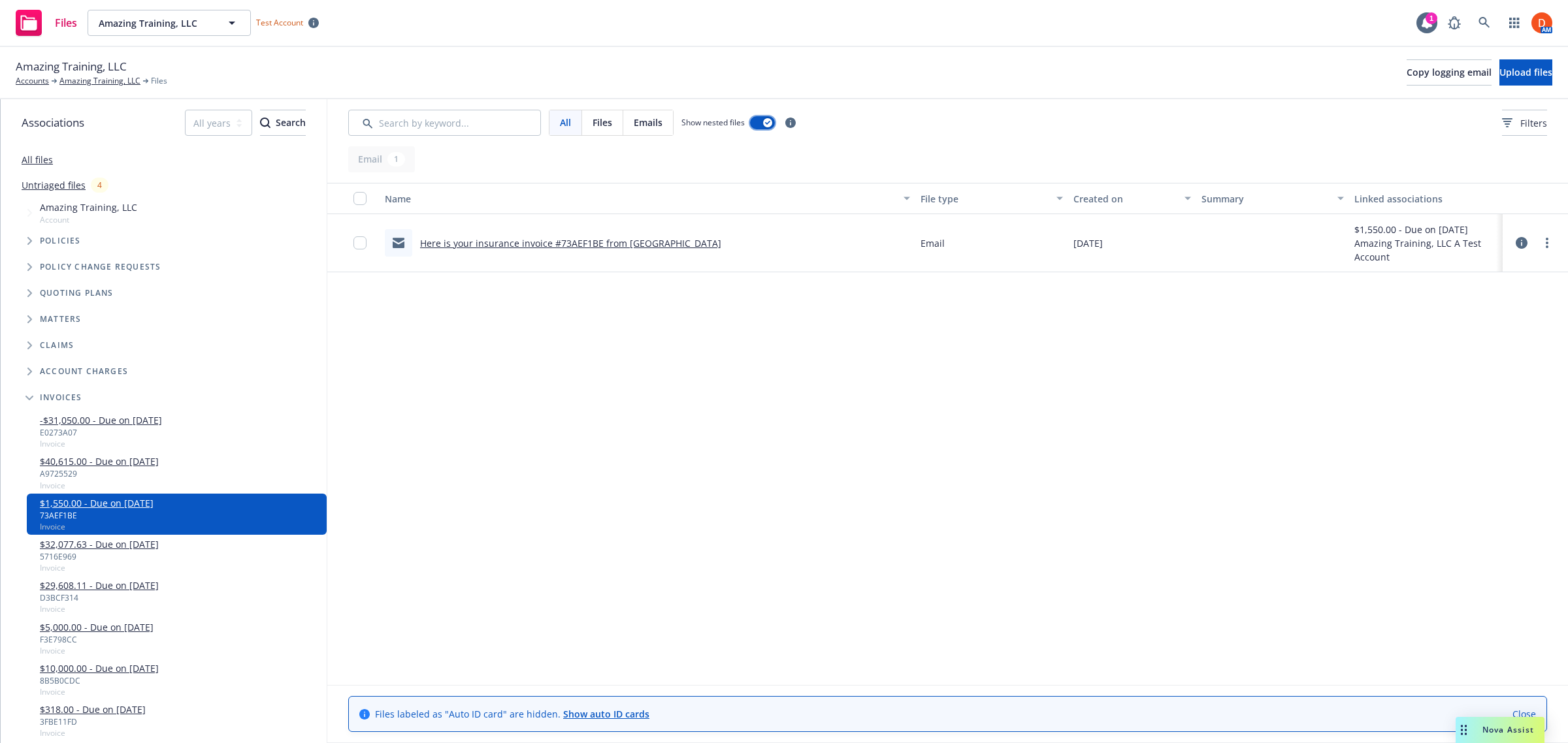
click at [761, 124] on button "button" at bounding box center [762, 122] width 24 height 13
click at [761, 124] on div "button" at bounding box center [757, 122] width 9 height 9
click at [1517, 243] on icon at bounding box center [1522, 243] width 11 height 11
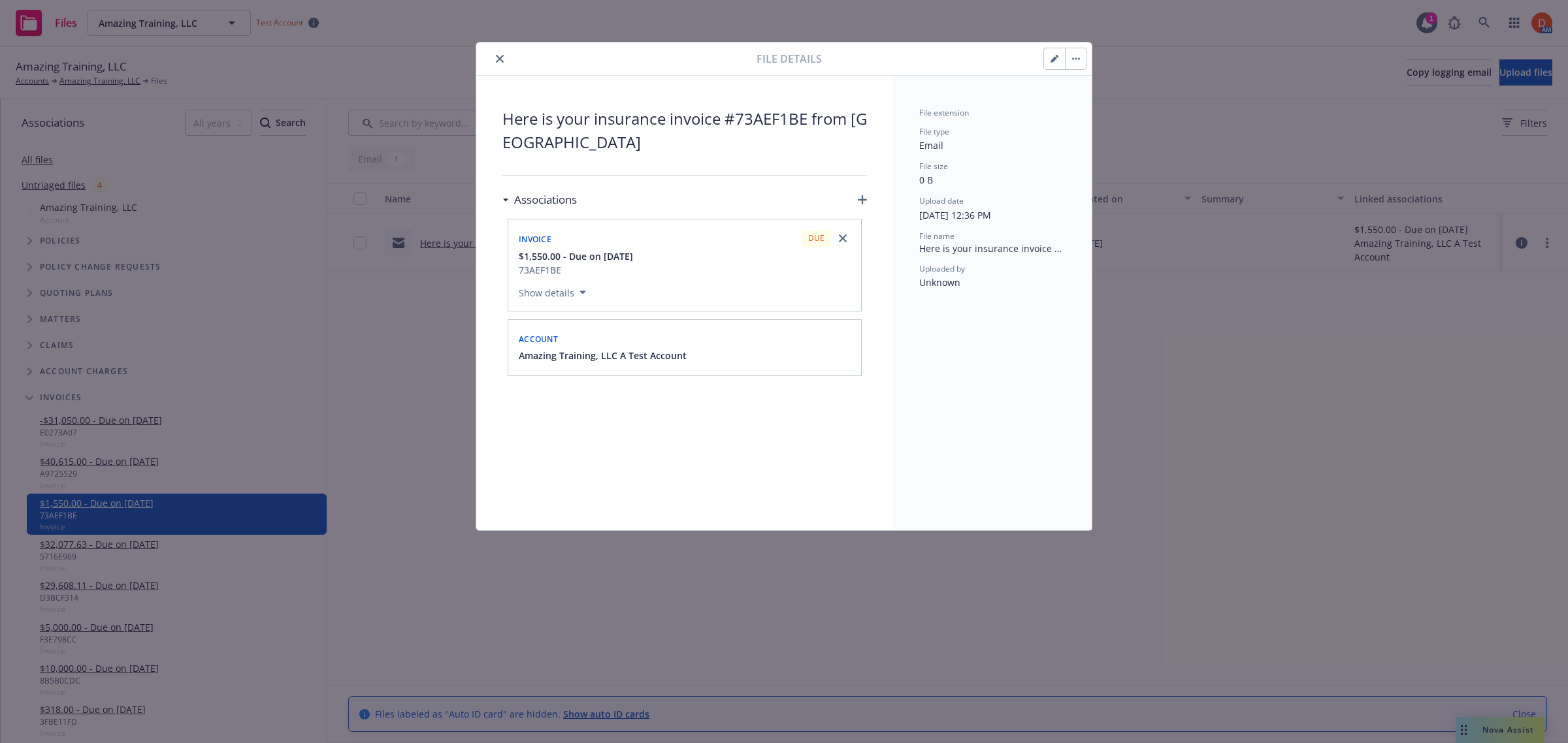
drag, startPoint x: 500, startPoint y: 57, endPoint x: 487, endPoint y: 89, distance: 34.5
click at [500, 57] on icon "close" at bounding box center [499, 58] width 8 height 8
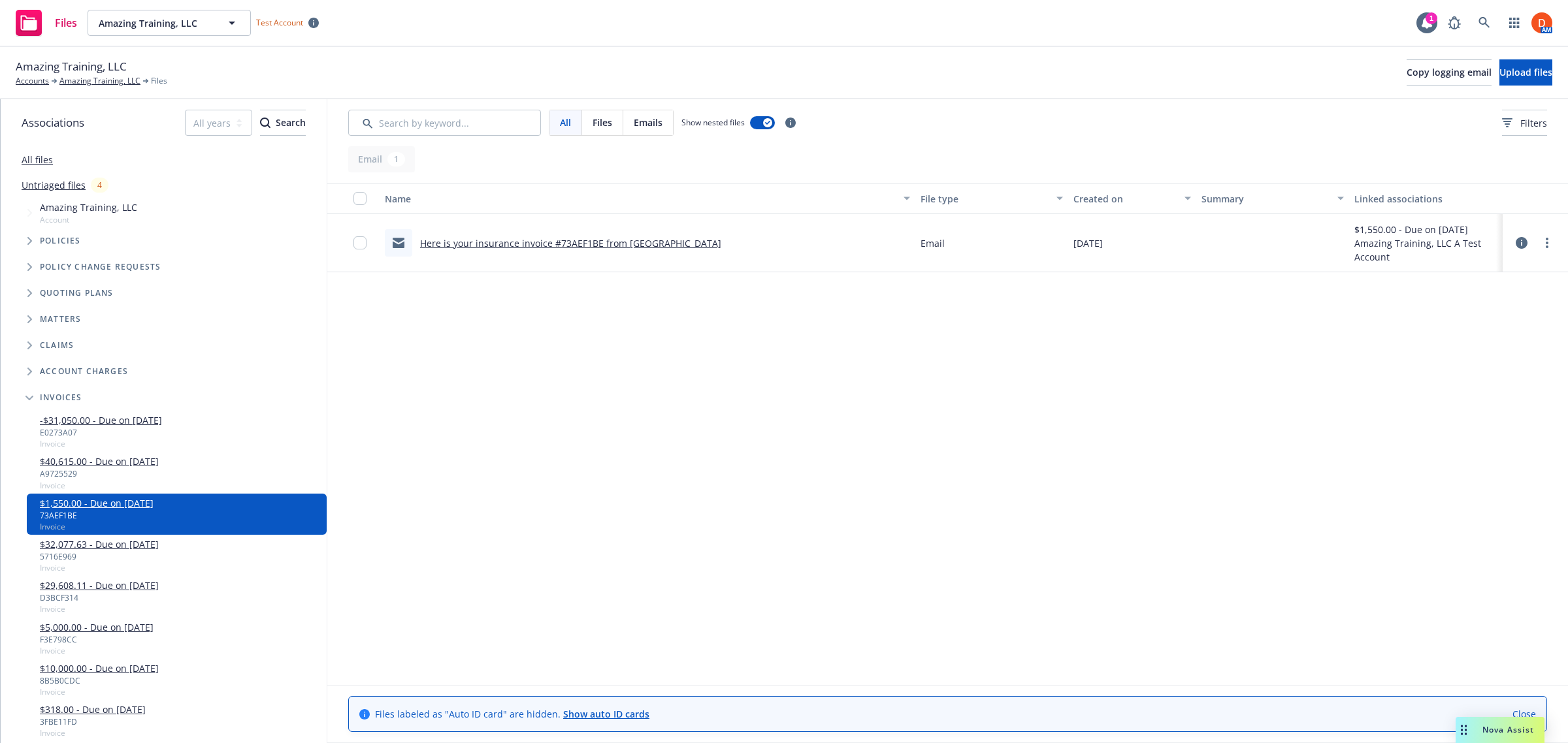
click at [93, 213] on span "Amazing Training, LLC" at bounding box center [88, 207] width 97 height 14
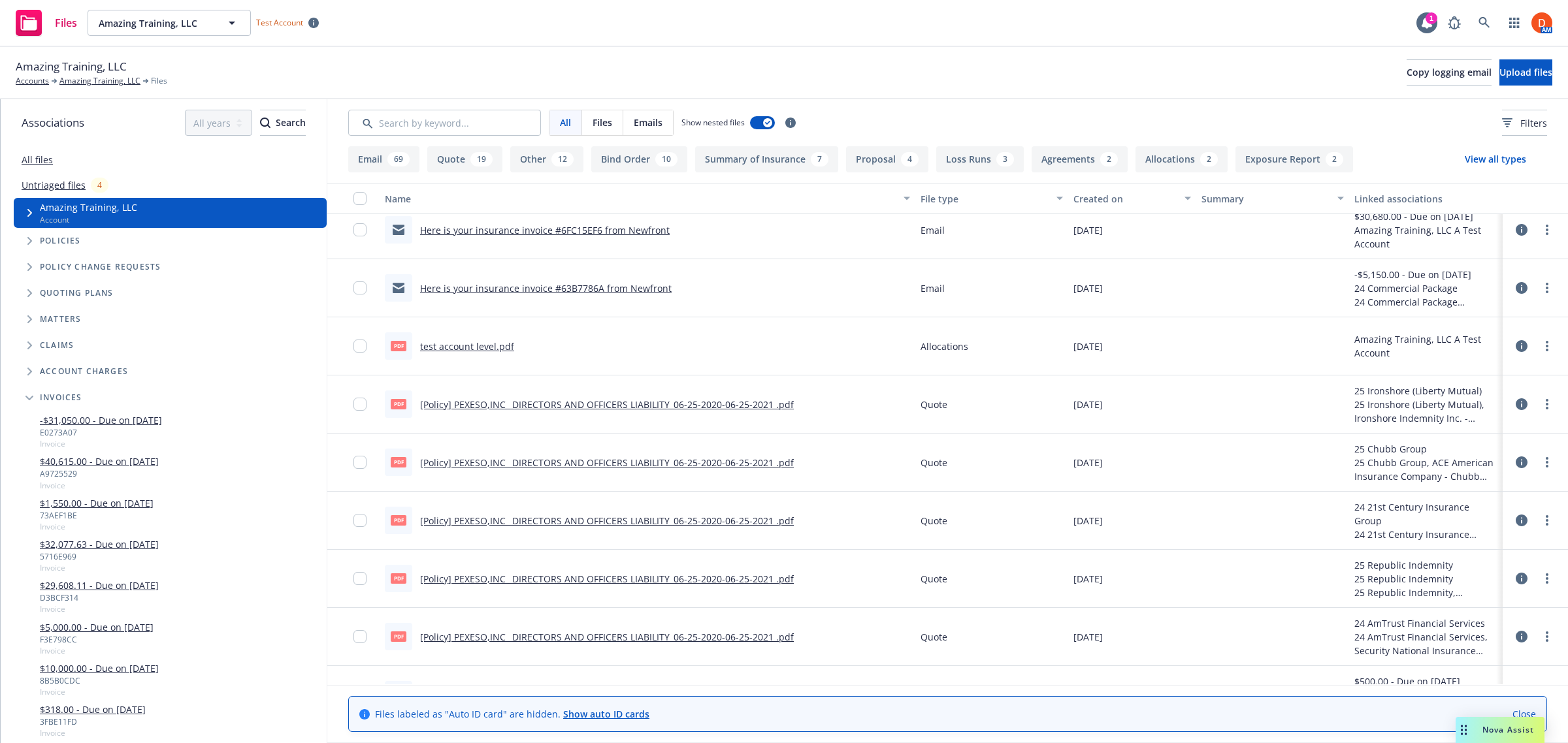
scroll to position [245, 0]
click at [764, 125] on button "button" at bounding box center [762, 122] width 24 height 13
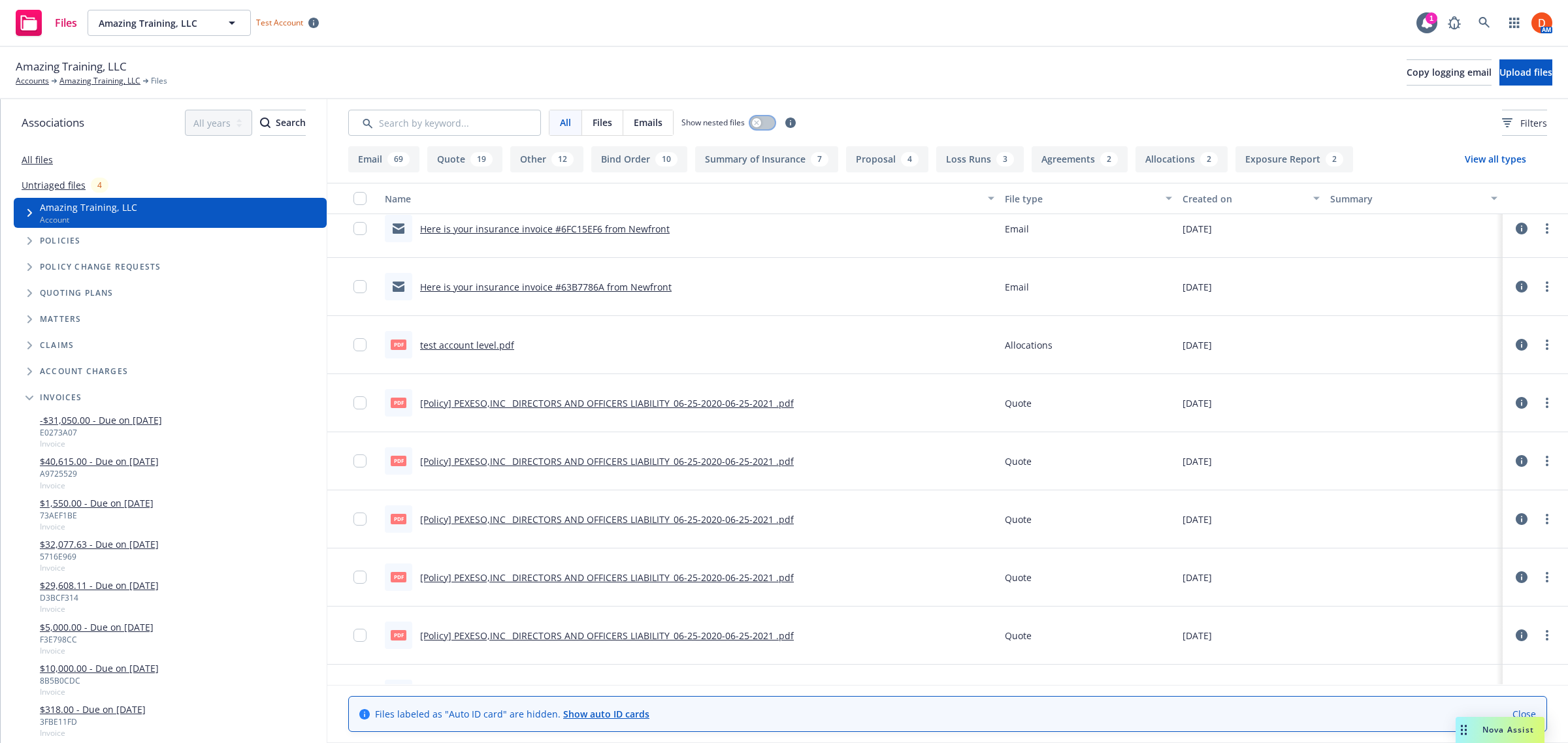
click at [764, 125] on button "button" at bounding box center [762, 122] width 24 height 13
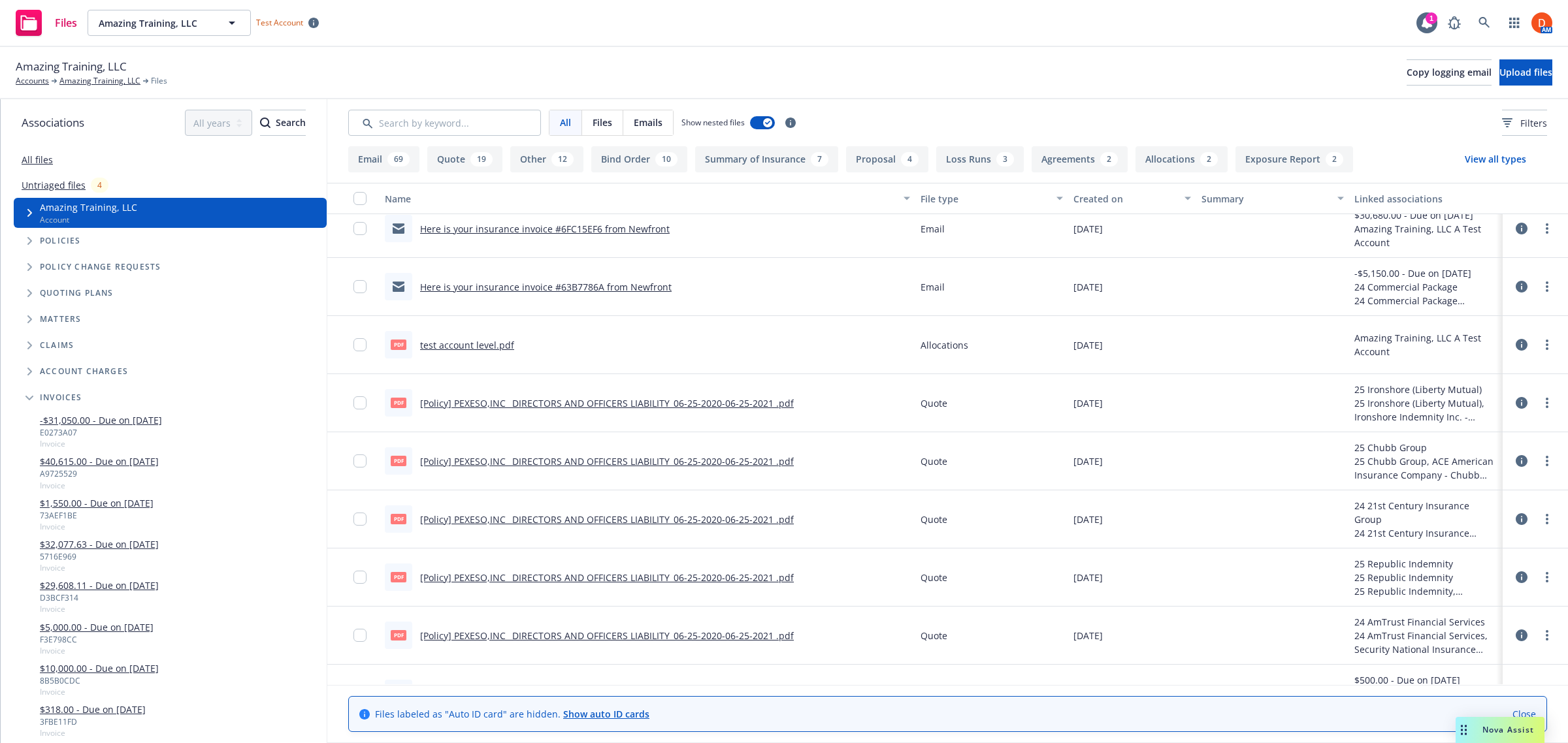
click at [1516, 401] on icon at bounding box center [1522, 403] width 11 height 11
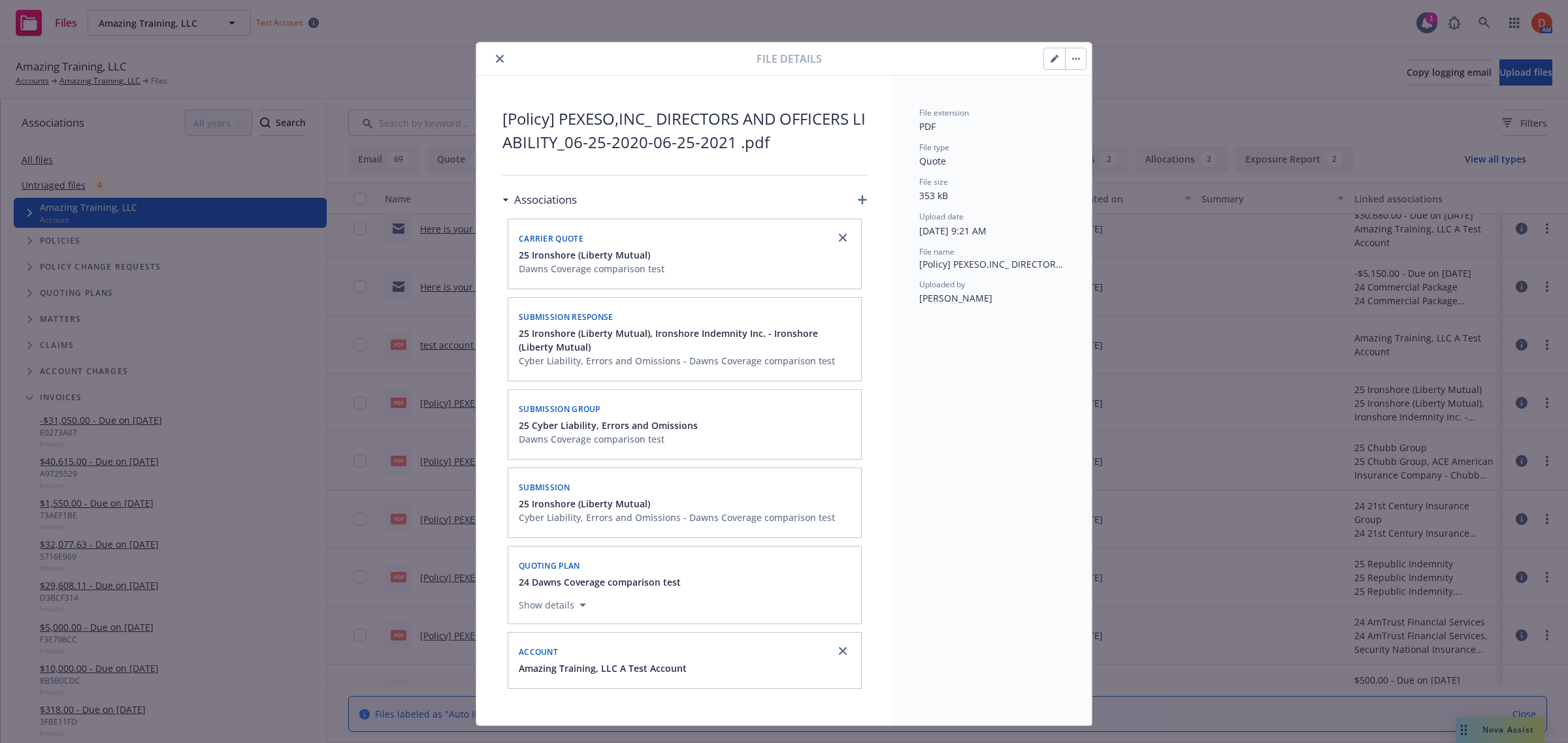
click at [496, 55] on icon "close" at bounding box center [499, 58] width 8 height 8
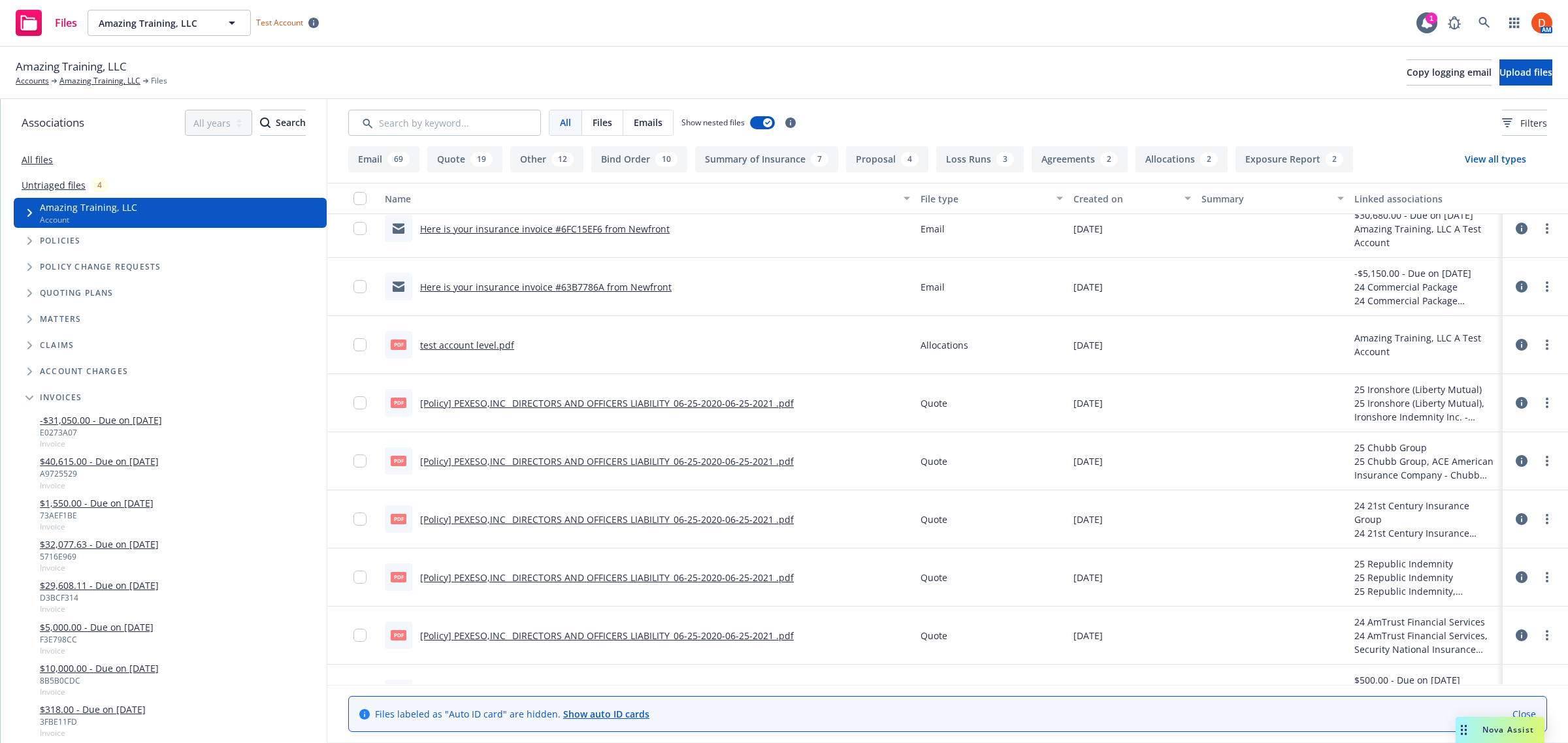
click at [1516, 283] on icon at bounding box center [1522, 286] width 11 height 11
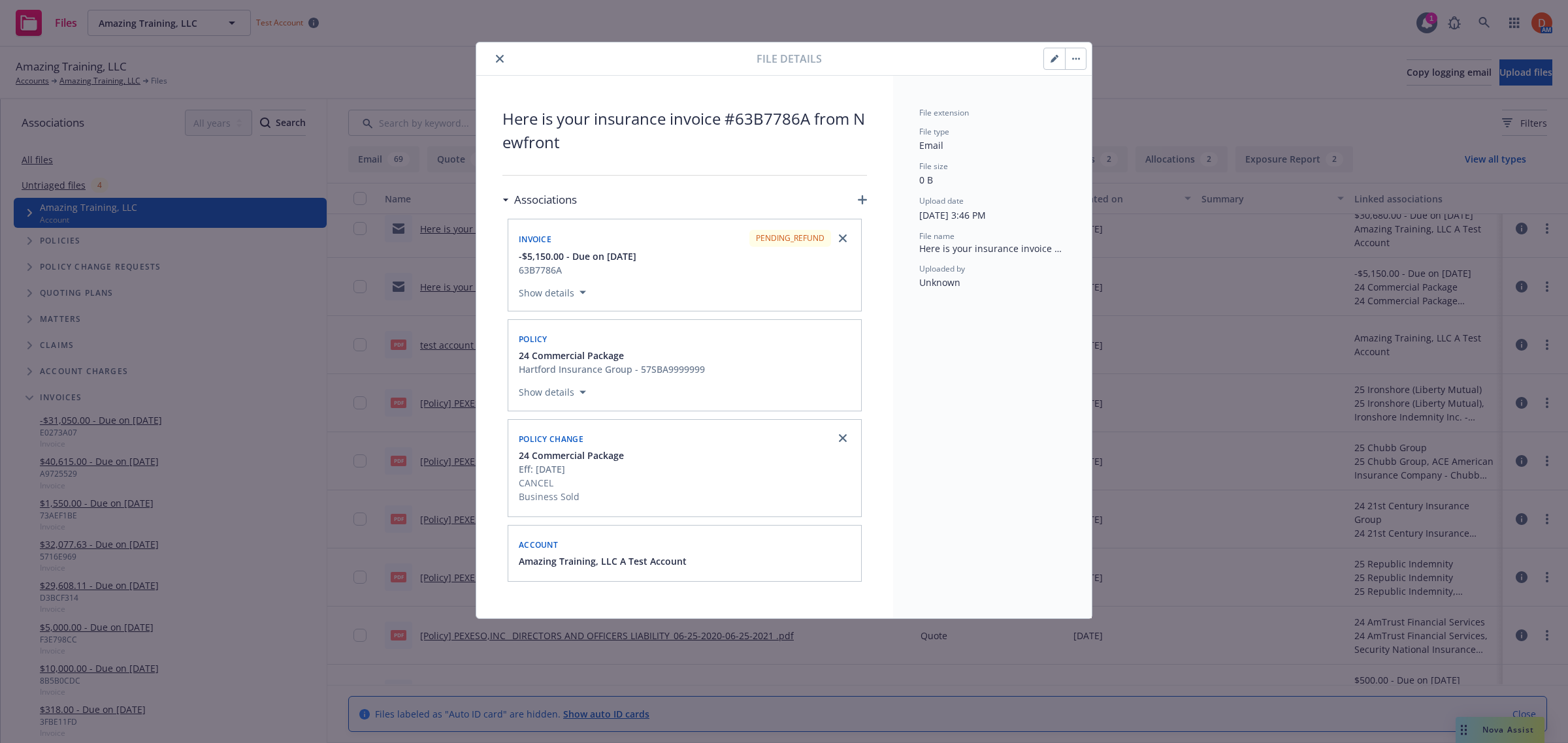
click at [500, 63] on icon "close" at bounding box center [499, 58] width 8 height 8
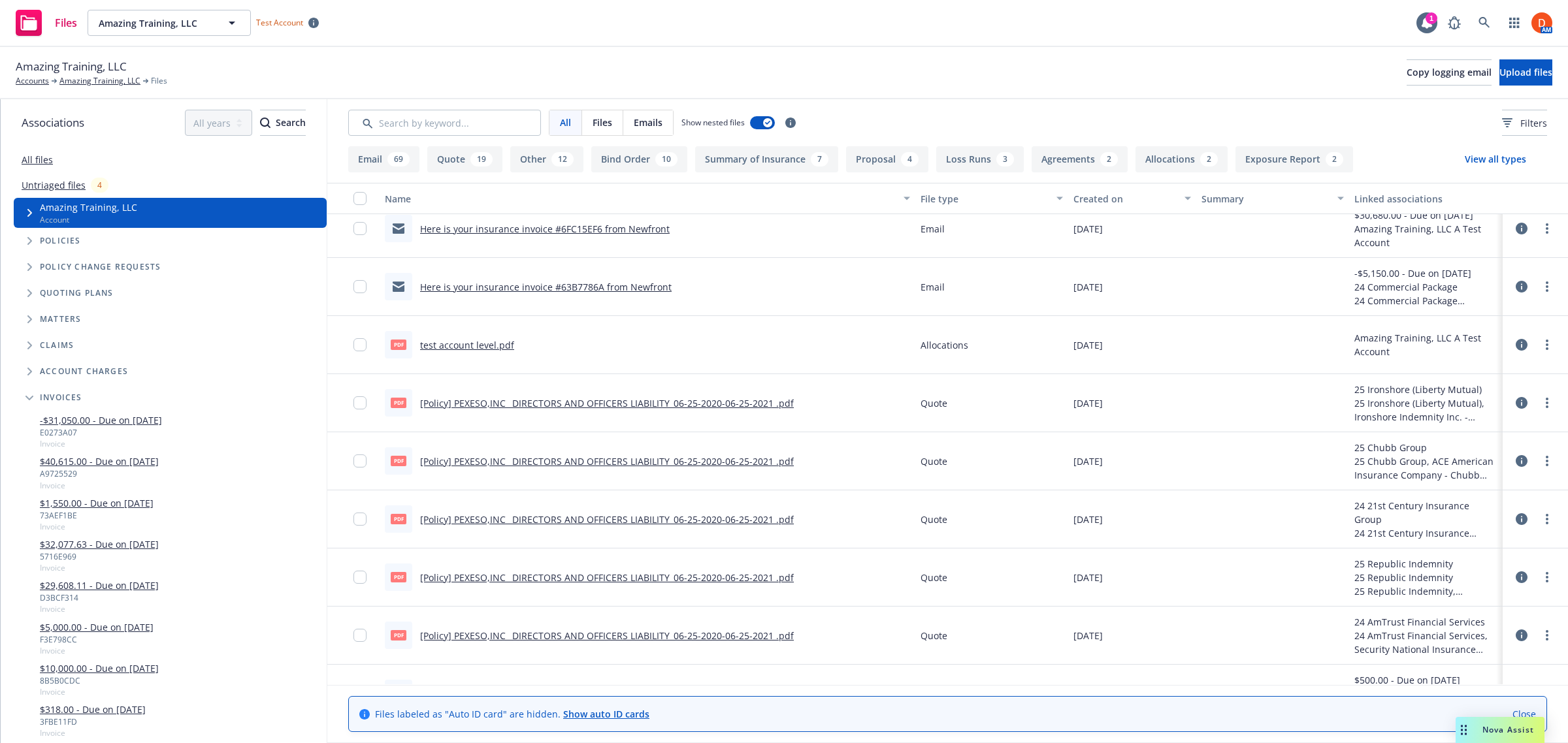
click at [1516, 409] on icon at bounding box center [1522, 403] width 11 height 11
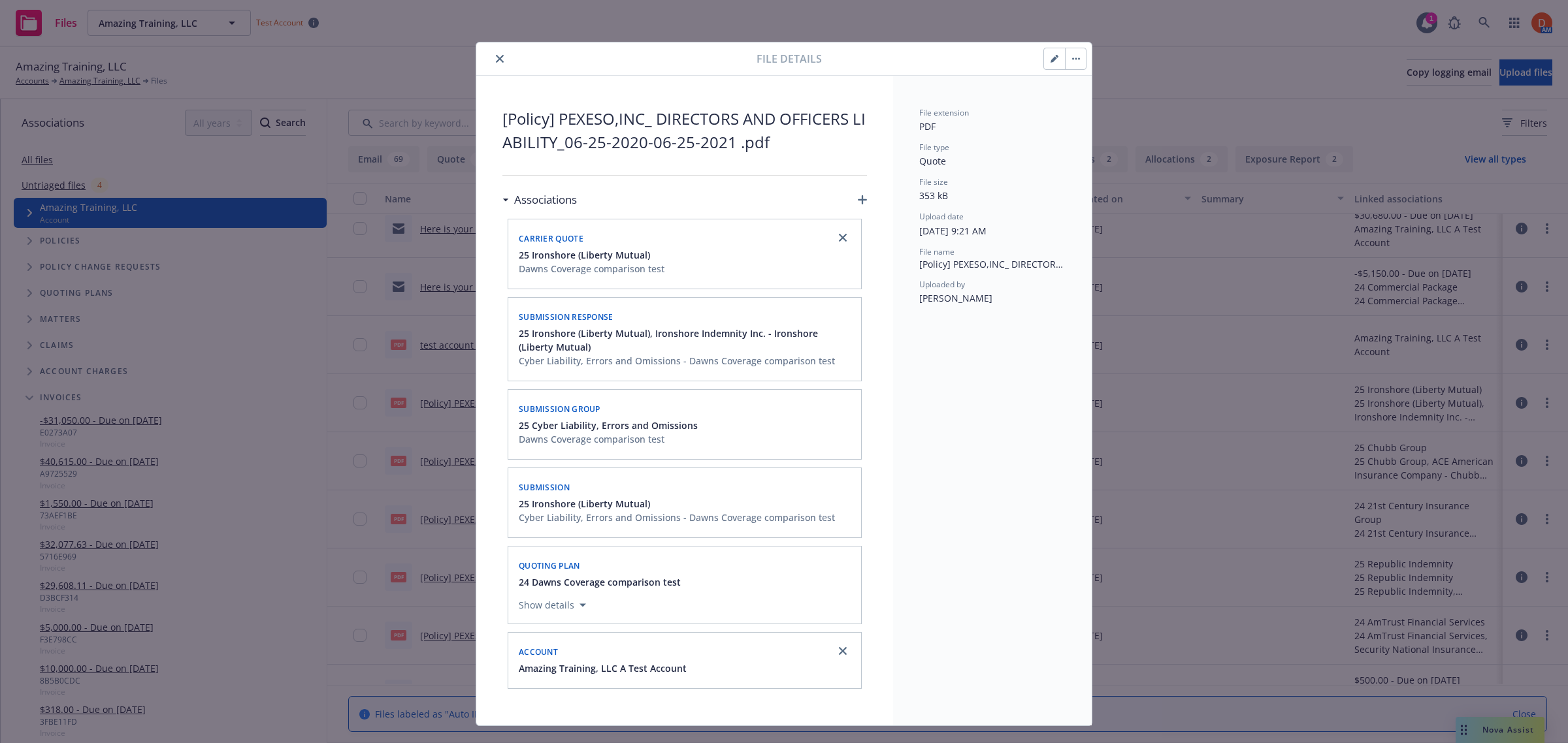
click at [490, 51] on div at bounding box center [619, 58] width 275 height 16
click at [498, 69] on div "File details" at bounding box center [783, 58] width 615 height 33
click at [496, 60] on icon "close" at bounding box center [499, 58] width 8 height 8
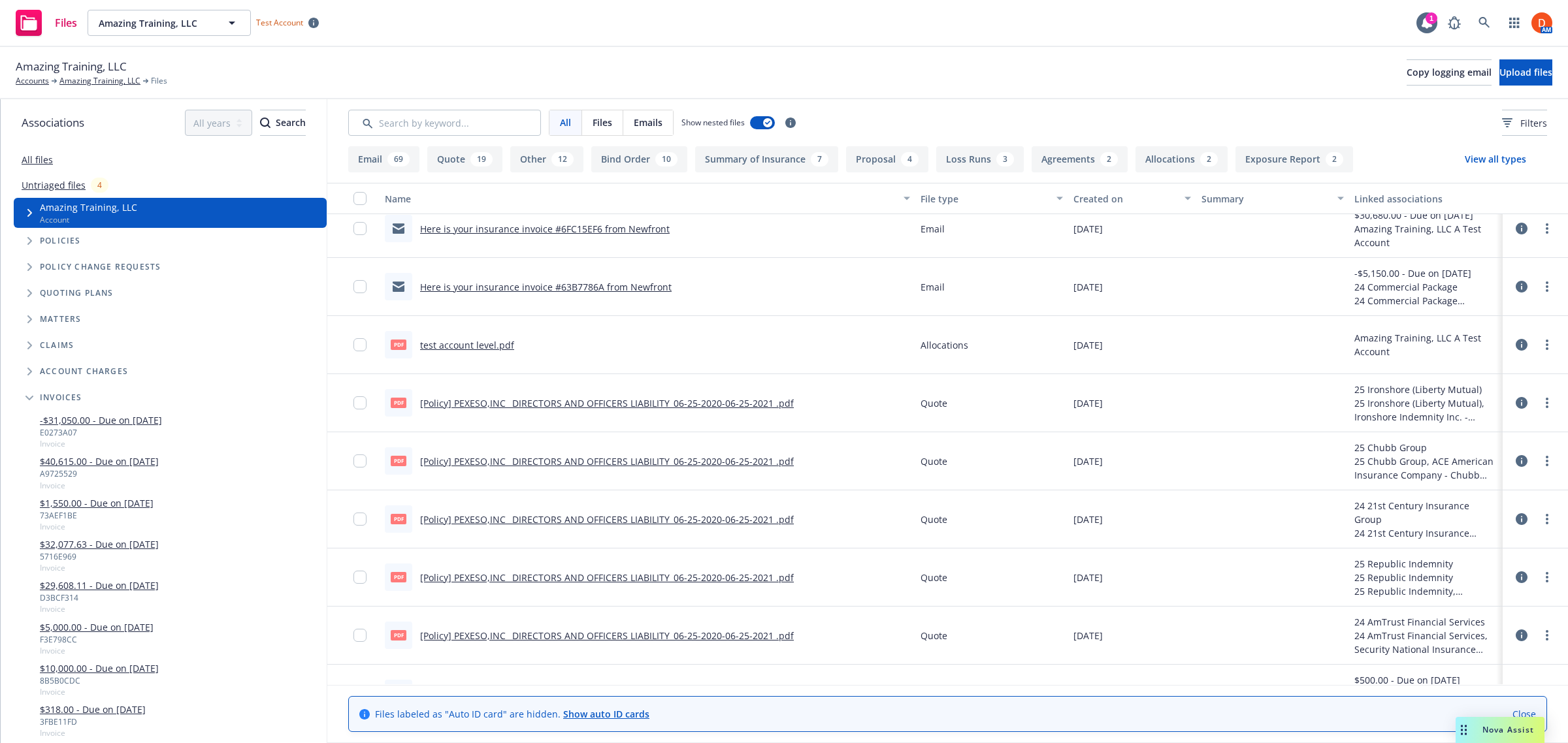
click at [1516, 461] on icon at bounding box center [1522, 460] width 11 height 11
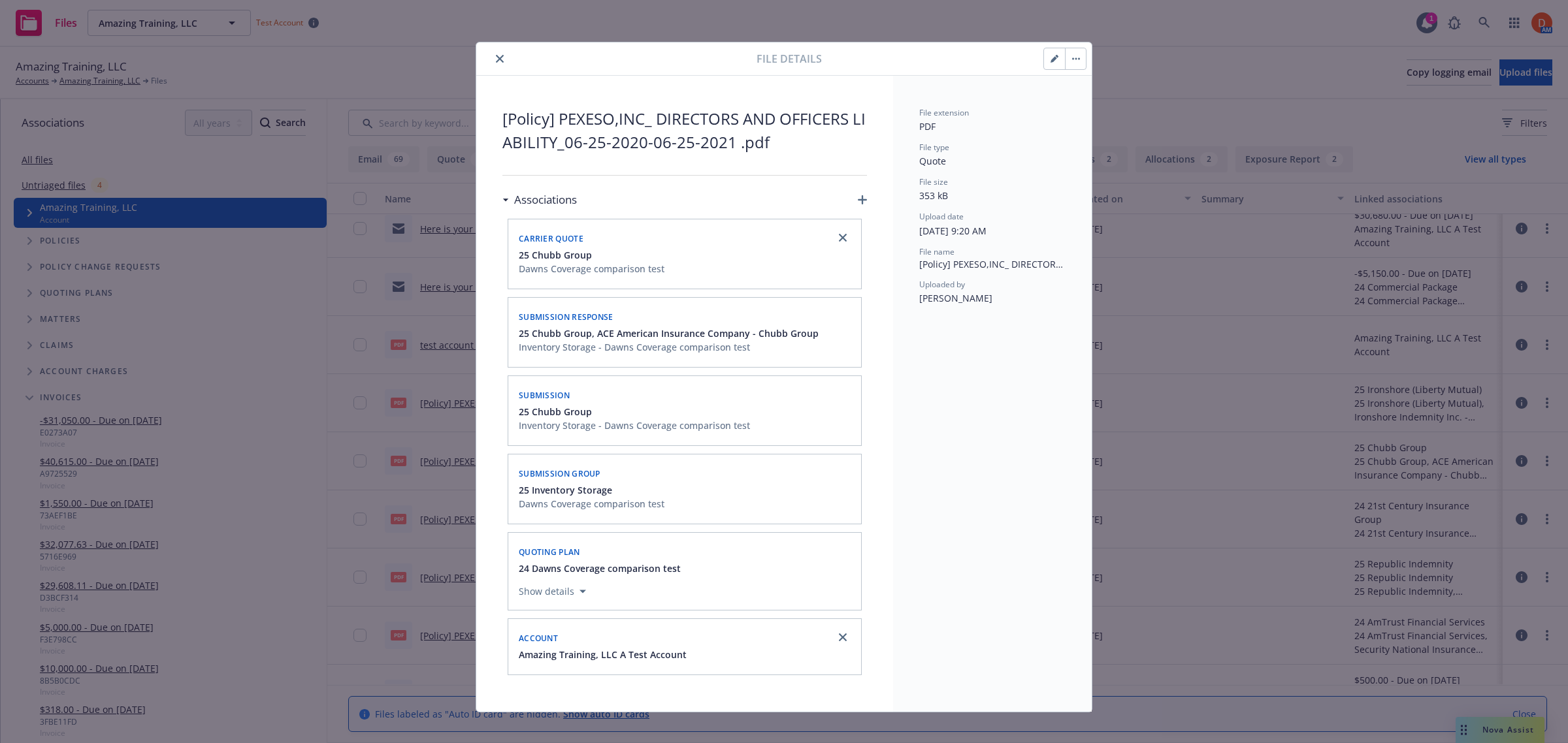
click at [492, 64] on button "close" at bounding box center [499, 58] width 16 height 16
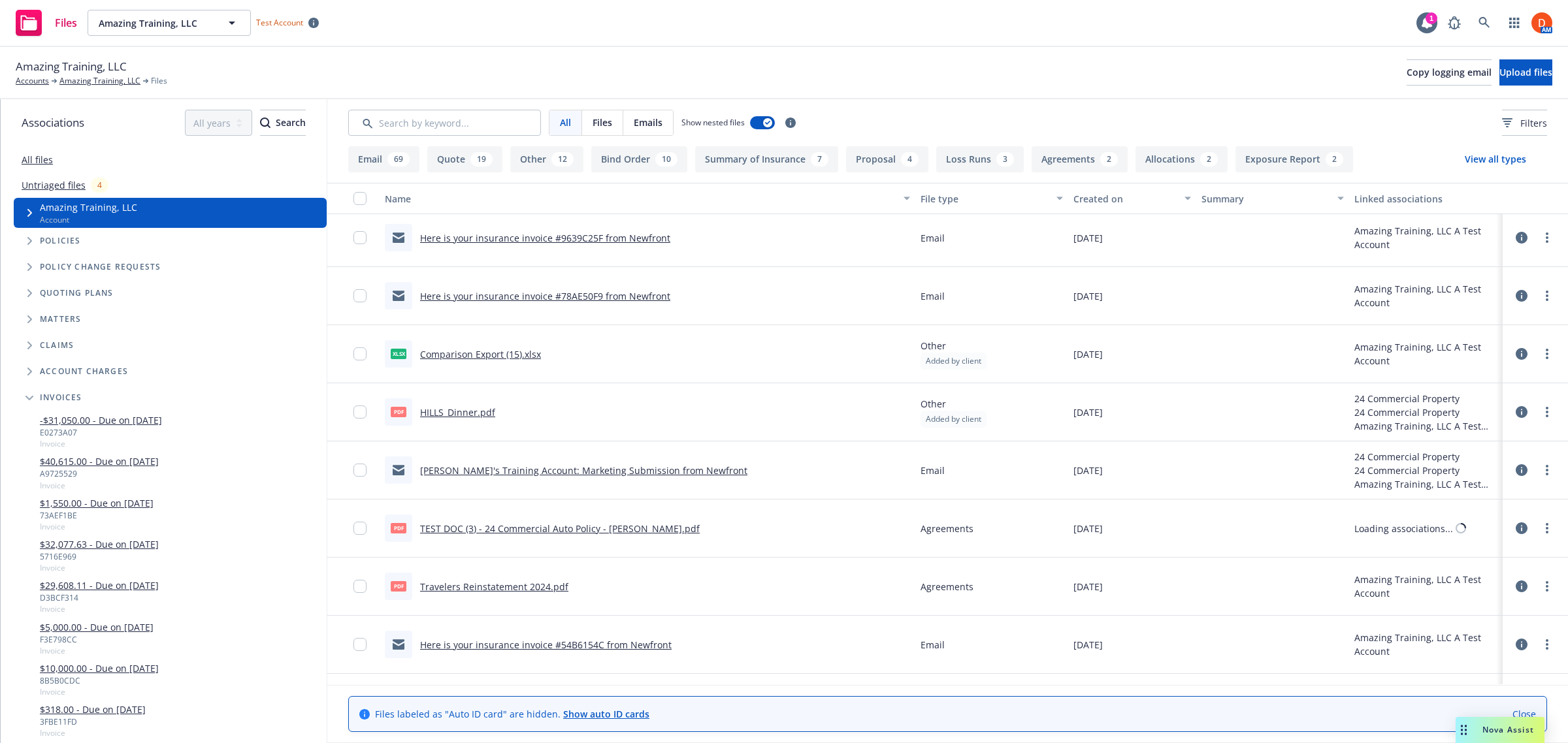
scroll to position [1387, 0]
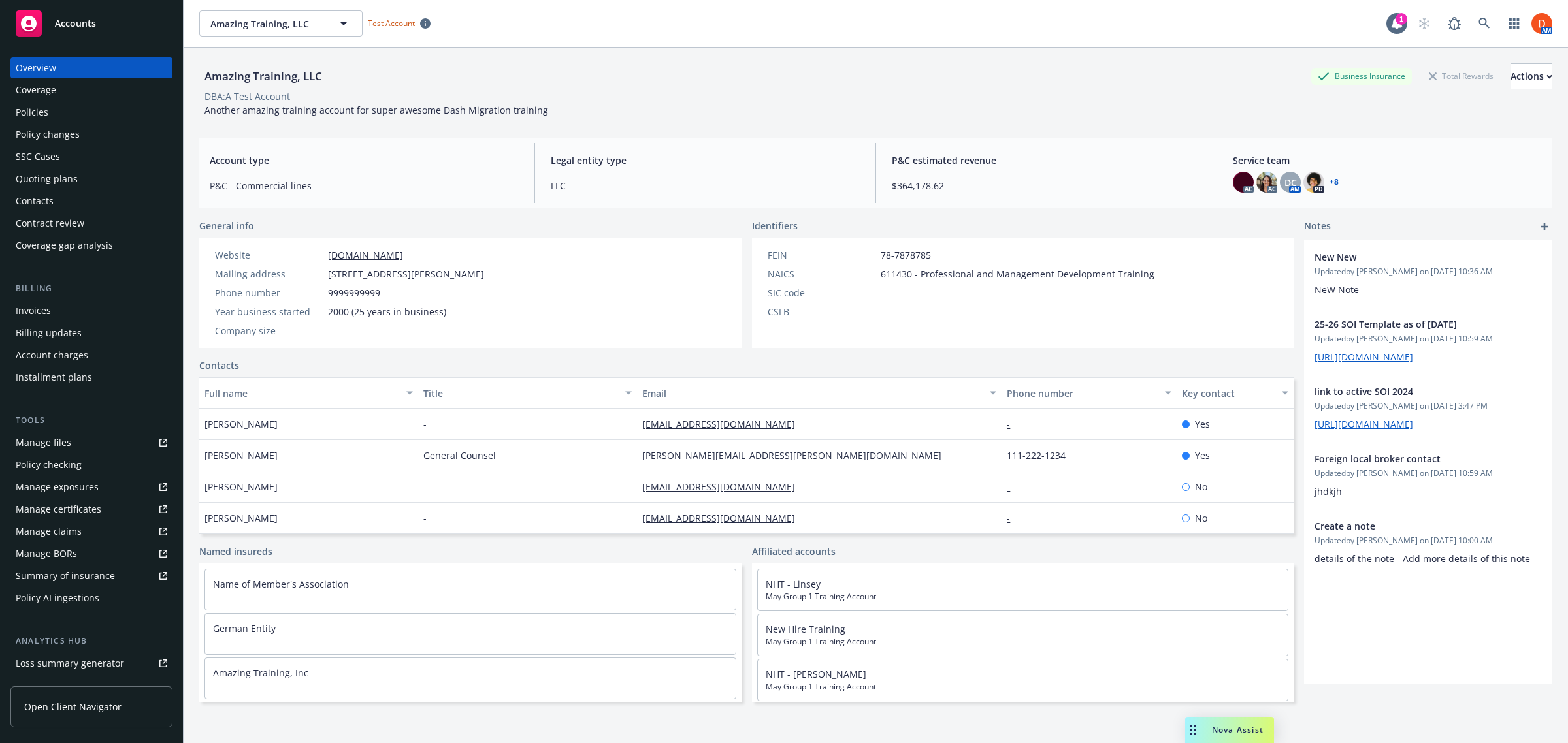
click at [60, 120] on div "Policies" at bounding box center [91, 112] width 152 height 21
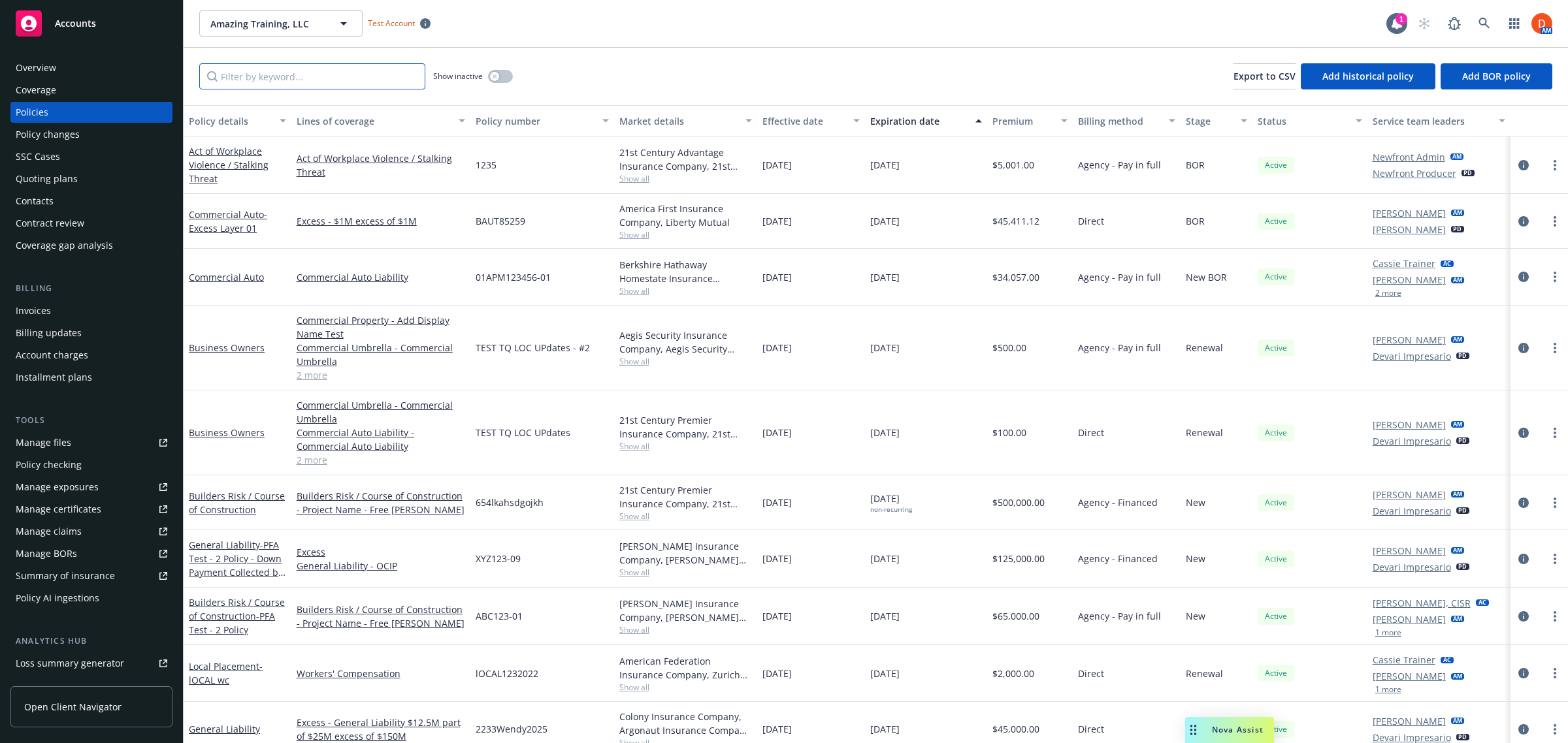
click at [239, 67] on input "Filter by keyword..." at bounding box center [312, 76] width 226 height 26
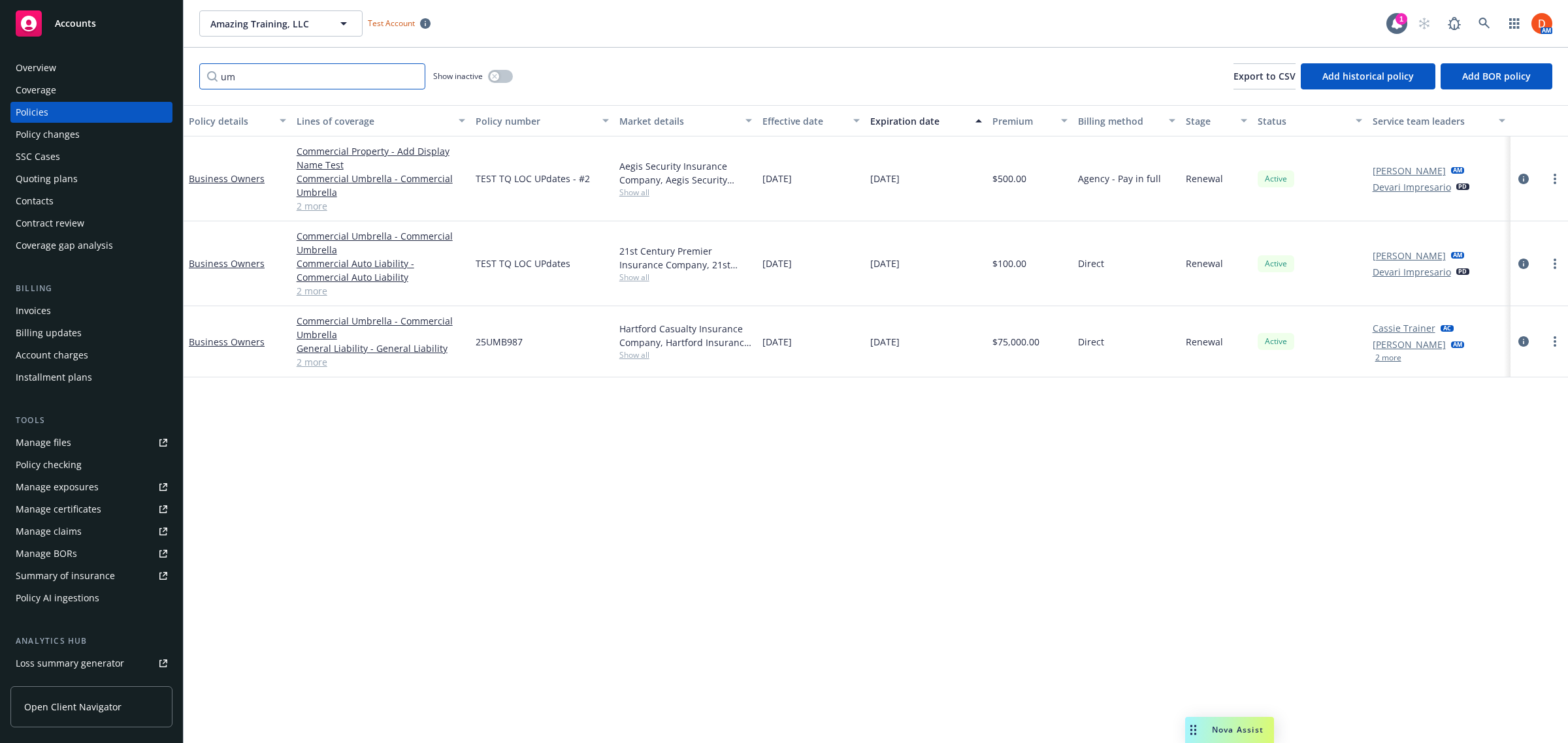
type input "u"
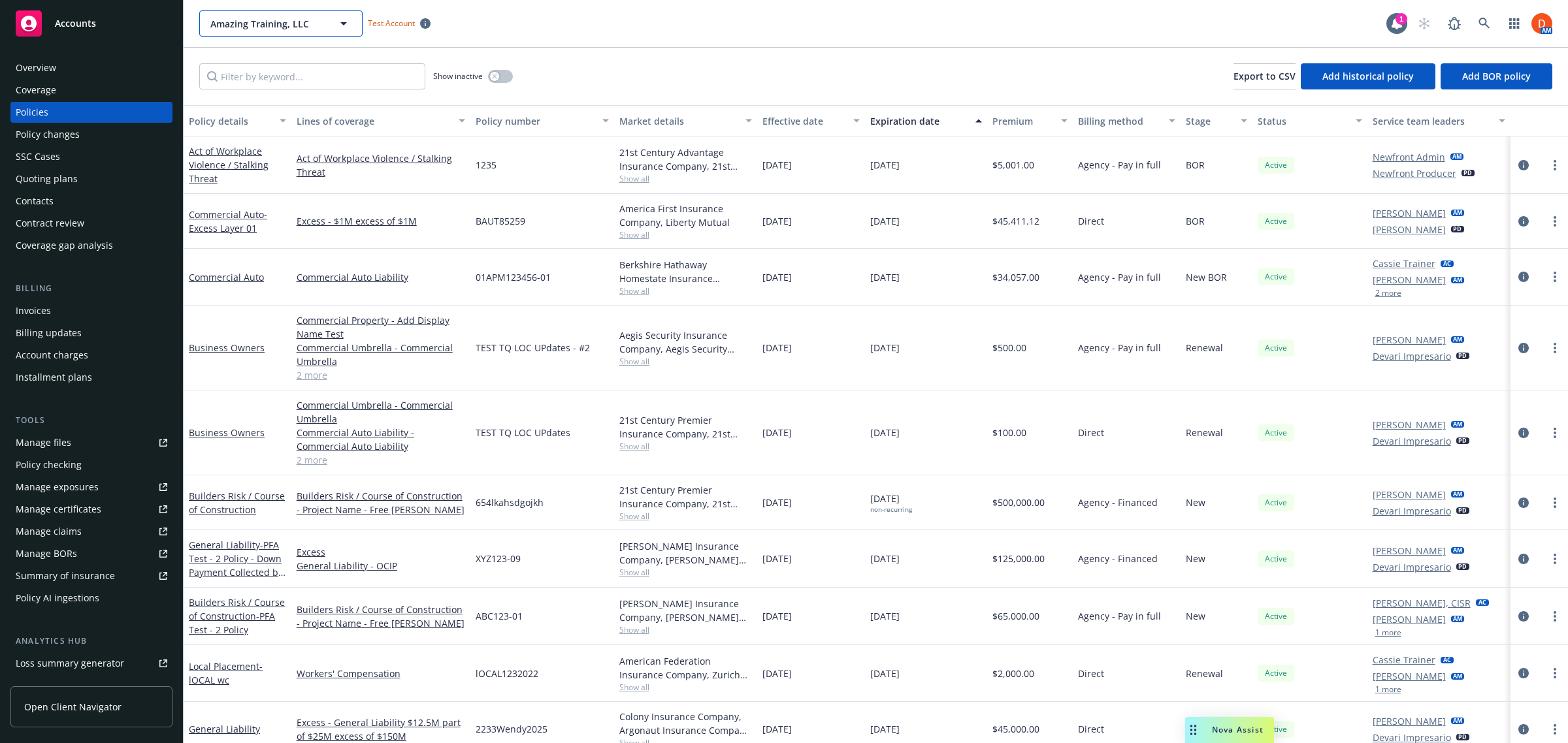
click at [358, 24] on button "Amazing Training, LLC" at bounding box center [280, 24] width 163 height 26
click at [294, 97] on div "0) Central Perk Cafe Test account Type Commercial FEIN 00-0000078" at bounding box center [281, 116] width 161 height 48
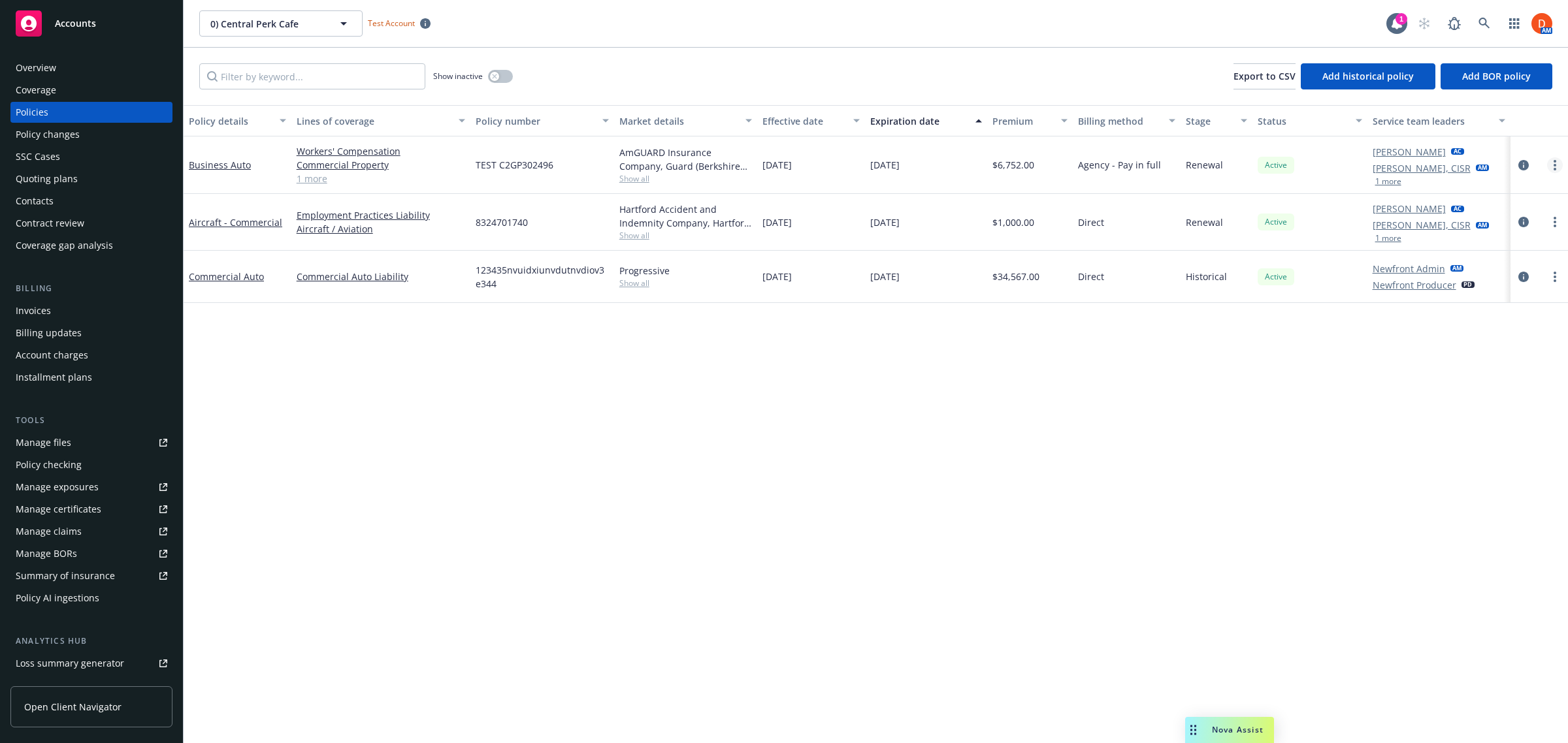
click at [1554, 170] on icon "more" at bounding box center [1555, 165] width 3 height 10
click at [1494, 202] on link "Manage lines of coverage" at bounding box center [1486, 199] width 154 height 26
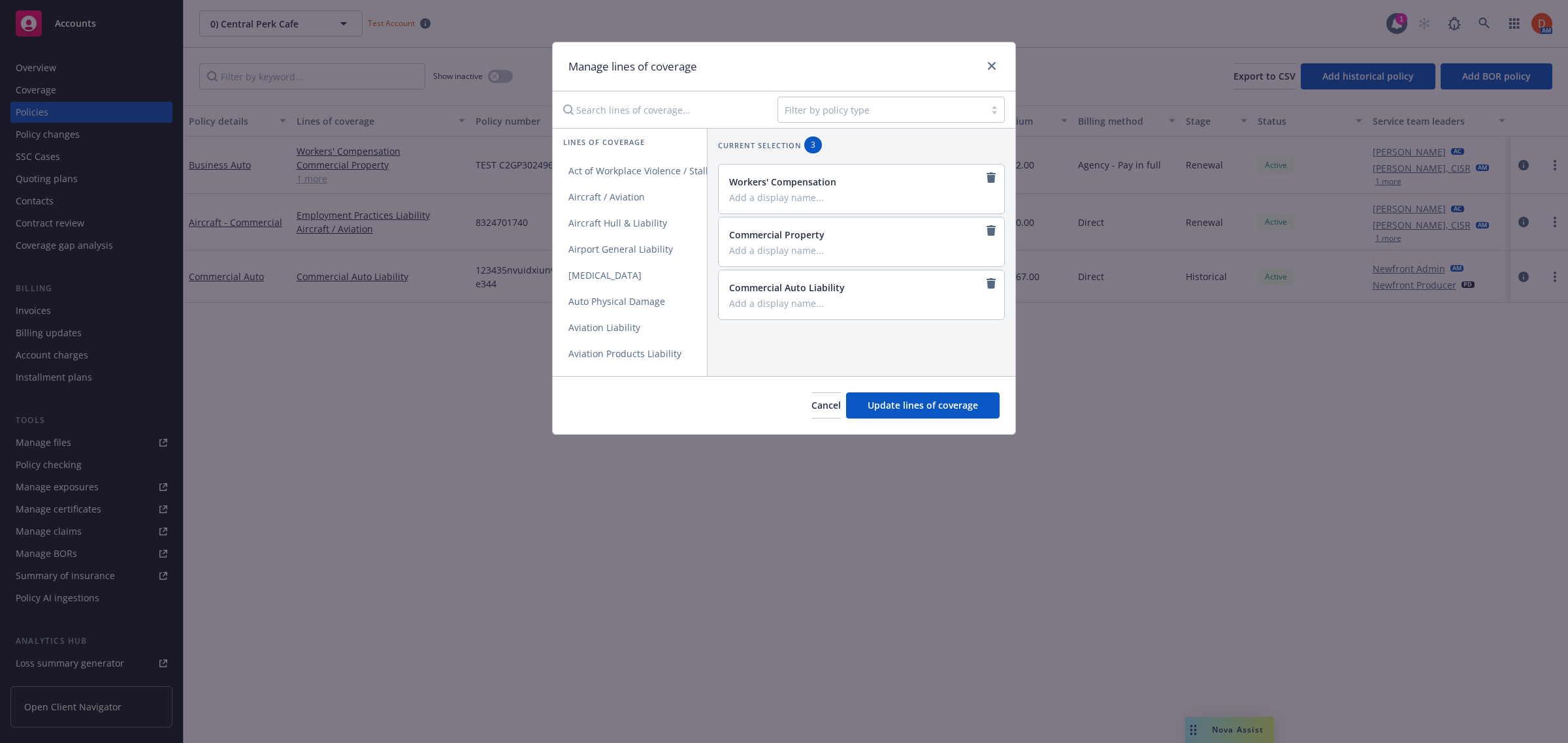
click at [647, 112] on input "Search lines of coverage..." at bounding box center [661, 110] width 212 height 26
type input "dir"
click at [638, 218] on span "Directors and Officers - Side A DIC" at bounding box center [644, 222] width 181 height 12
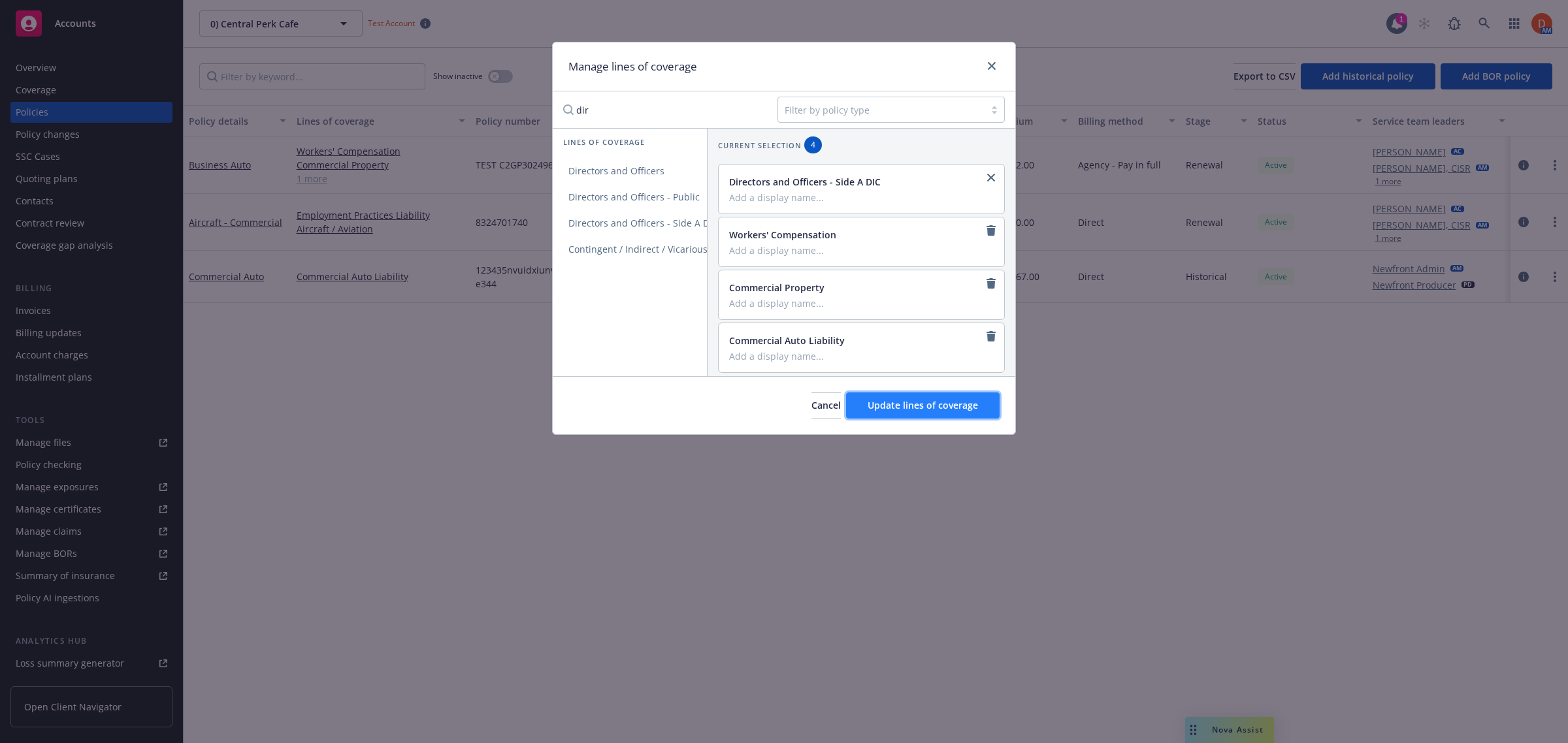
click at [933, 412] on span "Update lines of coverage" at bounding box center [923, 405] width 110 height 12
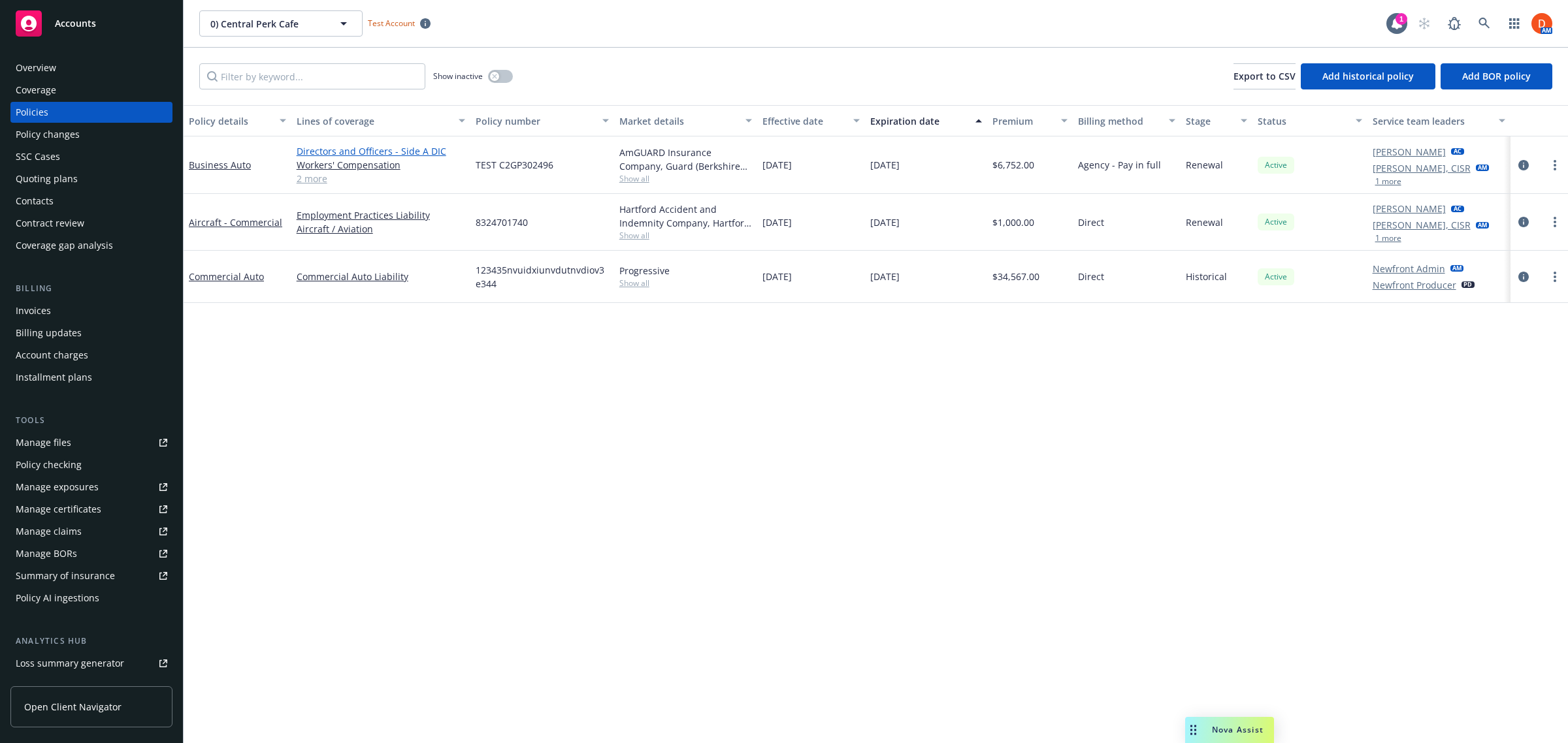
click at [378, 154] on link "Directors and Officers - Side A DIC" at bounding box center [381, 151] width 169 height 14
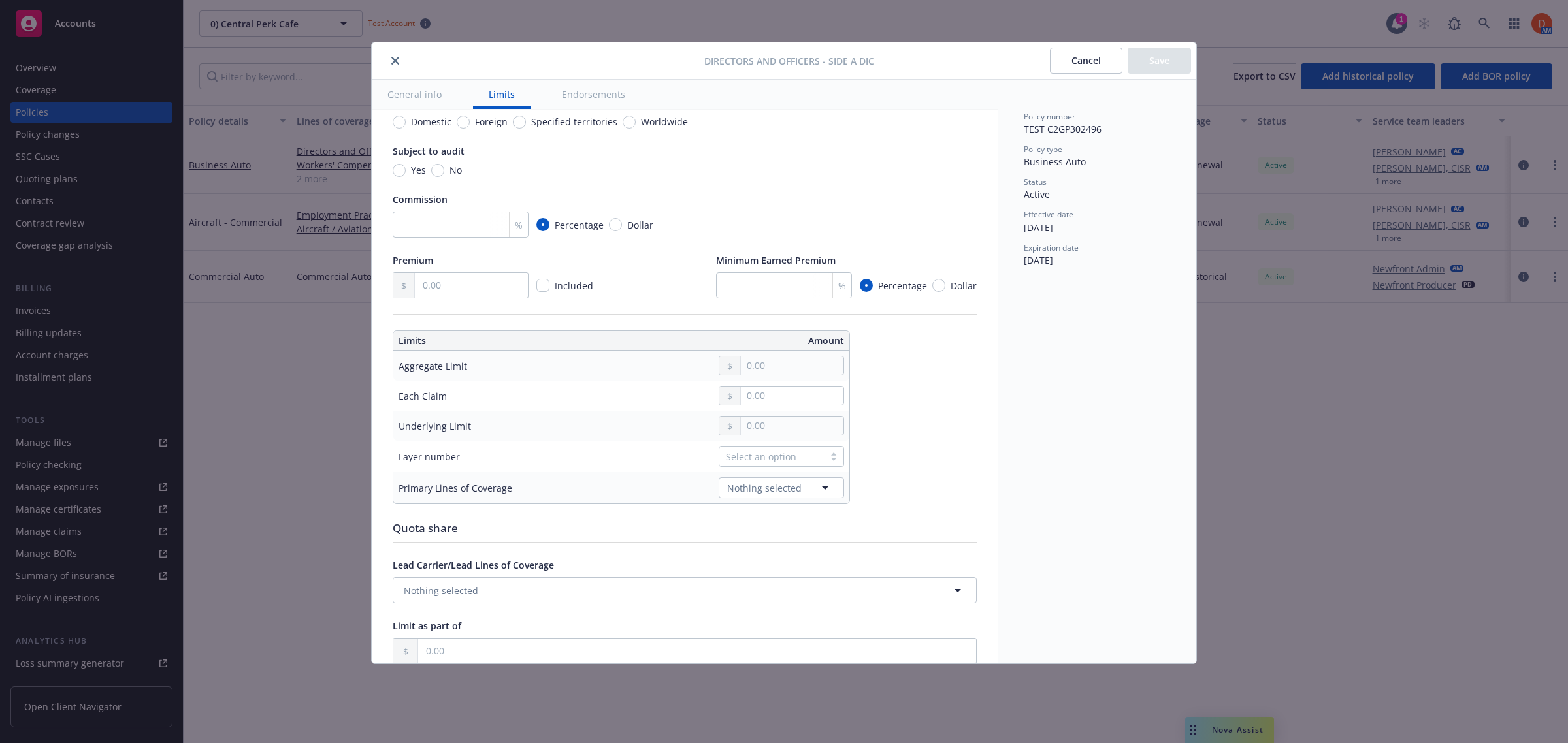
scroll to position [163, 0]
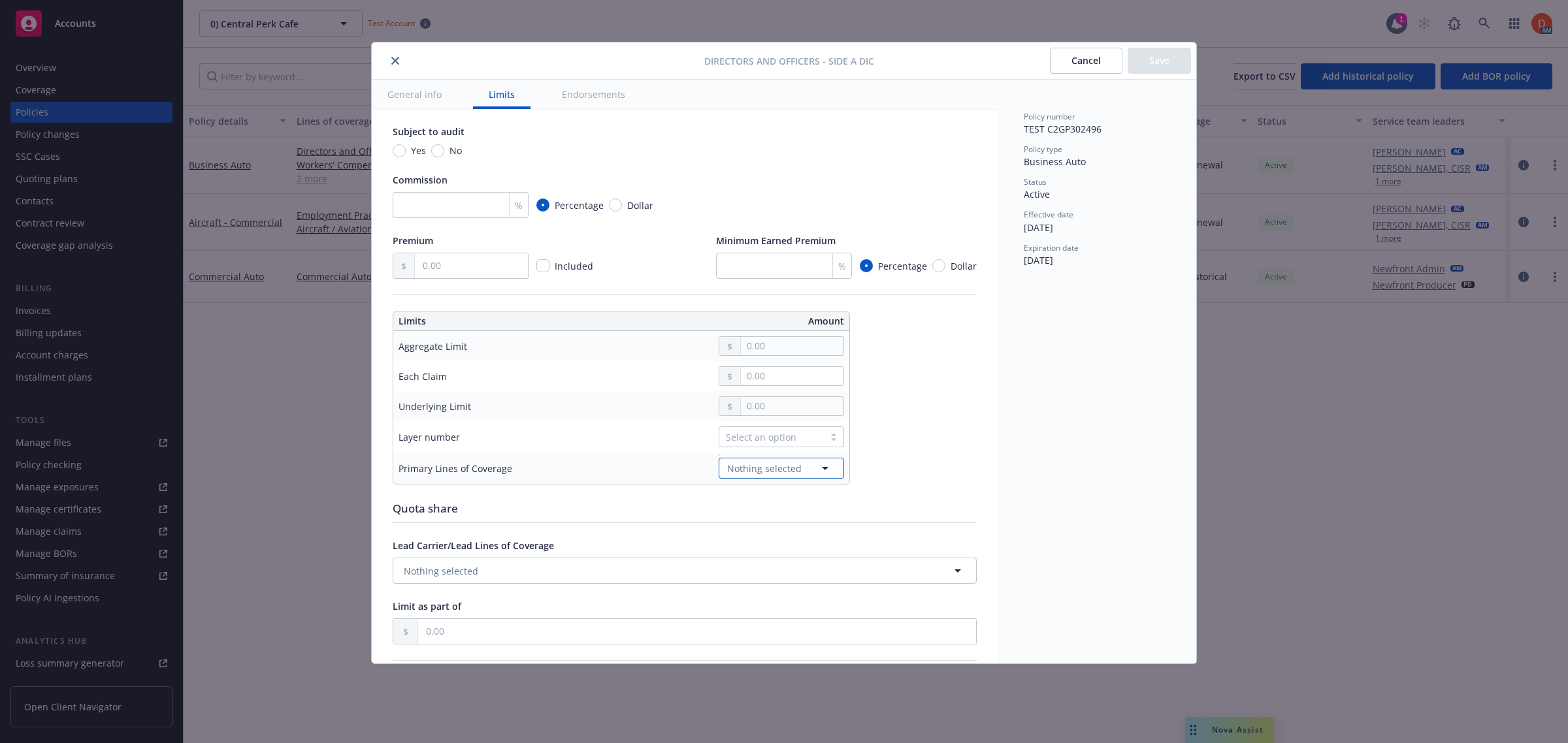
click at [815, 463] on button "Nothing selected" at bounding box center [781, 468] width 125 height 21
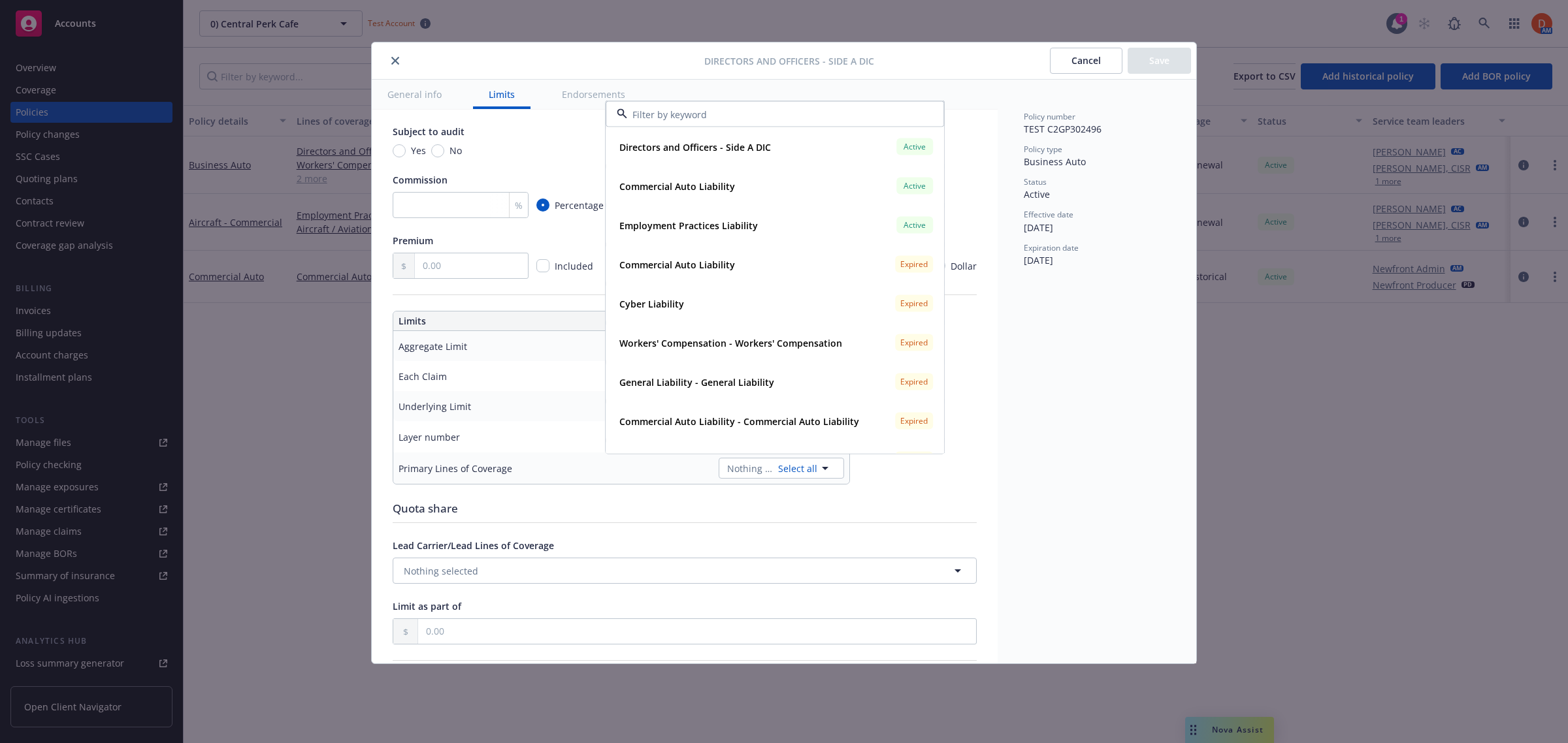
click at [949, 487] on div "Display name Coverage trigger Claims-Made Claims-Made and Reported Coverage ter…" at bounding box center [685, 446] width 584 height 960
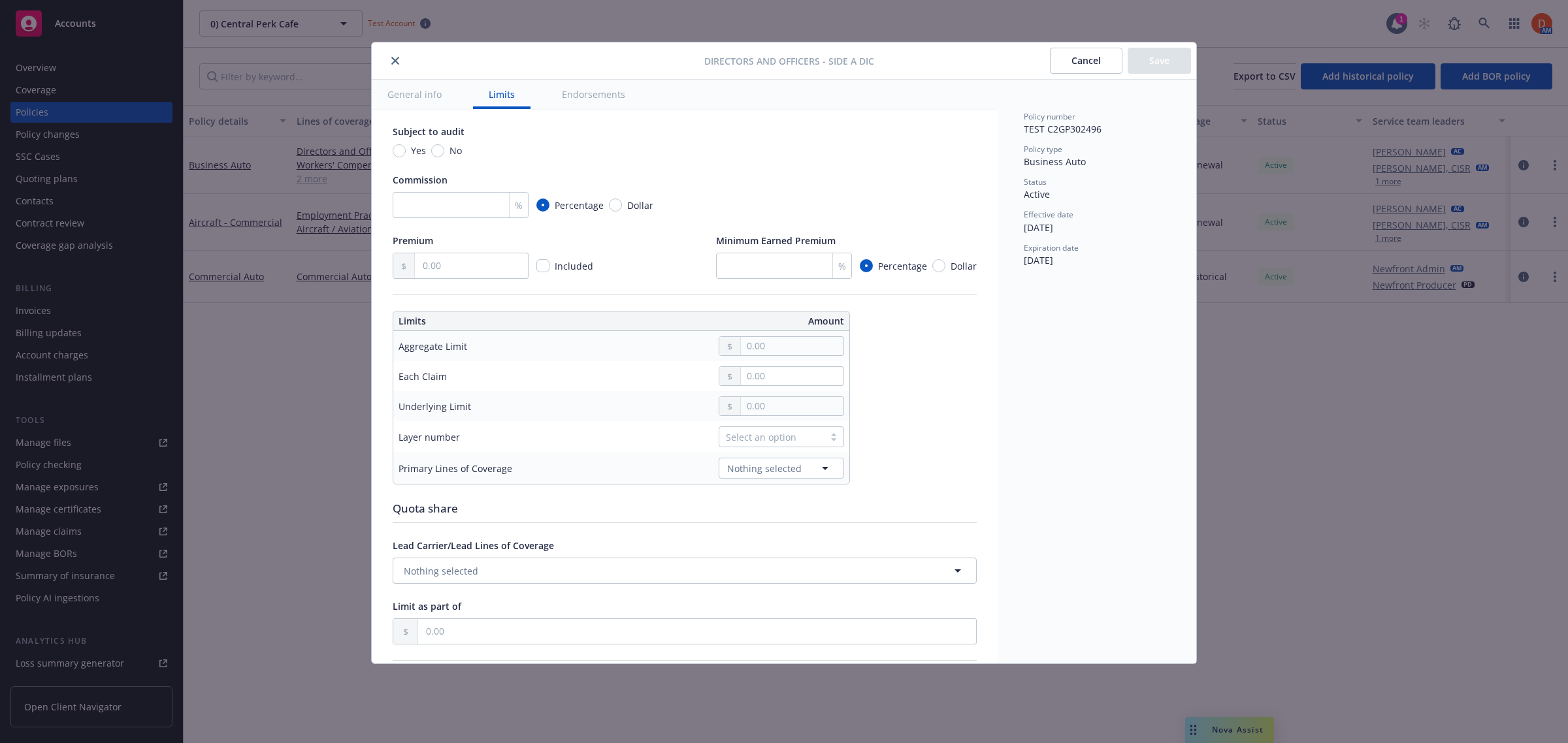
click at [1071, 67] on button "Cancel" at bounding box center [1086, 61] width 73 height 26
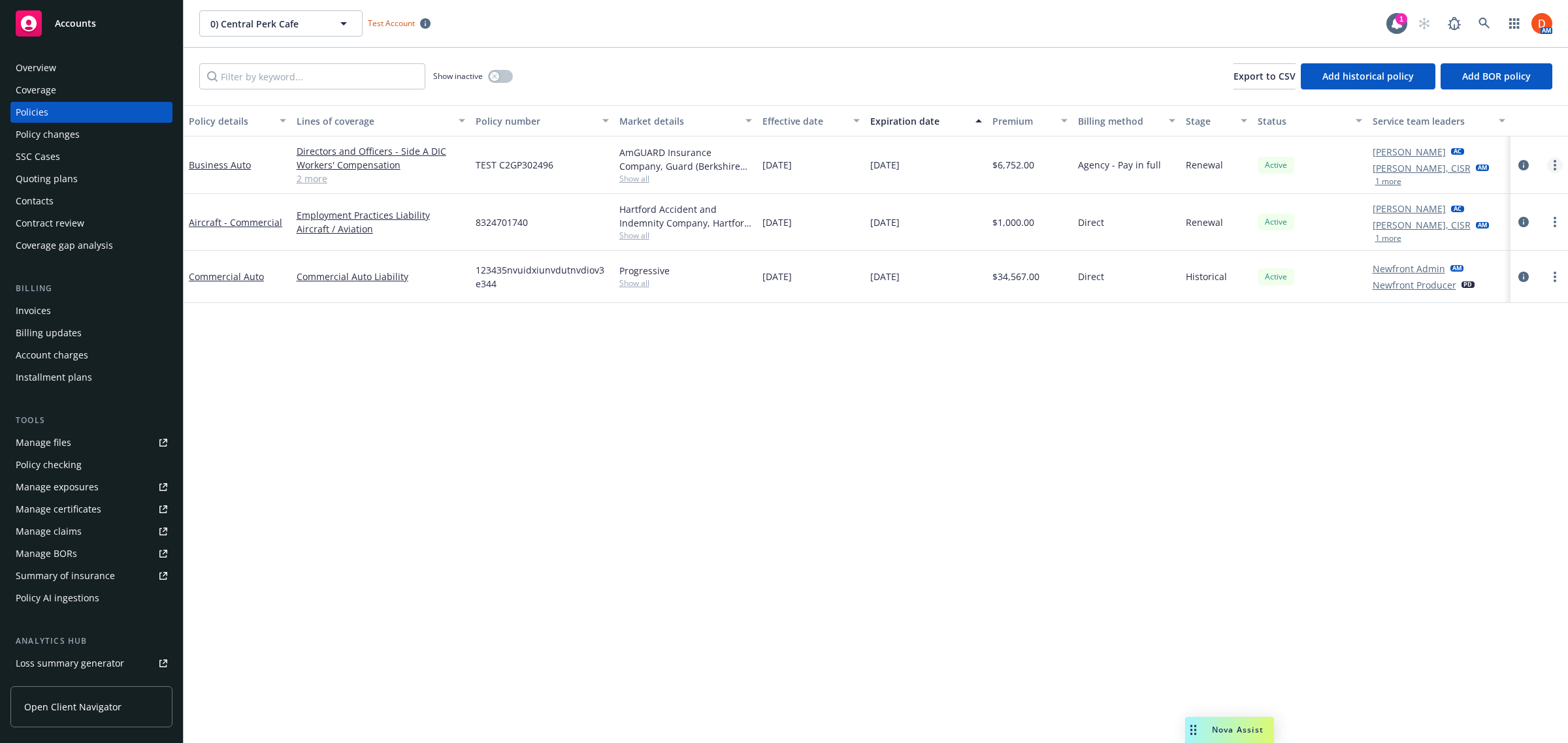
click at [1552, 170] on link "more" at bounding box center [1555, 165] width 16 height 16
click at [1497, 191] on link "Manage lines of coverage" at bounding box center [1486, 199] width 154 height 26
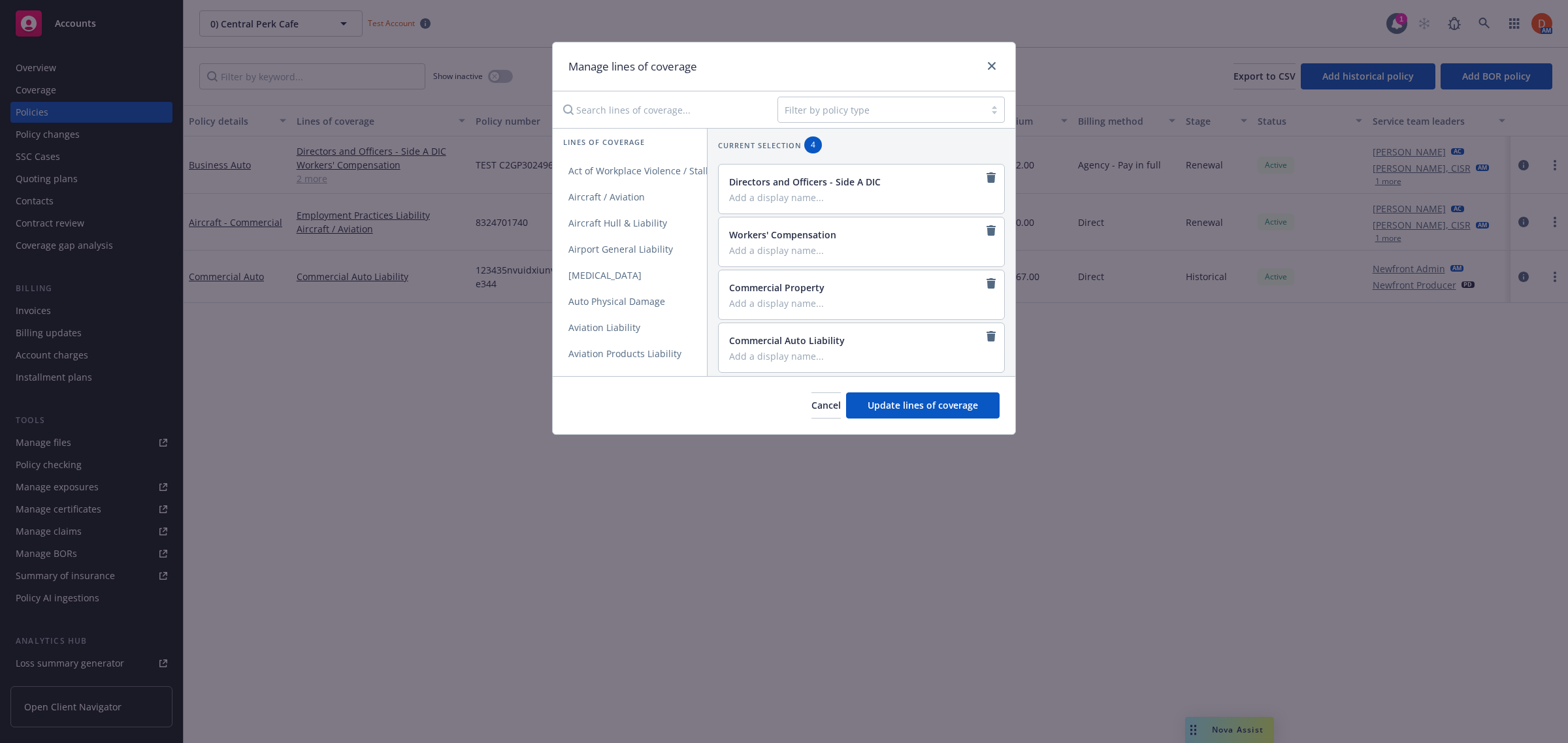
click at [606, 101] on input "Search lines of coverage..." at bounding box center [661, 110] width 212 height 26
type input "excess"
click at [614, 180] on link "Excess" at bounding box center [630, 171] width 155 height 26
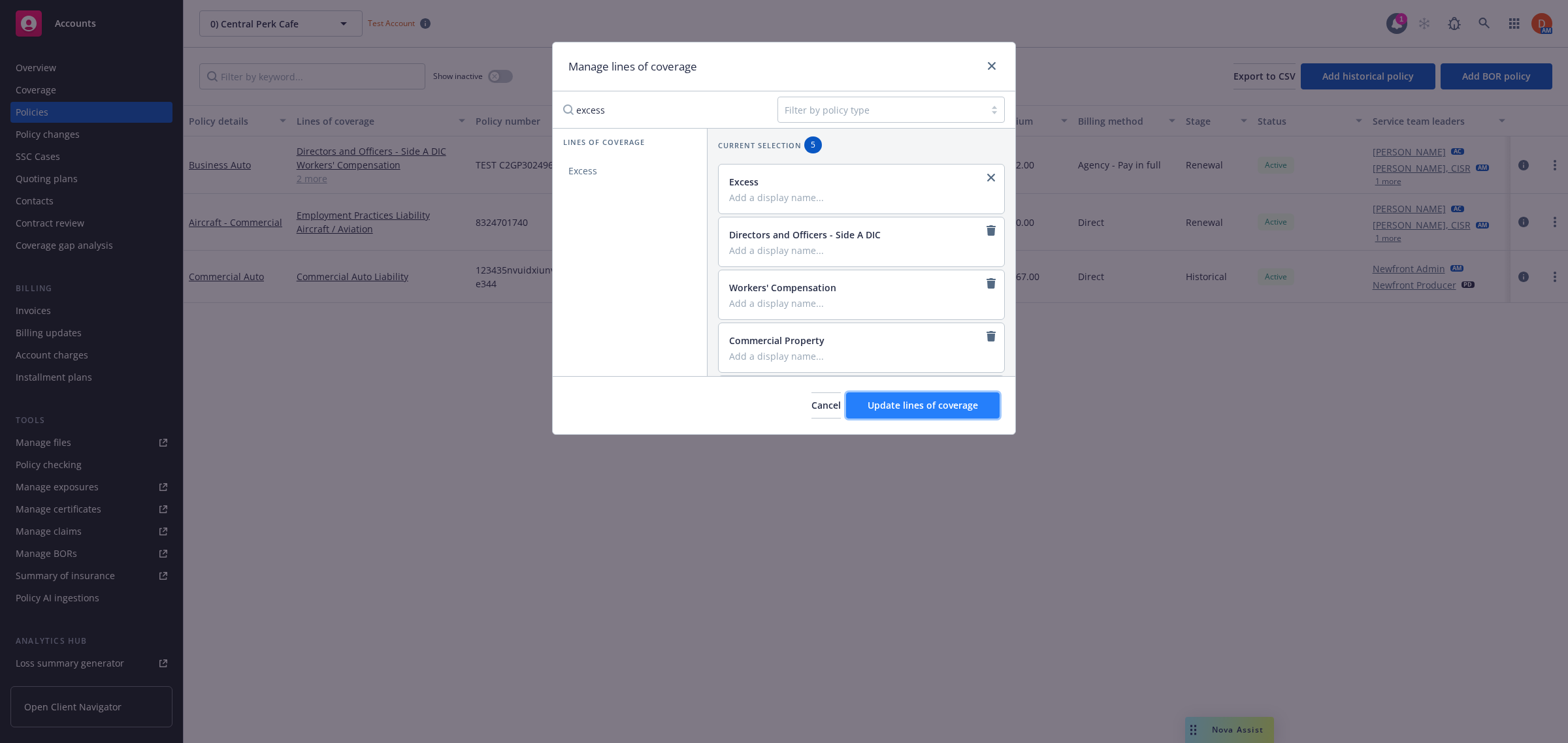
click at [939, 406] on span "Update lines of coverage" at bounding box center [923, 405] width 110 height 12
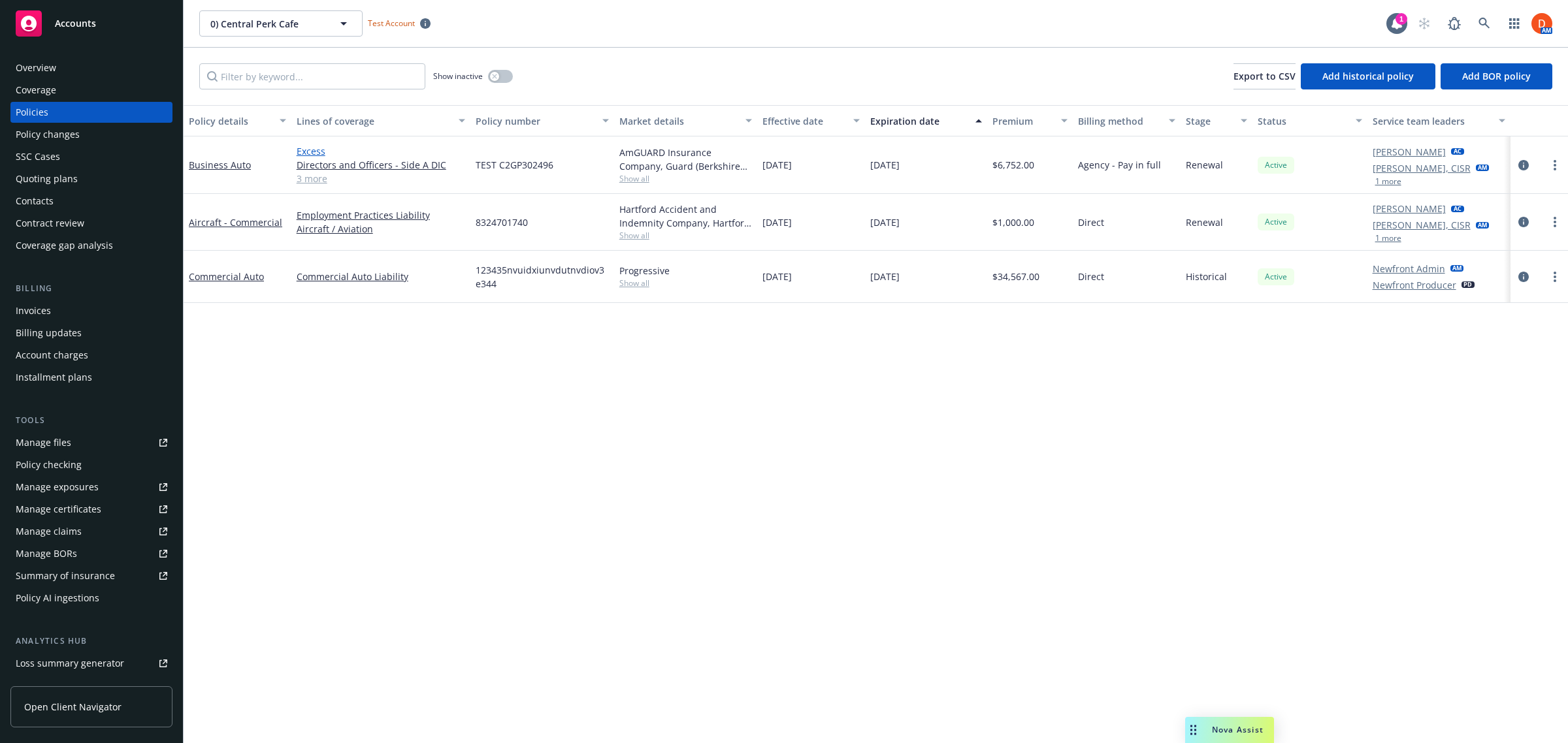
click at [320, 158] on link "Excess" at bounding box center [381, 151] width 169 height 14
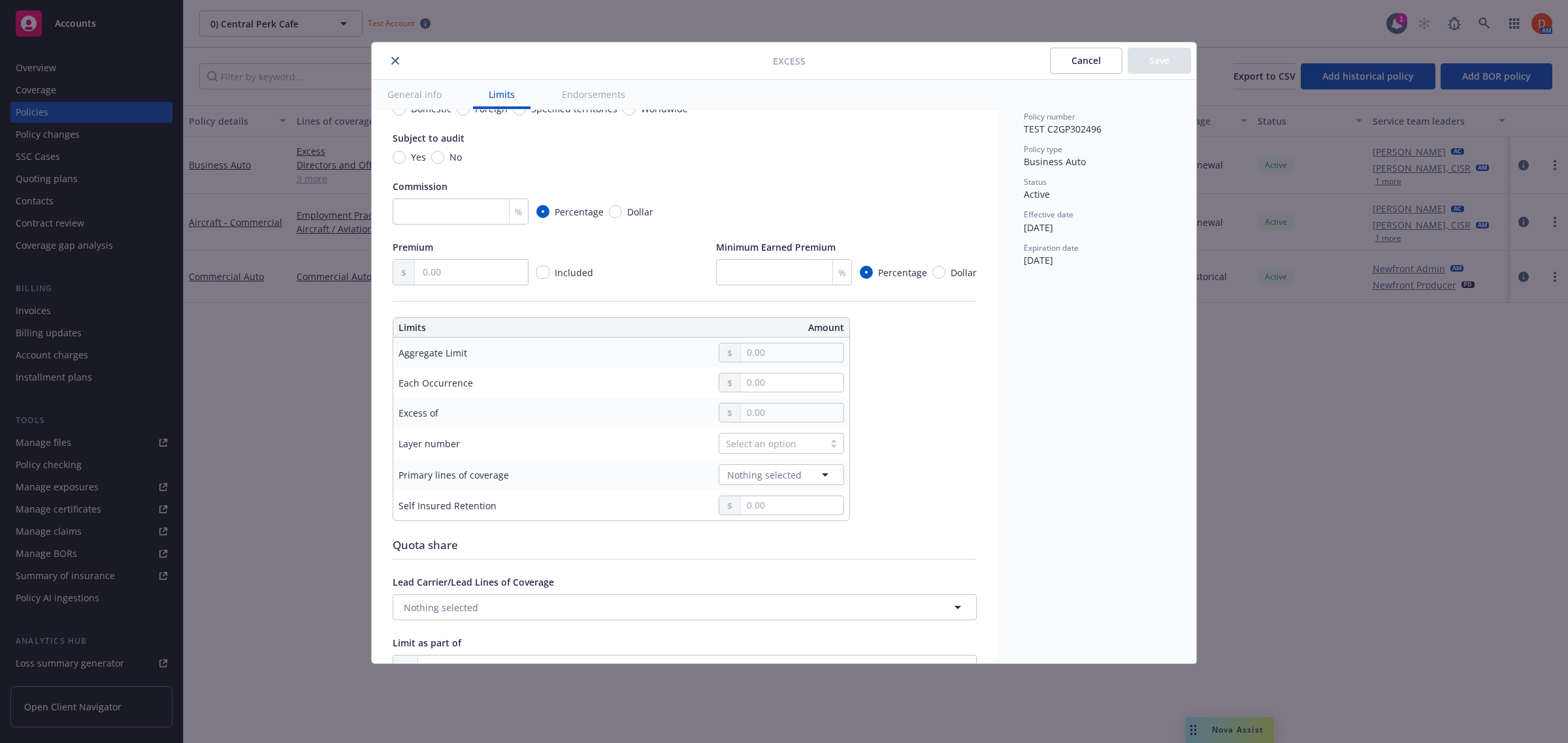
scroll to position [163, 0]
click at [399, 60] on icon "close" at bounding box center [395, 60] width 8 height 8
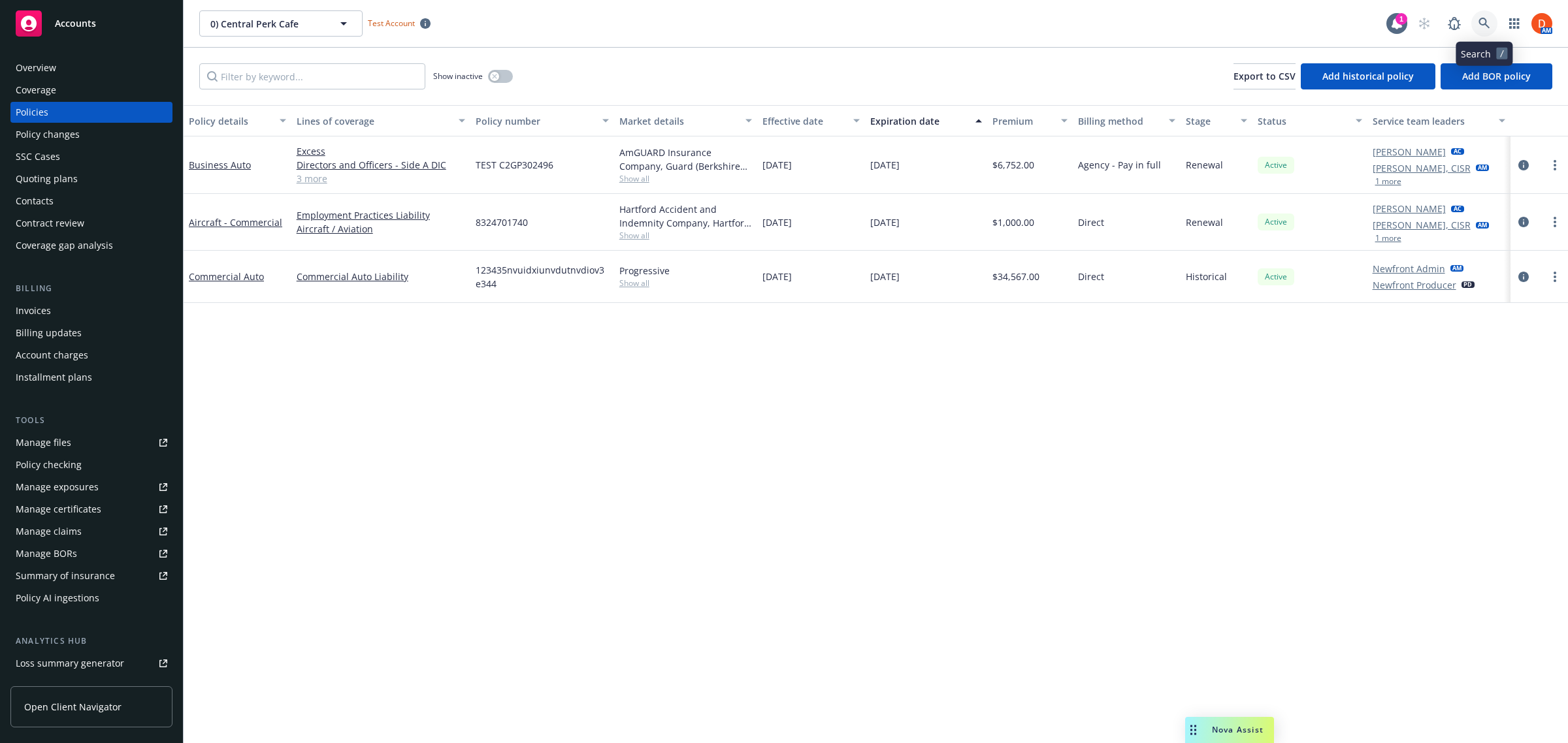
click at [1482, 31] on link at bounding box center [1484, 24] width 26 height 26
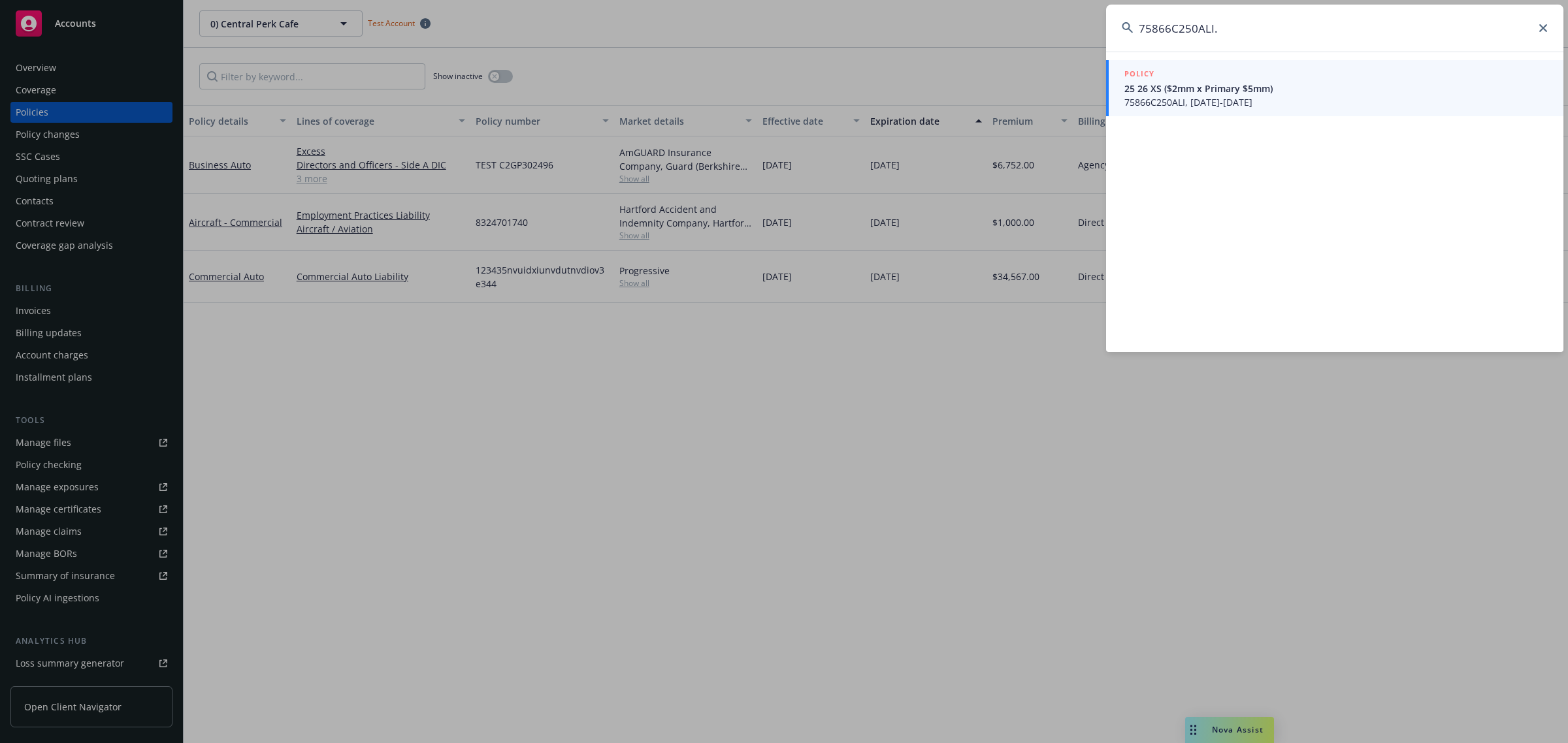
type input "75866C250ALI"
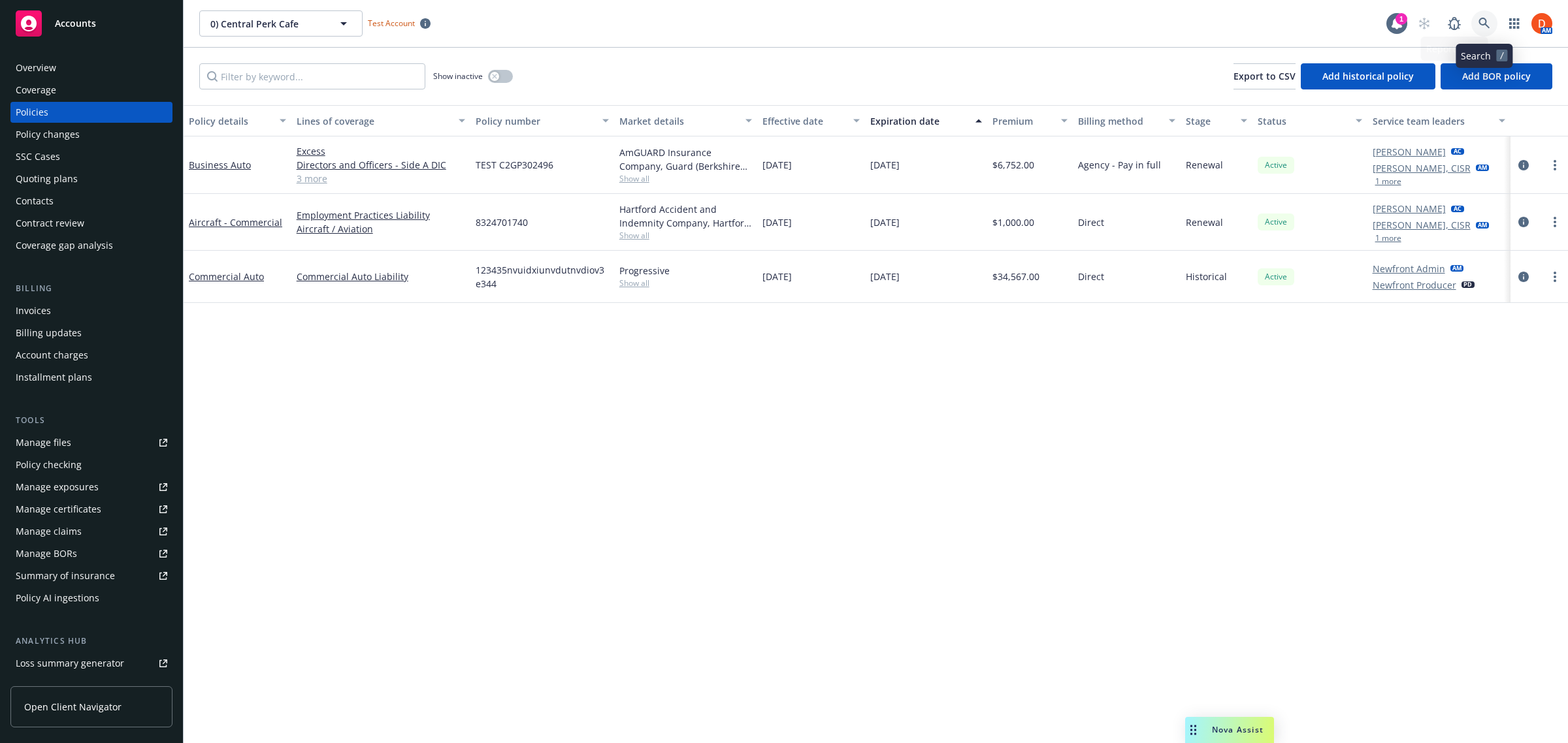
click at [1478, 31] on link at bounding box center [1484, 24] width 26 height 26
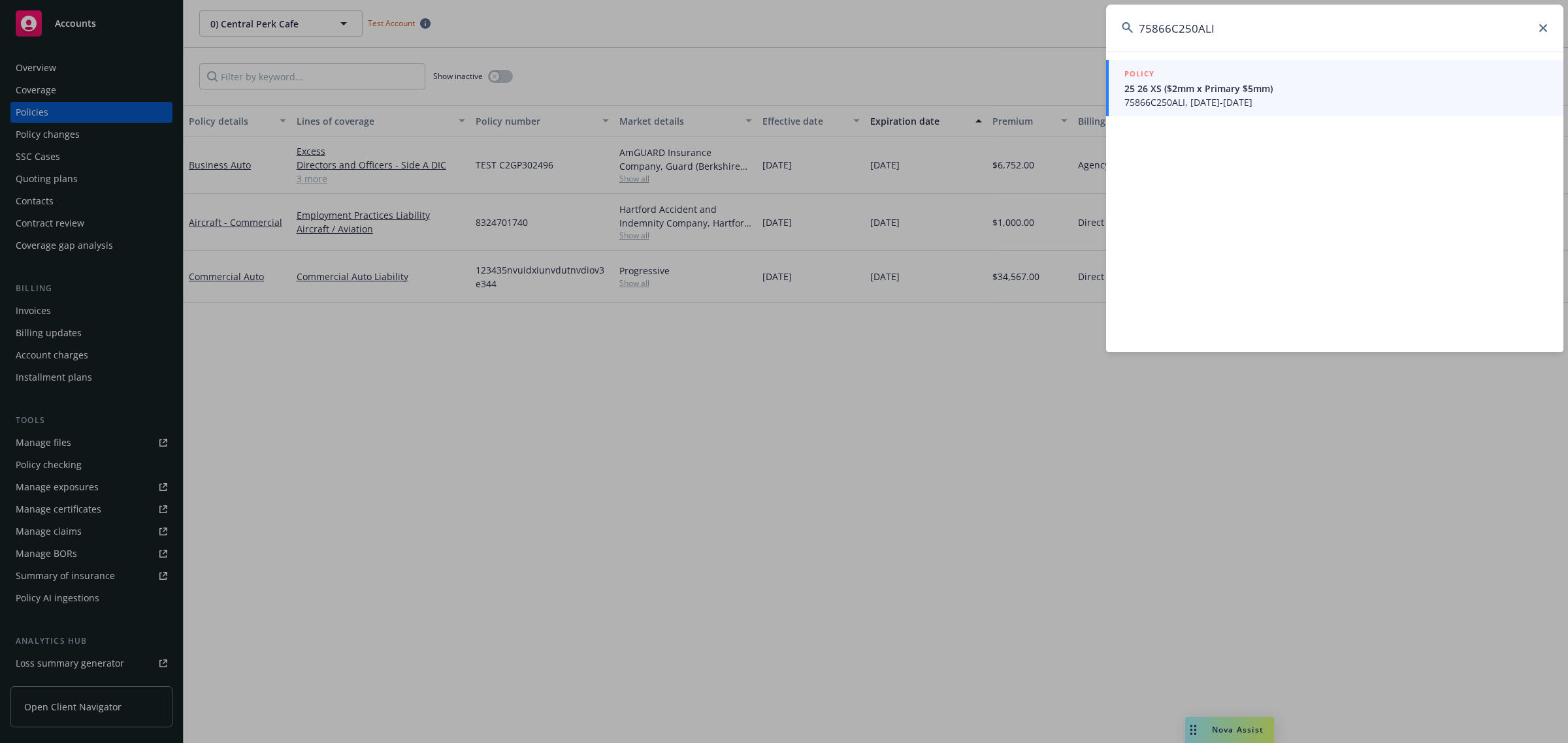
type input "75866C250ALI"
click at [1220, 104] on span "75866C250ALI, [DATE]-[DATE]" at bounding box center [1335, 102] width 423 height 14
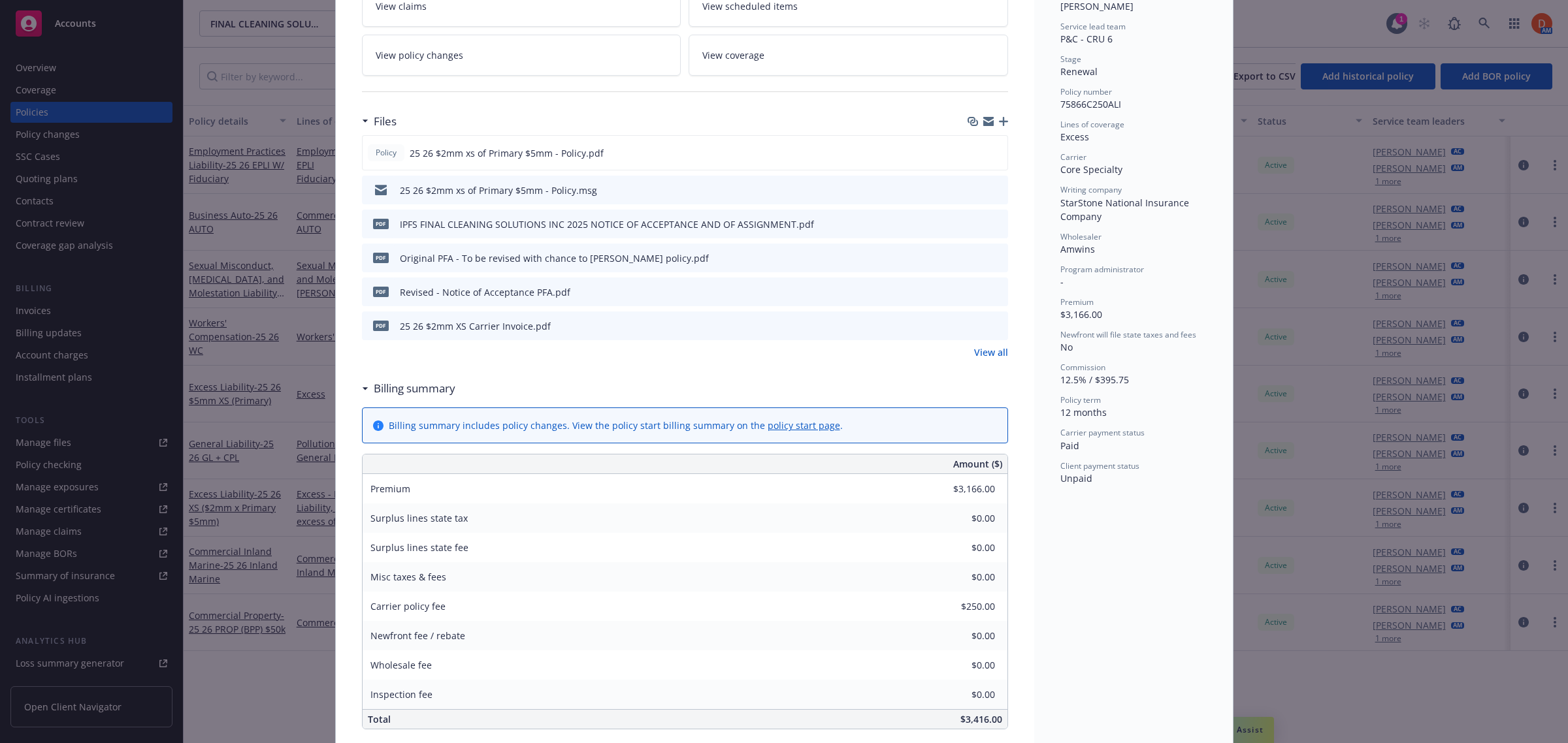
scroll to position [245, 0]
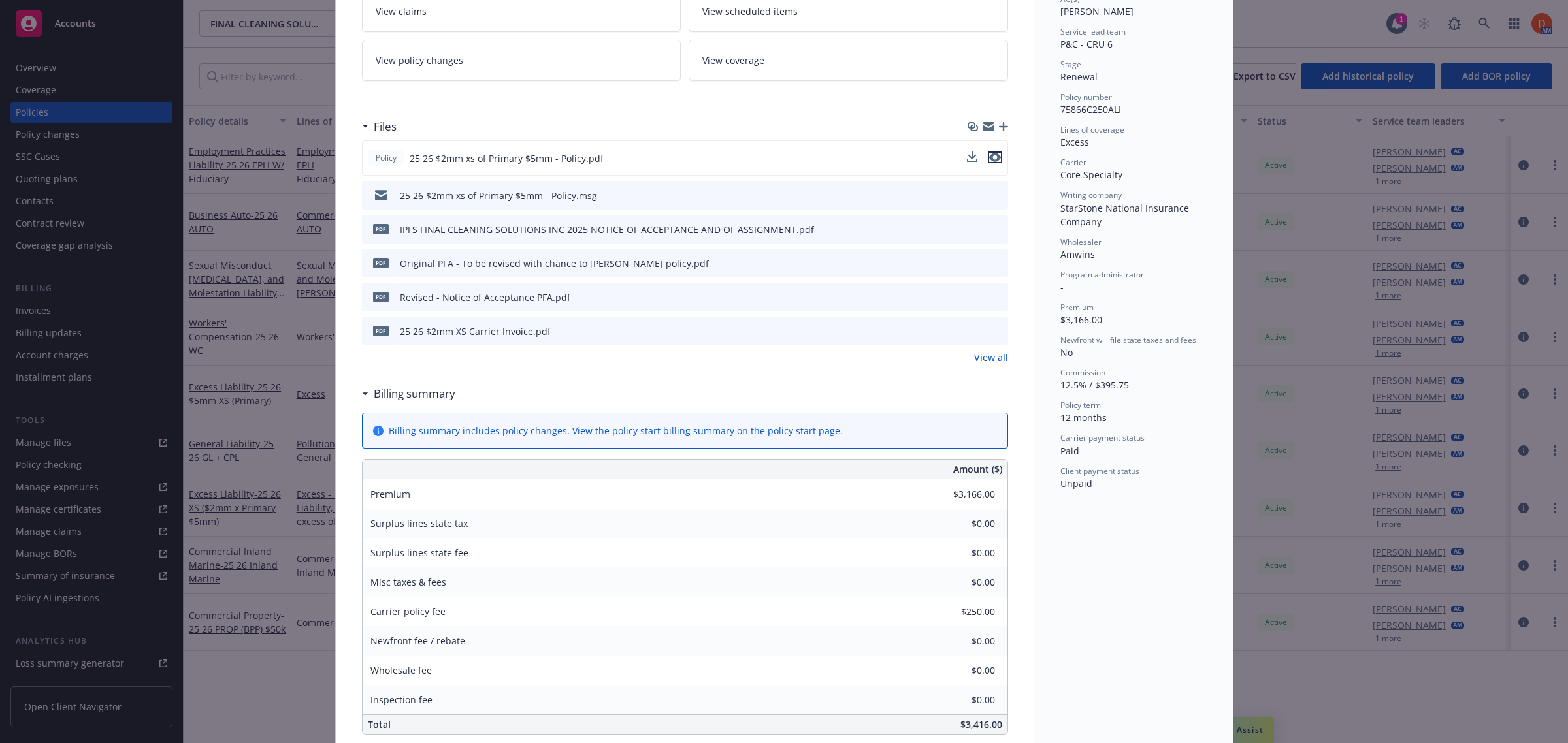
click at [989, 156] on icon "preview file" at bounding box center [995, 157] width 11 height 9
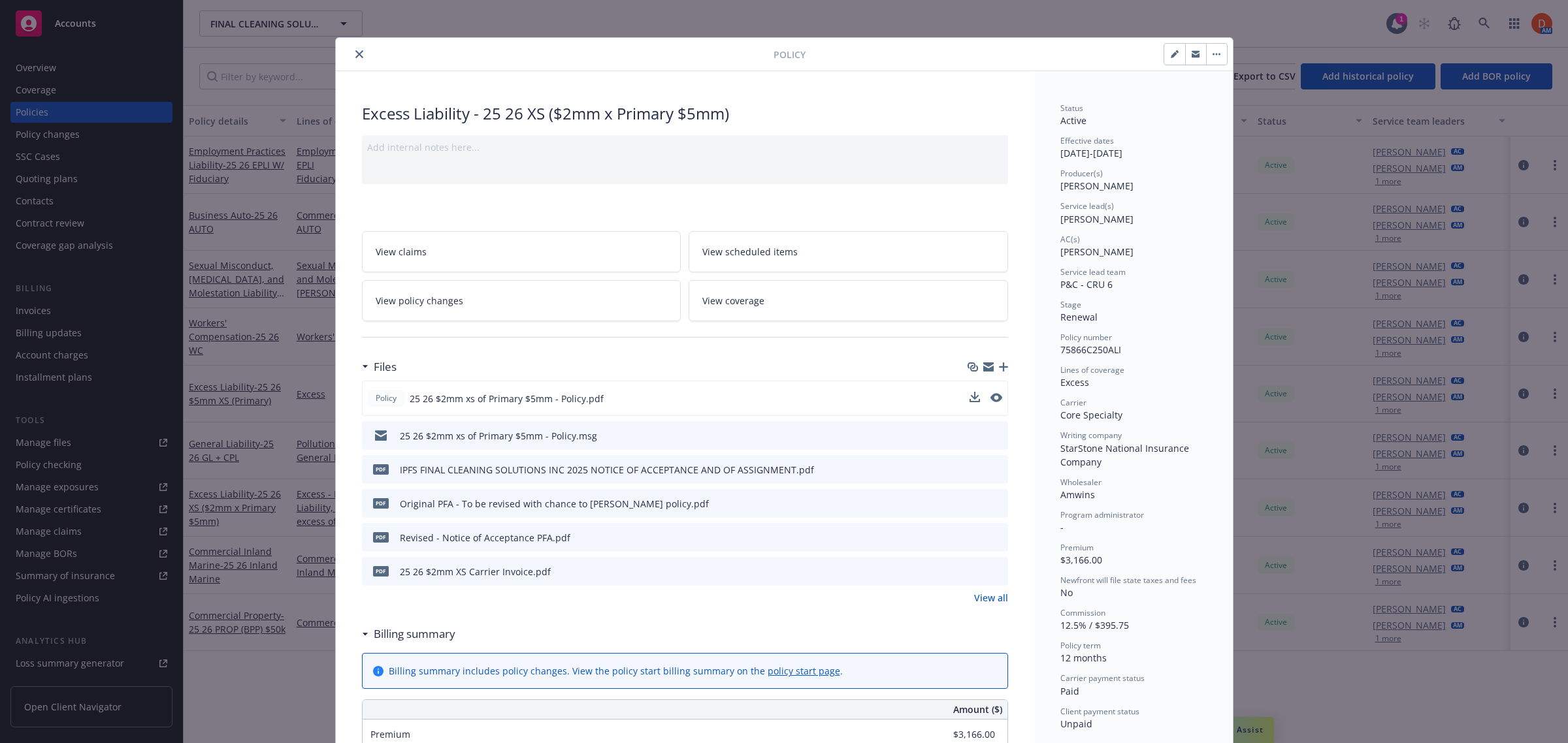
scroll to position [0, 0]
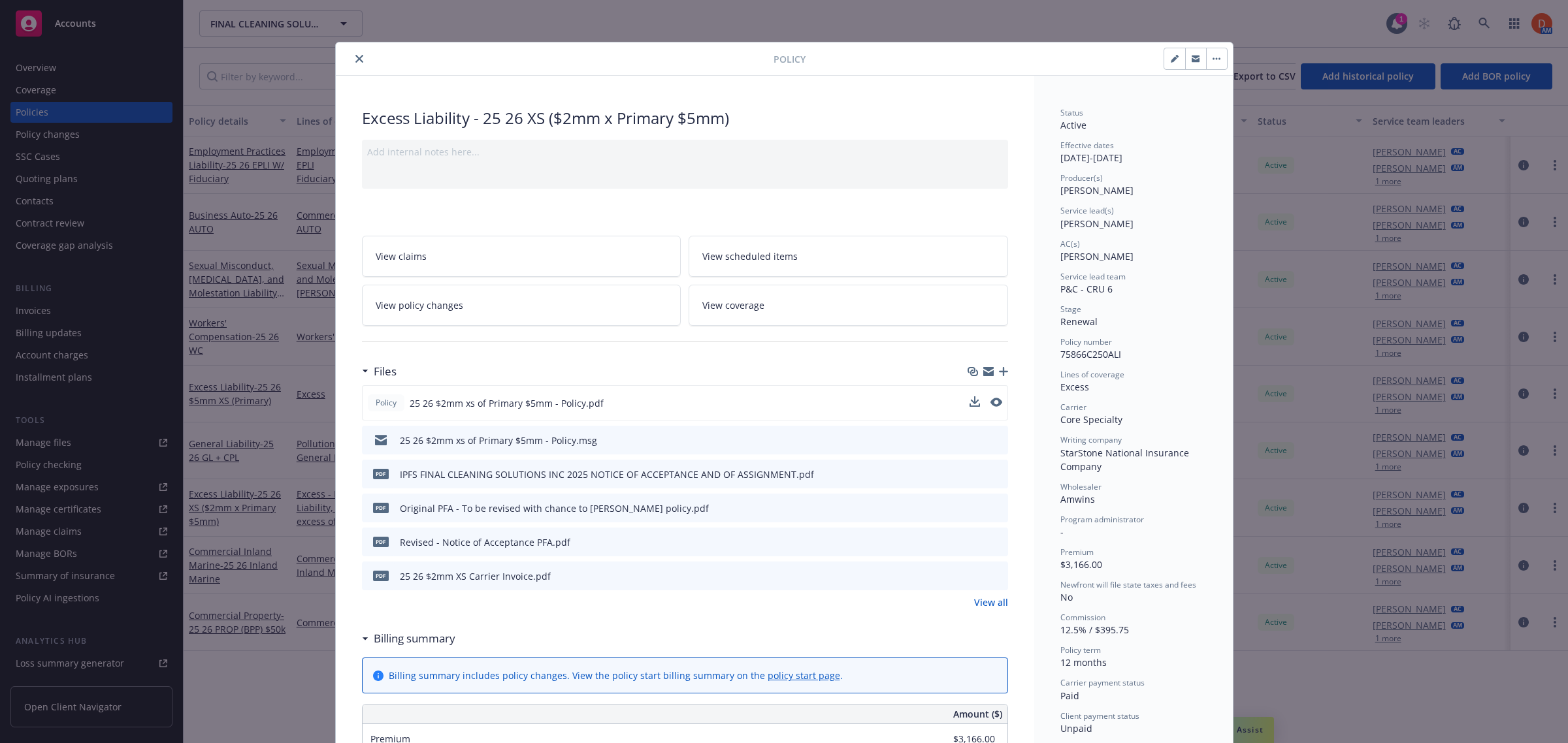
click at [354, 63] on button "close" at bounding box center [359, 58] width 16 height 16
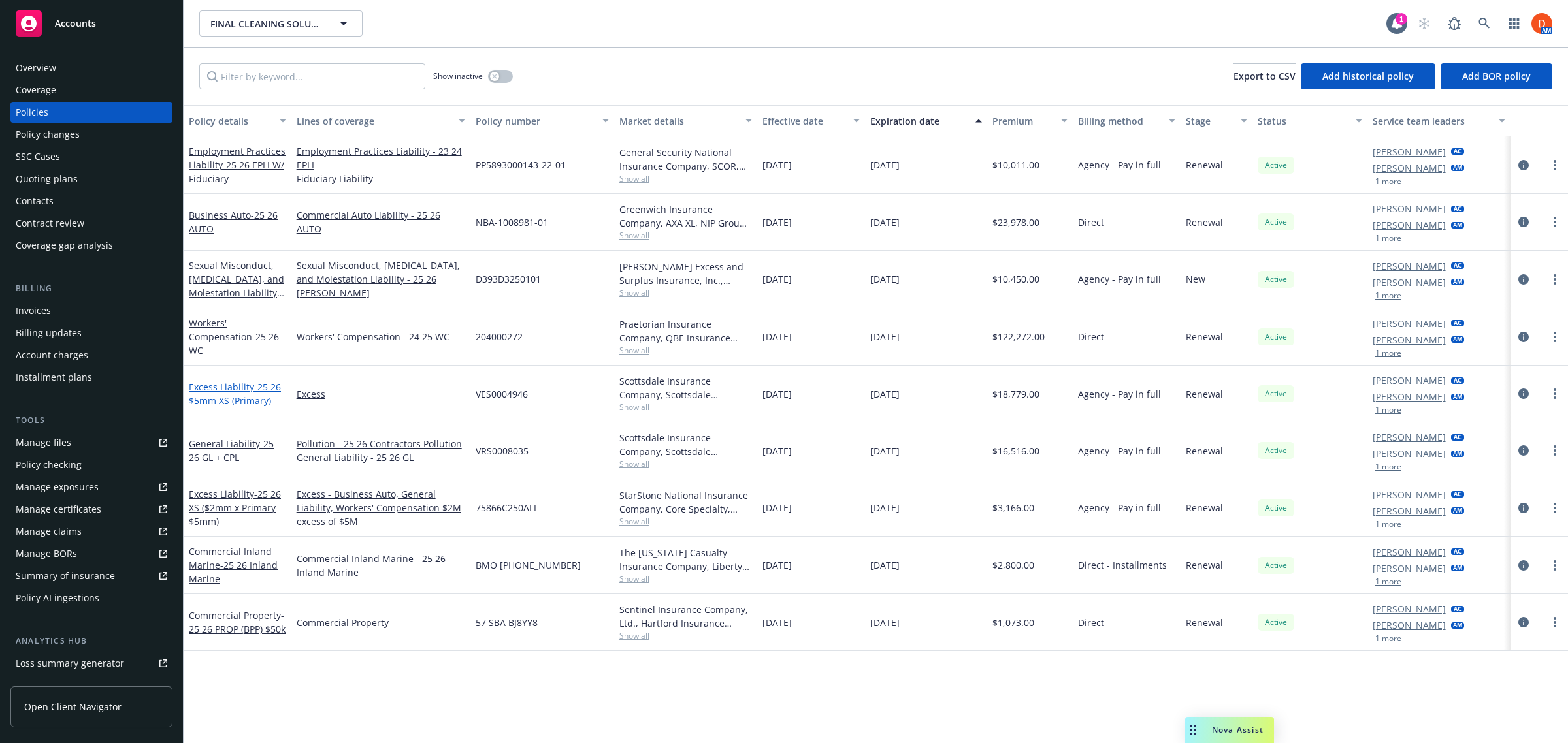
click at [220, 386] on link "Excess Liability - 25 26 $5mm XS (Primary)" at bounding box center [235, 394] width 92 height 26
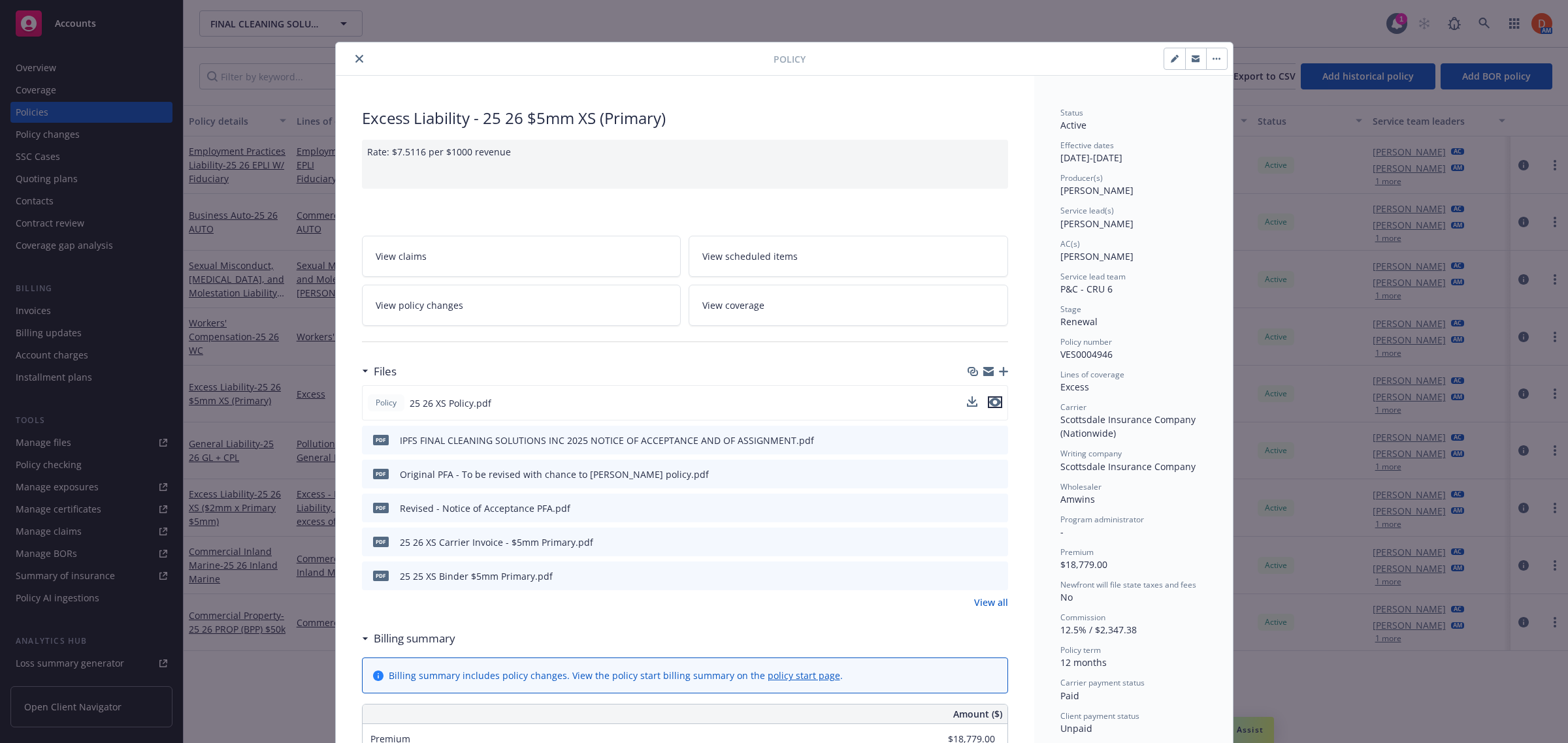
click at [989, 402] on icon "preview file" at bounding box center [995, 402] width 11 height 9
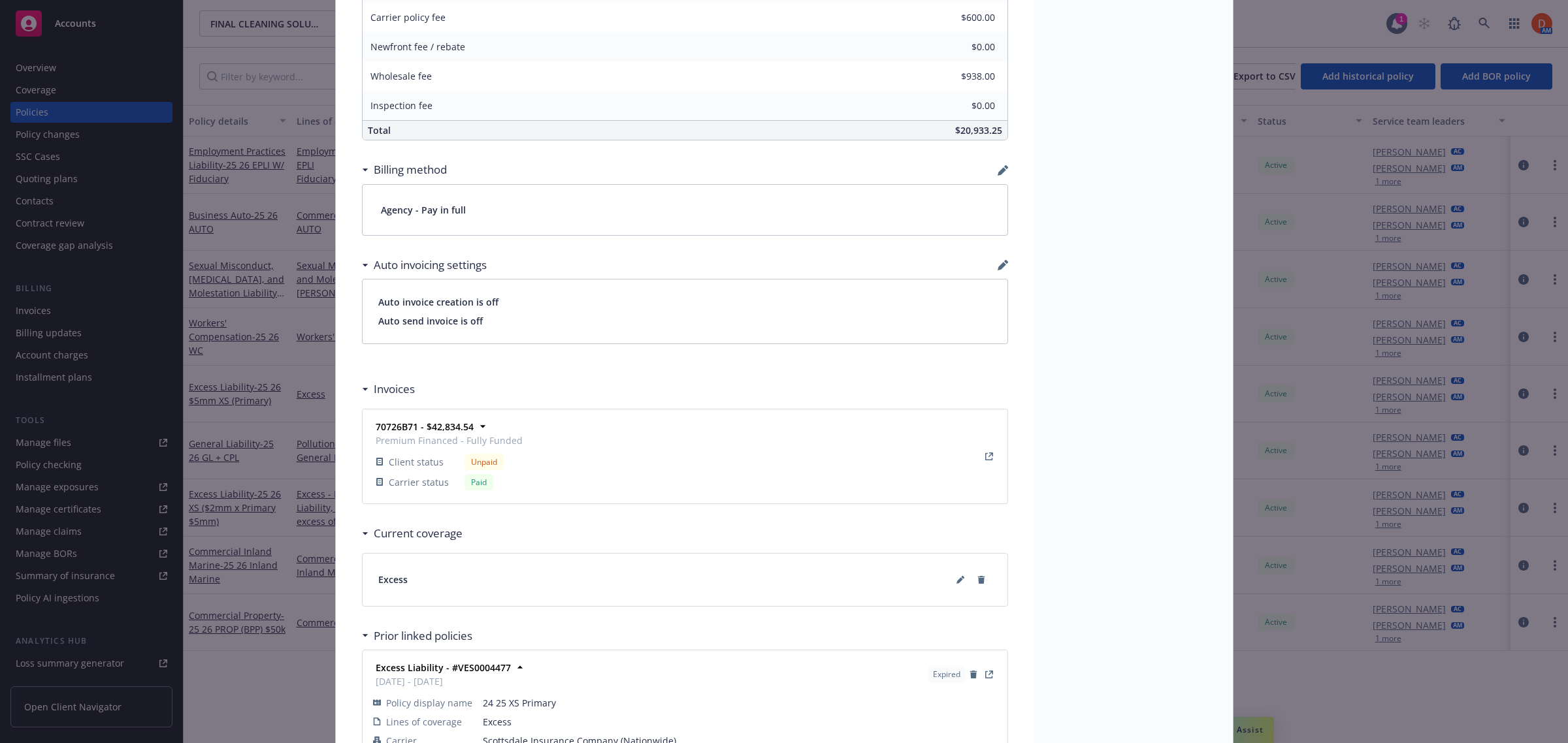
scroll to position [897, 0]
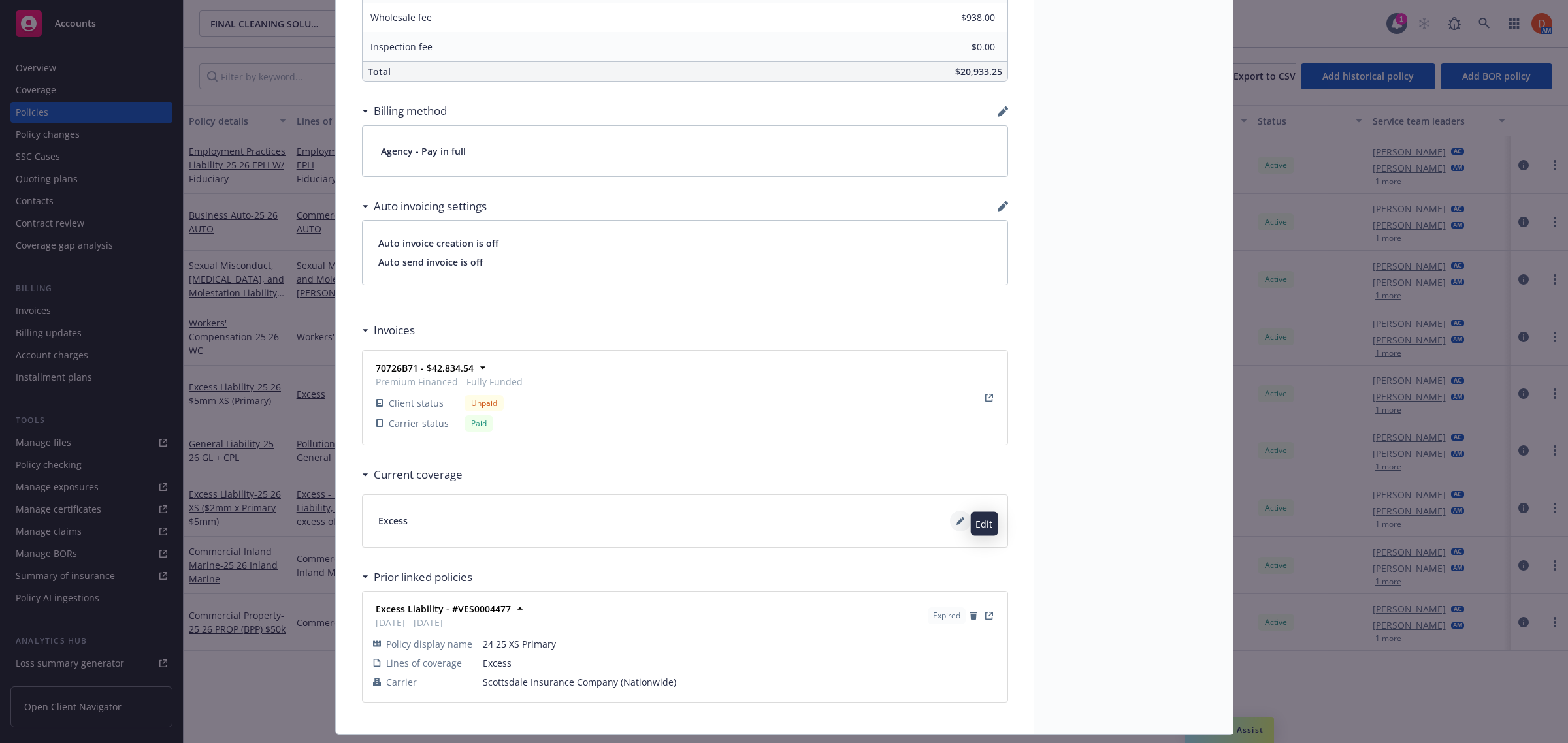
click at [956, 524] on icon at bounding box center [960, 521] width 8 height 8
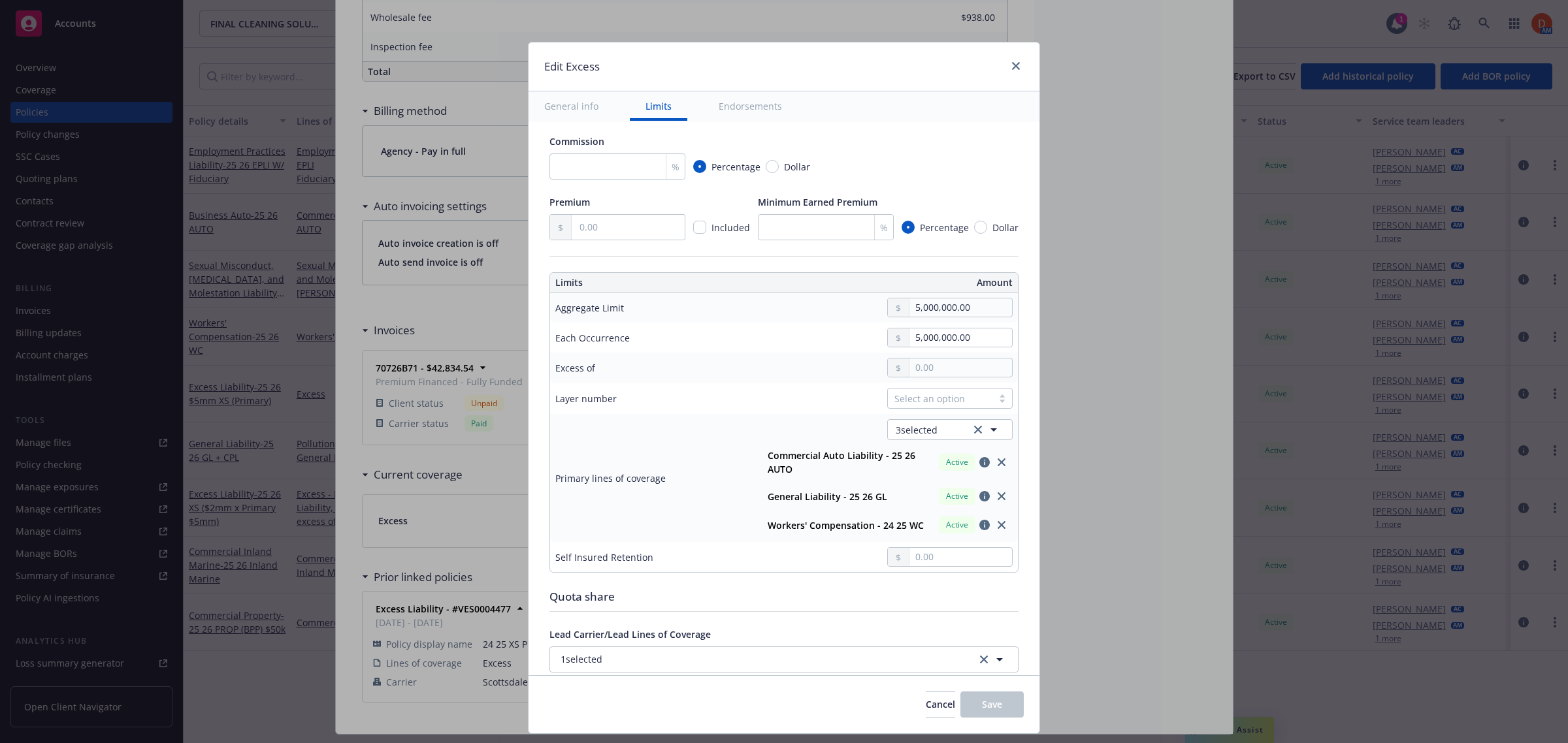
scroll to position [245, 0]
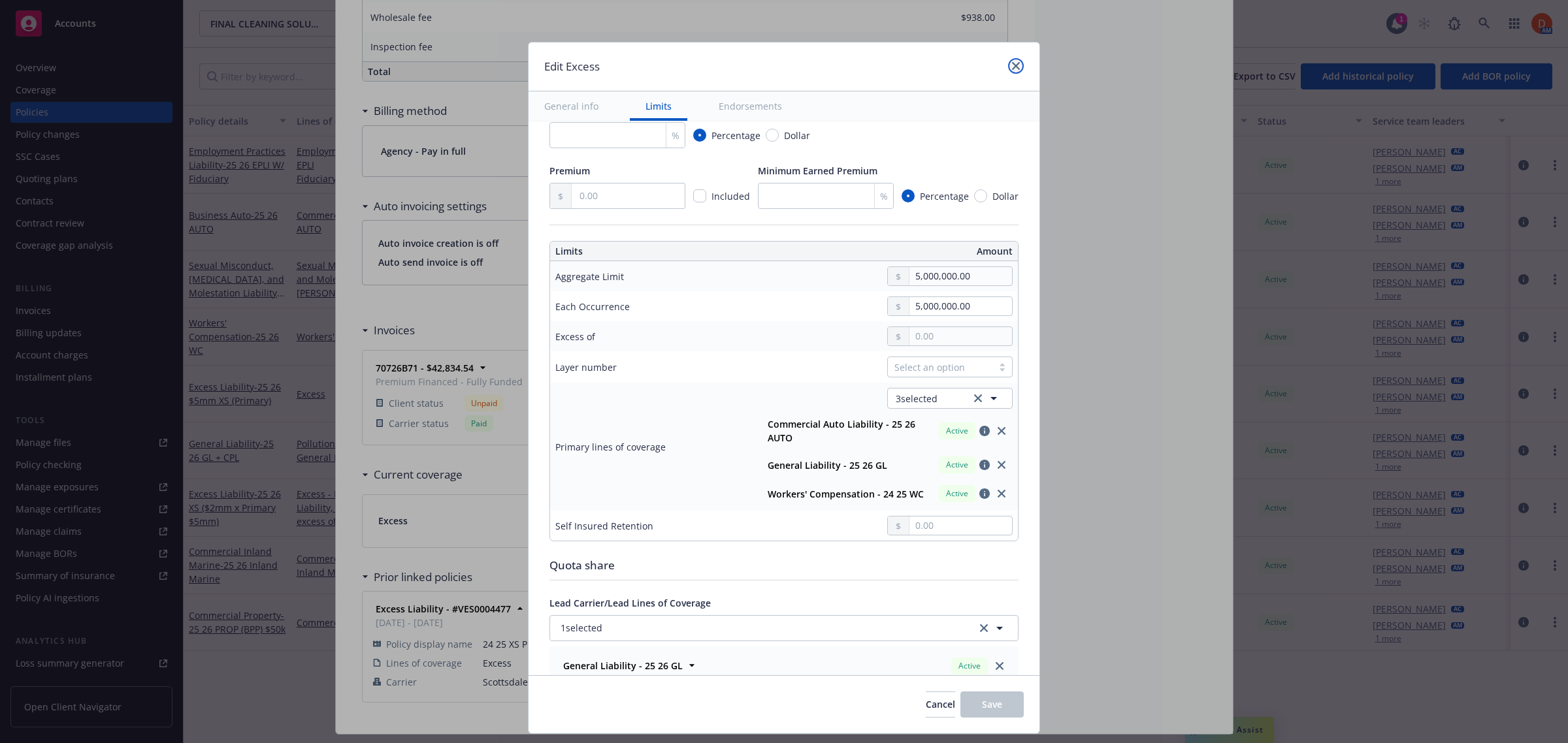
click at [1013, 69] on icon "close" at bounding box center [1016, 66] width 8 height 8
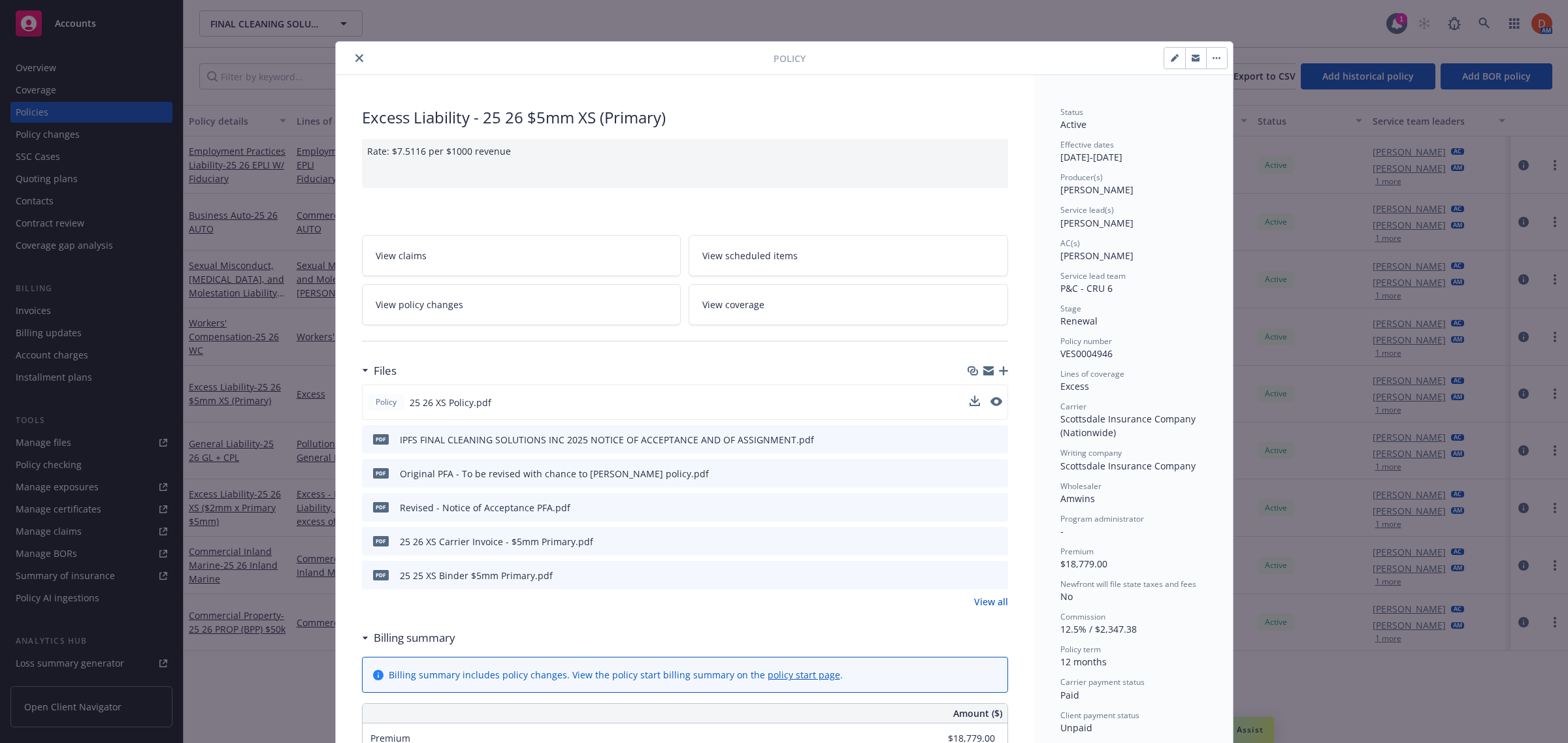
scroll to position [0, 0]
click at [355, 56] on icon "close" at bounding box center [359, 58] width 8 height 8
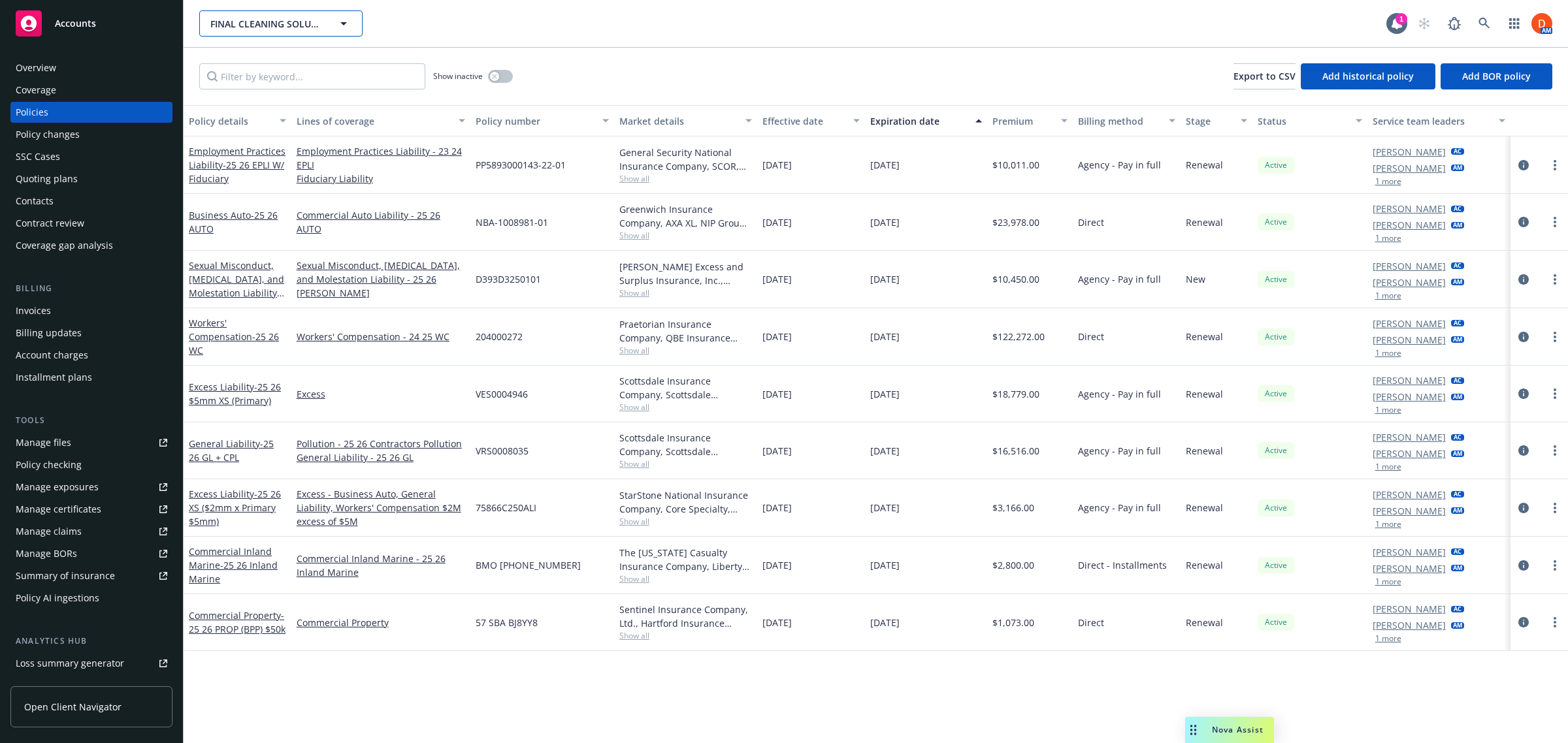
click at [344, 16] on icon "button" at bounding box center [343, 24] width 16 height 16
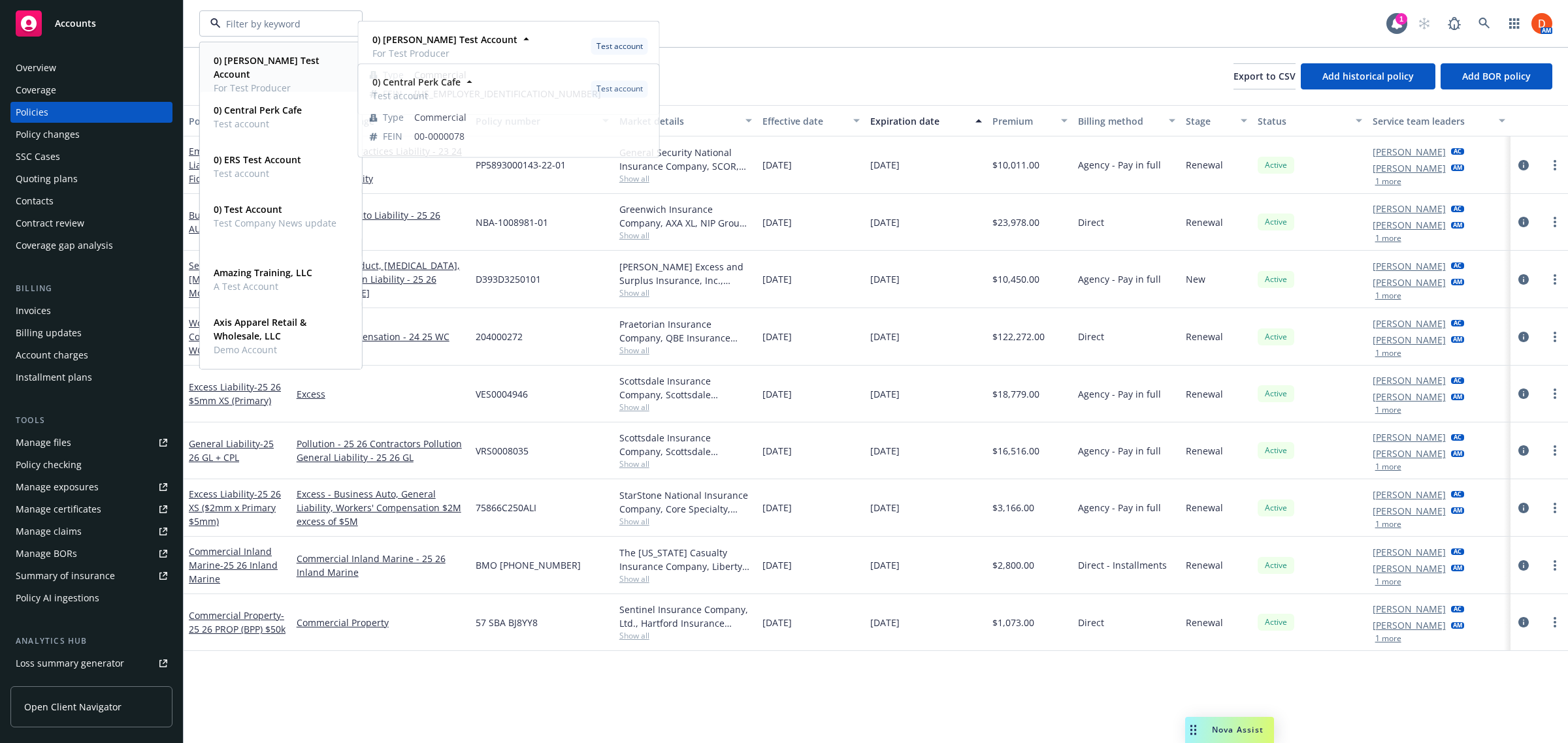
click at [304, 81] on span "For Test Producer" at bounding box center [280, 88] width 132 height 14
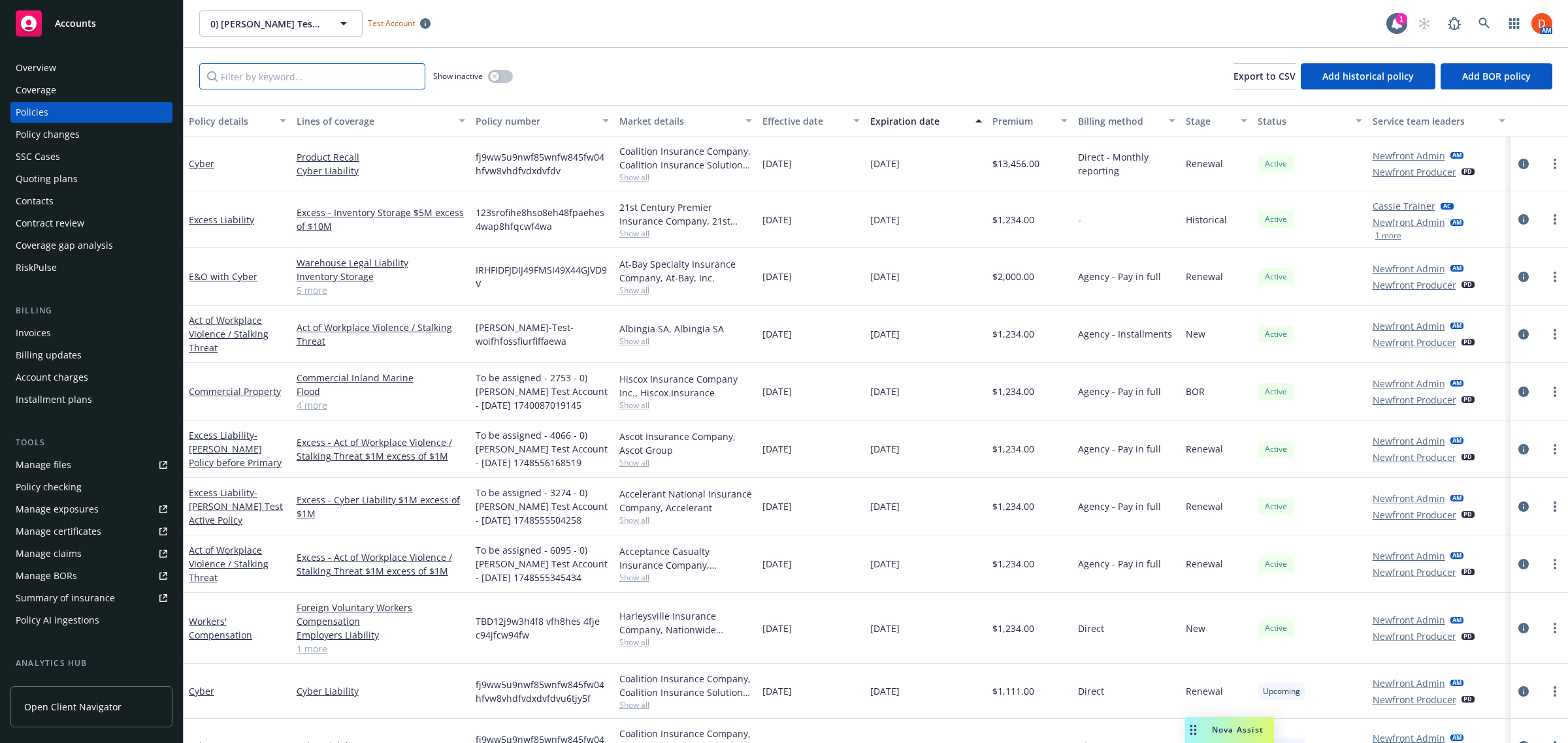
click at [373, 80] on input "Filter by keyword..." at bounding box center [312, 76] width 226 height 26
type input "umbrella"
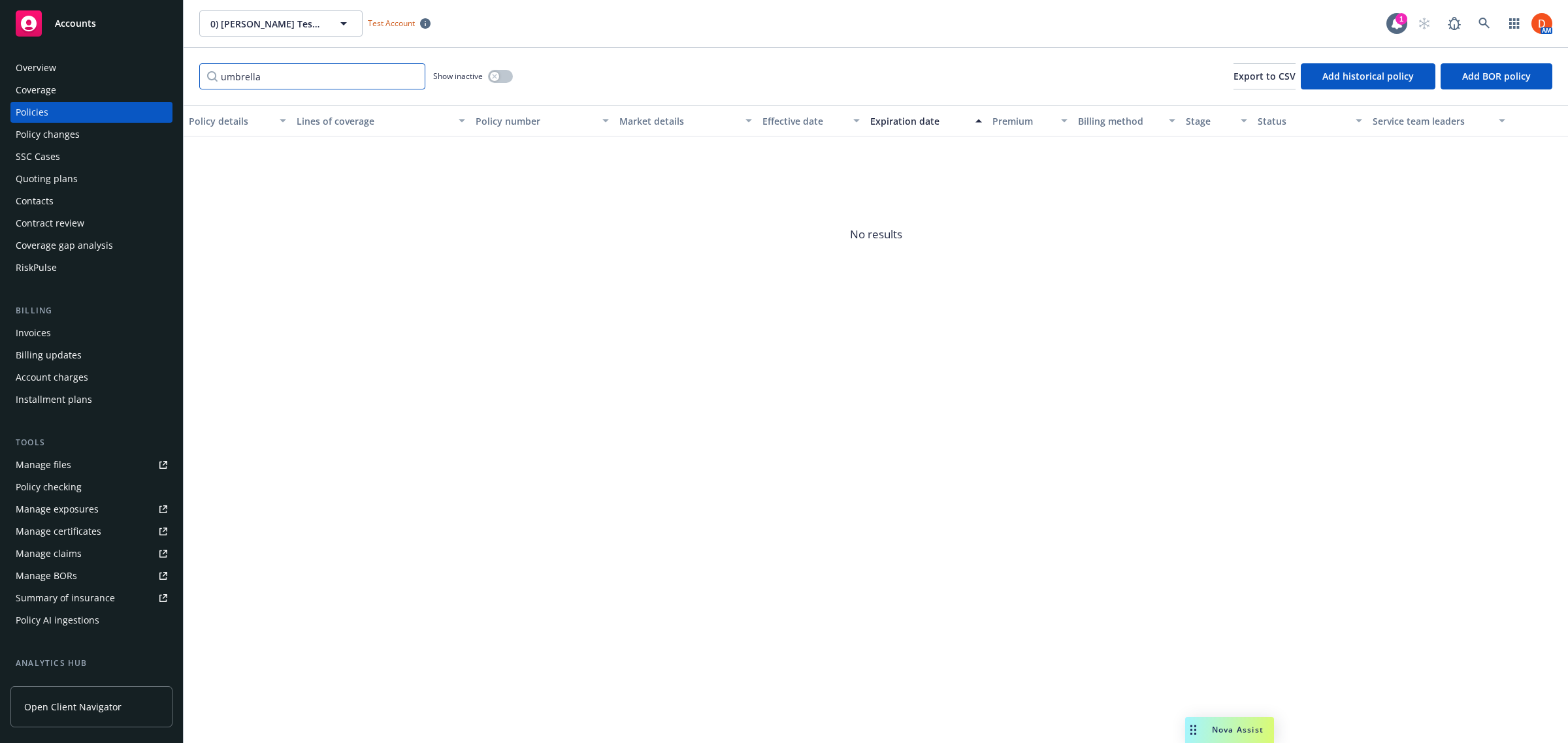
click at [415, 75] on input "umbrella" at bounding box center [312, 76] width 226 height 26
click at [412, 75] on input "umbrella" at bounding box center [312, 76] width 226 height 26
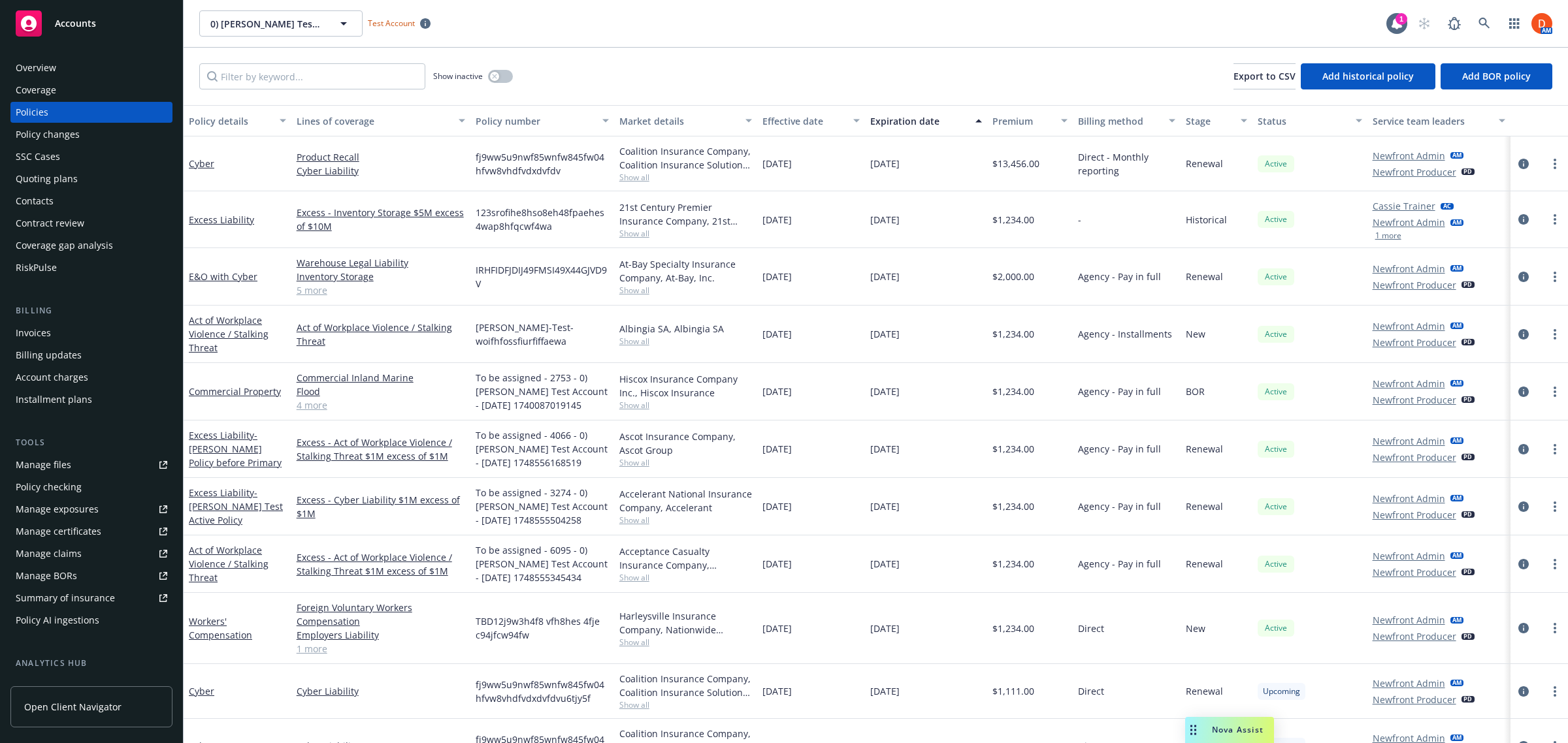
click at [91, 96] on div "Coverage" at bounding box center [91, 90] width 152 height 21
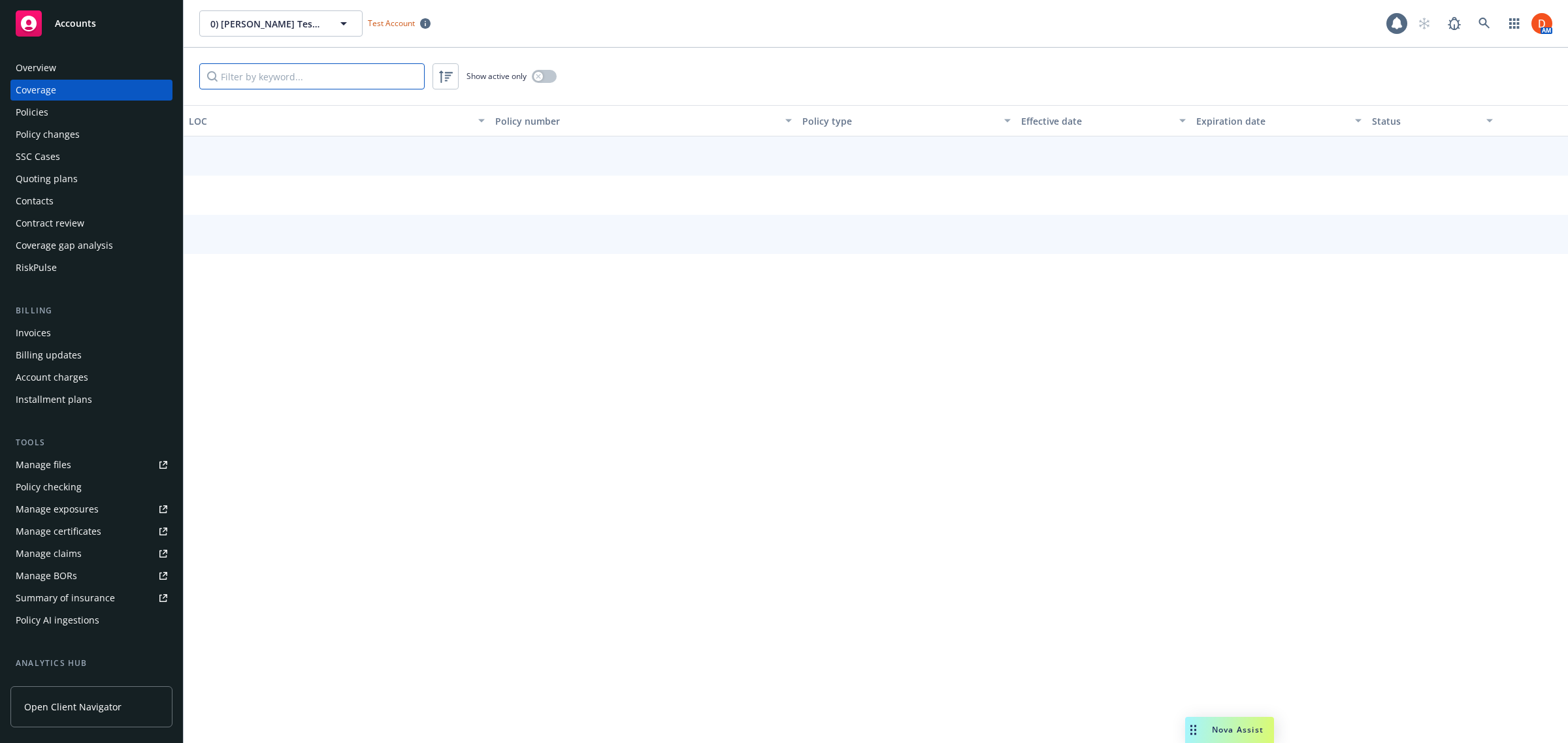
click at [242, 76] on input "Filter by keyword..." at bounding box center [311, 76] width 225 height 26
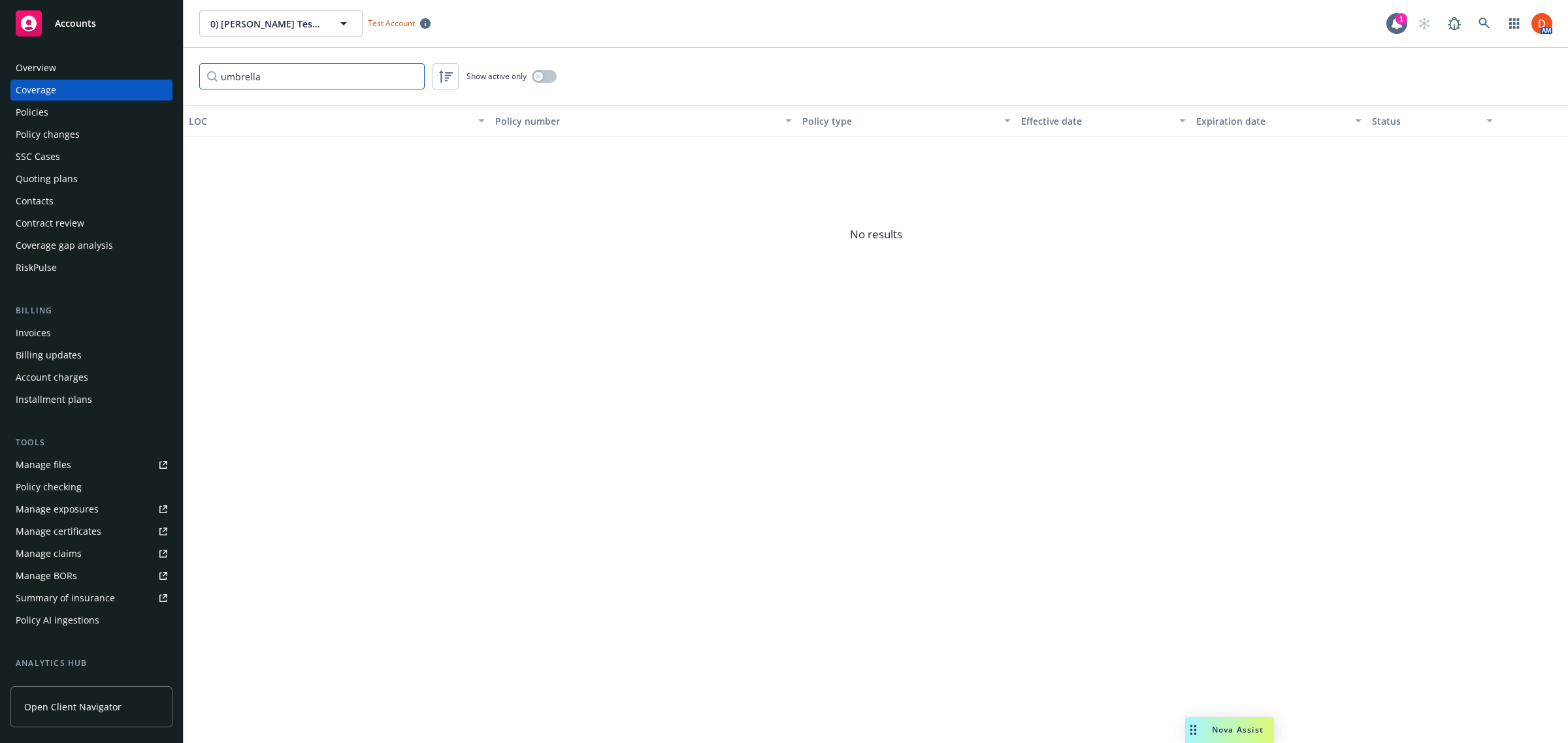
click at [410, 72] on input "umbrella" at bounding box center [311, 76] width 225 height 26
click at [406, 82] on input "umbrella" at bounding box center [311, 76] width 225 height 26
type input "umbrella"
click at [79, 111] on div "Policies" at bounding box center [91, 112] width 152 height 21
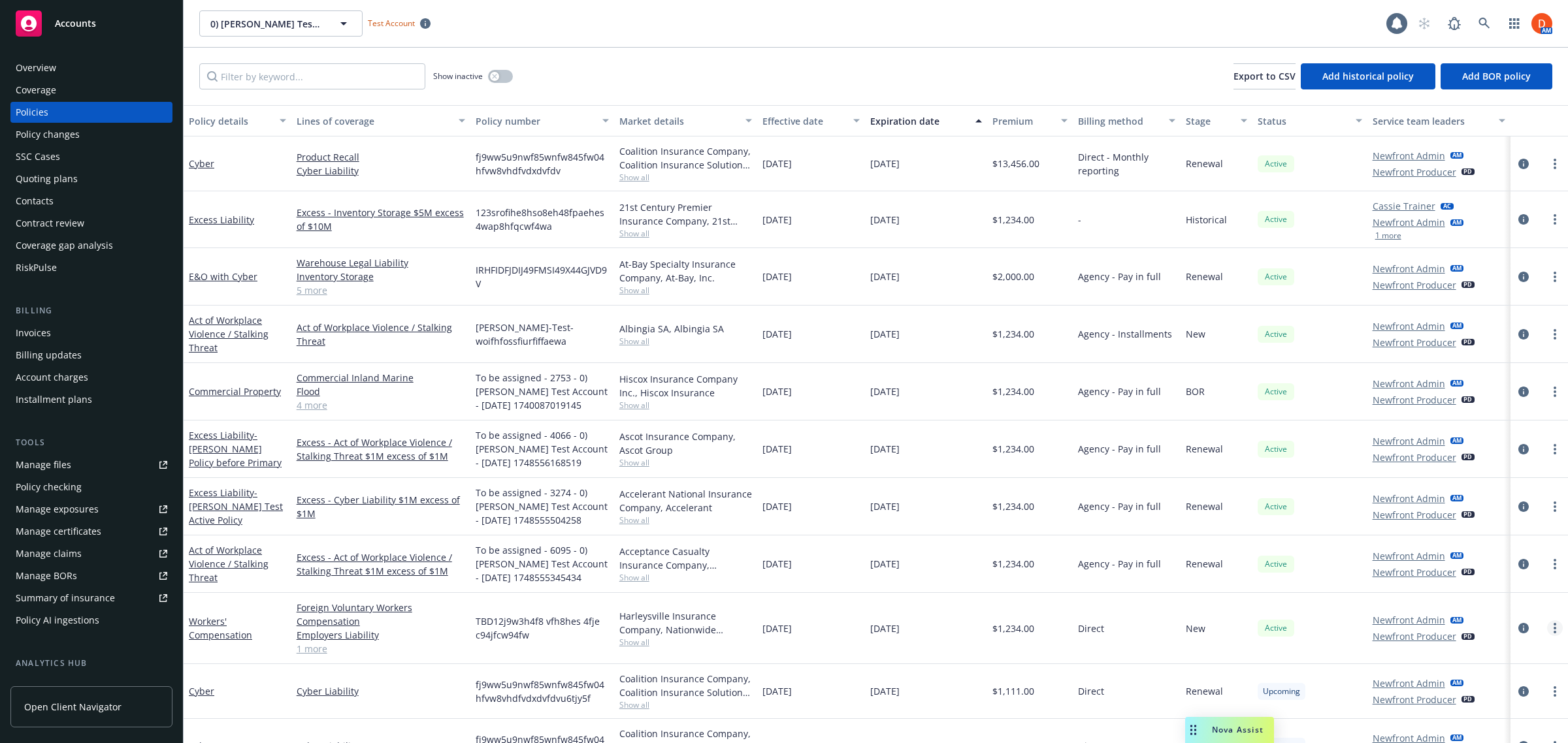
click at [1547, 630] on link "more" at bounding box center [1555, 628] width 16 height 16
click at [1493, 406] on link "Manage lines of coverage" at bounding box center [1486, 406] width 154 height 26
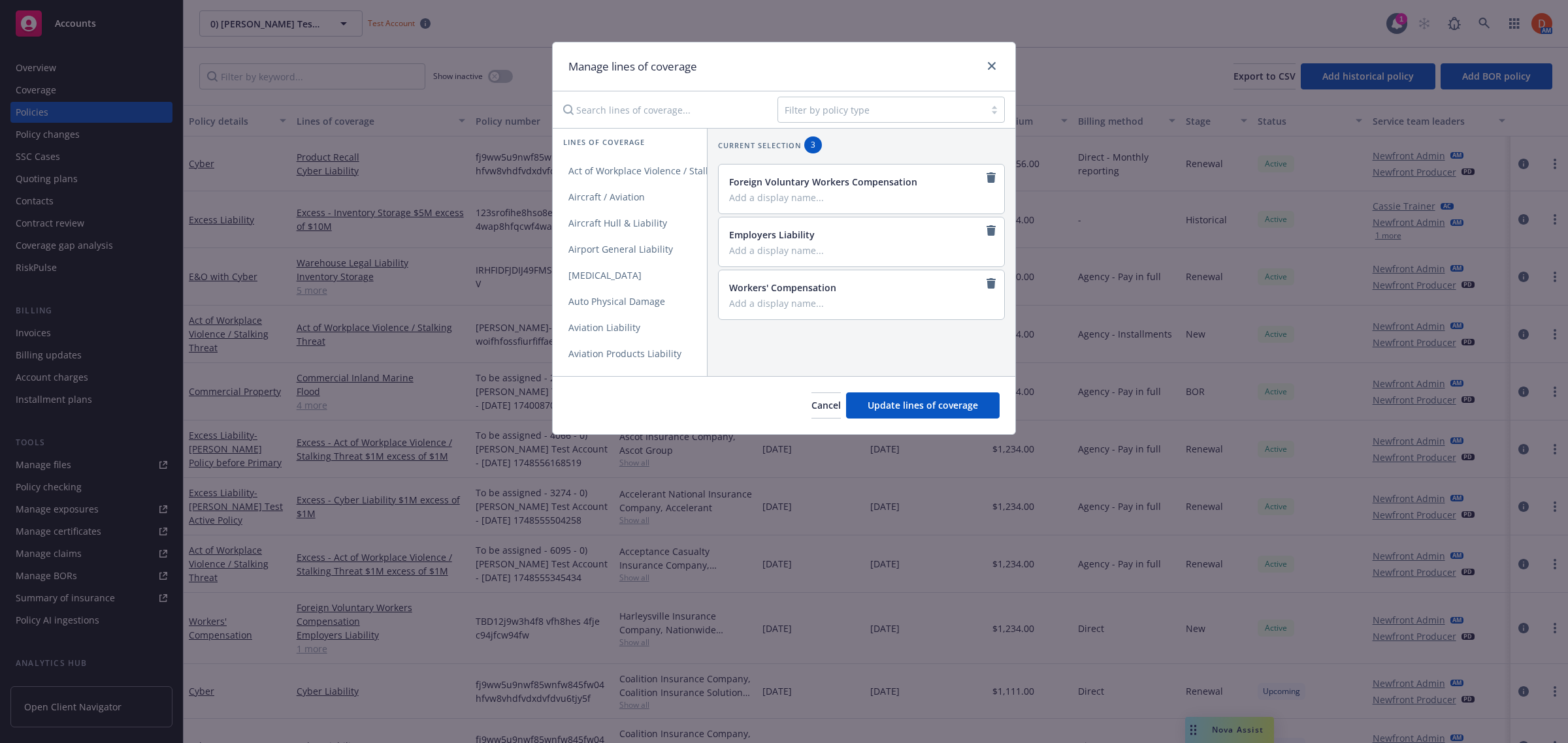
click at [626, 109] on input "Search lines of coverage..." at bounding box center [661, 110] width 212 height 26
type input "umbrel"
click at [602, 158] on link "Commercial Umbrella" at bounding box center [630, 171] width 155 height 26
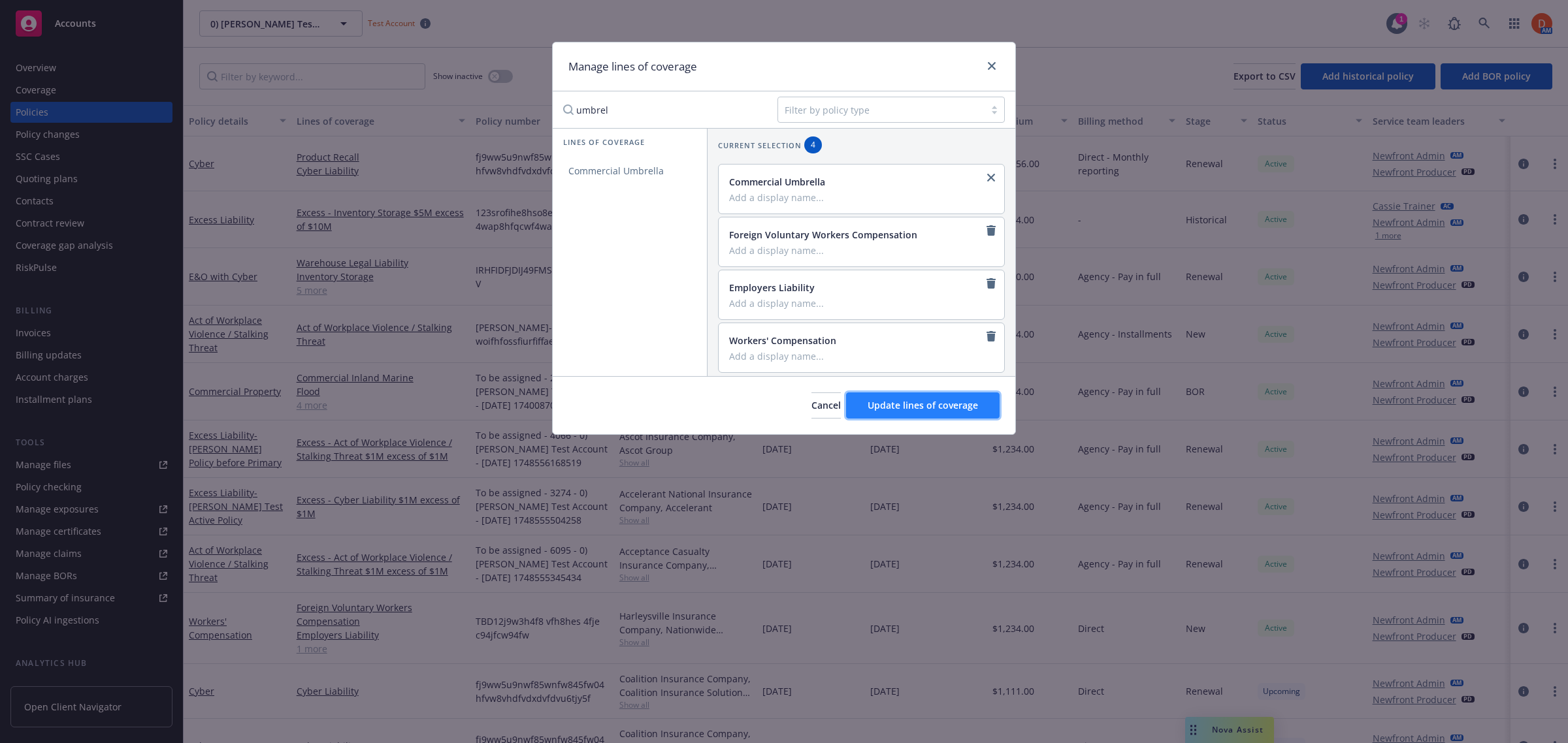
click at [900, 402] on span "Update lines of coverage" at bounding box center [923, 405] width 110 height 12
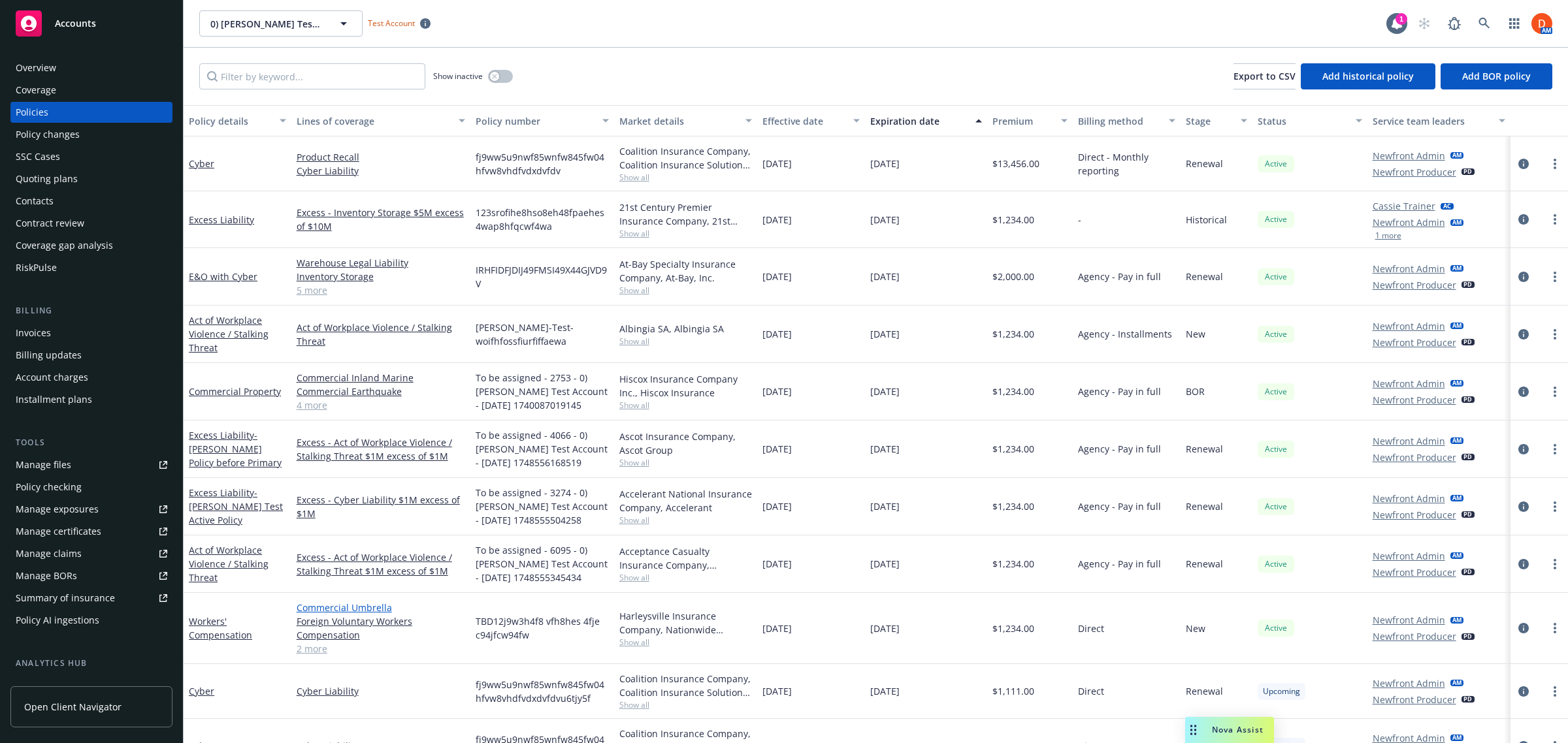
click at [363, 608] on link "Commercial Umbrella" at bounding box center [381, 607] width 169 height 14
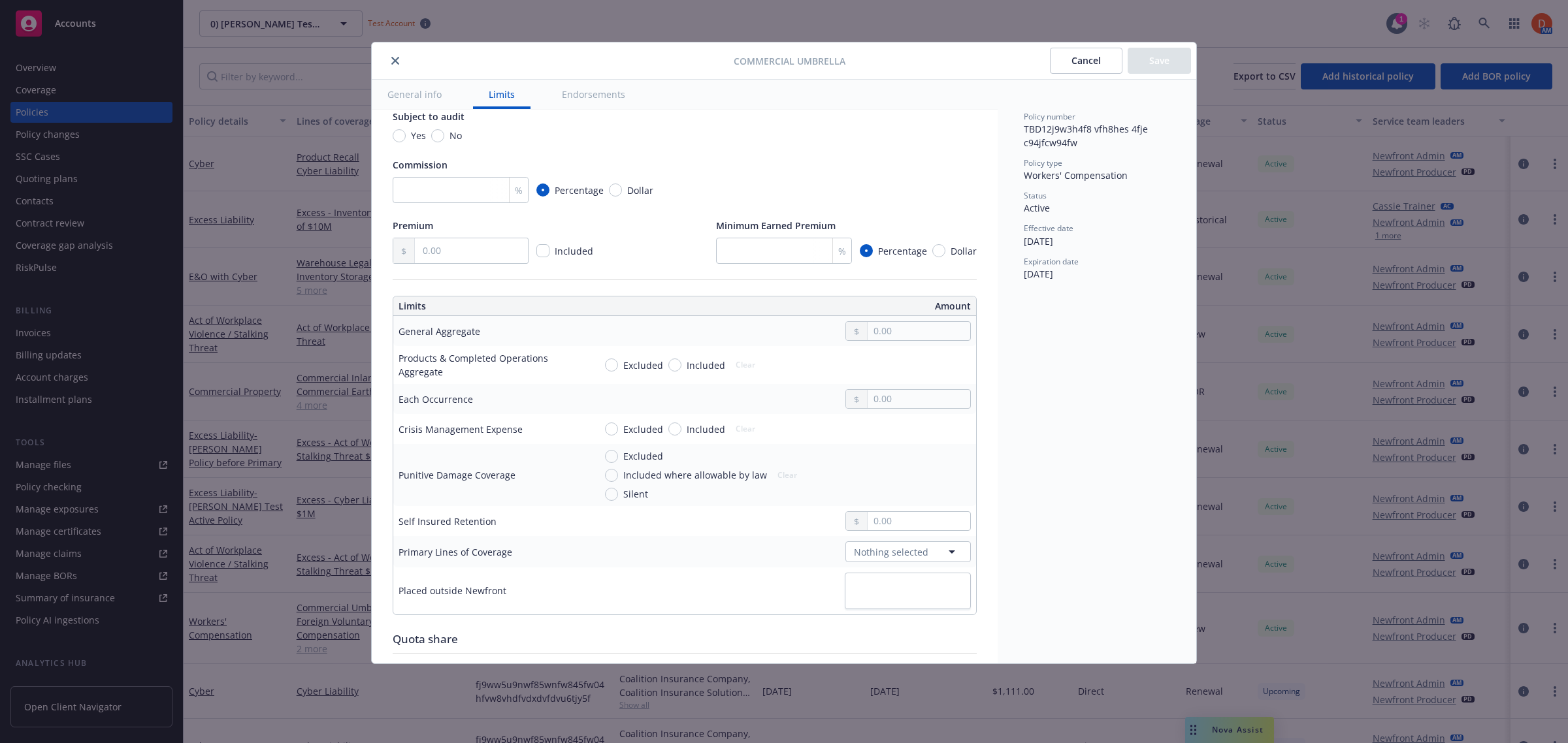
scroll to position [327, 0]
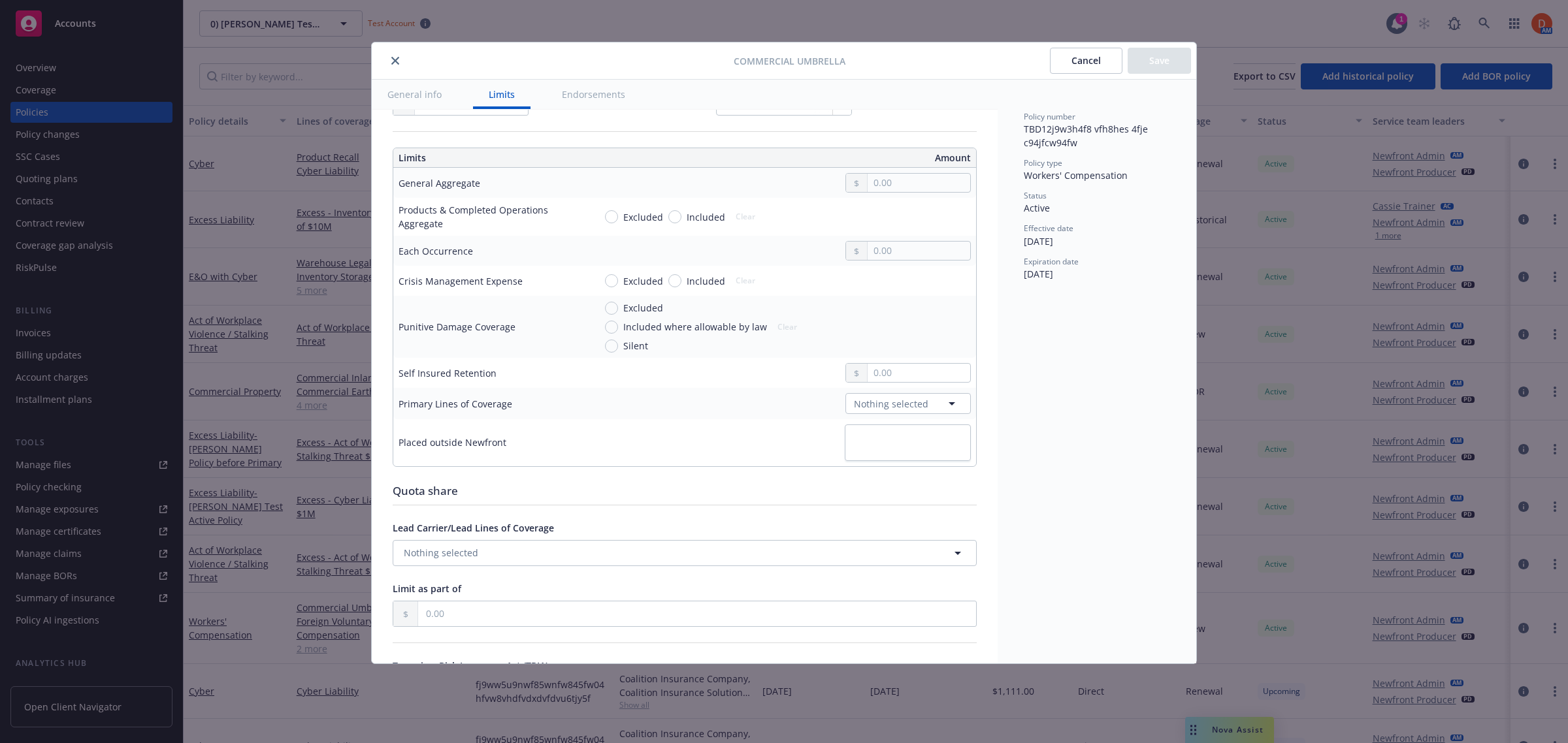
click at [391, 62] on icon "close" at bounding box center [395, 60] width 8 height 8
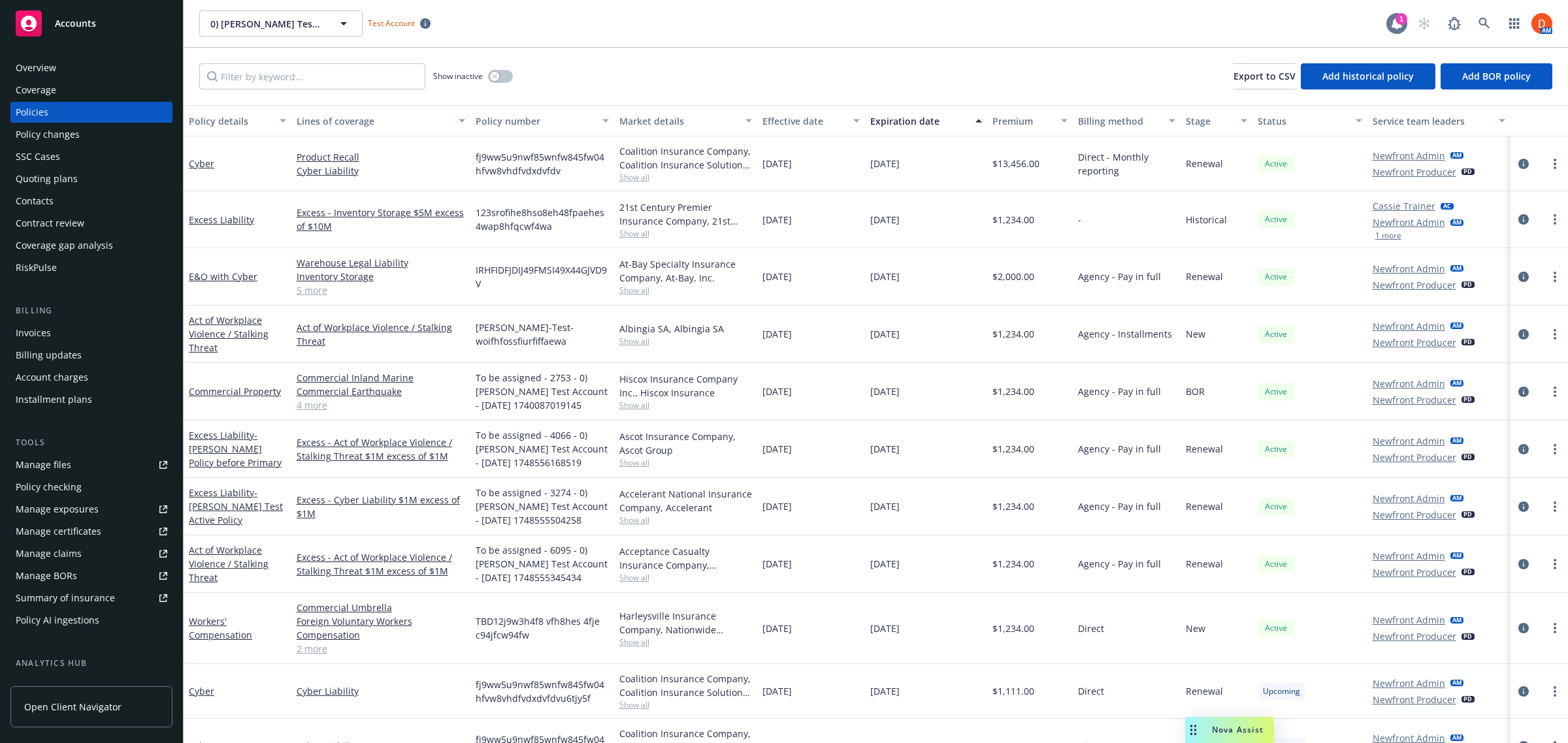
click at [1393, 24] on icon at bounding box center [1396, 24] width 10 height 11
